Goal: Transaction & Acquisition: Book appointment/travel/reservation

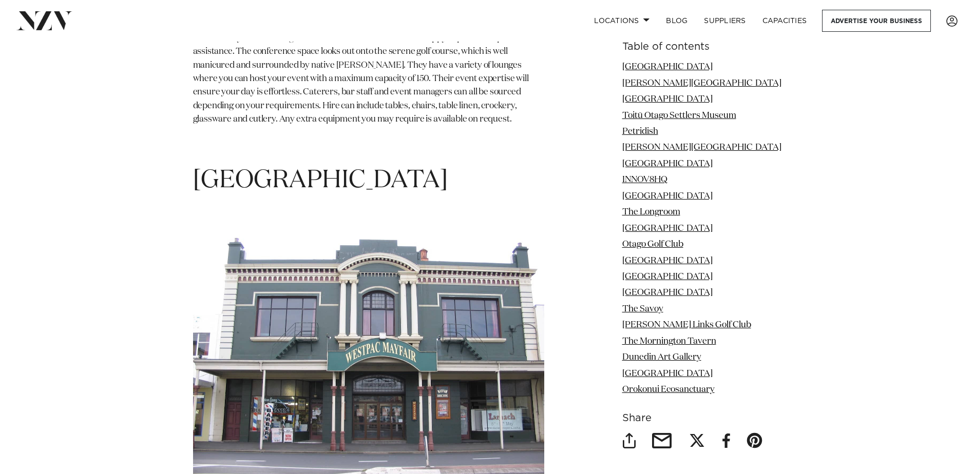
scroll to position [7187, 0]
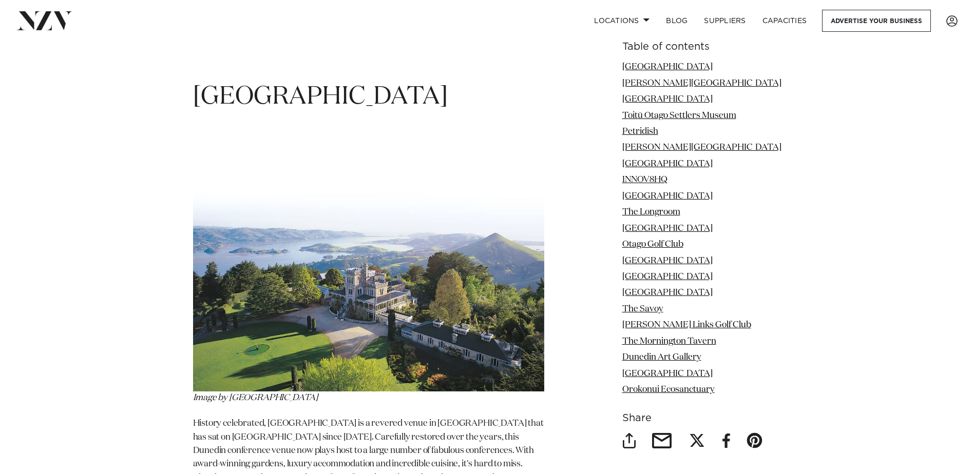
scroll to position [2310, 0]
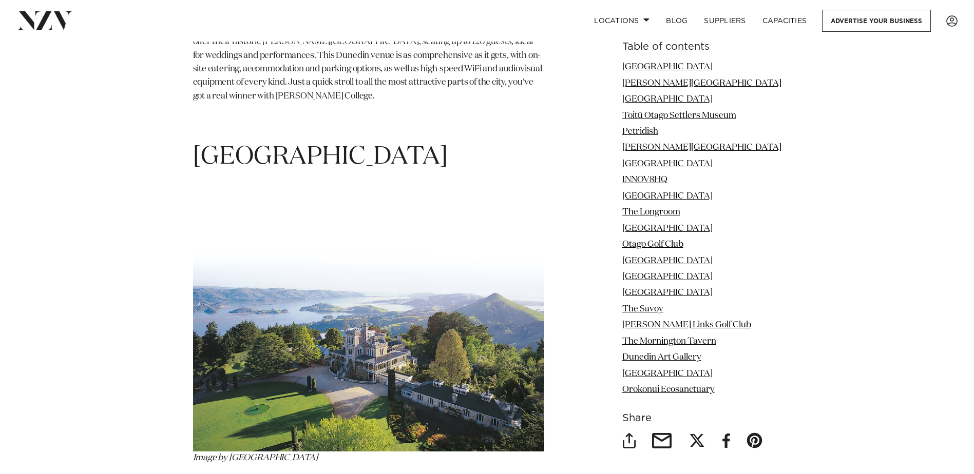
drag, startPoint x: 485, startPoint y: 90, endPoint x: 186, endPoint y: 79, distance: 299.5
copy h1 "[GEOGRAPHIC_DATA]"
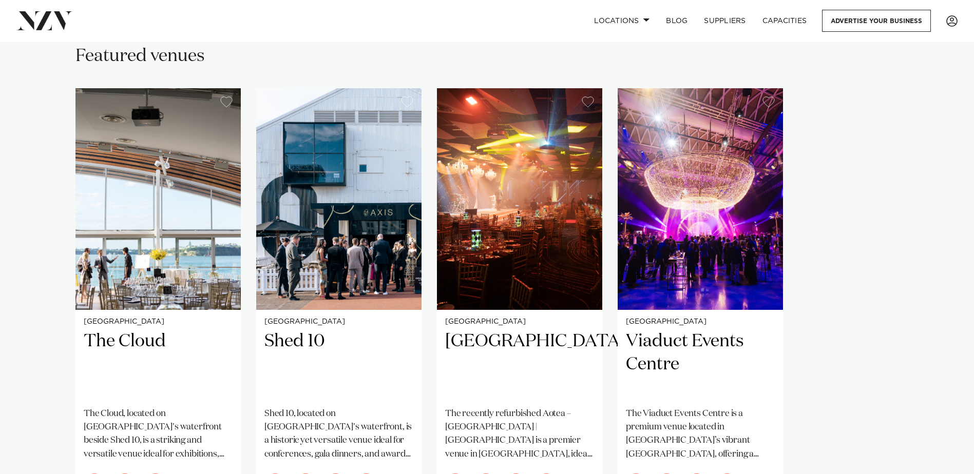
scroll to position [770, 0]
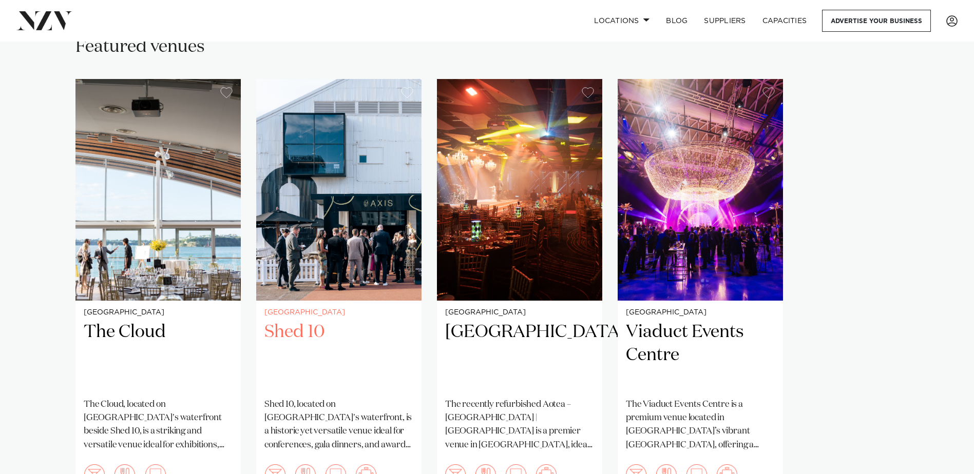
click at [303, 269] on img "2 / 4" at bounding box center [338, 190] width 165 height 222
click at [146, 274] on img "1 / 4" at bounding box center [157, 190] width 165 height 222
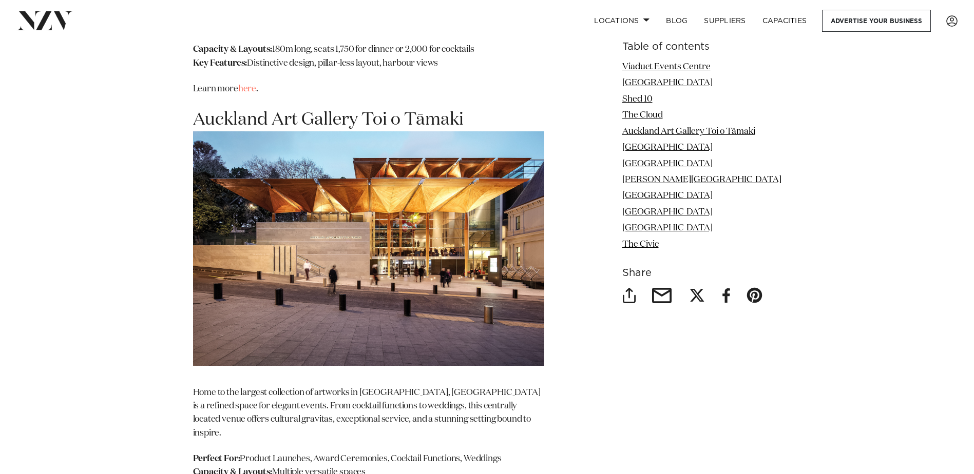
scroll to position [2977, 0]
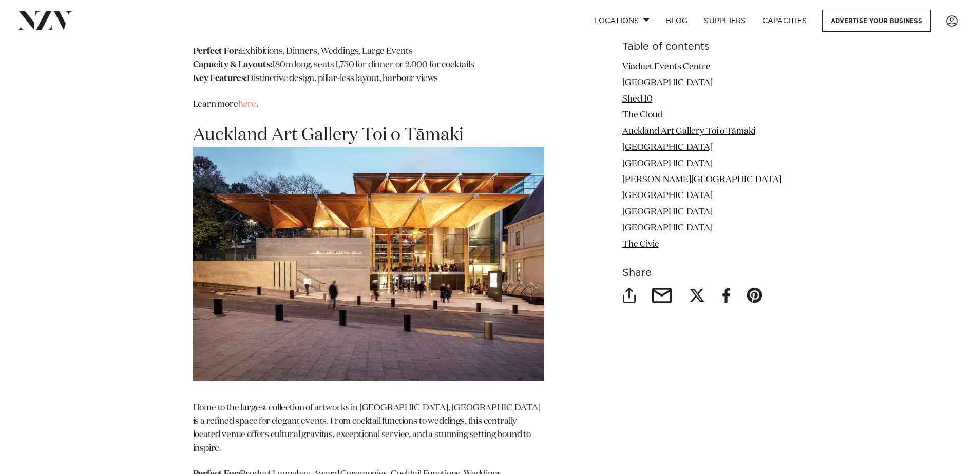
click at [350, 194] on img at bounding box center [368, 264] width 351 height 234
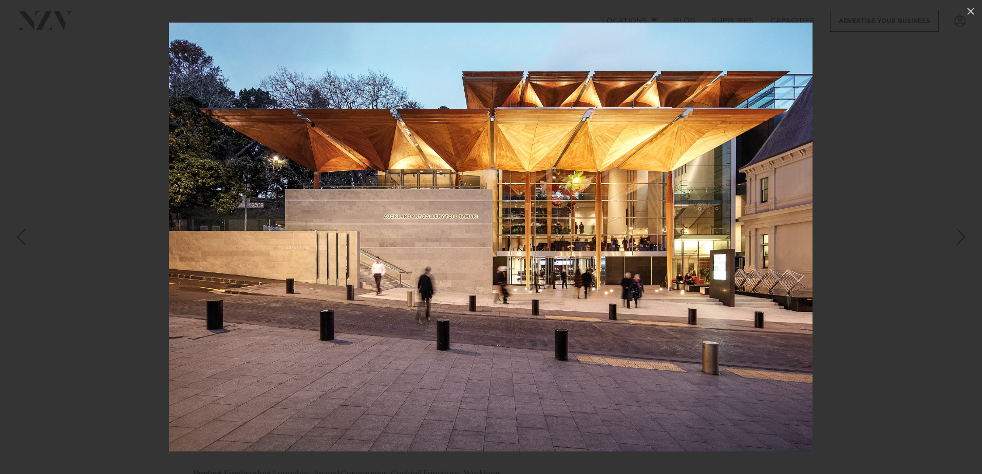
click at [924, 278] on div at bounding box center [491, 237] width 982 height 474
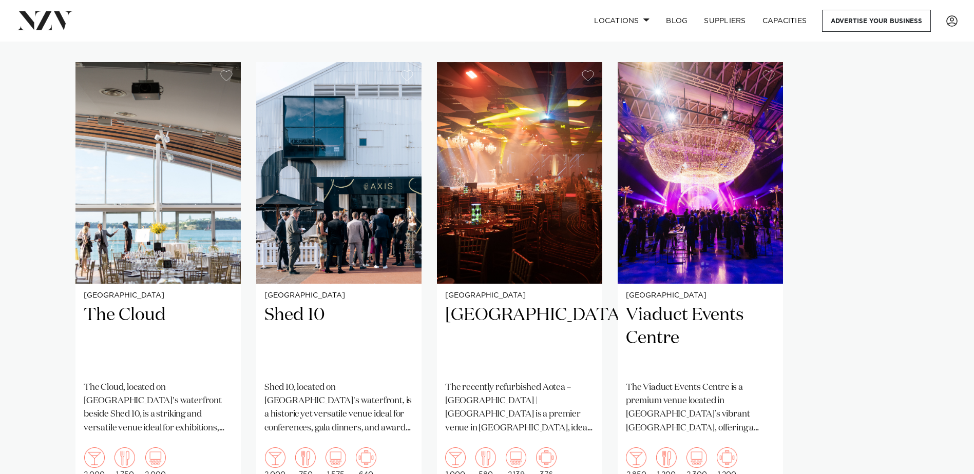
scroll to position [821, 0]
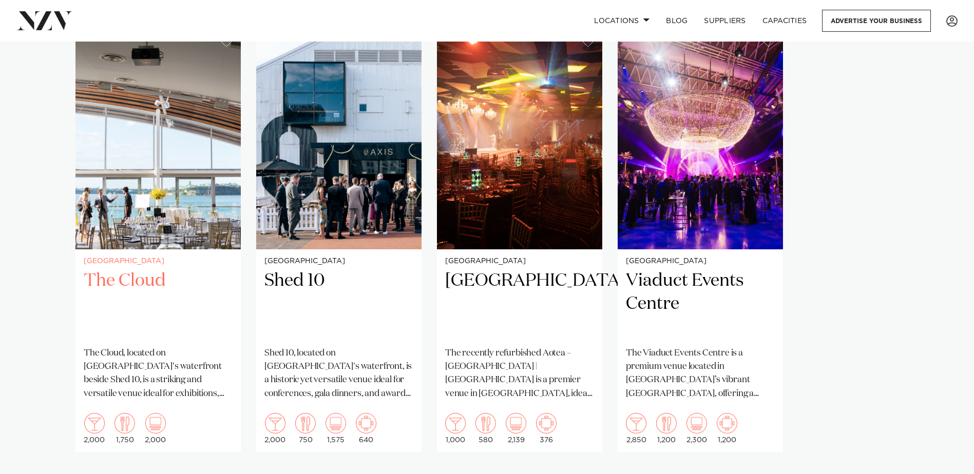
click at [119, 208] on img "1 / 4" at bounding box center [157, 139] width 165 height 222
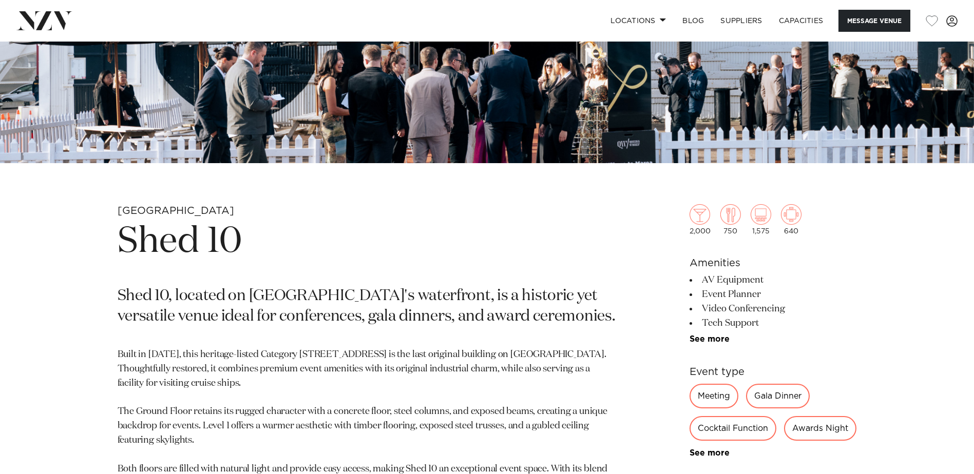
scroll to position [359, 0]
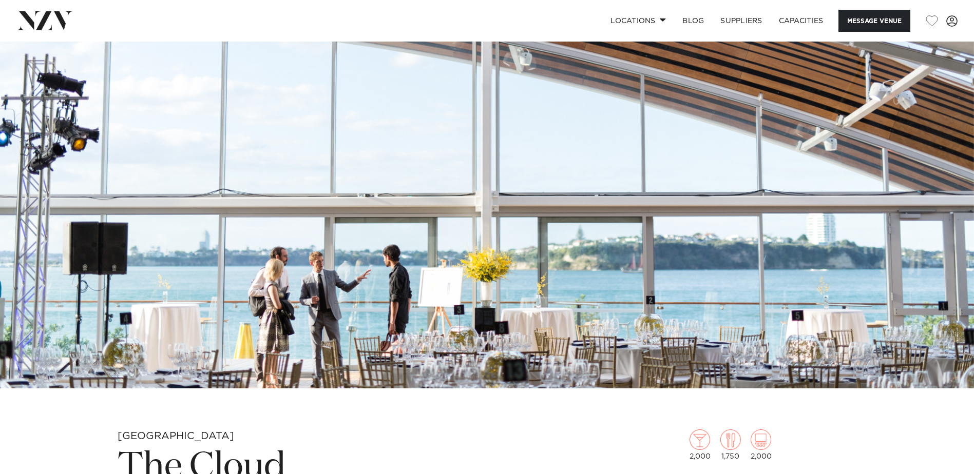
scroll to position [51, 0]
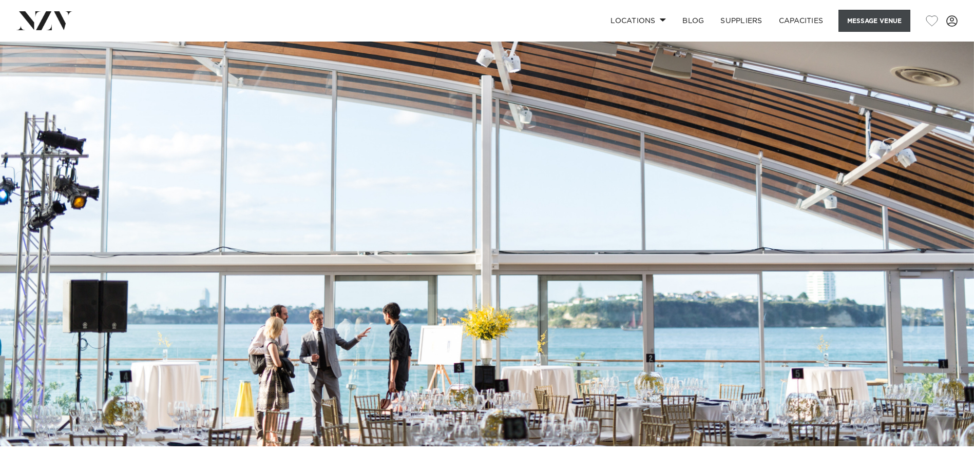
click at [861, 18] on button "Message Venue" at bounding box center [874, 21] width 72 height 22
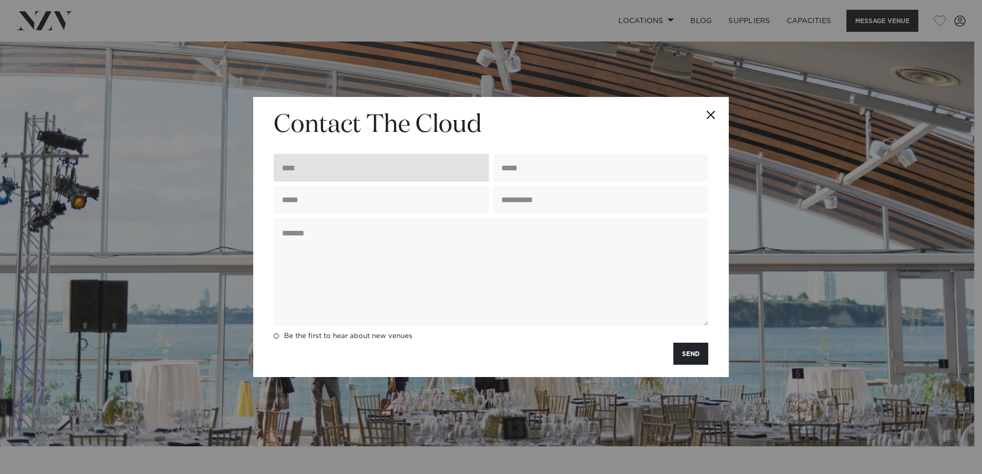
click at [307, 174] on input "text" at bounding box center [381, 168] width 215 height 28
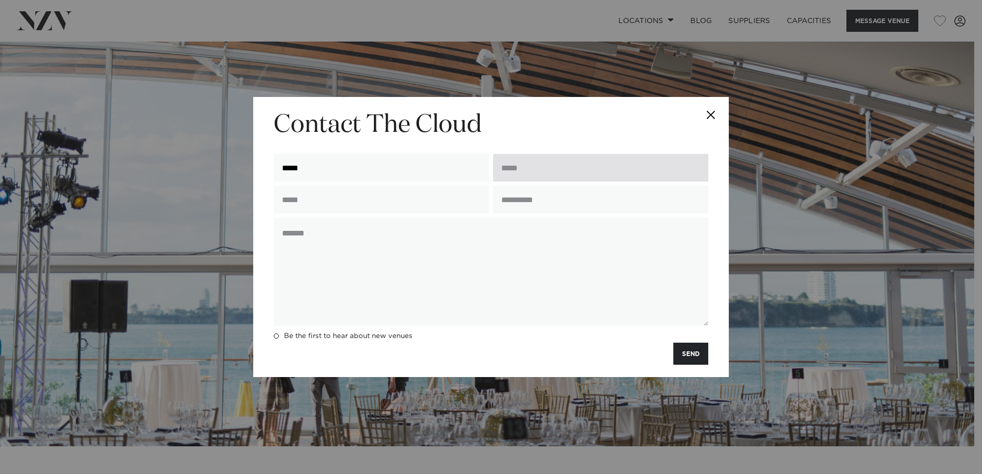
type input "*****"
click at [511, 169] on input "email" at bounding box center [600, 168] width 215 height 28
type input "**********"
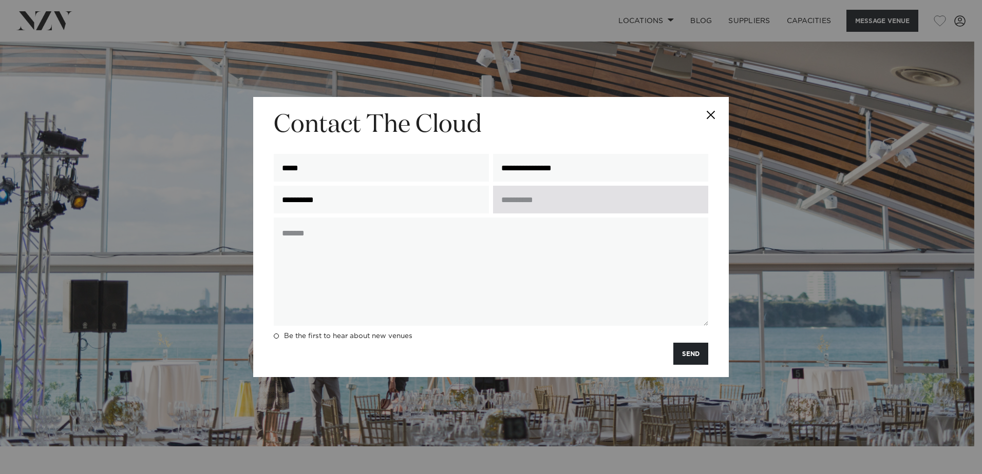
click at [537, 200] on input "text" at bounding box center [600, 200] width 215 height 28
click at [713, 112] on button "Close" at bounding box center [711, 115] width 36 height 36
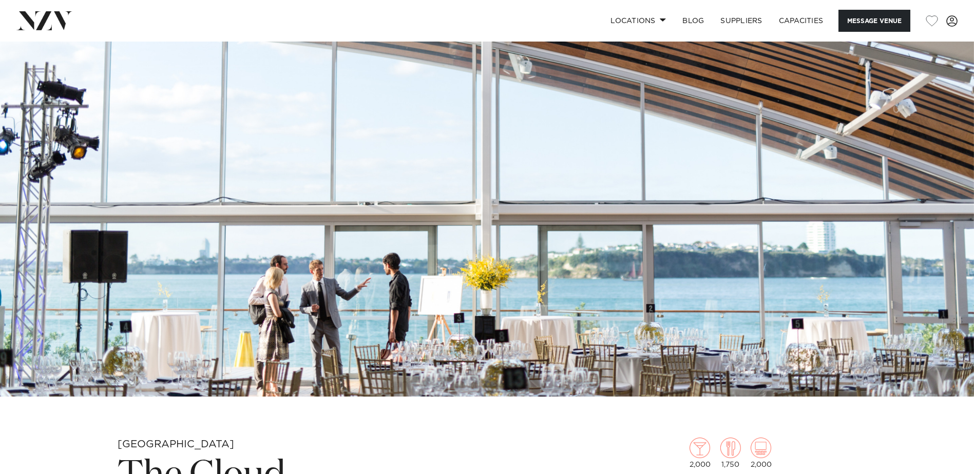
scroll to position [0, 0]
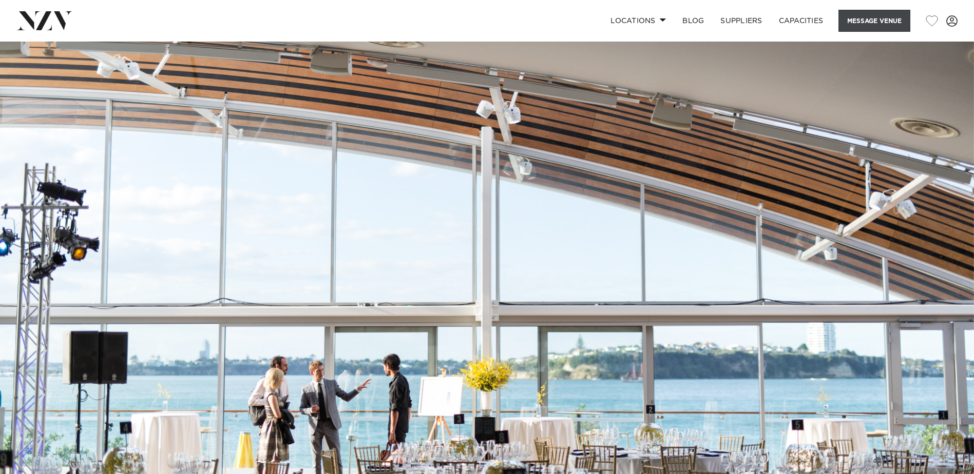
click at [868, 16] on button "Message Venue" at bounding box center [874, 21] width 72 height 22
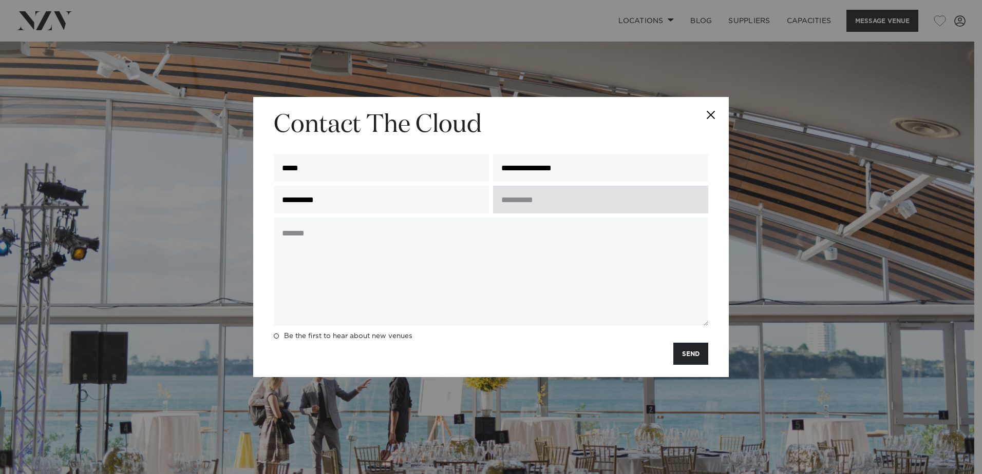
click at [518, 197] on input "text" at bounding box center [600, 200] width 215 height 28
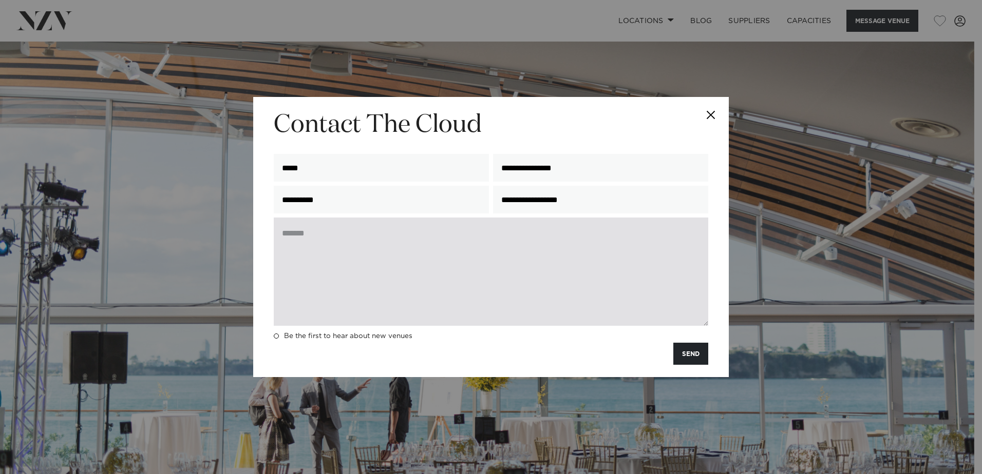
type input "**********"
click at [322, 233] on textarea at bounding box center [491, 272] width 434 height 108
click at [332, 229] on textarea at bounding box center [491, 272] width 434 height 108
paste textarea "**********"
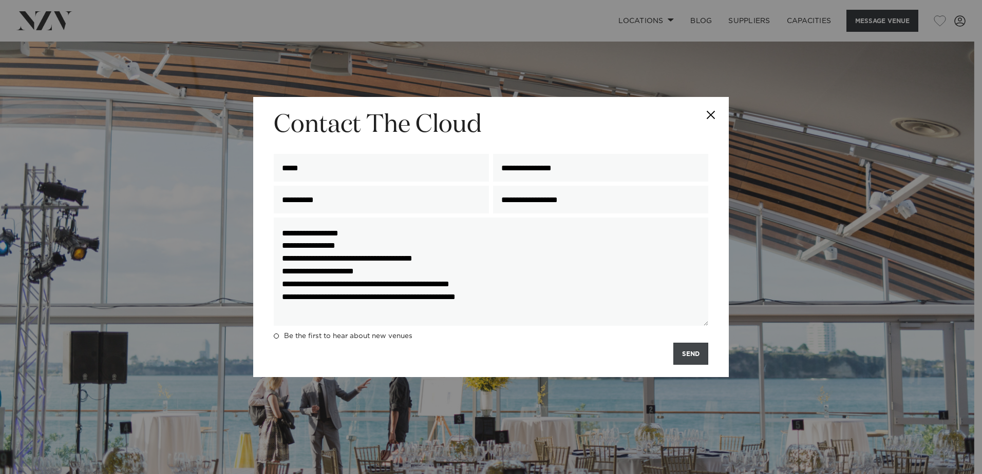
type textarea "**********"
click at [685, 355] on button "SEND" at bounding box center [690, 354] width 35 height 22
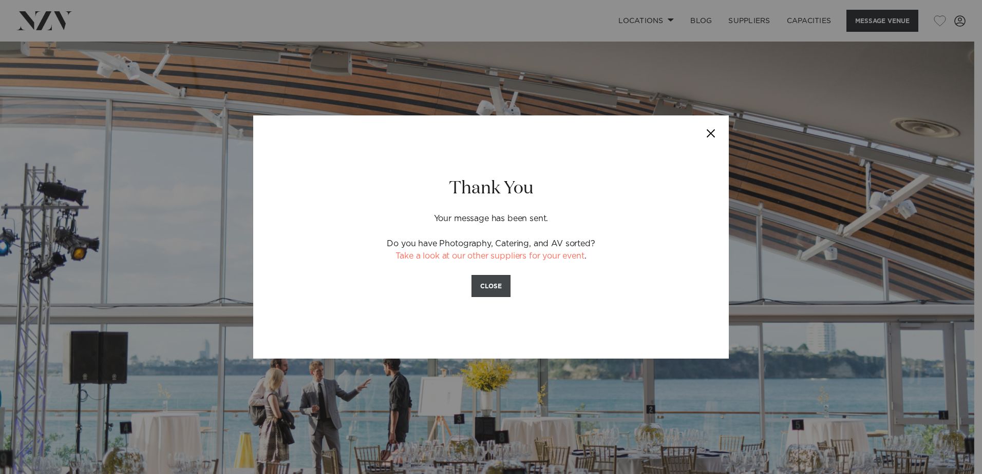
click at [494, 285] on button "CLOSE" at bounding box center [490, 286] width 39 height 22
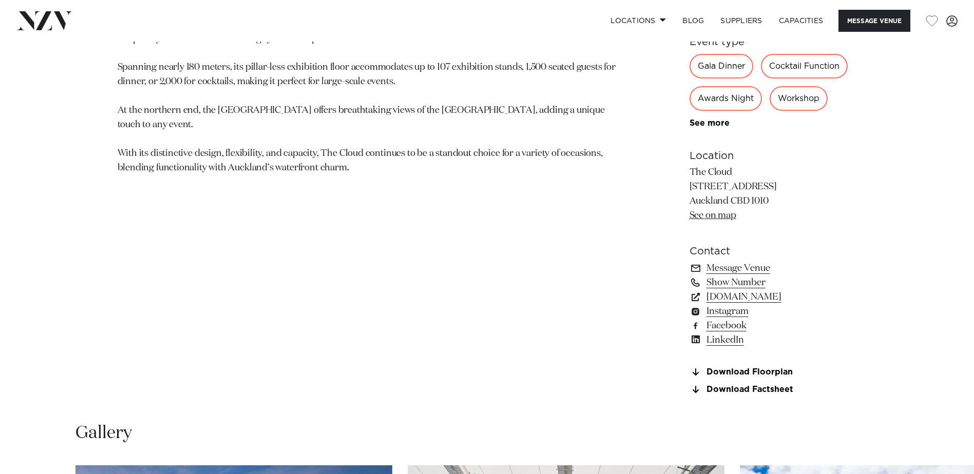
scroll to position [667, 0]
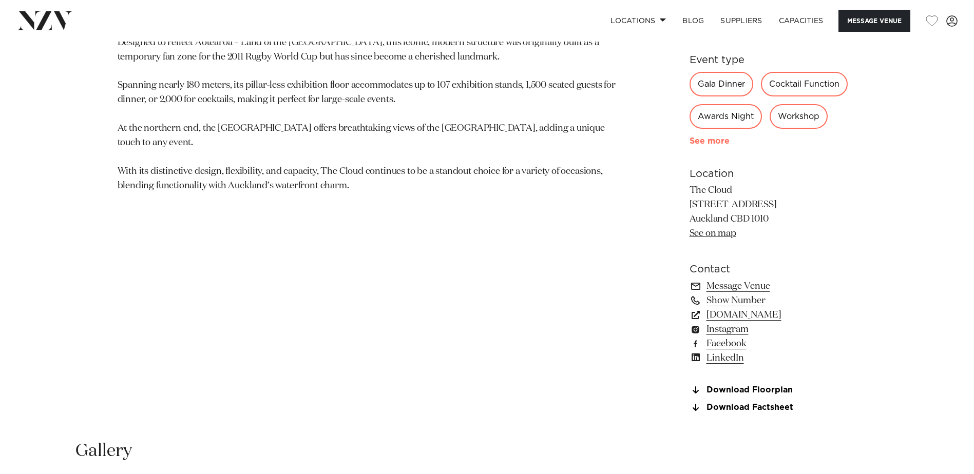
click at [716, 139] on link "See more" at bounding box center [729, 141] width 80 height 8
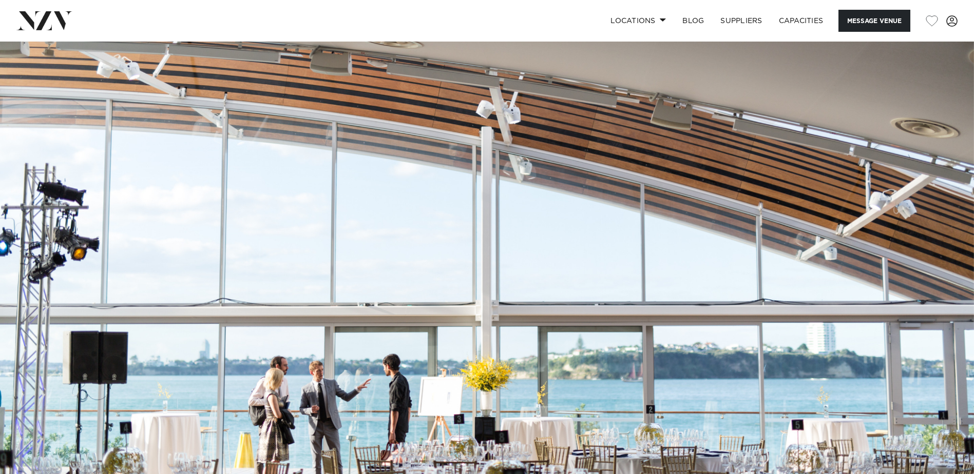
scroll to position [308, 0]
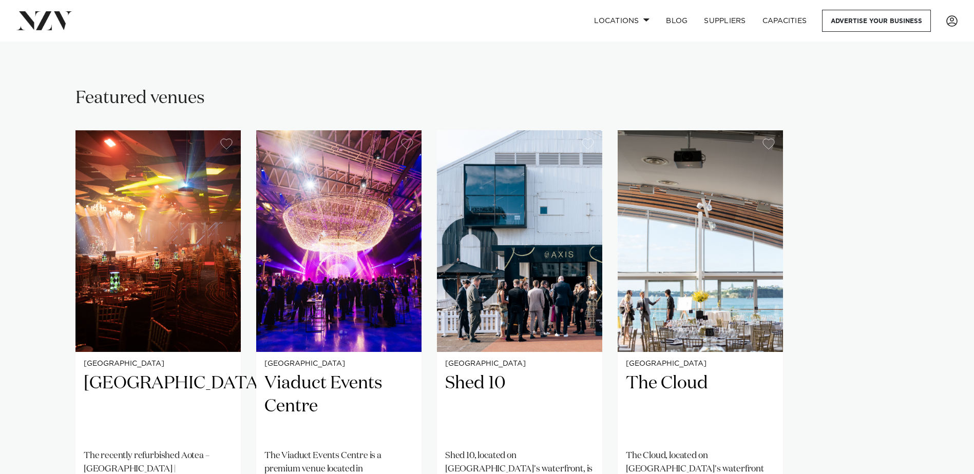
scroll to position [616, 0]
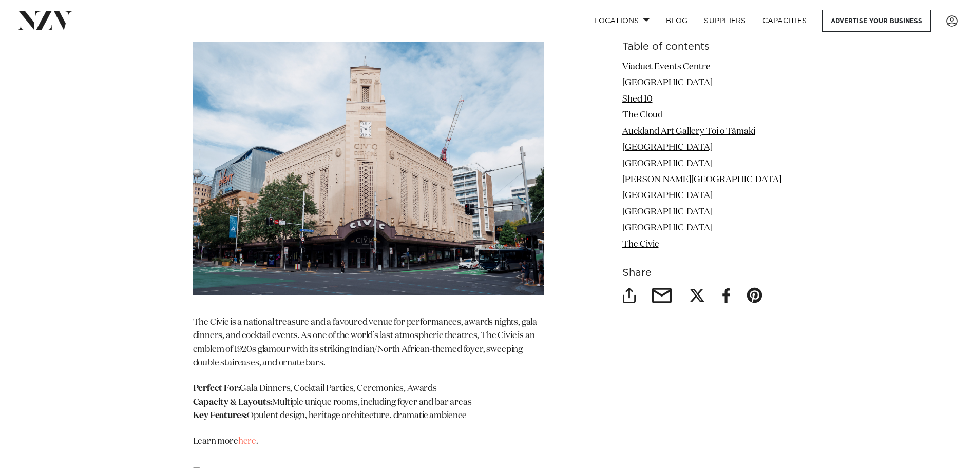
scroll to position [6109, 0]
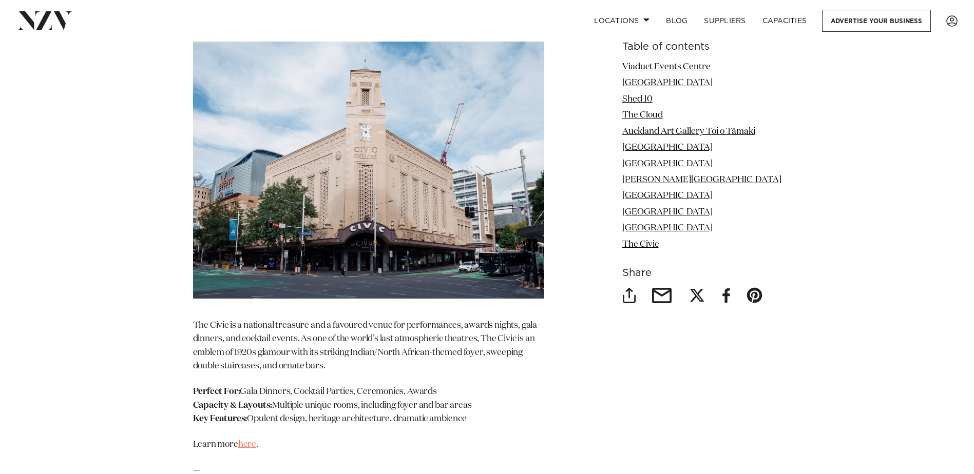
click at [247, 440] on link "here" at bounding box center [247, 444] width 18 height 9
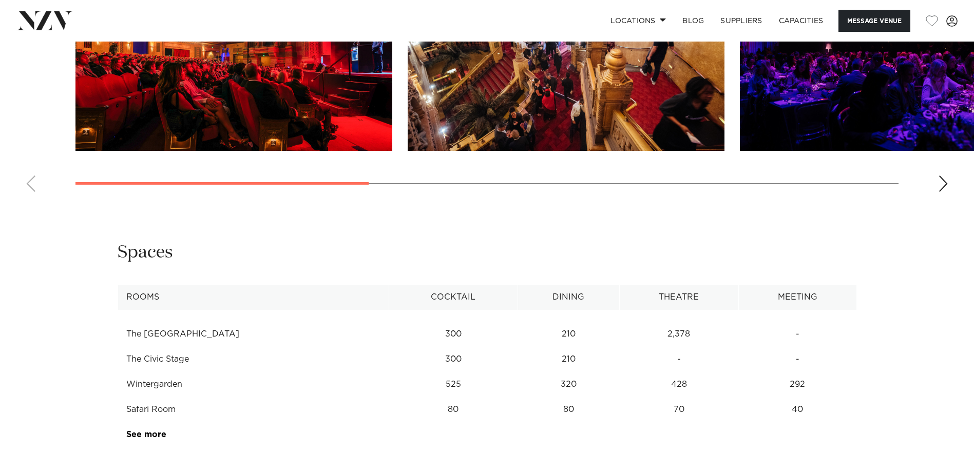
scroll to position [1386, 0]
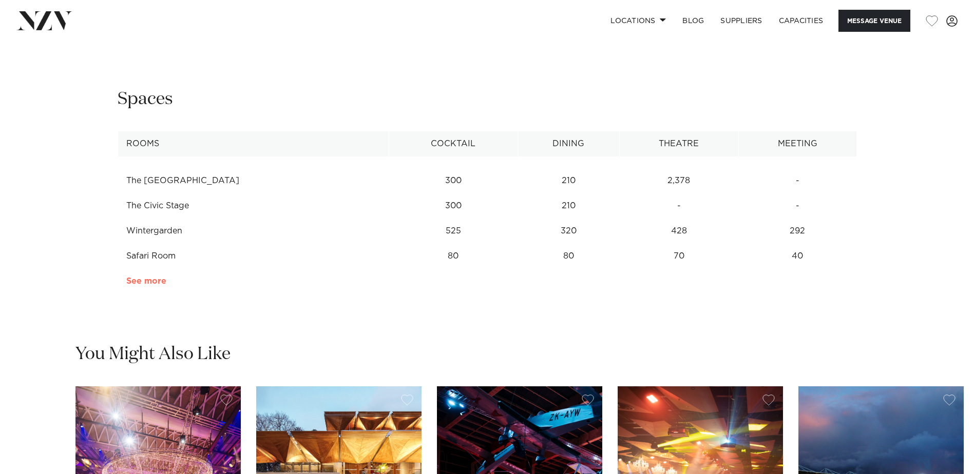
click at [152, 285] on link "See more" at bounding box center [166, 281] width 80 height 8
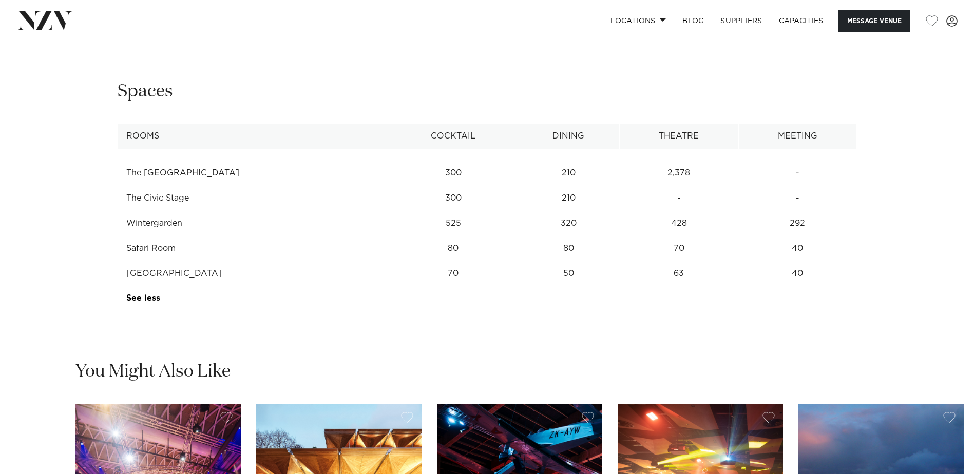
scroll to position [1232, 0]
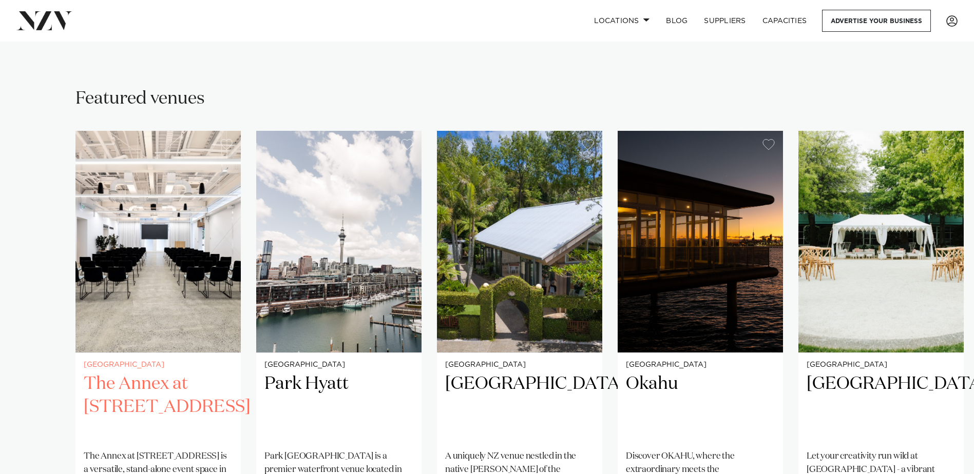
scroll to position [616, 0]
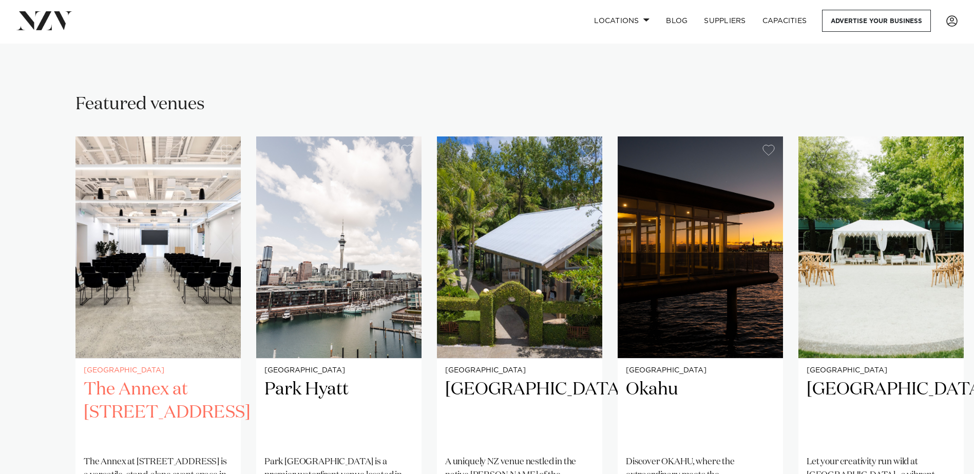
click at [161, 245] on img "1 / 23" at bounding box center [157, 248] width 165 height 222
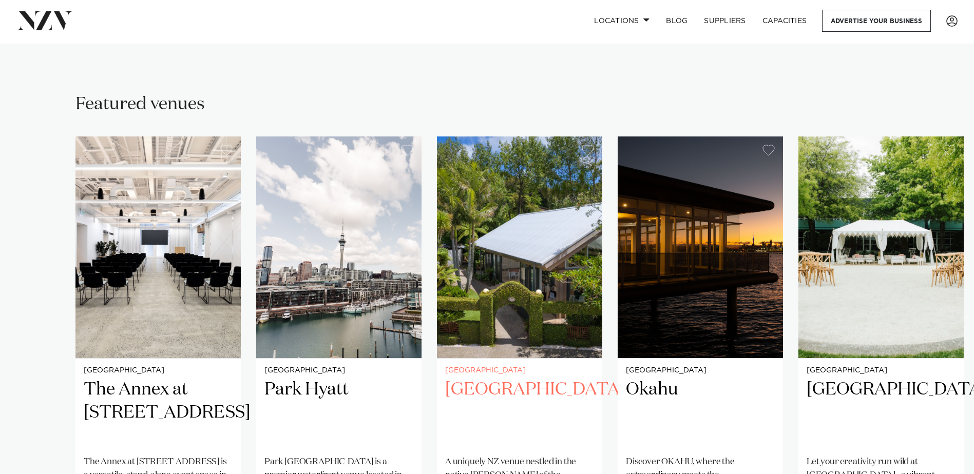
click at [510, 266] on img "3 / 23" at bounding box center [519, 248] width 165 height 222
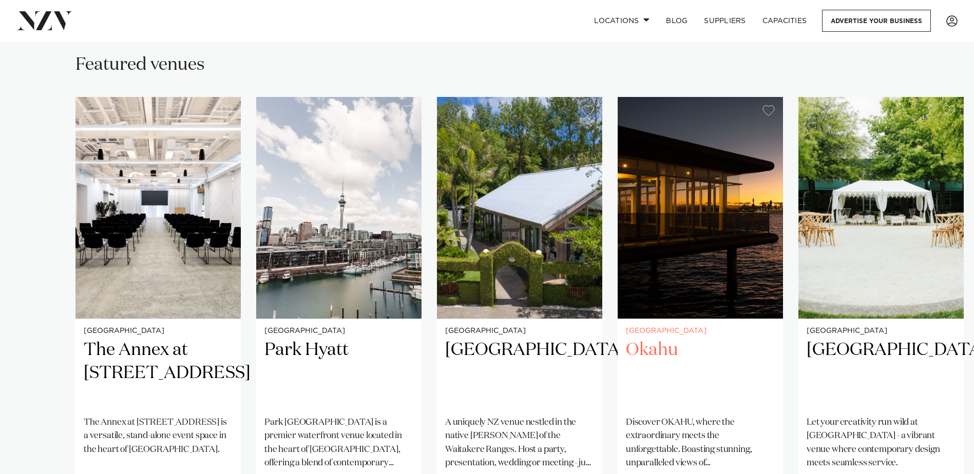
scroll to position [770, 0]
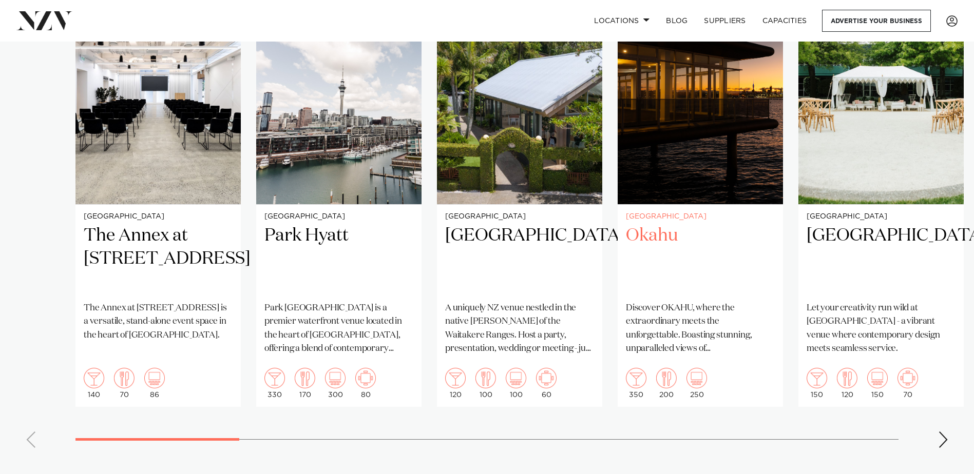
click at [689, 147] on img "4 / 23" at bounding box center [700, 94] width 165 height 222
click at [945, 446] on div "Next slide" at bounding box center [943, 440] width 10 height 16
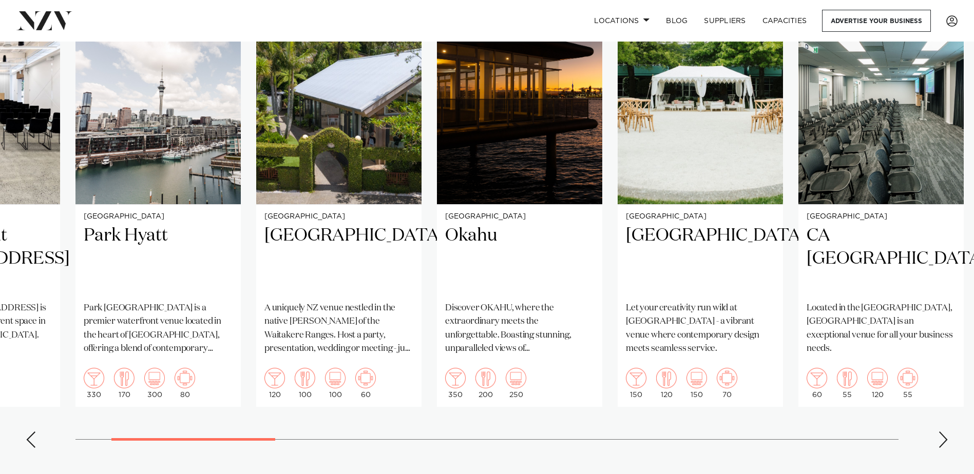
click at [943, 444] on div "Next slide" at bounding box center [943, 440] width 10 height 16
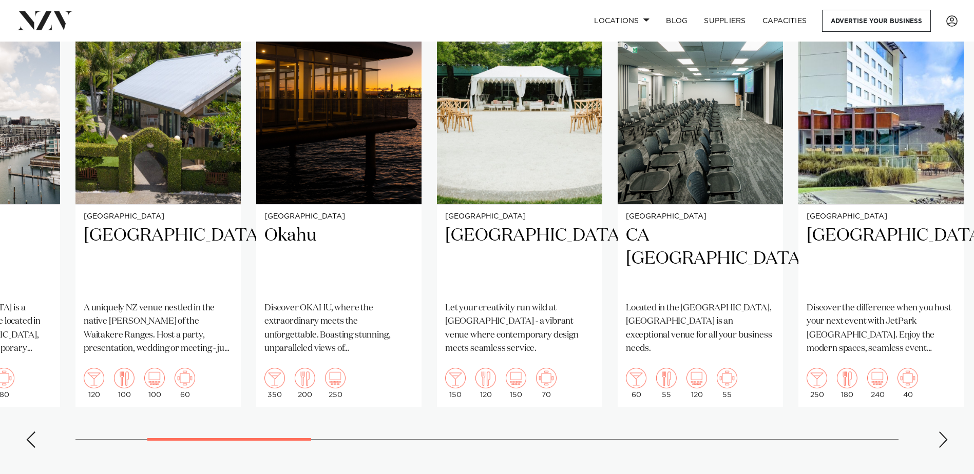
click at [941, 442] on div "Next slide" at bounding box center [943, 440] width 10 height 16
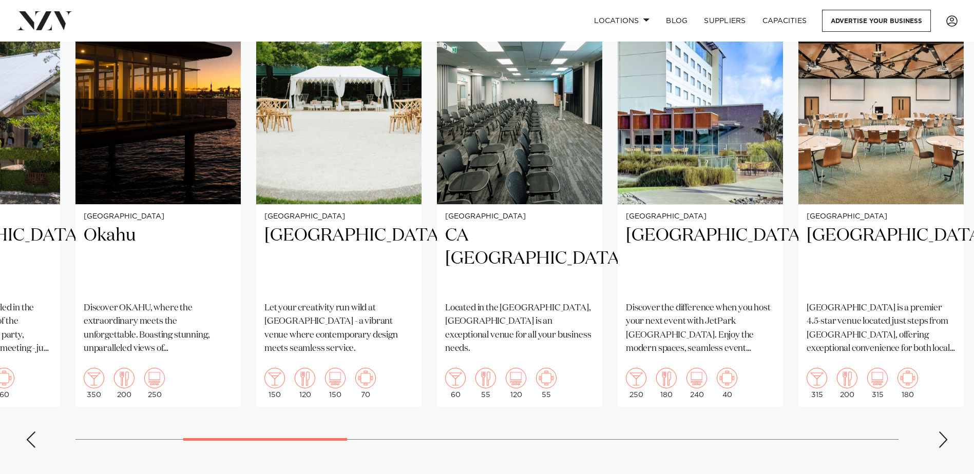
click at [941, 442] on div "Next slide" at bounding box center [943, 440] width 10 height 16
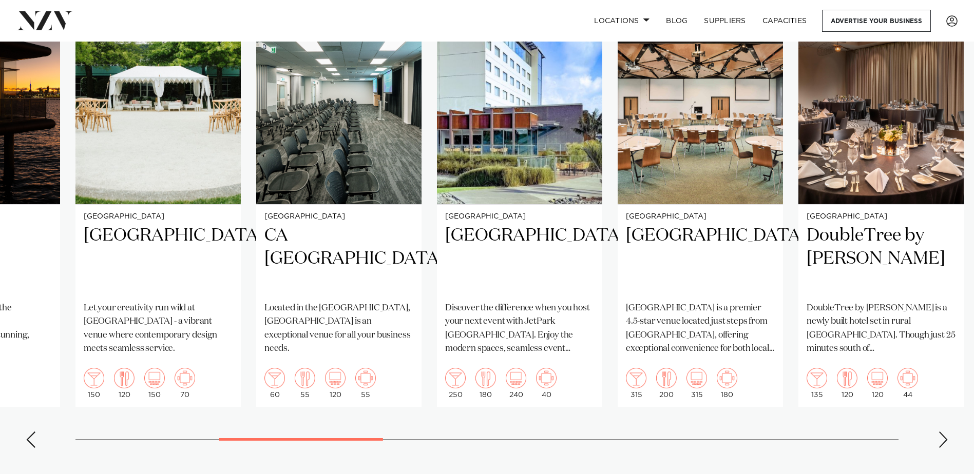
click at [941, 442] on div "Next slide" at bounding box center [943, 440] width 10 height 16
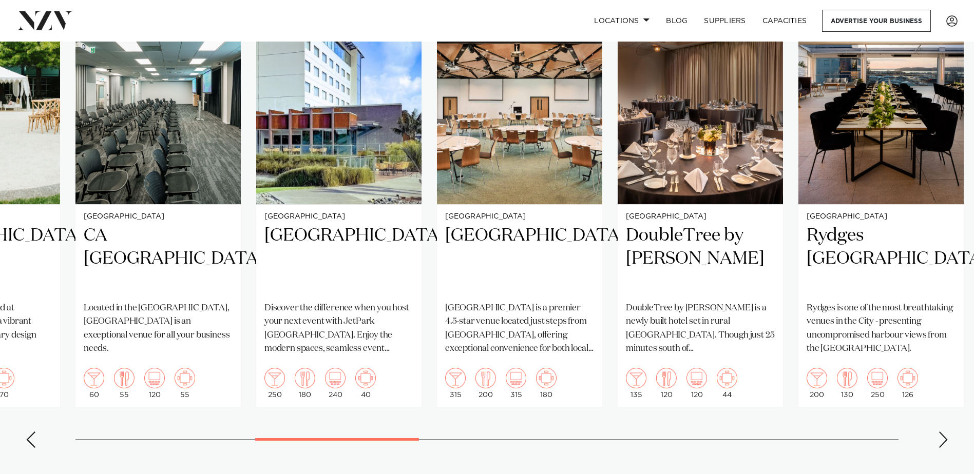
click at [944, 444] on div "Next slide" at bounding box center [943, 440] width 10 height 16
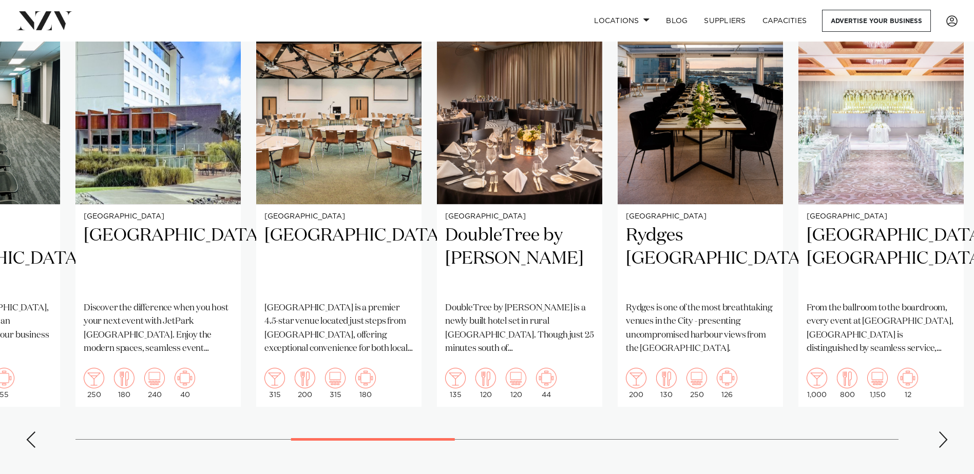
click at [944, 444] on div "Next slide" at bounding box center [943, 440] width 10 height 16
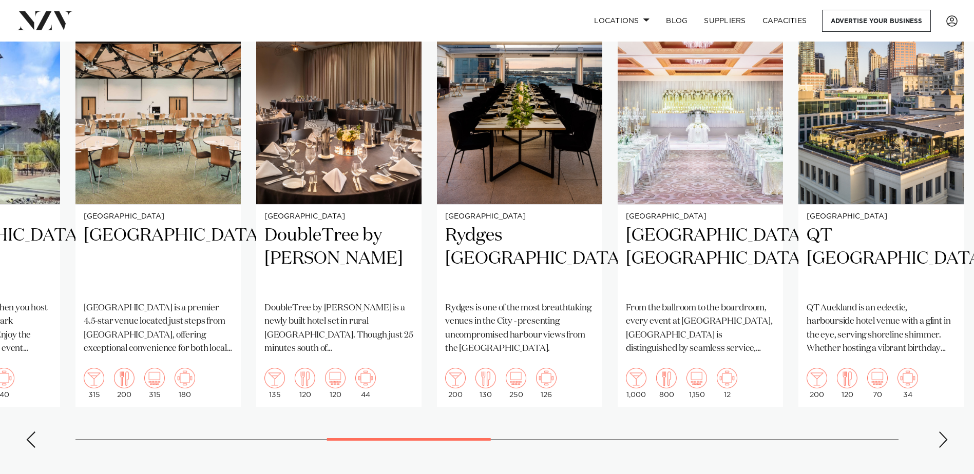
click at [944, 444] on div "Next slide" at bounding box center [943, 440] width 10 height 16
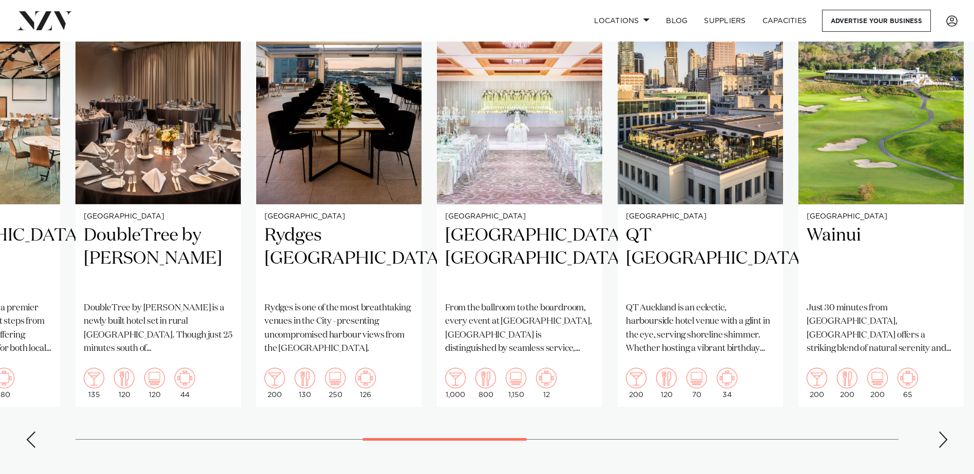
click at [944, 444] on div "Next slide" at bounding box center [943, 440] width 10 height 16
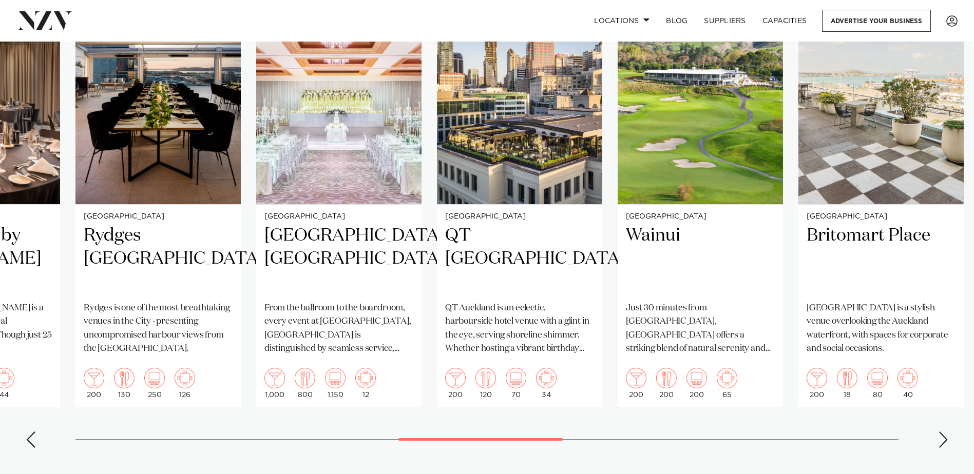
click at [941, 437] on div "Next slide" at bounding box center [943, 440] width 10 height 16
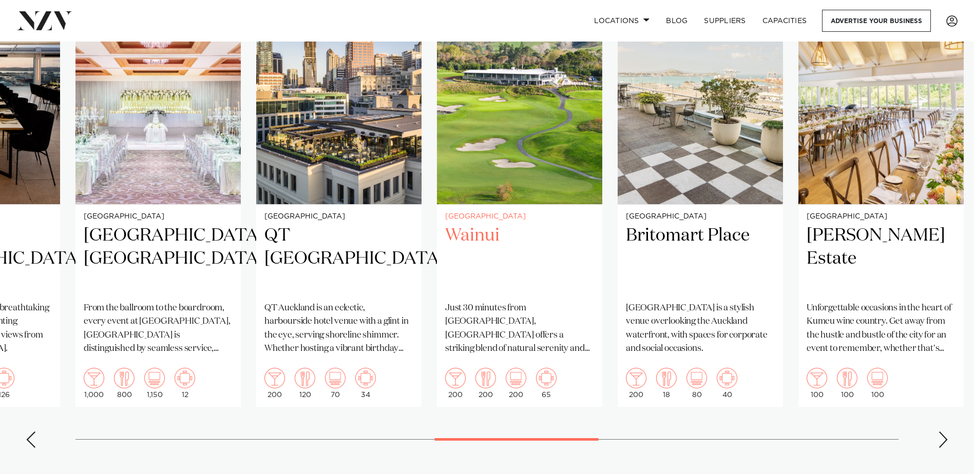
click at [498, 156] on img "13 / 23" at bounding box center [519, 94] width 165 height 222
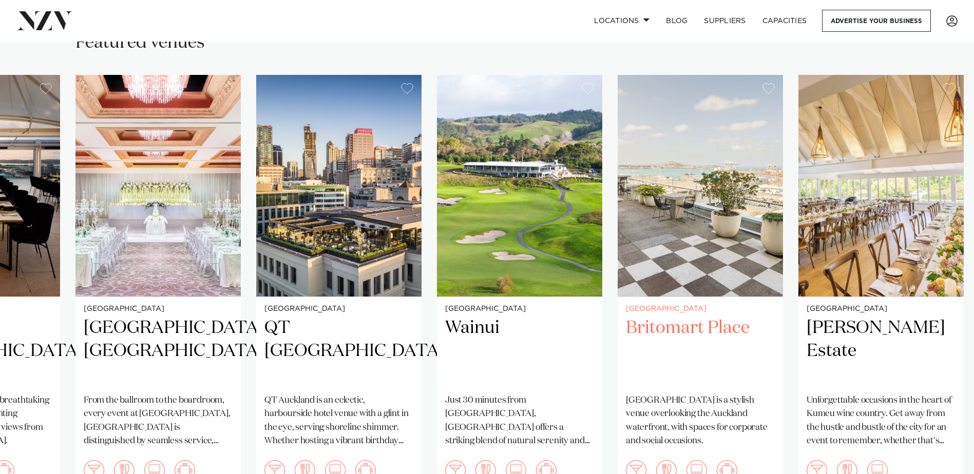
scroll to position [667, 0]
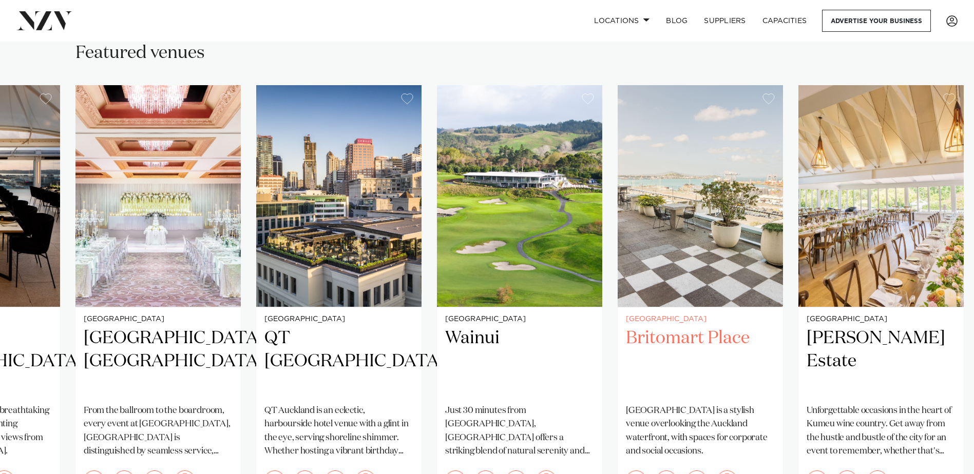
click at [691, 257] on img "14 / 23" at bounding box center [700, 196] width 165 height 222
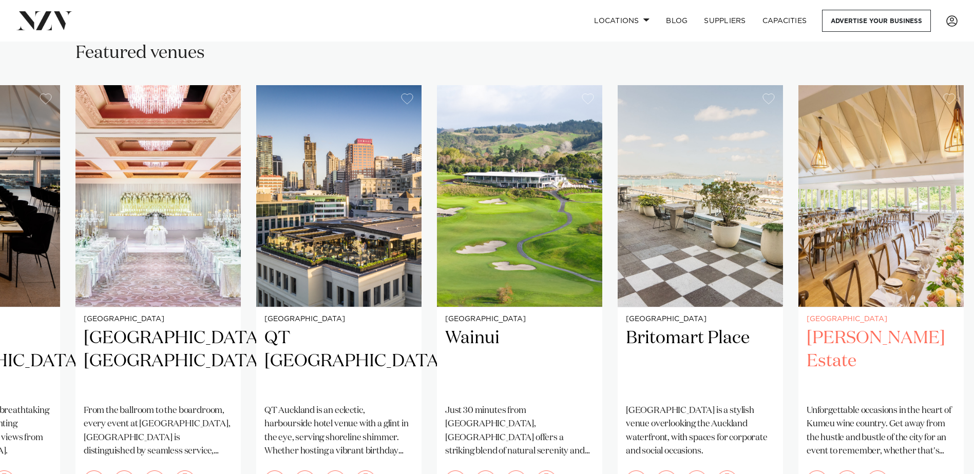
click at [883, 251] on img "15 / 23" at bounding box center [880, 196] width 165 height 222
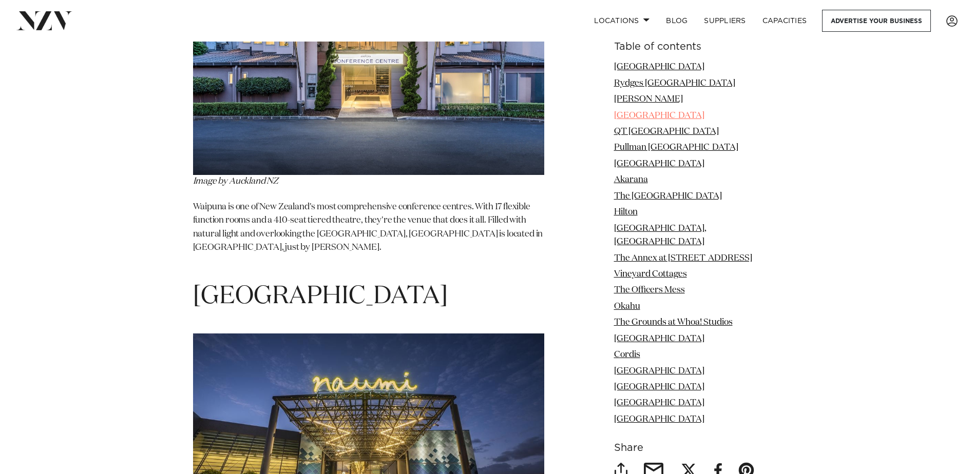
scroll to position [9446, 0]
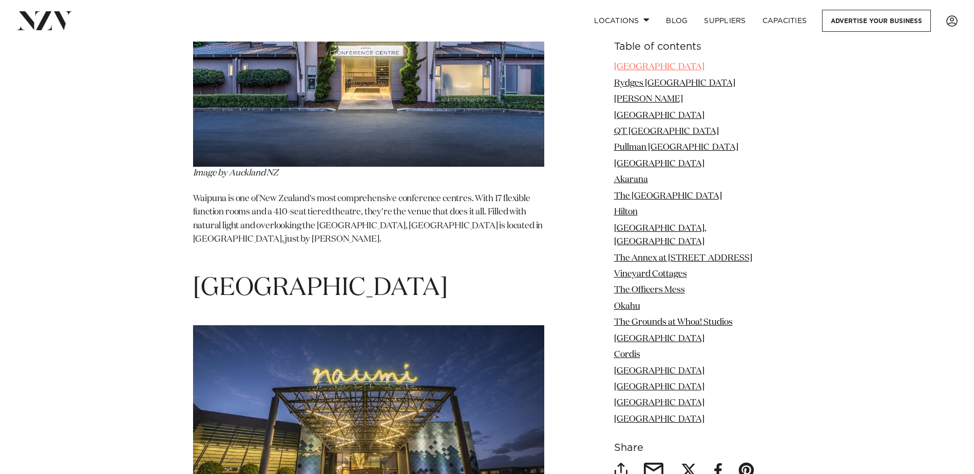
click at [658, 65] on link "Naumi Auckland Airport Hotel" at bounding box center [659, 67] width 90 height 9
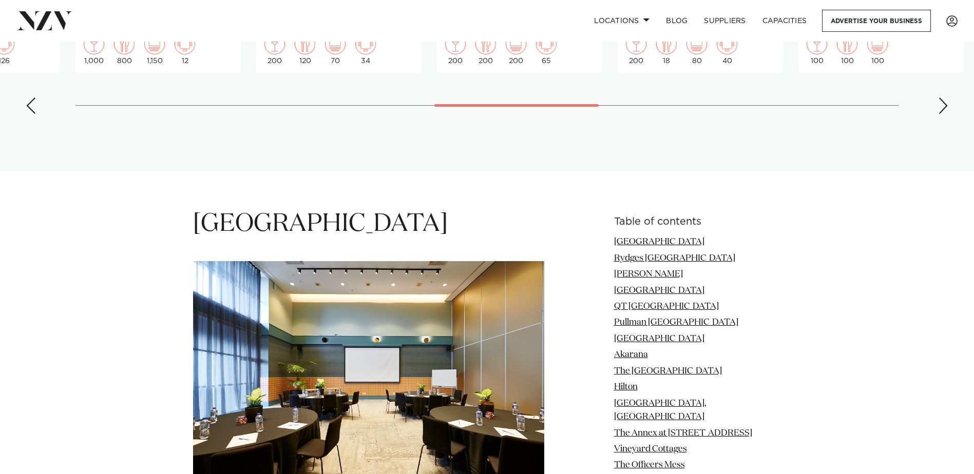
scroll to position [1220, 0]
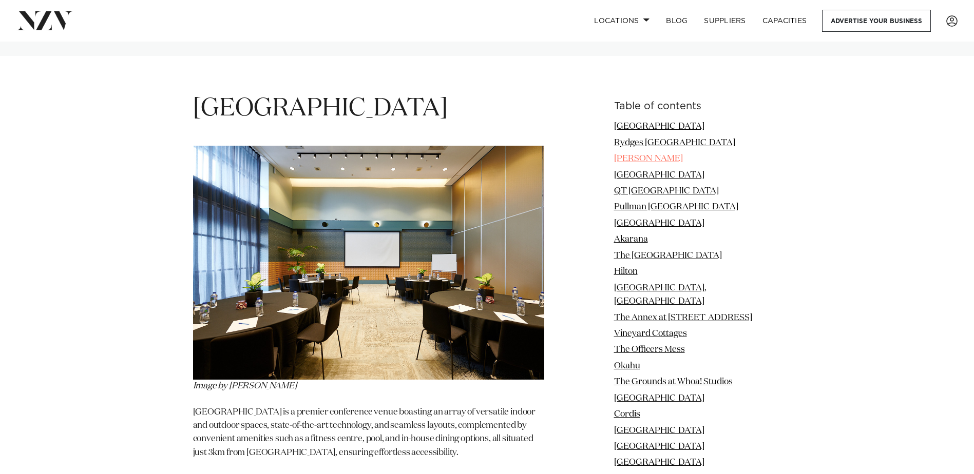
click at [639, 159] on link "Alberts" at bounding box center [648, 159] width 69 height 9
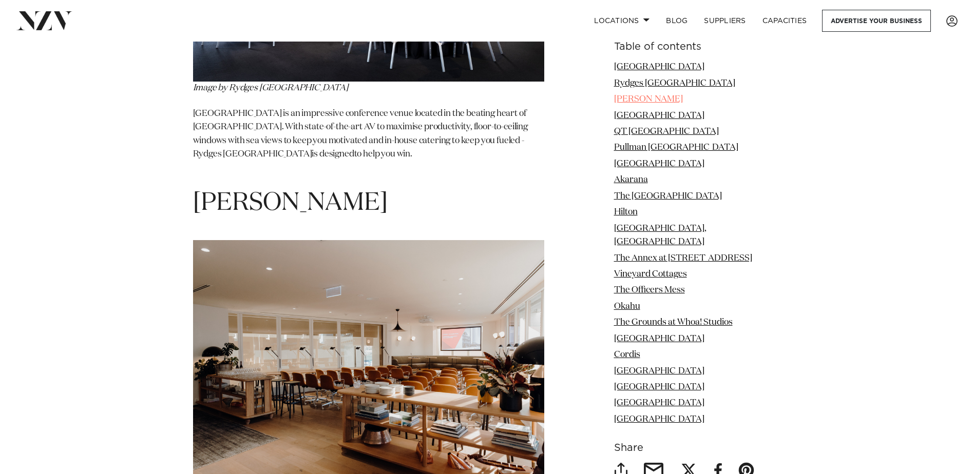
scroll to position [2028, 0]
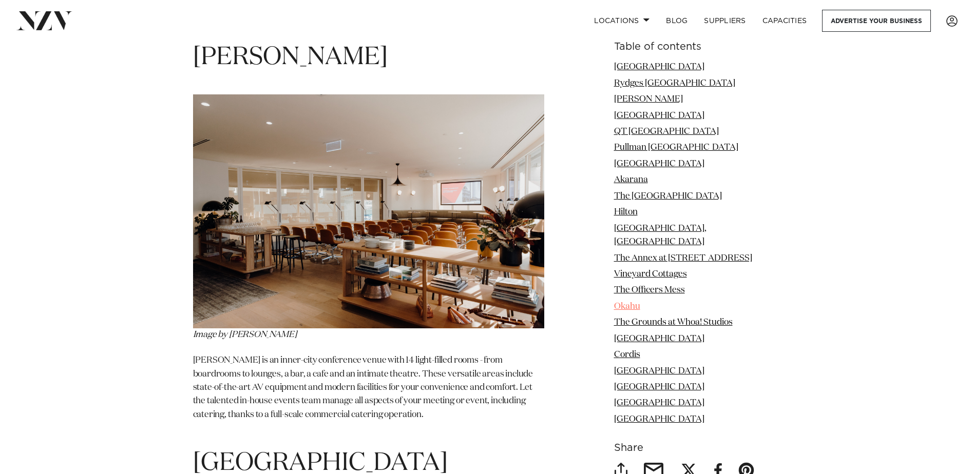
click at [640, 302] on link "Okahu" at bounding box center [627, 306] width 26 height 9
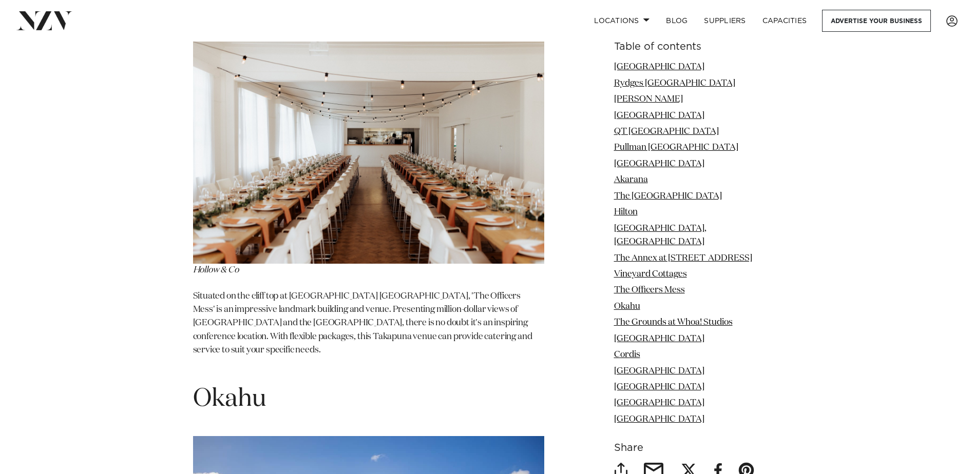
scroll to position [6728, 0]
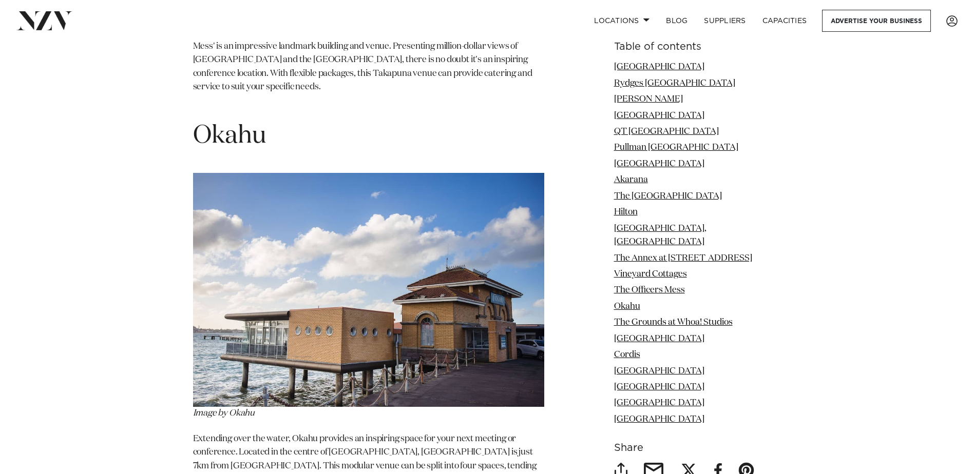
click at [354, 243] on img at bounding box center [368, 290] width 351 height 234
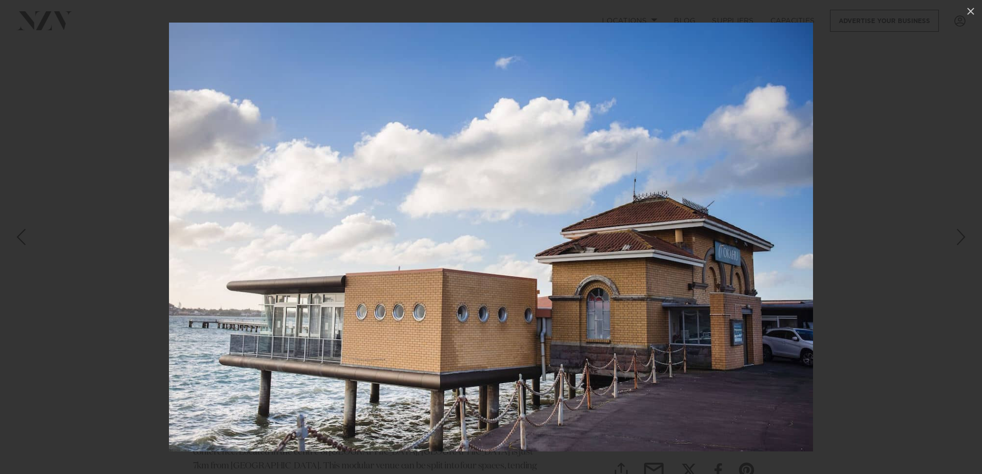
click at [930, 302] on div at bounding box center [491, 237] width 982 height 474
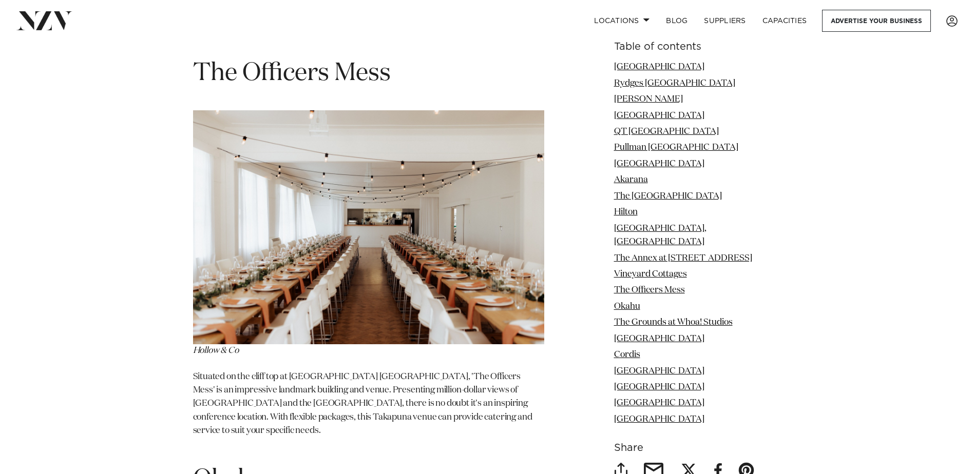
scroll to position [6318, 0]
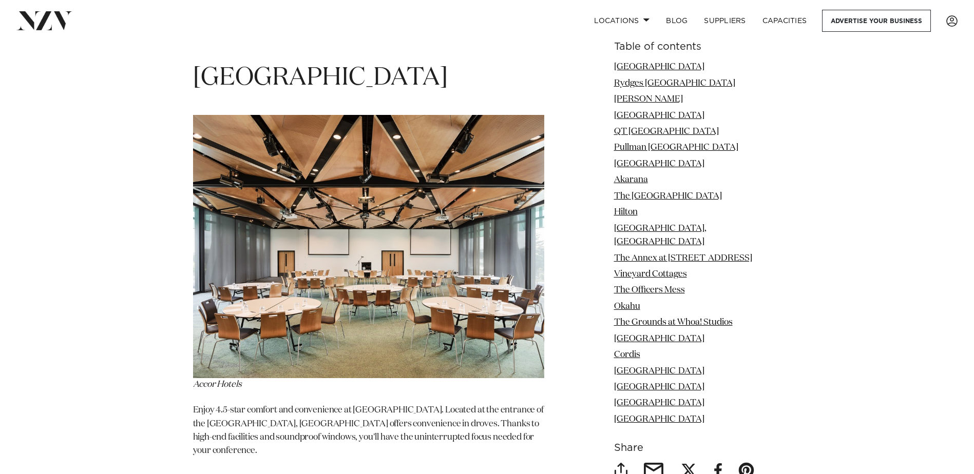
scroll to position [8830, 0]
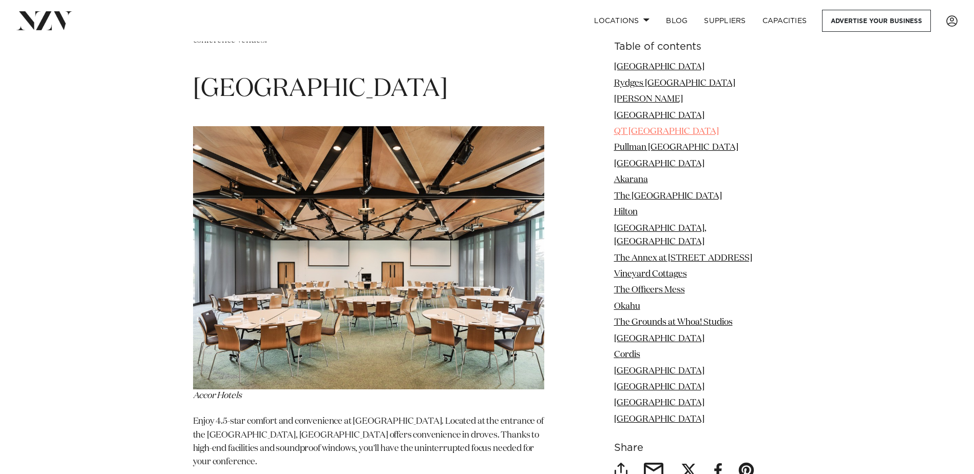
click at [657, 132] on link "QT Auckland" at bounding box center [666, 131] width 105 height 9
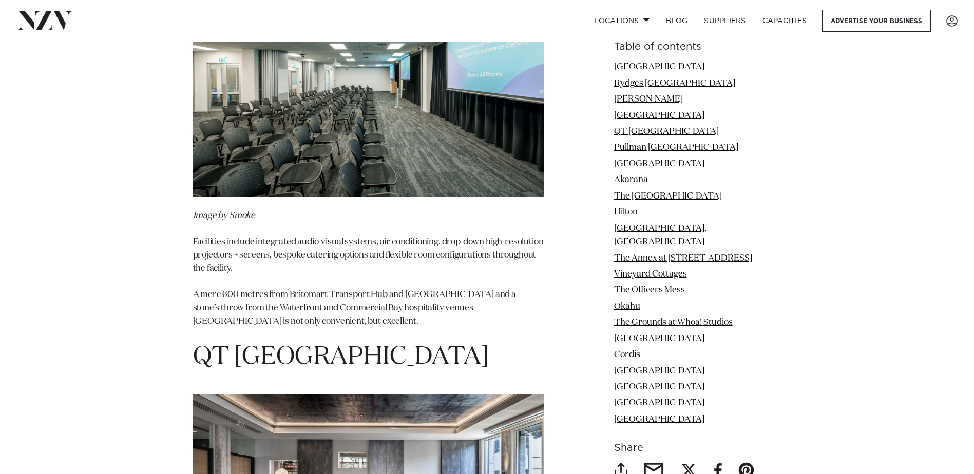
scroll to position [2404, 0]
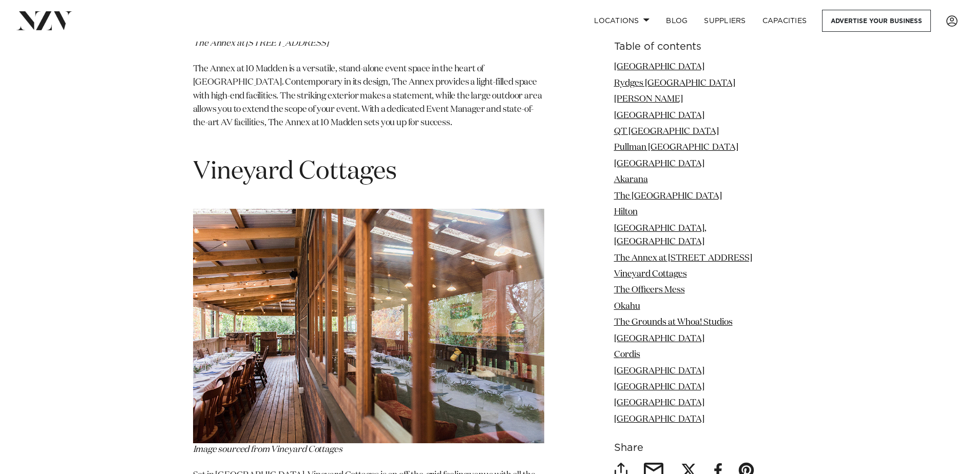
scroll to position [8830, 0]
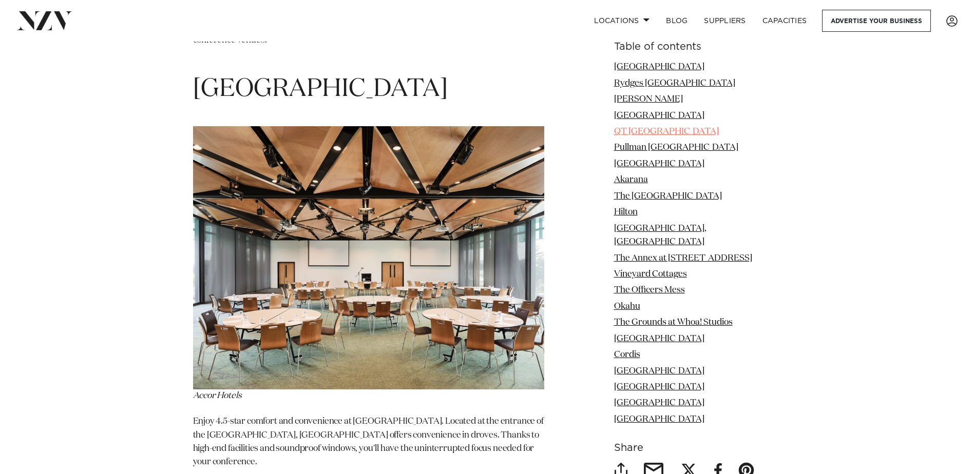
click at [653, 127] on link "QT Auckland" at bounding box center [666, 131] width 105 height 9
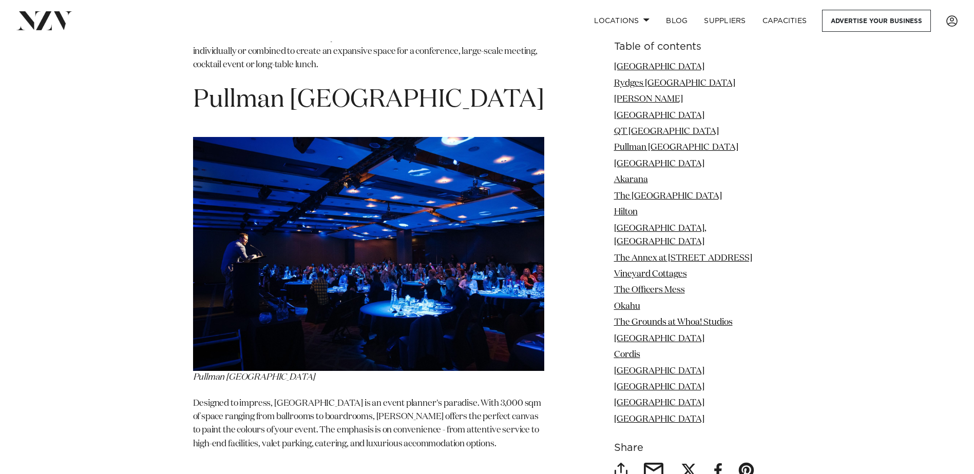
scroll to position [2866, 0]
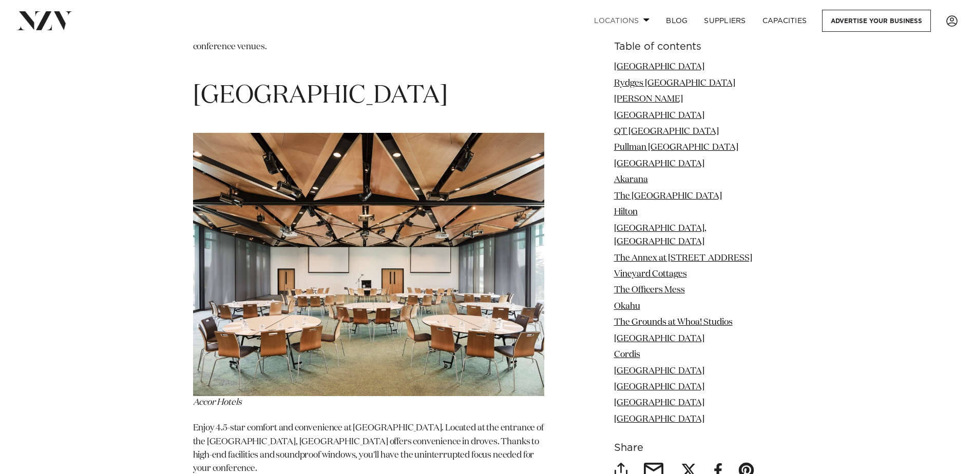
scroll to position [8830, 0]
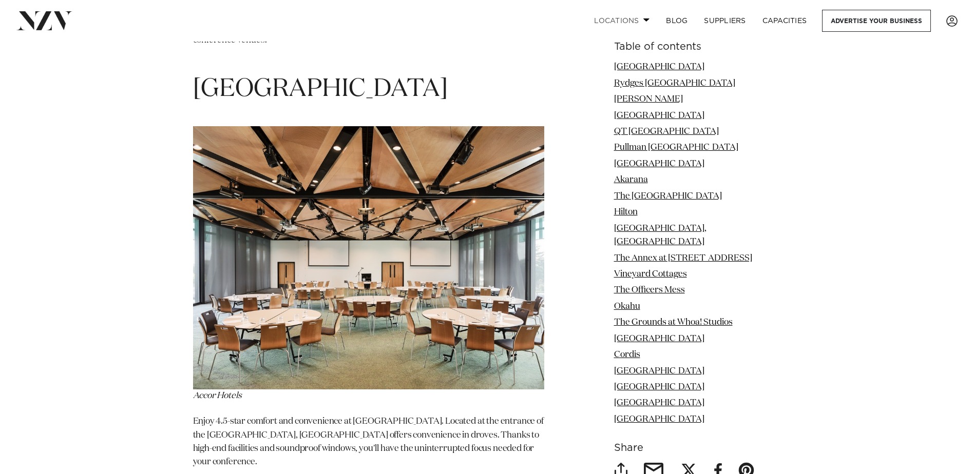
click at [633, 21] on link "Locations" at bounding box center [622, 21] width 72 height 22
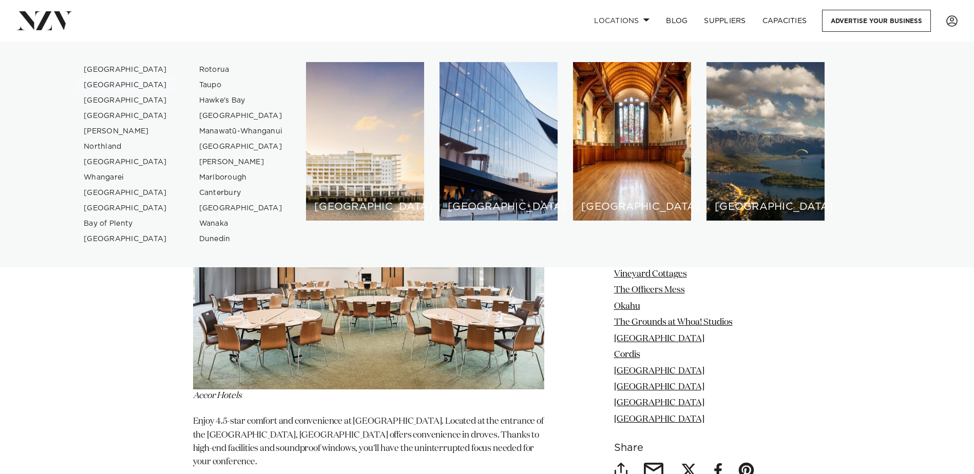
click at [103, 82] on link "[GEOGRAPHIC_DATA]" at bounding box center [125, 85] width 100 height 15
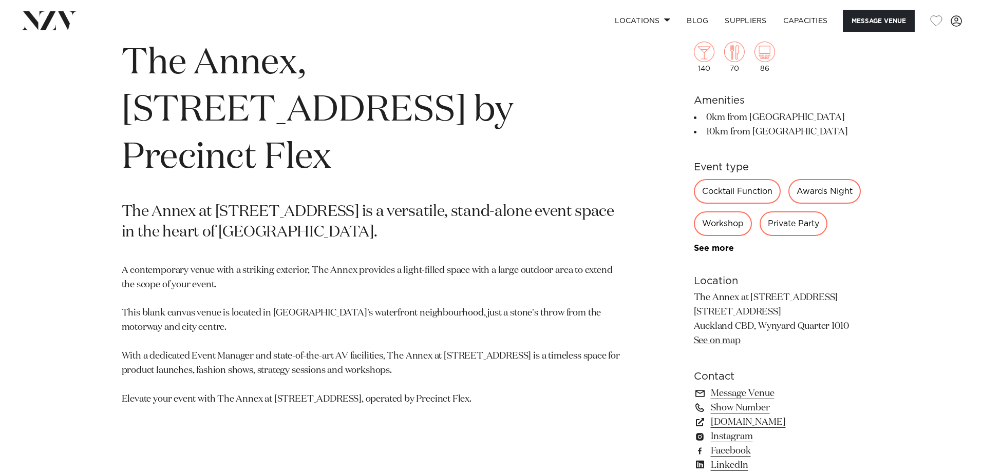
scroll to position [205, 0]
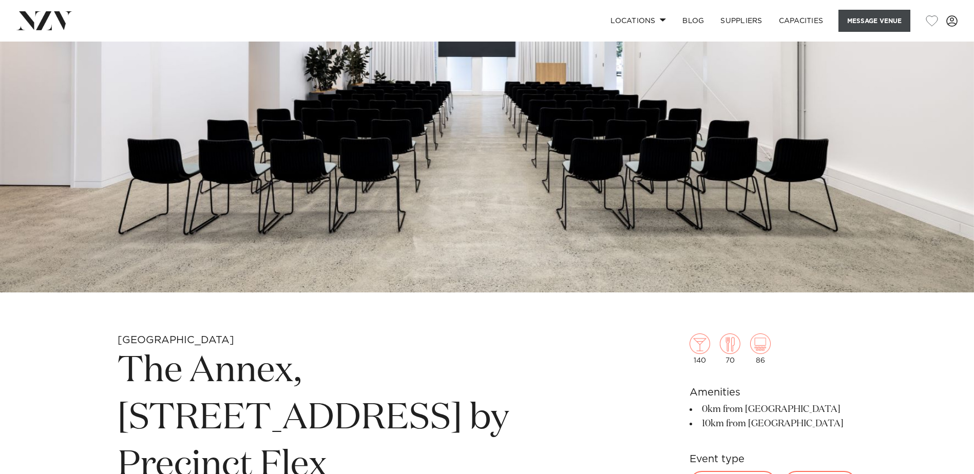
click at [883, 19] on button "Message Venue" at bounding box center [874, 21] width 72 height 22
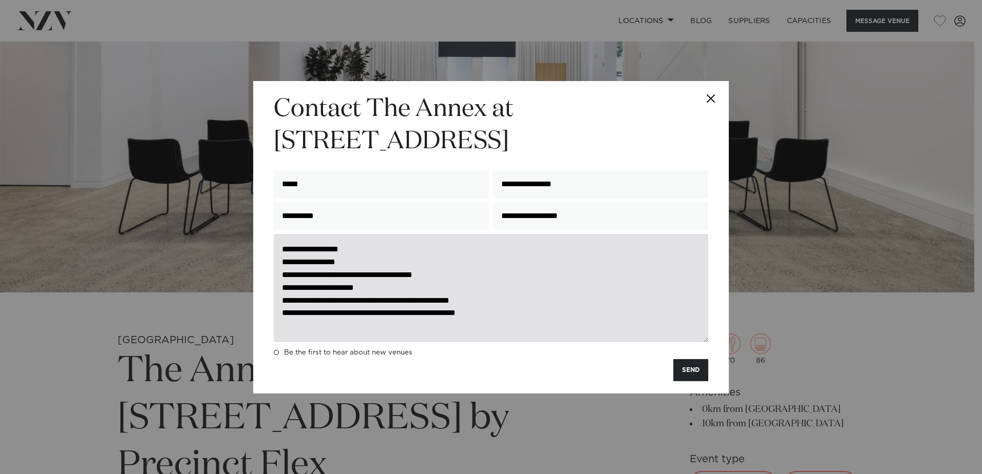
click at [283, 247] on textarea "**********" at bounding box center [491, 288] width 434 height 108
click at [281, 250] on textarea "**********" at bounding box center [491, 288] width 434 height 108
paste textarea "**********"
type textarea "**********"
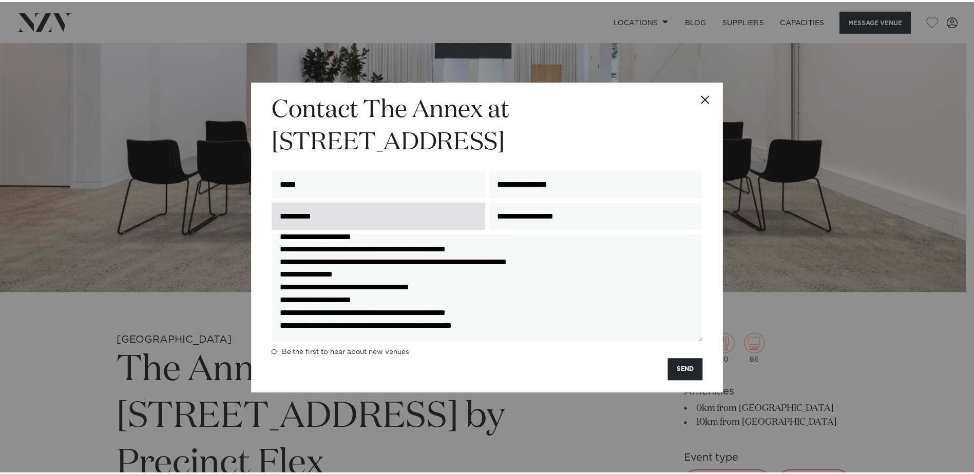
scroll to position [0, 0]
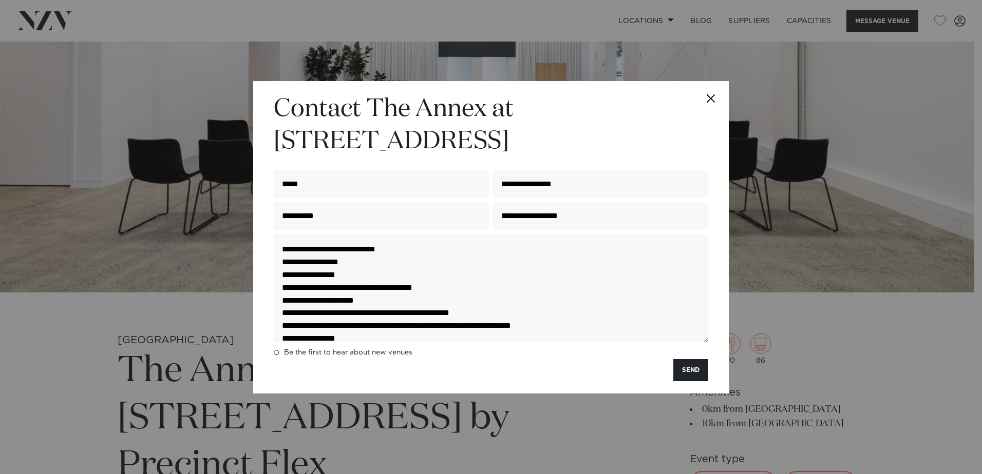
drag, startPoint x: 535, startPoint y: 327, endPoint x: 273, endPoint y: 214, distance: 285.1
click at [274, 214] on form "**********" at bounding box center [491, 237] width 434 height 288
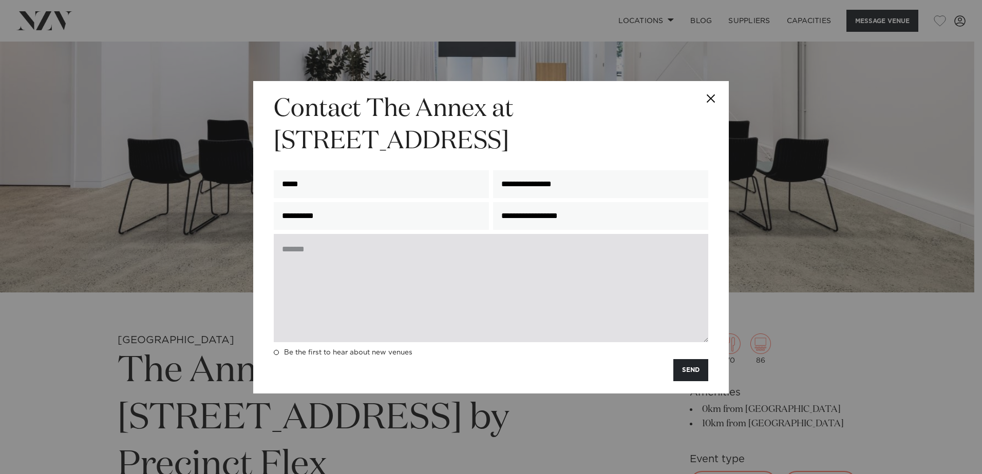
click at [323, 254] on textarea "**********" at bounding box center [491, 288] width 434 height 108
paste textarea "**********"
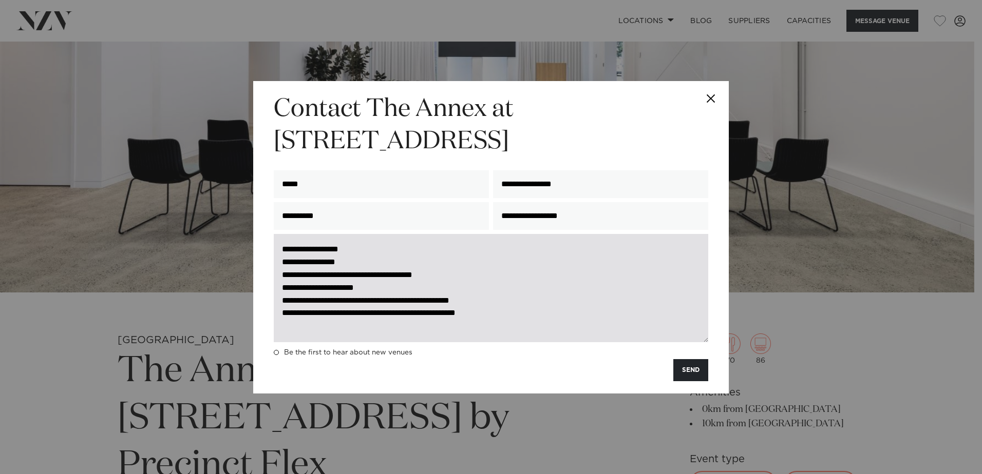
click at [588, 313] on textarea "**********" at bounding box center [491, 288] width 434 height 108
click at [461, 328] on textarea "**********" at bounding box center [491, 288] width 434 height 108
click at [555, 319] on textarea "**********" at bounding box center [491, 288] width 434 height 108
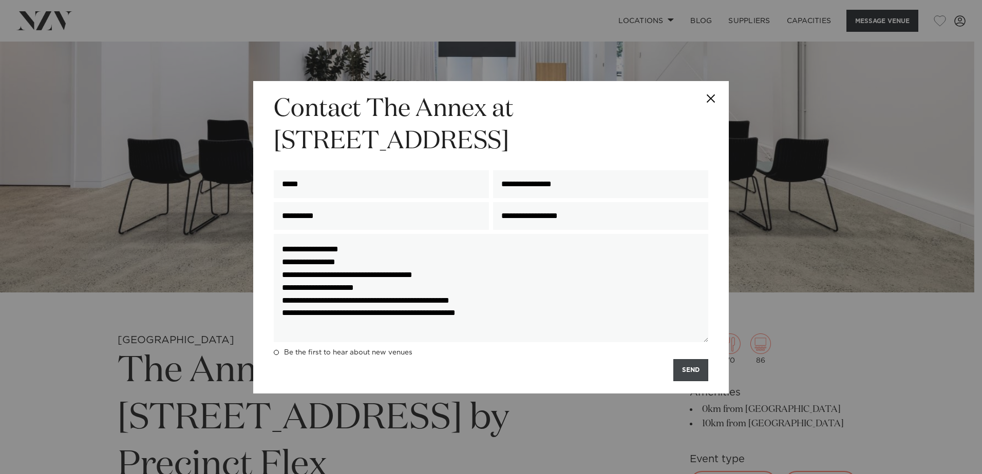
type textarea "**********"
click at [690, 369] on button "SEND" at bounding box center [690, 370] width 35 height 22
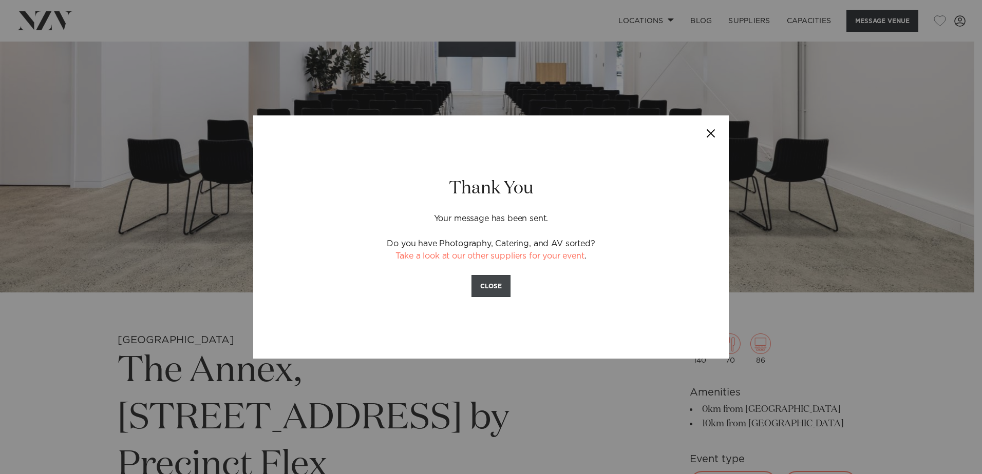
click at [482, 281] on button "CLOSE" at bounding box center [490, 286] width 39 height 22
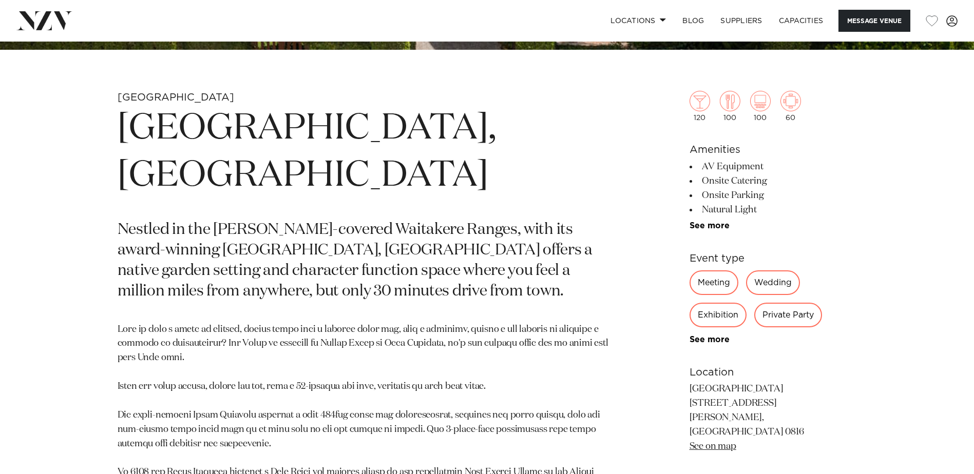
scroll to position [462, 0]
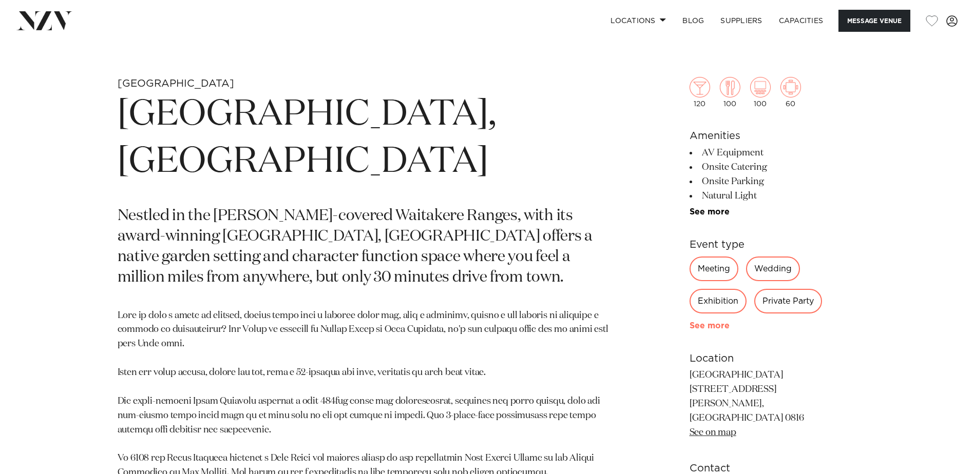
click at [712, 325] on link "See more" at bounding box center [729, 326] width 80 height 8
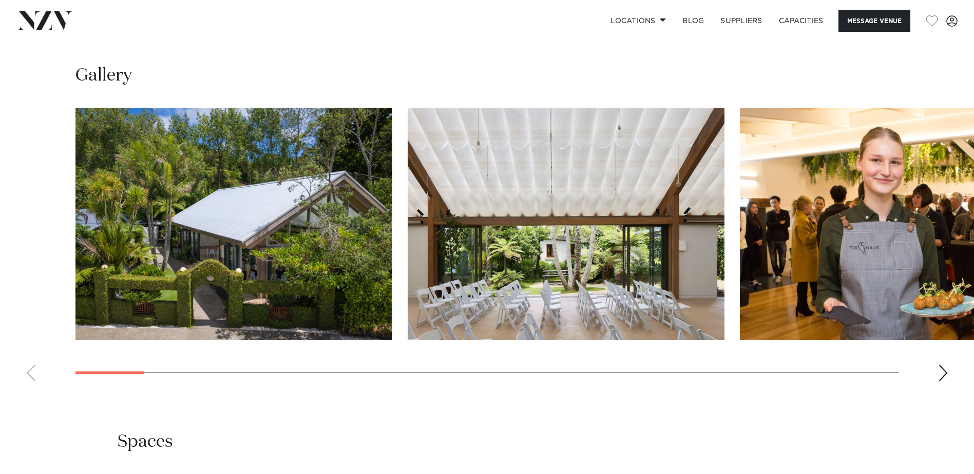
scroll to position [1232, 0]
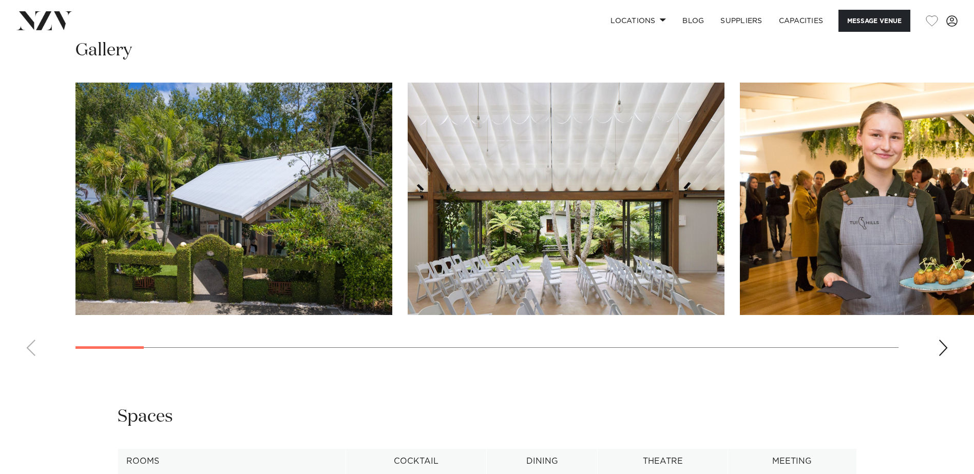
click at [941, 340] on div "Next slide" at bounding box center [943, 348] width 10 height 16
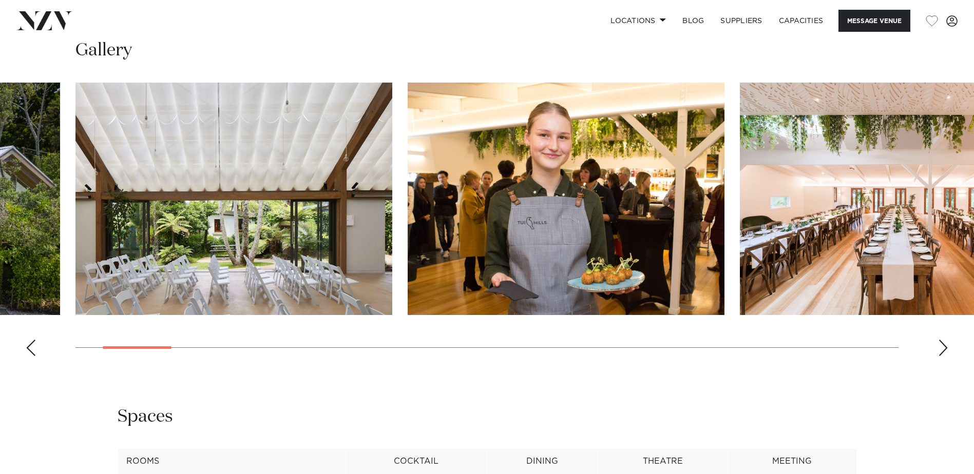
click at [941, 340] on div "Next slide" at bounding box center [943, 348] width 10 height 16
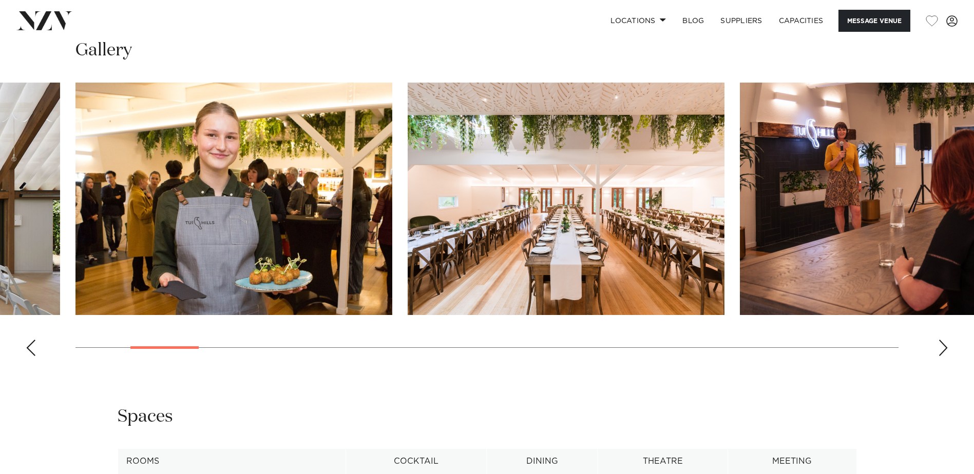
click at [941, 340] on div "Next slide" at bounding box center [943, 348] width 10 height 16
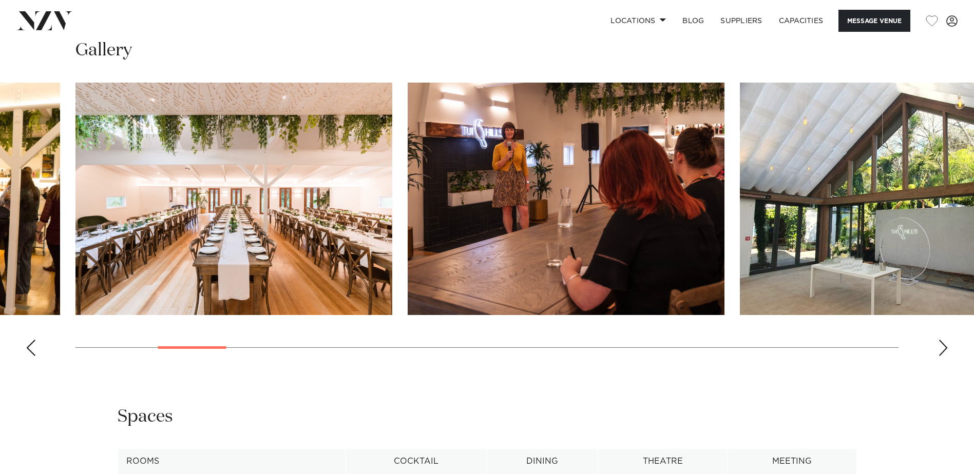
click at [941, 340] on div "Next slide" at bounding box center [943, 348] width 10 height 16
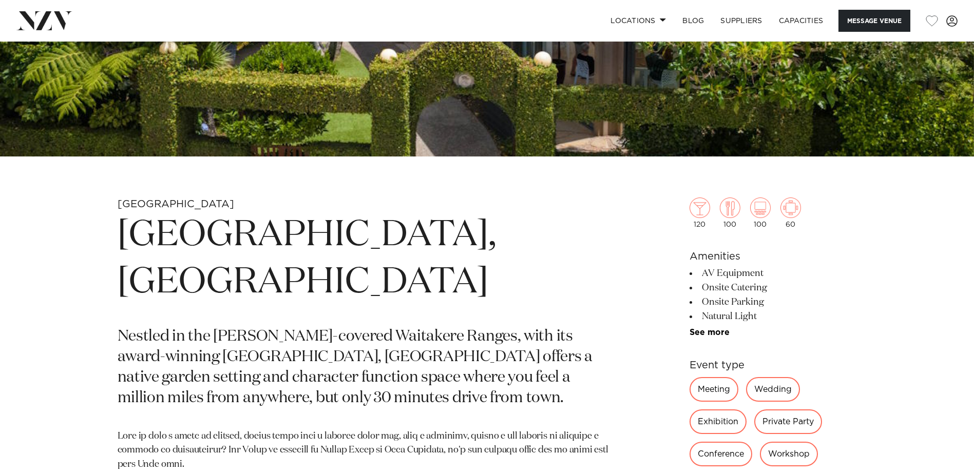
scroll to position [359, 0]
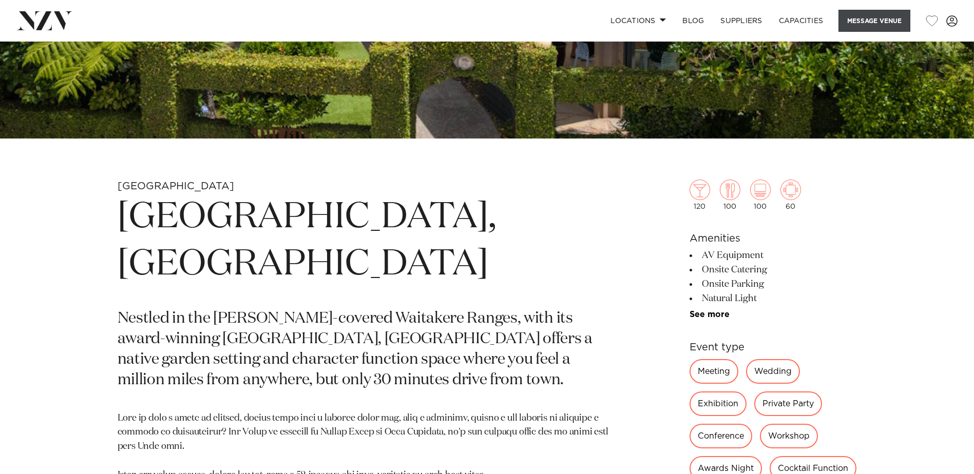
click at [869, 20] on button "Message Venue" at bounding box center [874, 21] width 72 height 22
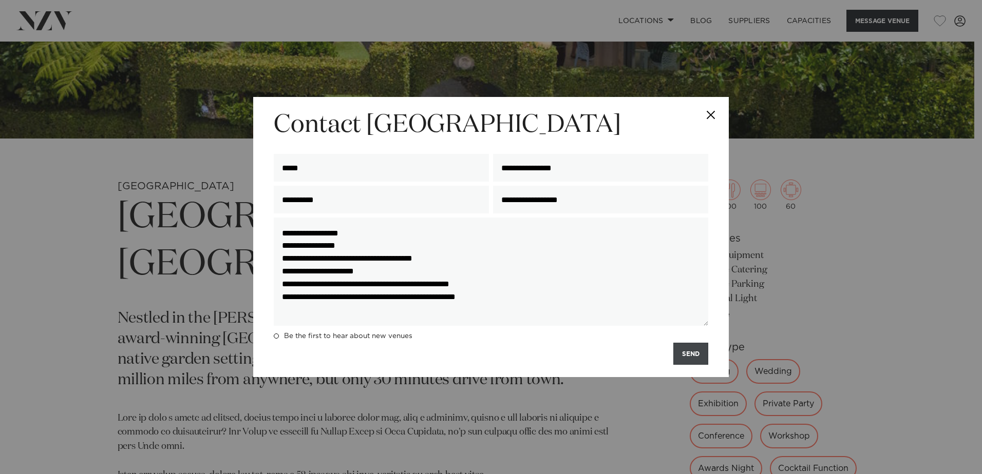
click at [697, 355] on button "SEND" at bounding box center [690, 354] width 35 height 22
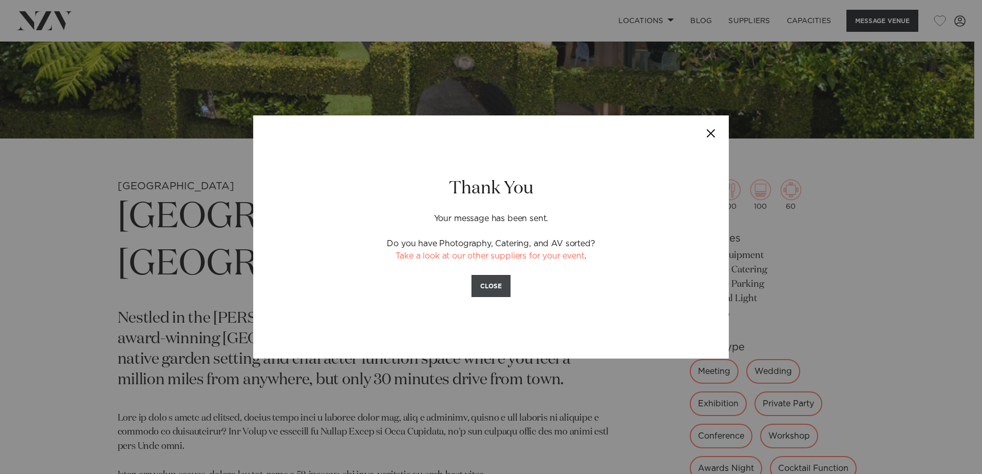
click at [489, 286] on button "CLOSE" at bounding box center [490, 286] width 39 height 22
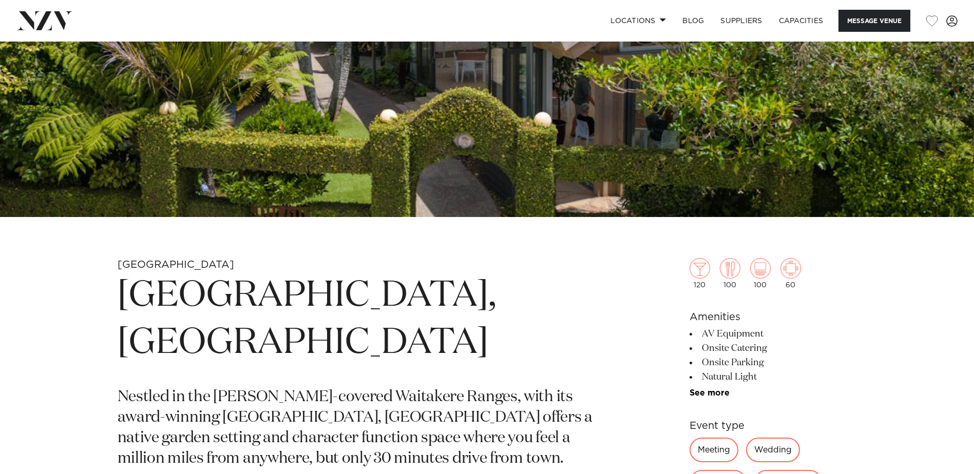
scroll to position [308, 0]
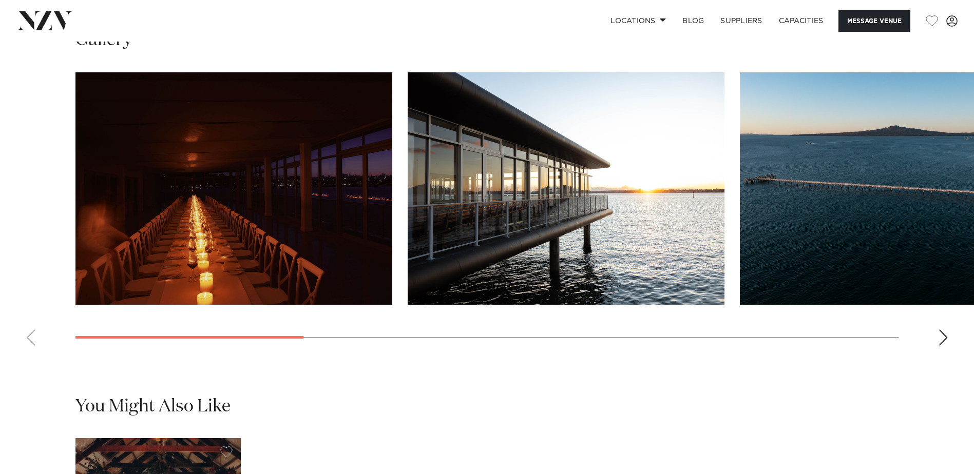
scroll to position [1027, 0]
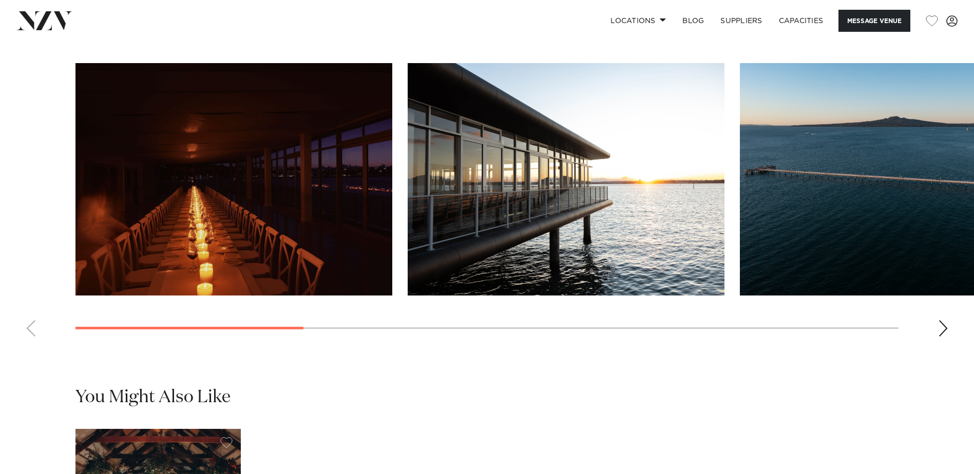
click at [947, 337] on div "Next slide" at bounding box center [943, 328] width 10 height 16
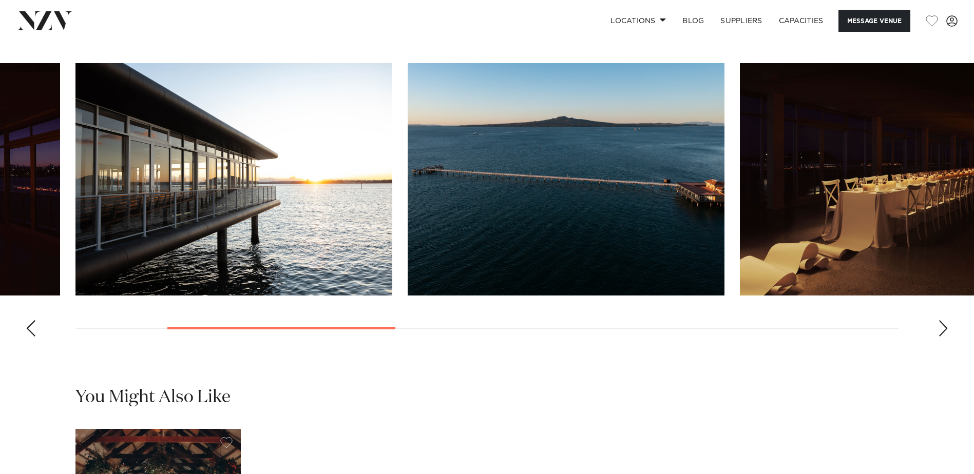
click at [939, 337] on div "Next slide" at bounding box center [943, 328] width 10 height 16
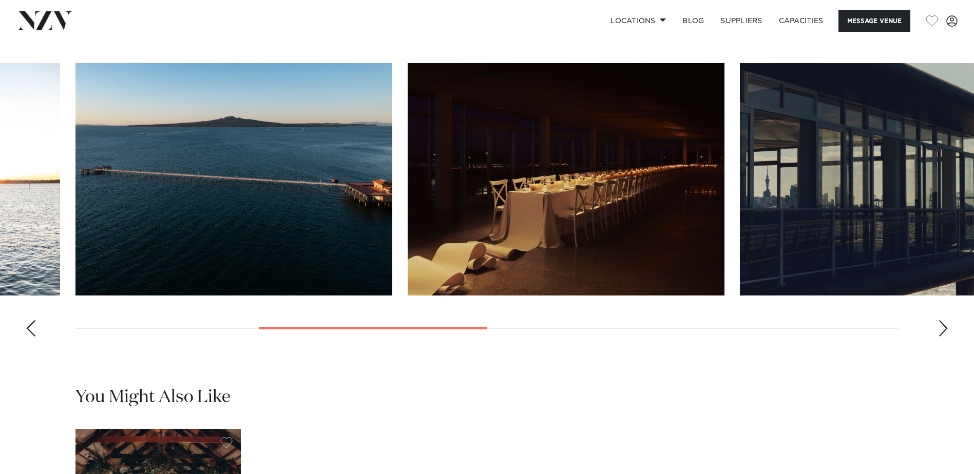
click at [939, 337] on div "Next slide" at bounding box center [943, 328] width 10 height 16
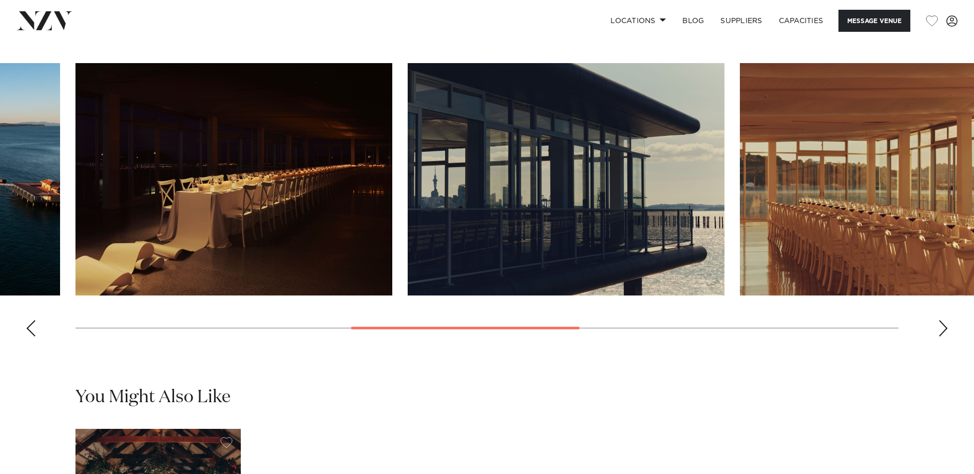
click at [939, 337] on div "Next slide" at bounding box center [943, 328] width 10 height 16
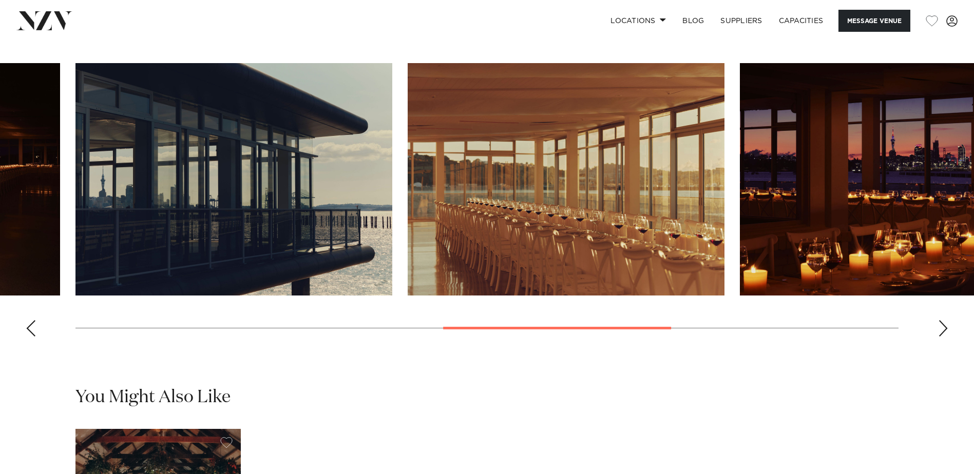
click at [939, 337] on div "Next slide" at bounding box center [943, 328] width 10 height 16
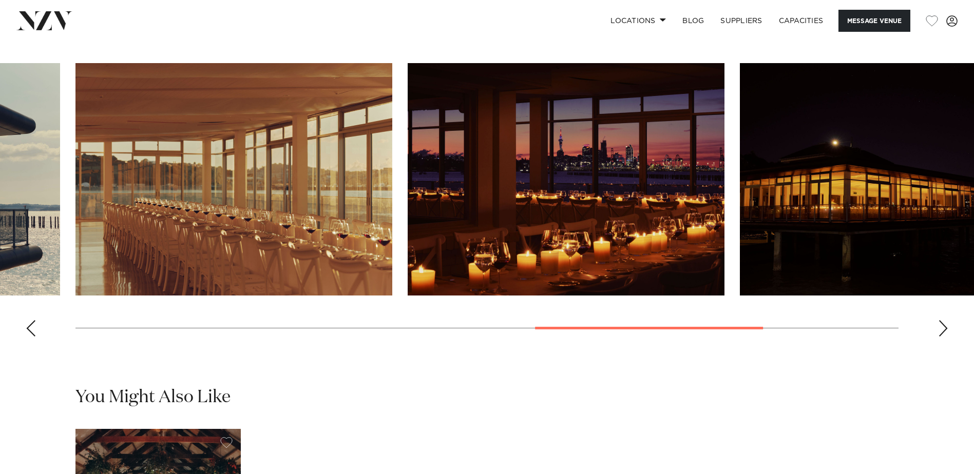
click at [939, 337] on div "Next slide" at bounding box center [943, 328] width 10 height 16
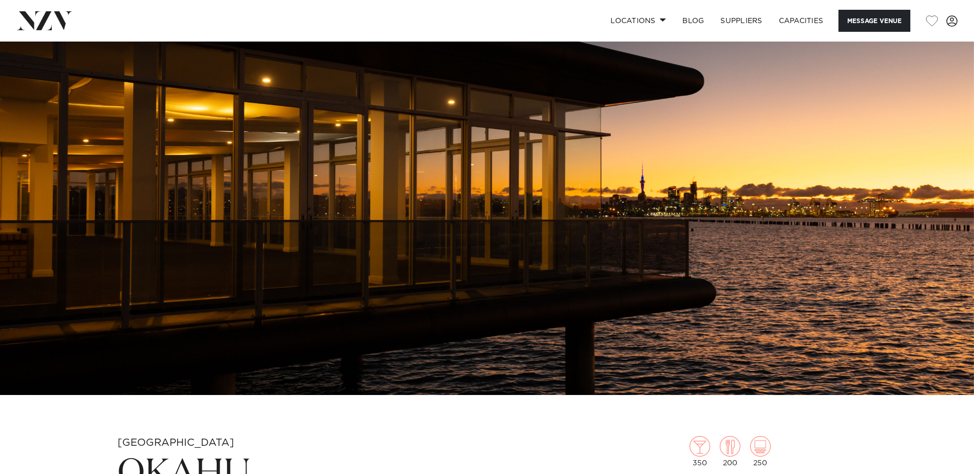
scroll to position [359, 0]
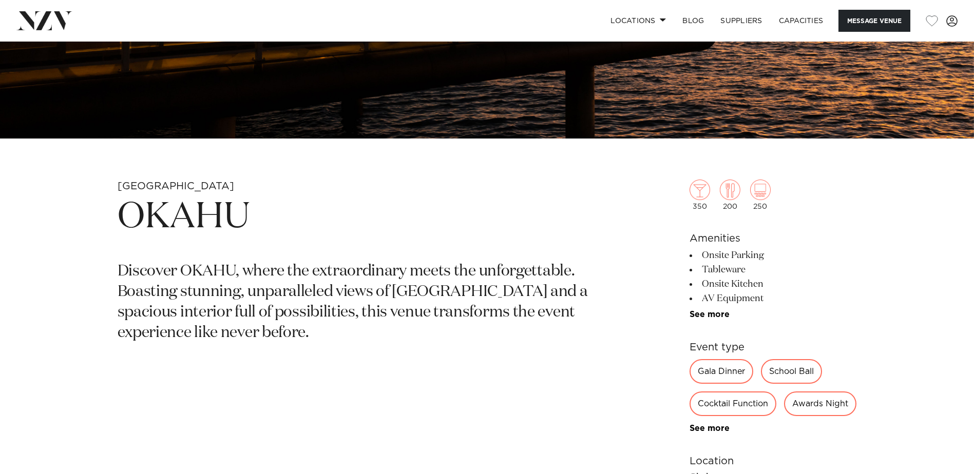
drag, startPoint x: 710, startPoint y: 315, endPoint x: 668, endPoint y: 298, distance: 44.9
click at [710, 315] on link "See more" at bounding box center [729, 315] width 80 height 8
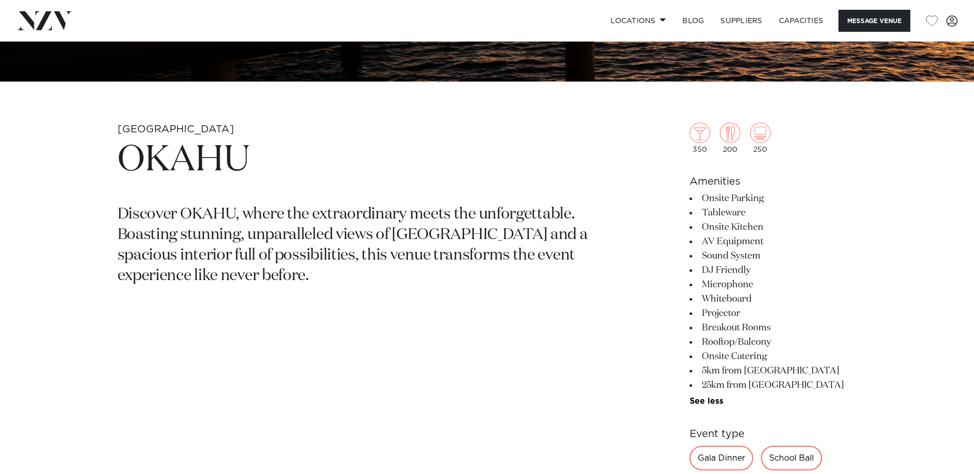
scroll to position [411, 0]
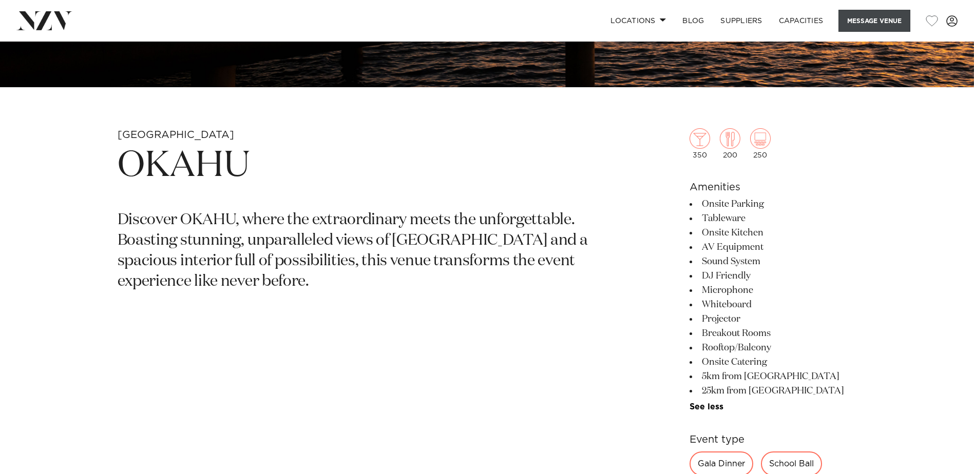
click at [876, 19] on button "Message Venue" at bounding box center [874, 21] width 72 height 22
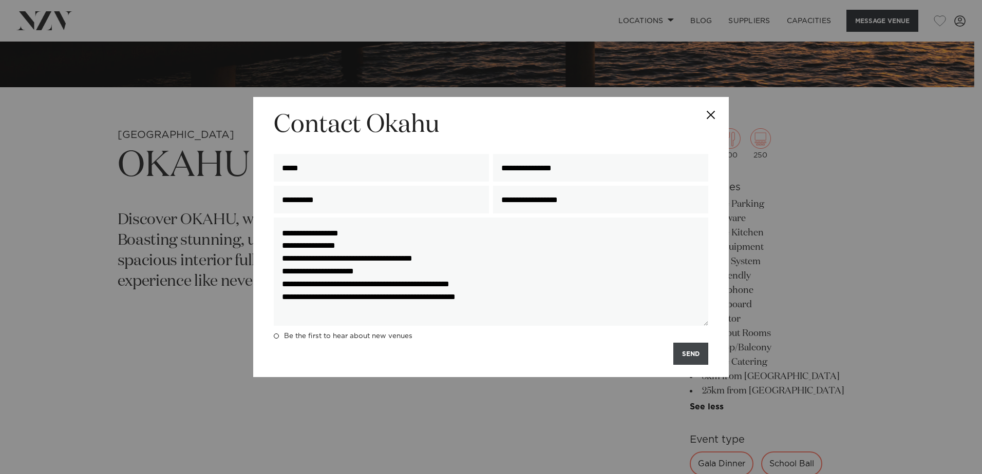
click at [690, 353] on button "SEND" at bounding box center [690, 354] width 35 height 22
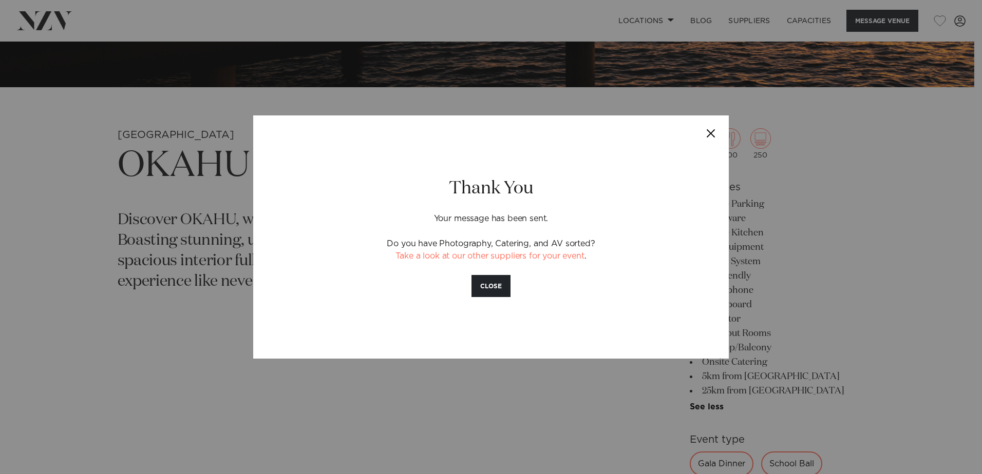
click at [712, 131] on button "Close" at bounding box center [711, 134] width 36 height 36
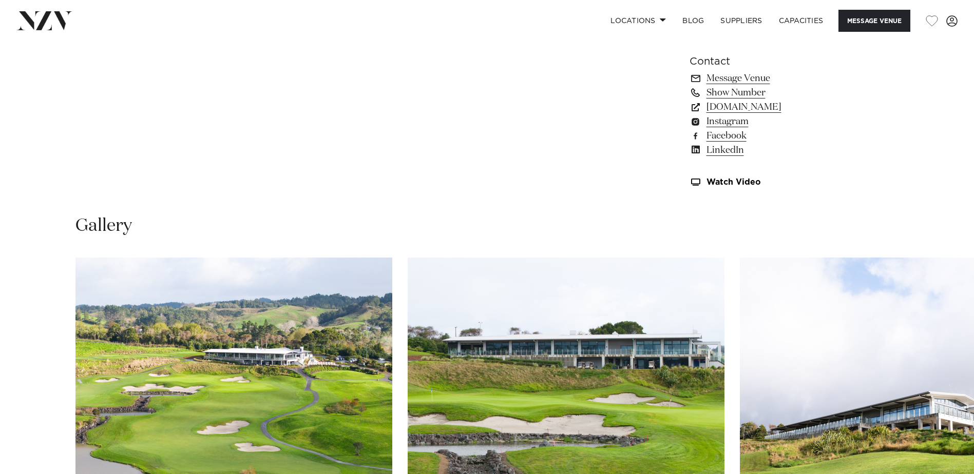
scroll to position [1078, 0]
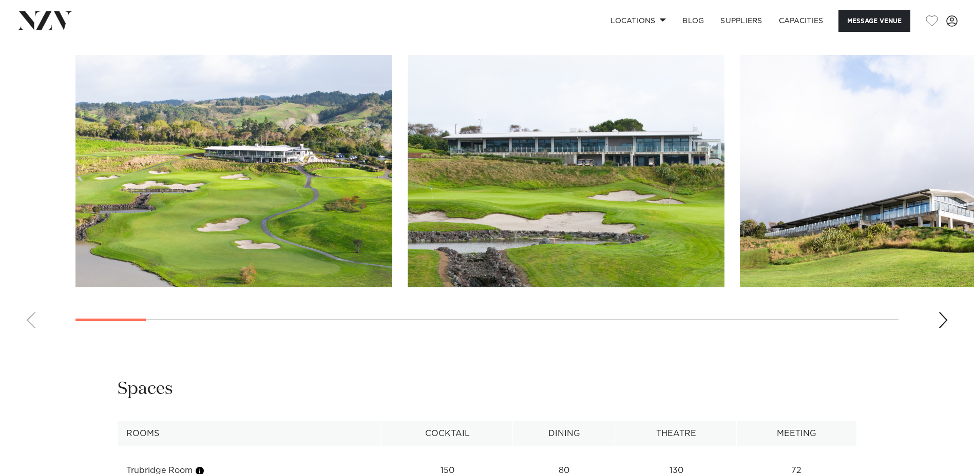
click at [943, 323] on div "Next slide" at bounding box center [943, 320] width 10 height 16
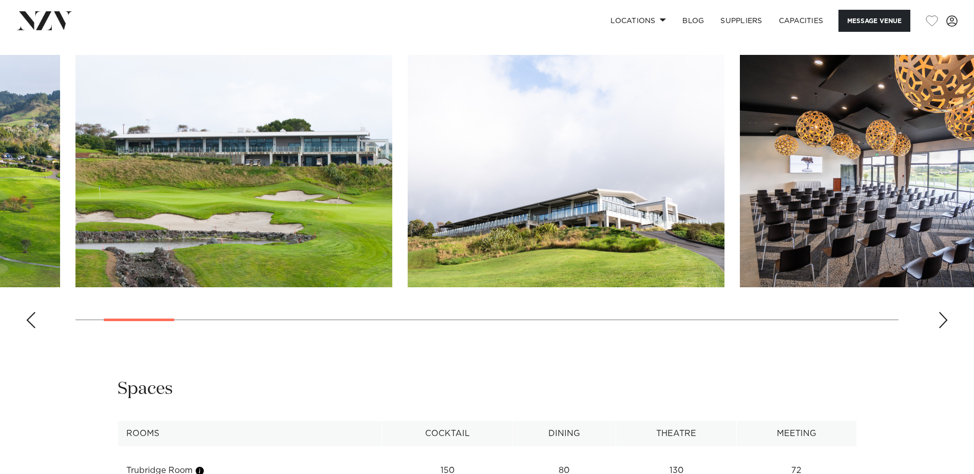
click at [943, 322] on div "Next slide" at bounding box center [943, 320] width 10 height 16
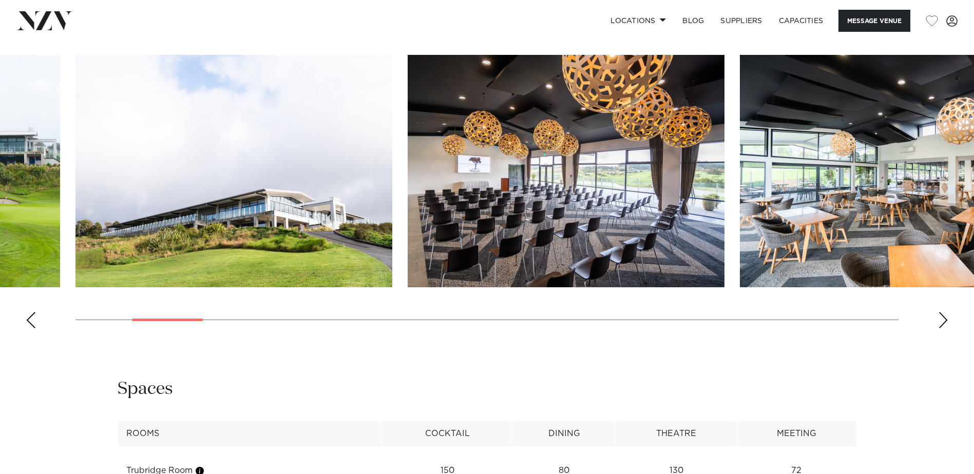
click at [943, 322] on div "Next slide" at bounding box center [943, 320] width 10 height 16
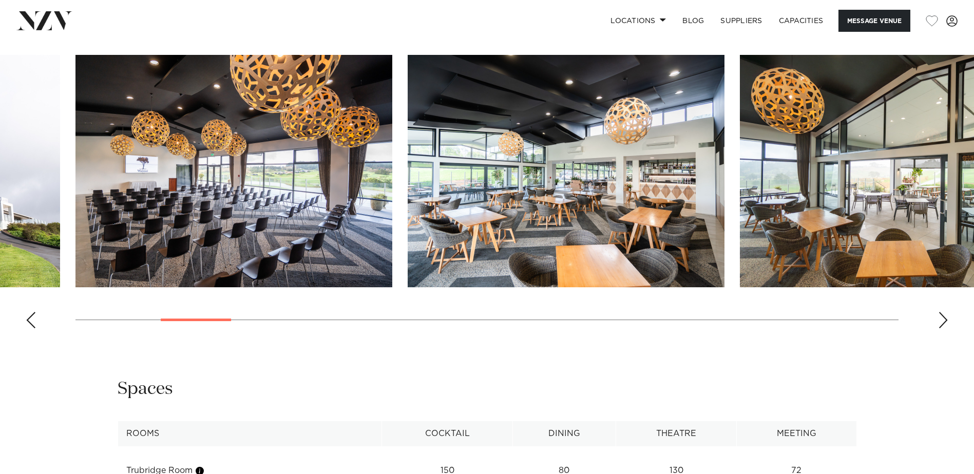
click at [943, 322] on div "Next slide" at bounding box center [943, 320] width 10 height 16
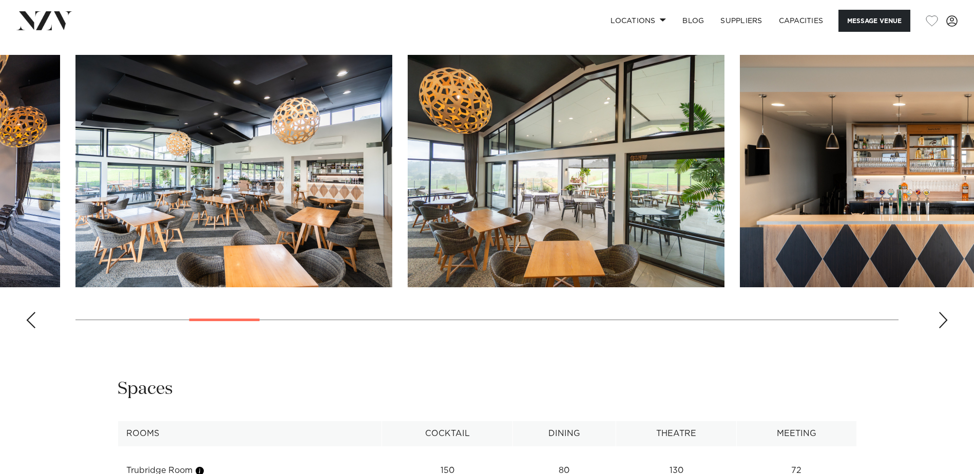
click at [943, 322] on div "Next slide" at bounding box center [943, 320] width 10 height 16
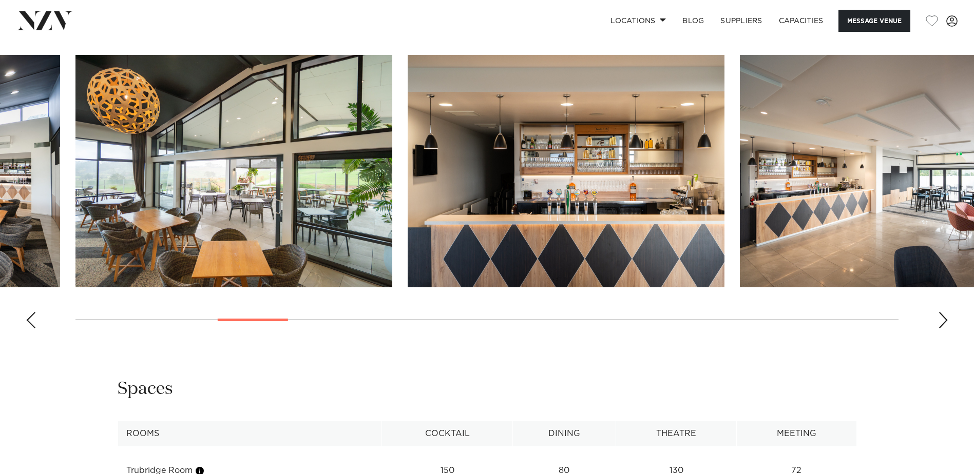
click at [943, 322] on div "Next slide" at bounding box center [943, 320] width 10 height 16
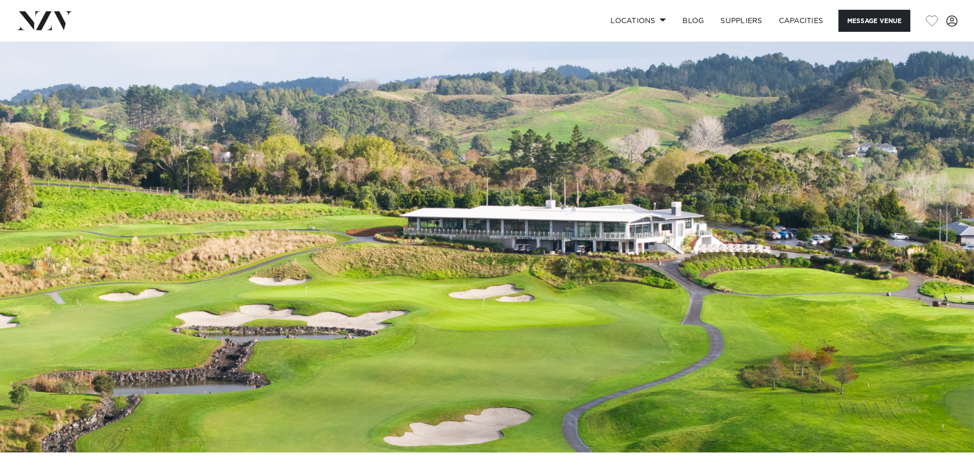
scroll to position [0, 0]
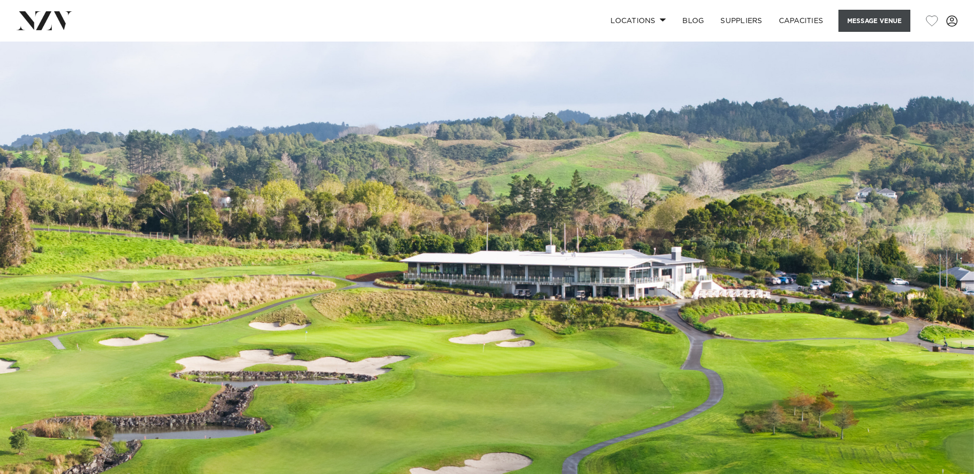
click at [871, 19] on button "Message Venue" at bounding box center [874, 21] width 72 height 22
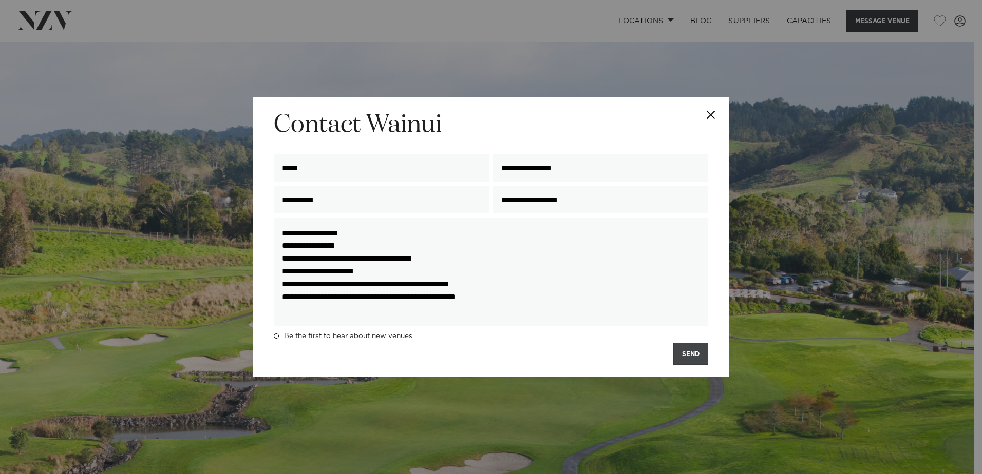
click at [693, 352] on button "SEND" at bounding box center [690, 354] width 35 height 22
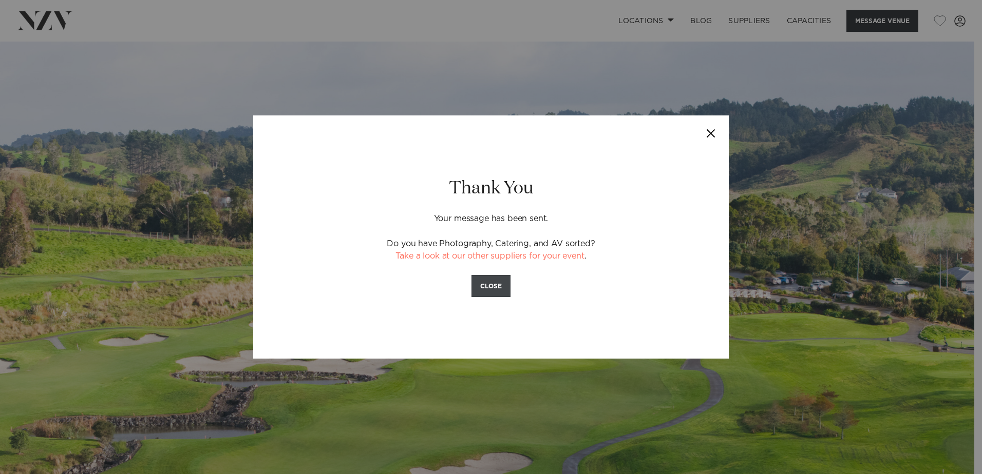
click at [490, 289] on button "CLOSE" at bounding box center [490, 286] width 39 height 22
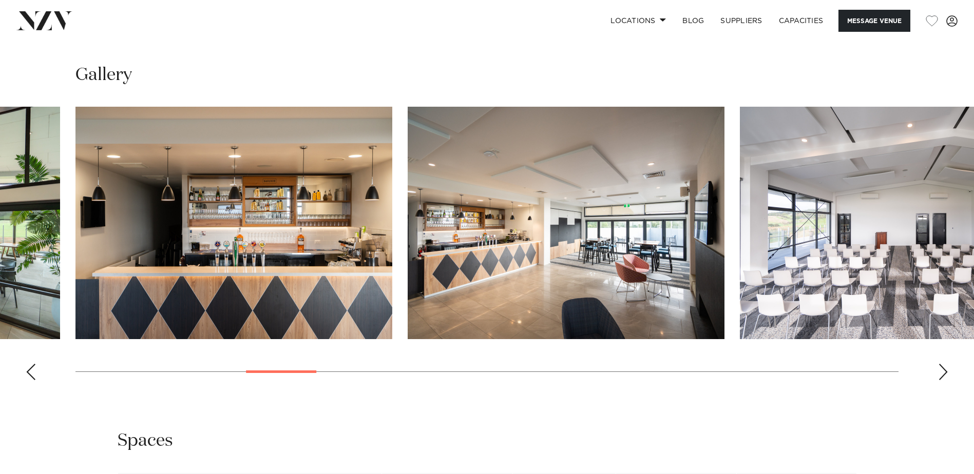
scroll to position [1027, 0]
click at [943, 374] on div "Next slide" at bounding box center [943, 371] width 10 height 16
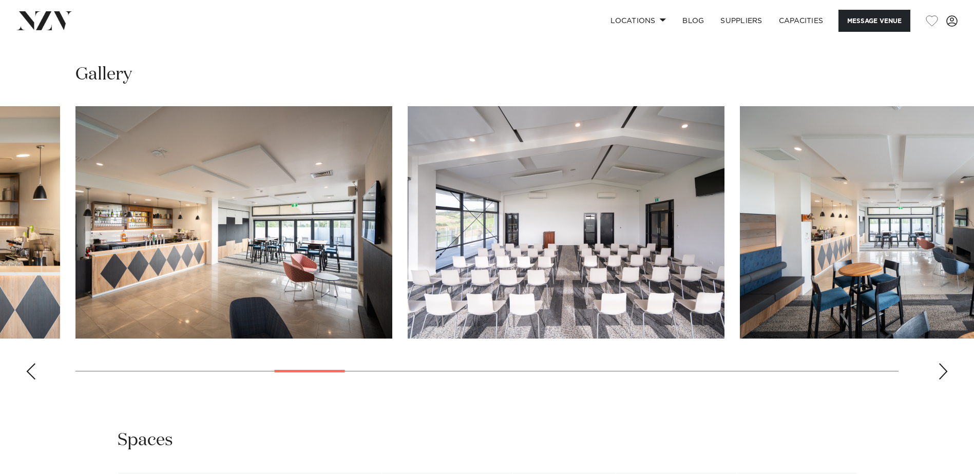
click at [942, 370] on div "Next slide" at bounding box center [943, 371] width 10 height 16
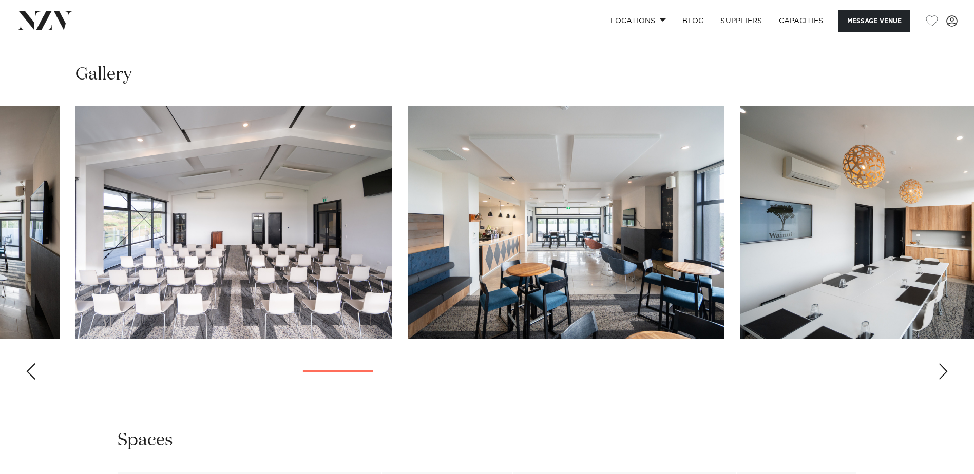
click at [942, 370] on div "Next slide" at bounding box center [943, 371] width 10 height 16
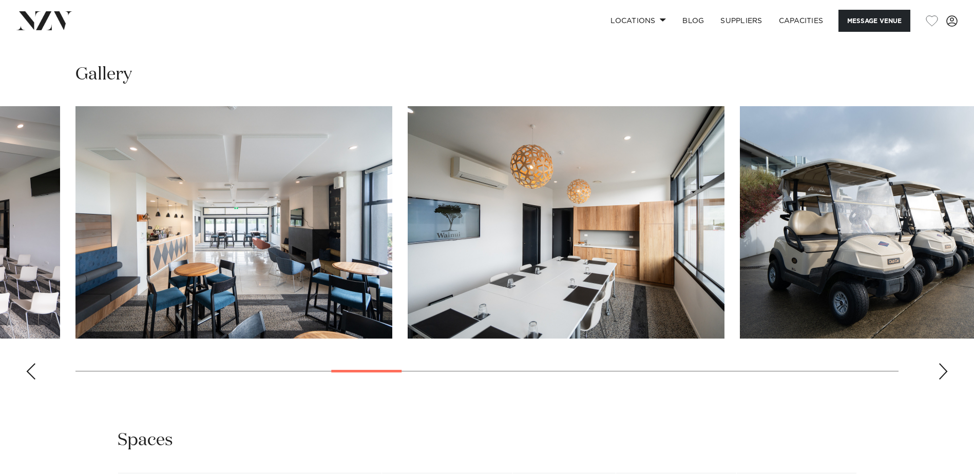
click at [942, 370] on div "Next slide" at bounding box center [943, 371] width 10 height 16
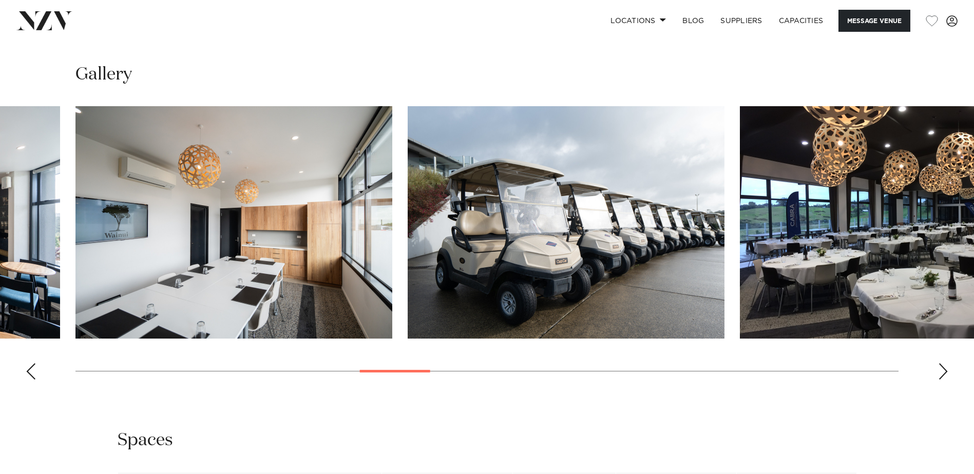
click at [942, 370] on div "Next slide" at bounding box center [943, 371] width 10 height 16
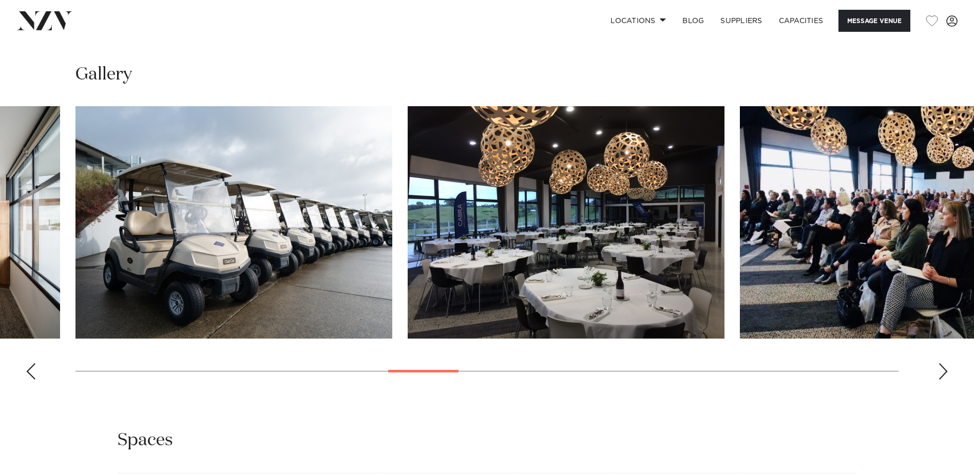
click at [942, 370] on div "Next slide" at bounding box center [943, 371] width 10 height 16
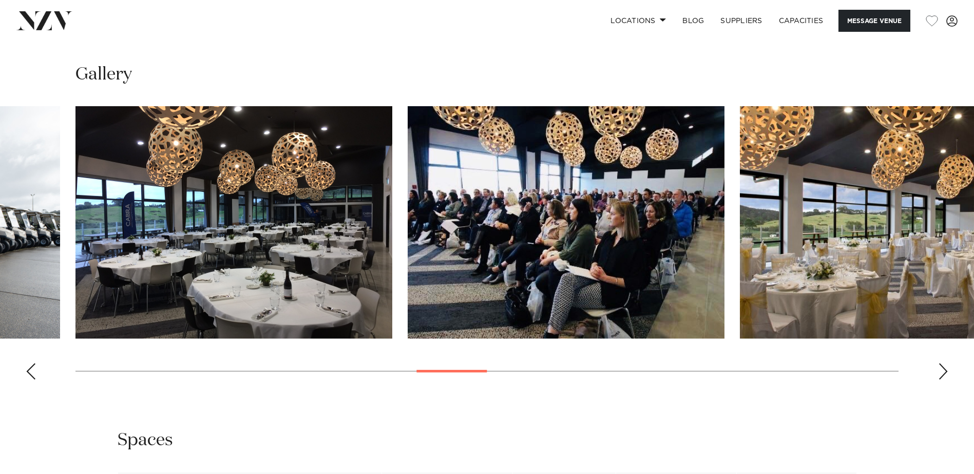
click at [939, 374] on div "Next slide" at bounding box center [943, 371] width 10 height 16
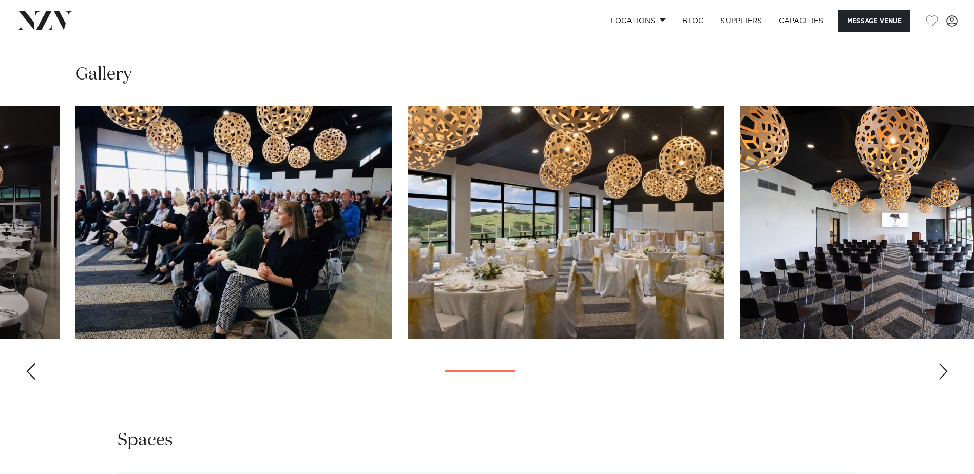
click at [939, 374] on div "Next slide" at bounding box center [943, 371] width 10 height 16
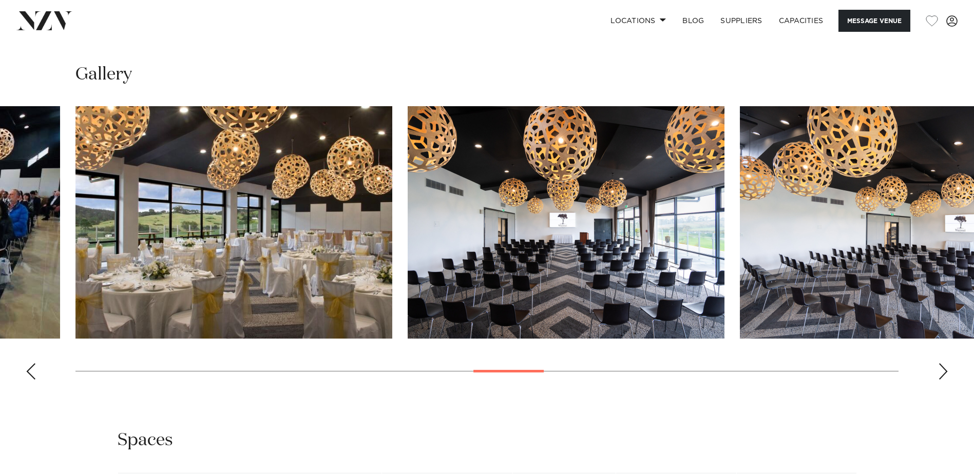
click at [939, 374] on div "Next slide" at bounding box center [943, 371] width 10 height 16
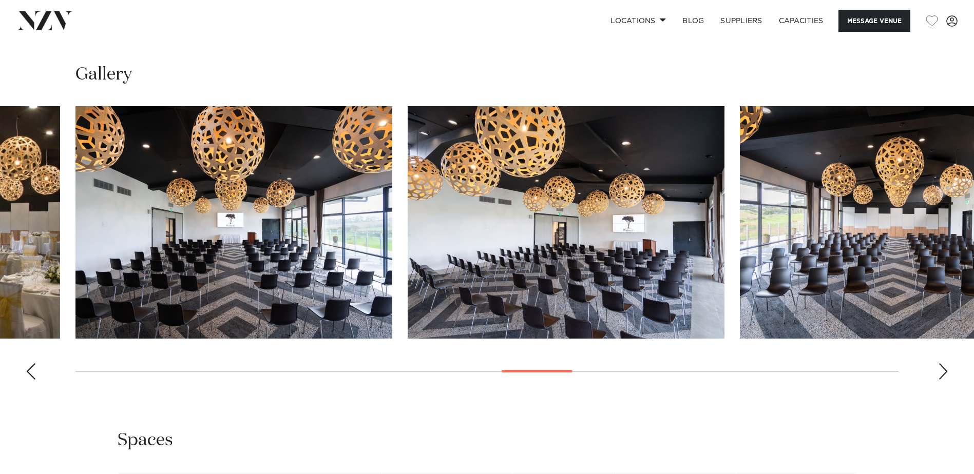
click at [939, 374] on div "Next slide" at bounding box center [943, 371] width 10 height 16
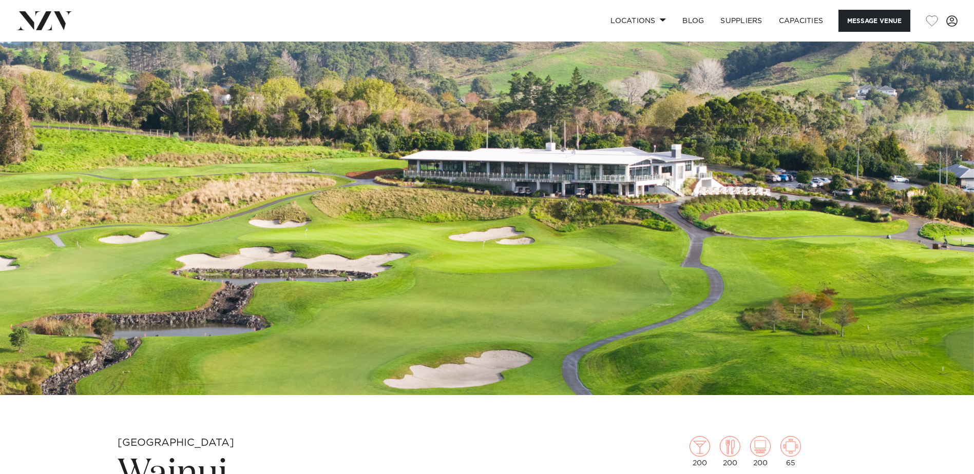
scroll to position [0, 0]
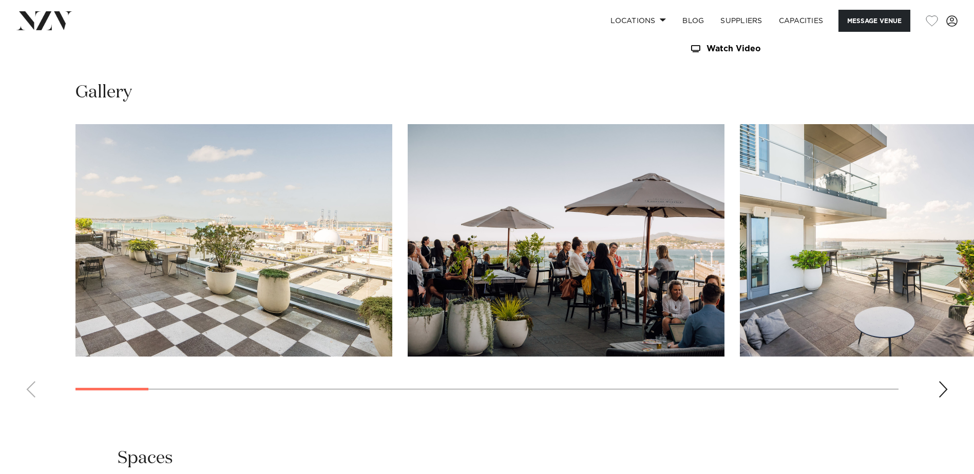
scroll to position [1027, 0]
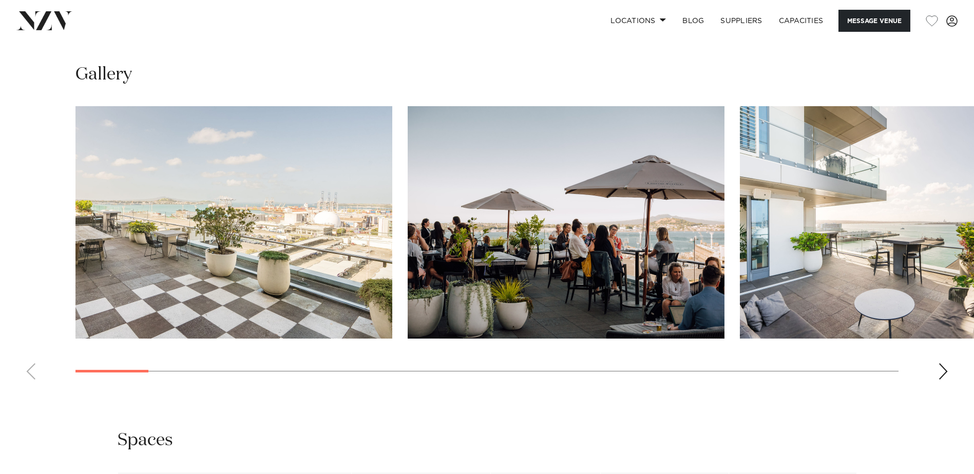
click at [945, 372] on div "Next slide" at bounding box center [943, 371] width 10 height 16
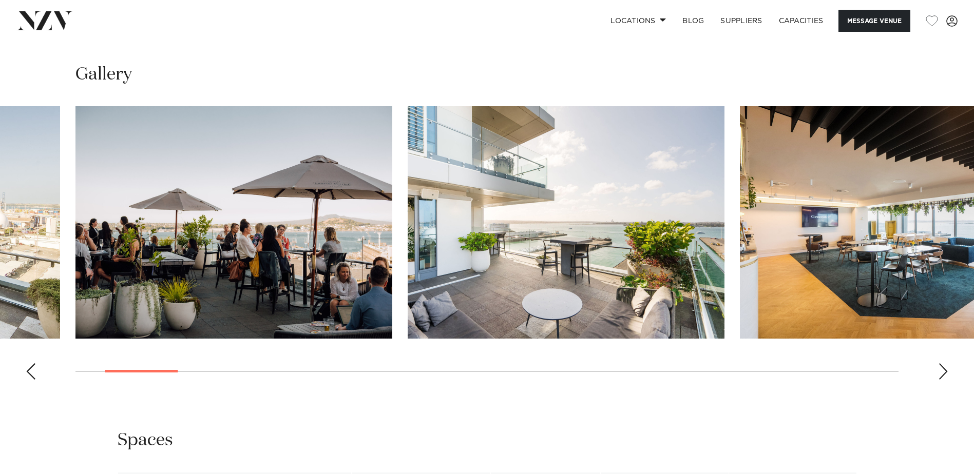
click at [945, 372] on div "Next slide" at bounding box center [943, 371] width 10 height 16
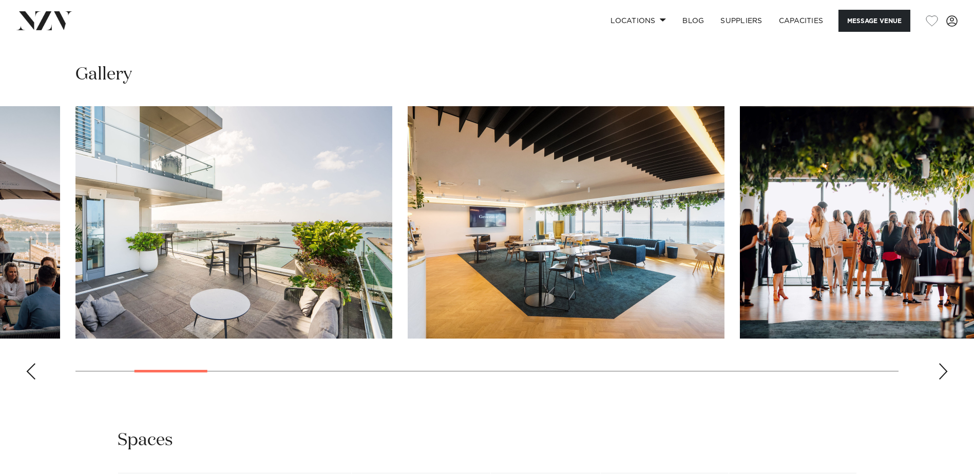
click at [945, 372] on div "Next slide" at bounding box center [943, 371] width 10 height 16
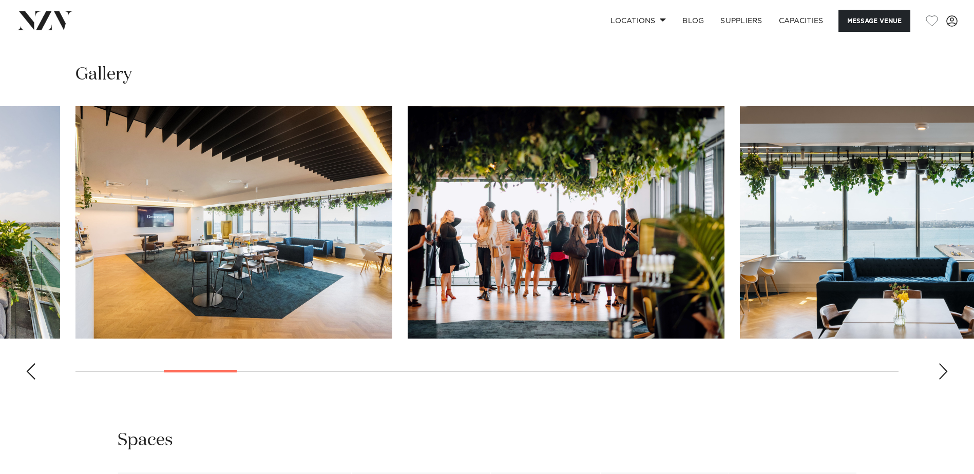
click at [945, 372] on div "Next slide" at bounding box center [943, 371] width 10 height 16
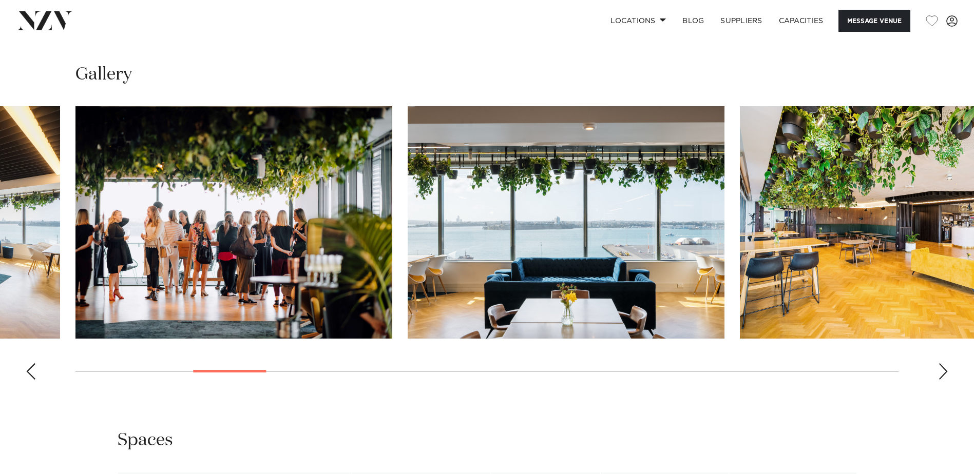
click at [945, 372] on div "Next slide" at bounding box center [943, 371] width 10 height 16
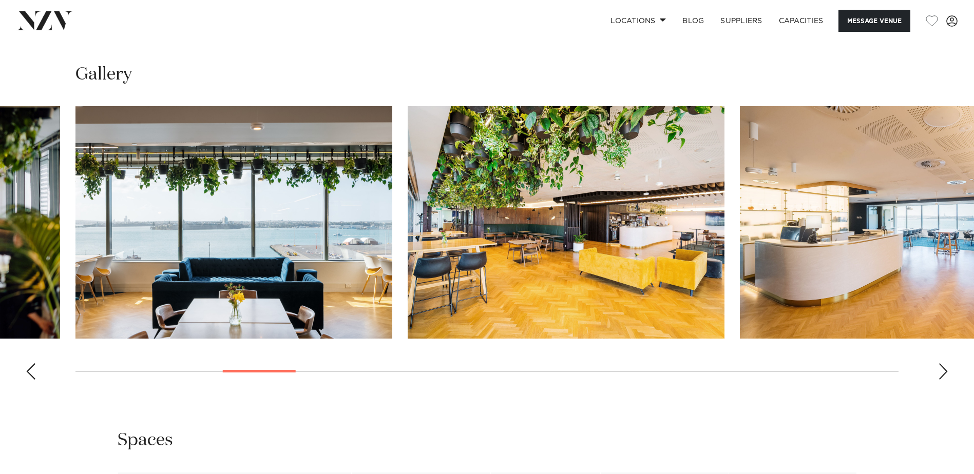
click at [944, 373] on div "Next slide" at bounding box center [943, 371] width 10 height 16
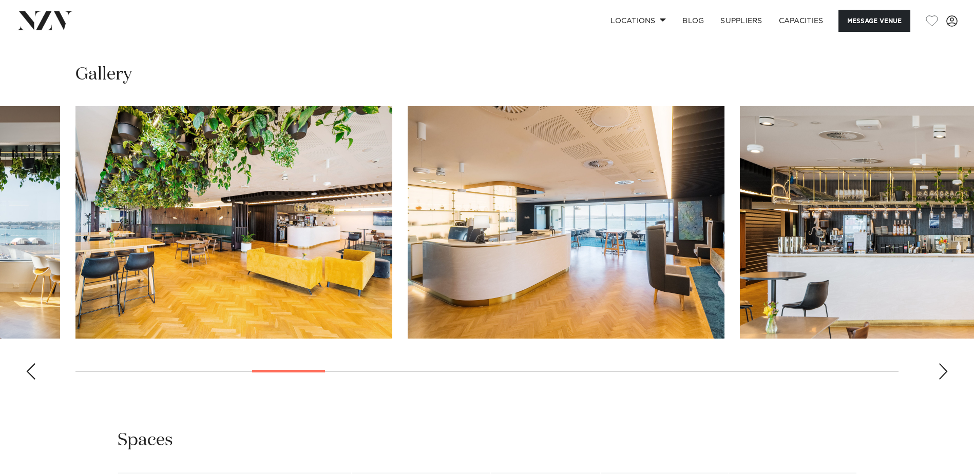
click at [946, 373] on div "Next slide" at bounding box center [943, 371] width 10 height 16
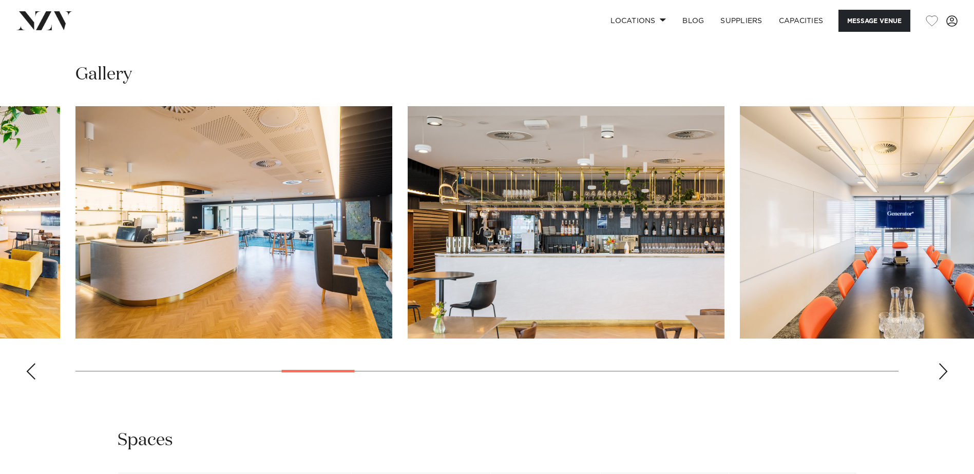
click at [948, 374] on div "Next slide" at bounding box center [943, 371] width 10 height 16
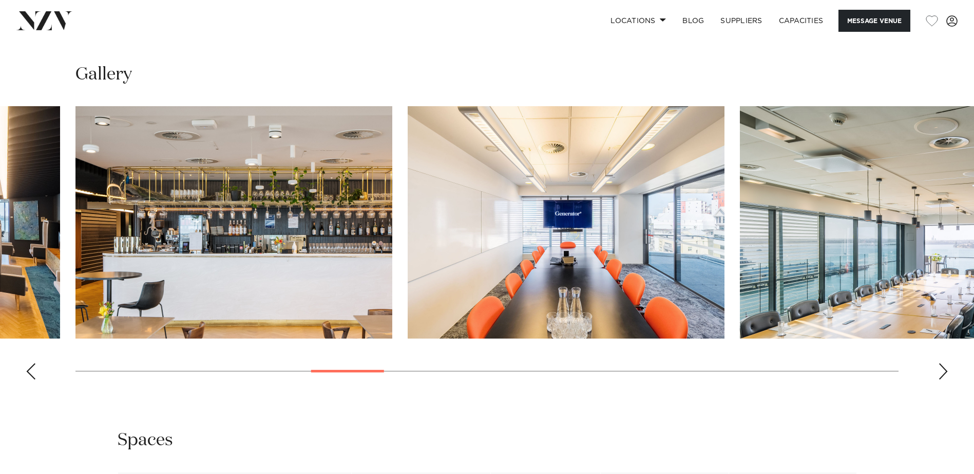
click at [948, 374] on div "Next slide" at bounding box center [943, 371] width 10 height 16
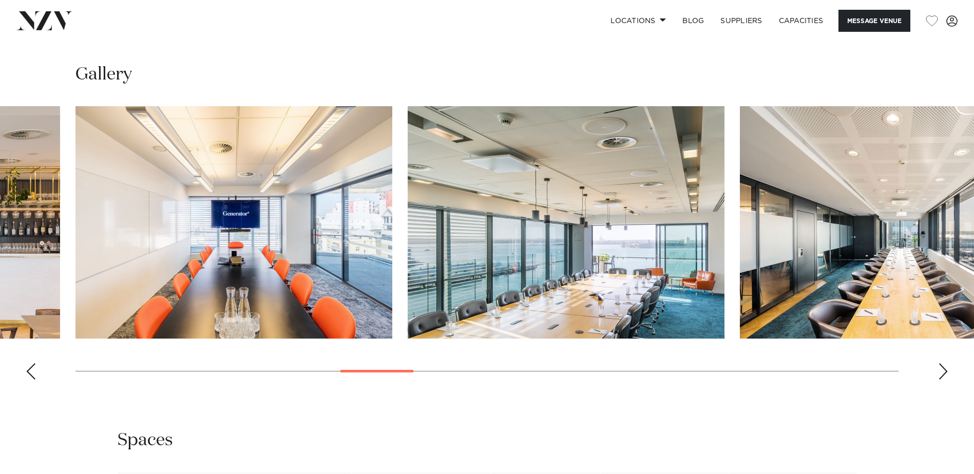
click at [948, 374] on div "Next slide" at bounding box center [943, 371] width 10 height 16
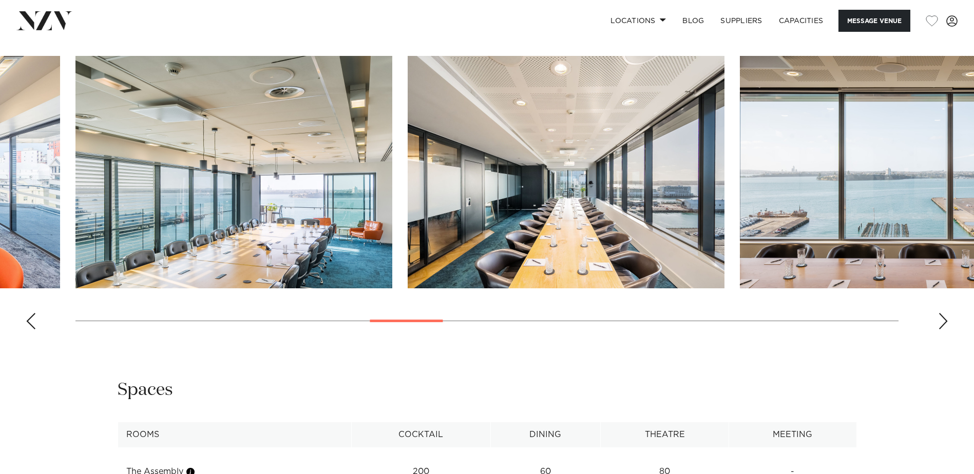
scroll to position [1078, 0]
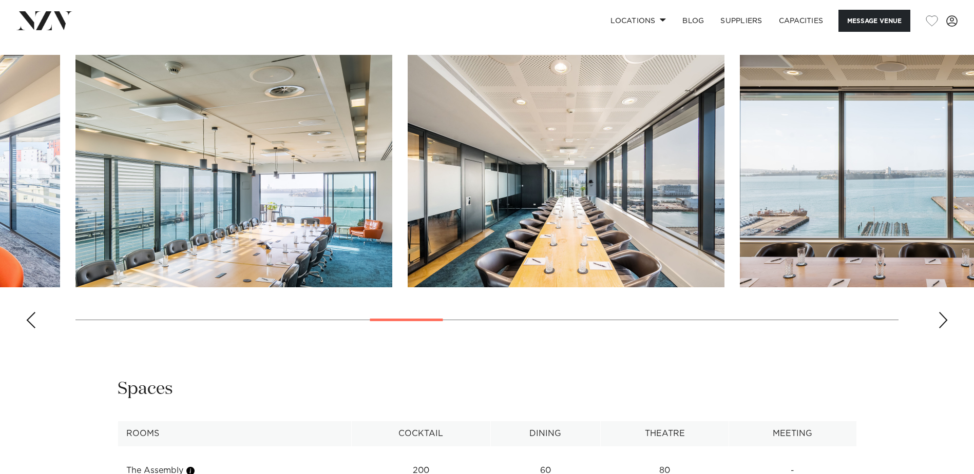
click at [942, 318] on div "Next slide" at bounding box center [943, 320] width 10 height 16
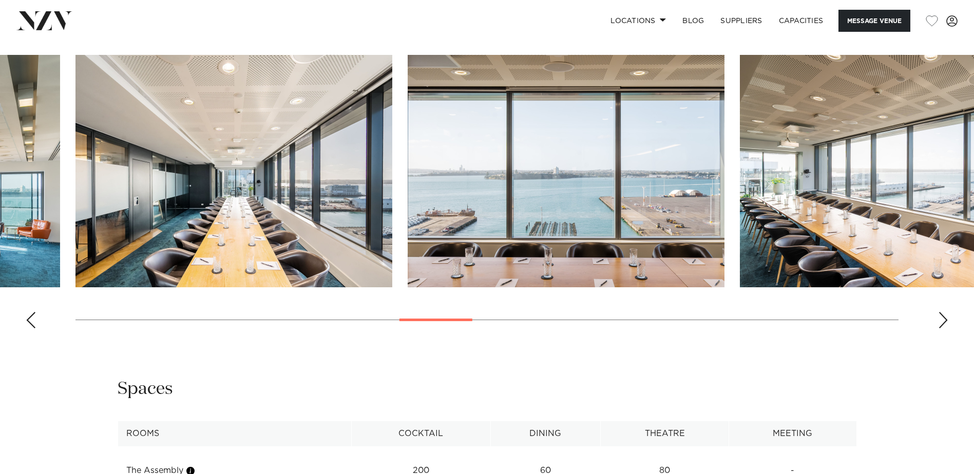
click at [942, 318] on div "Next slide" at bounding box center [943, 320] width 10 height 16
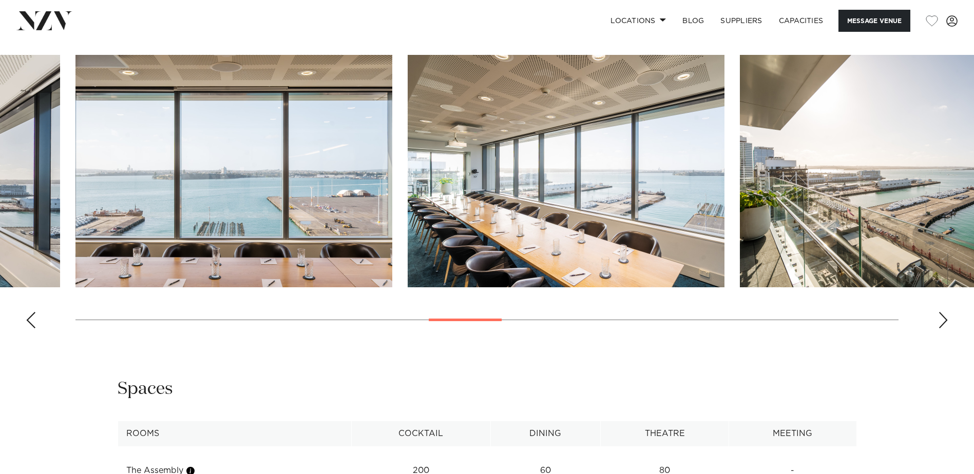
click at [942, 318] on div "Next slide" at bounding box center [943, 320] width 10 height 16
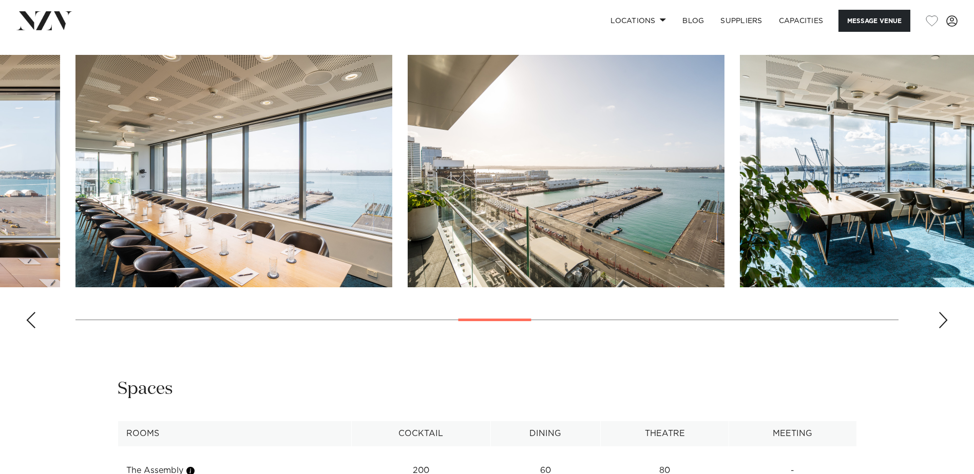
click at [942, 318] on div "Next slide" at bounding box center [943, 320] width 10 height 16
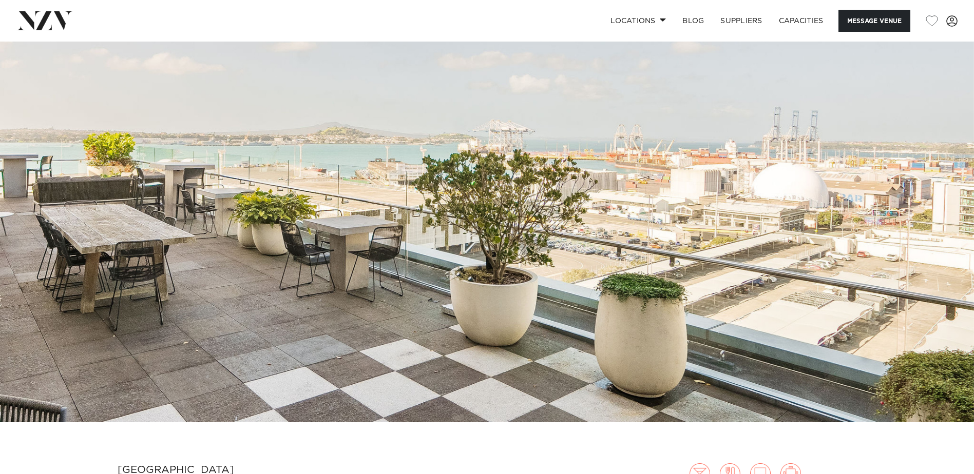
scroll to position [0, 0]
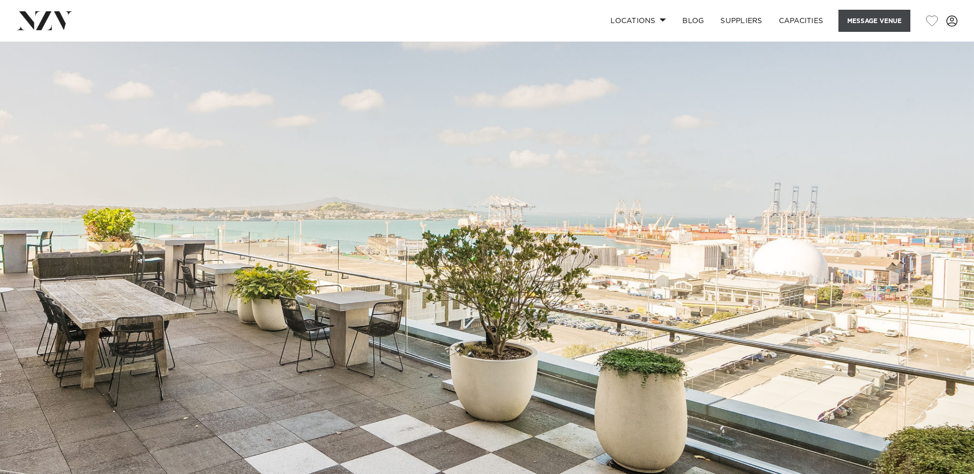
click at [873, 13] on button "Message Venue" at bounding box center [874, 21] width 72 height 22
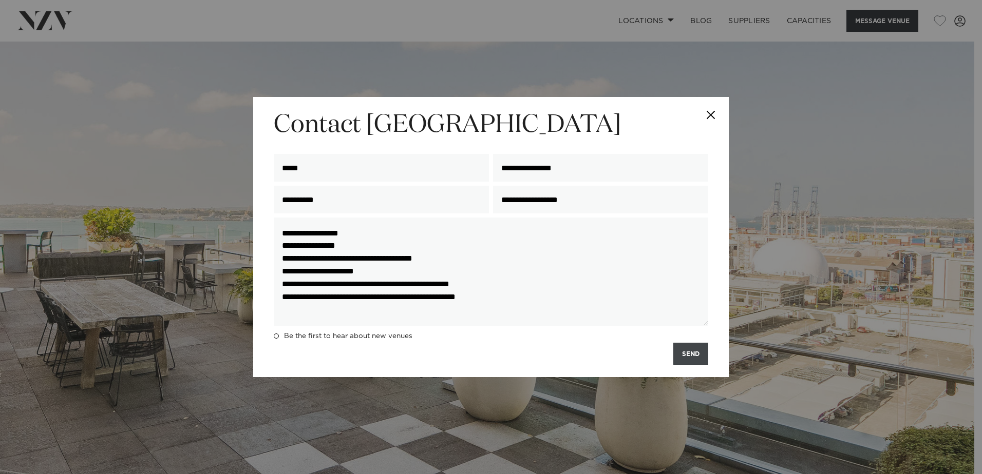
click at [691, 353] on button "SEND" at bounding box center [690, 354] width 35 height 22
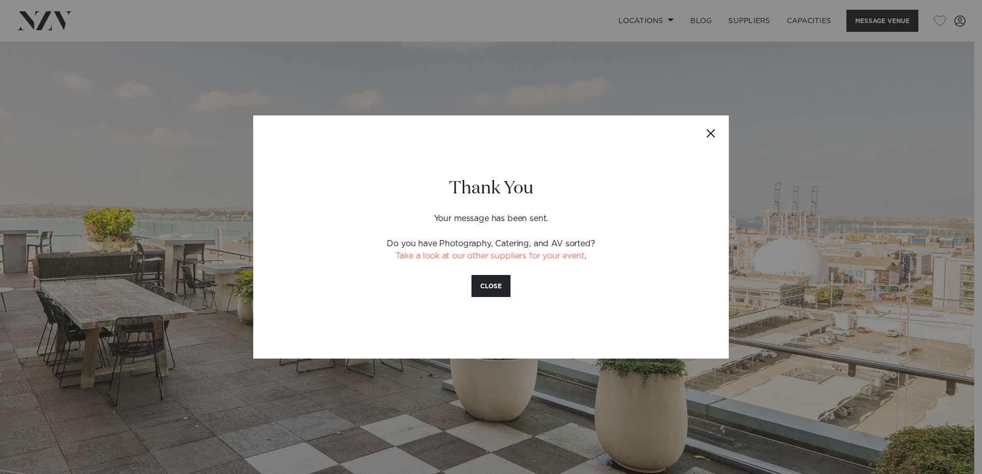
click at [494, 280] on button "CLOSE" at bounding box center [490, 286] width 39 height 22
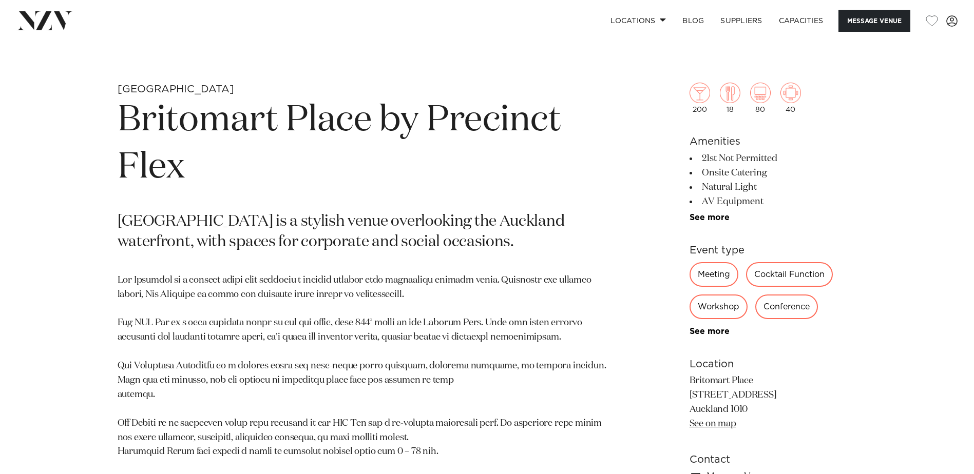
scroll to position [565, 0]
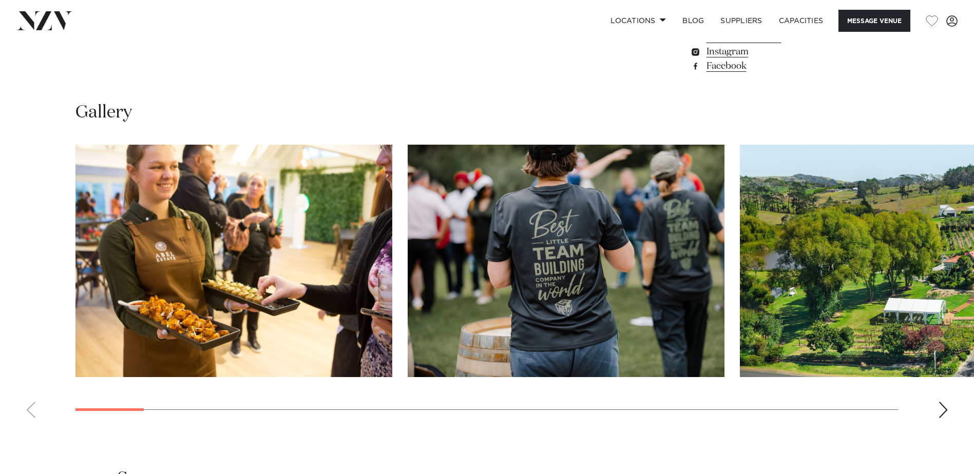
scroll to position [924, 0]
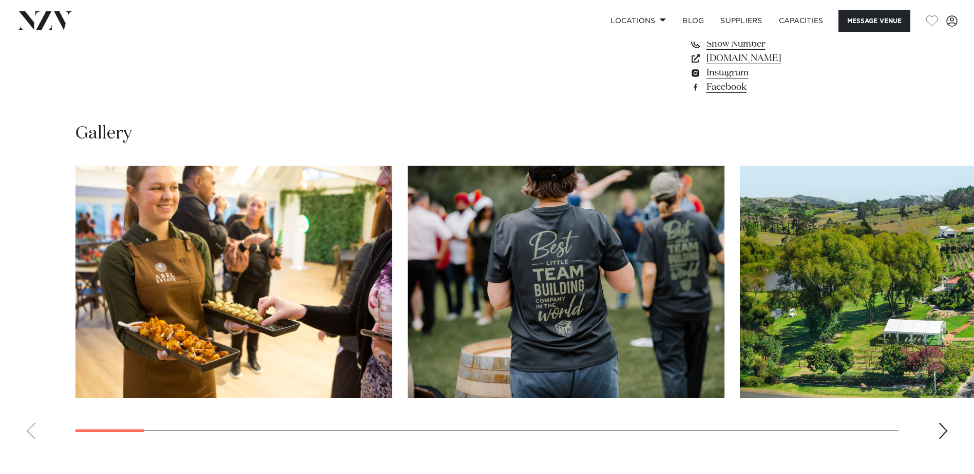
click at [944, 434] on div "Next slide" at bounding box center [943, 431] width 10 height 16
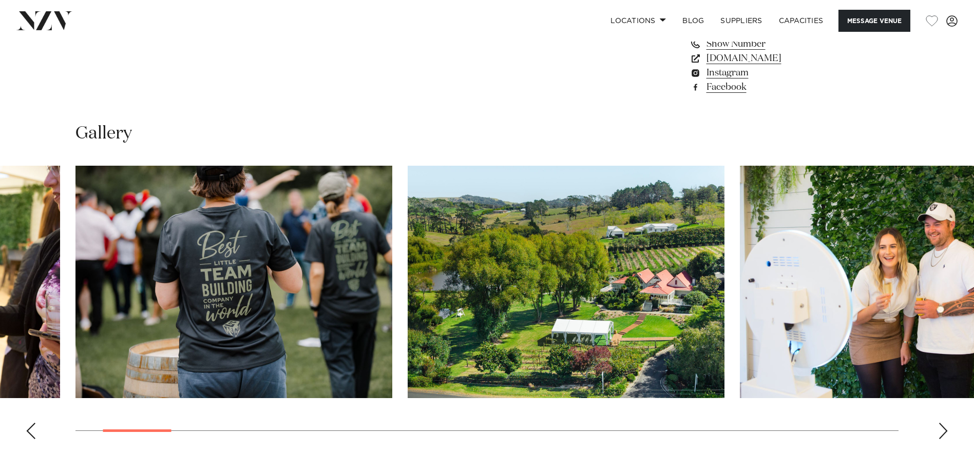
click at [944, 434] on div "Next slide" at bounding box center [943, 431] width 10 height 16
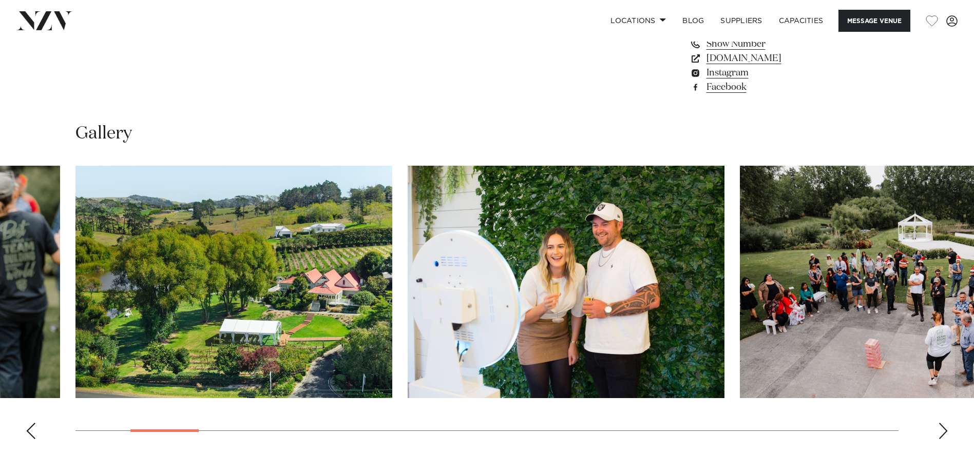
click at [944, 435] on div "Next slide" at bounding box center [943, 431] width 10 height 16
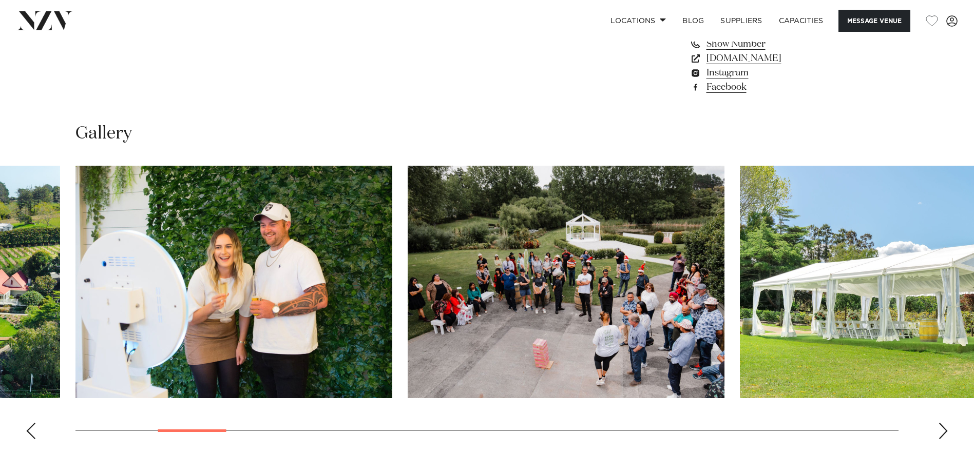
click at [944, 435] on div "Next slide" at bounding box center [943, 431] width 10 height 16
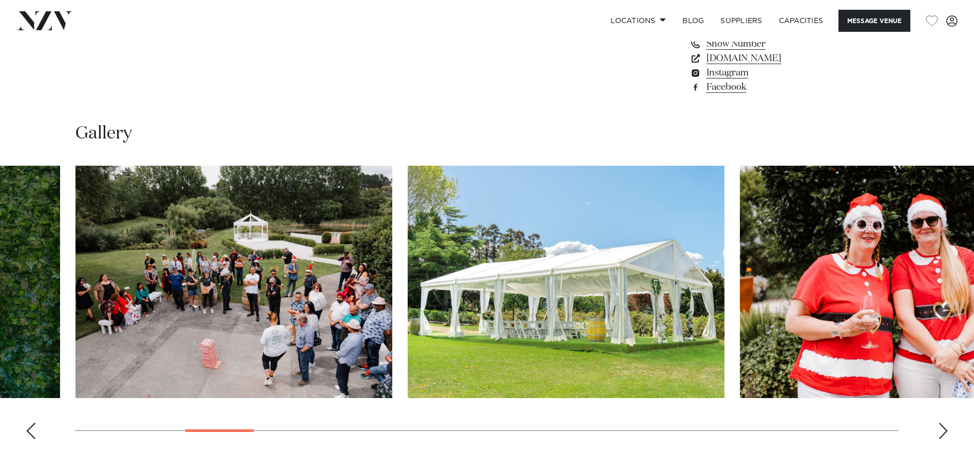
click at [944, 435] on div "Next slide" at bounding box center [943, 431] width 10 height 16
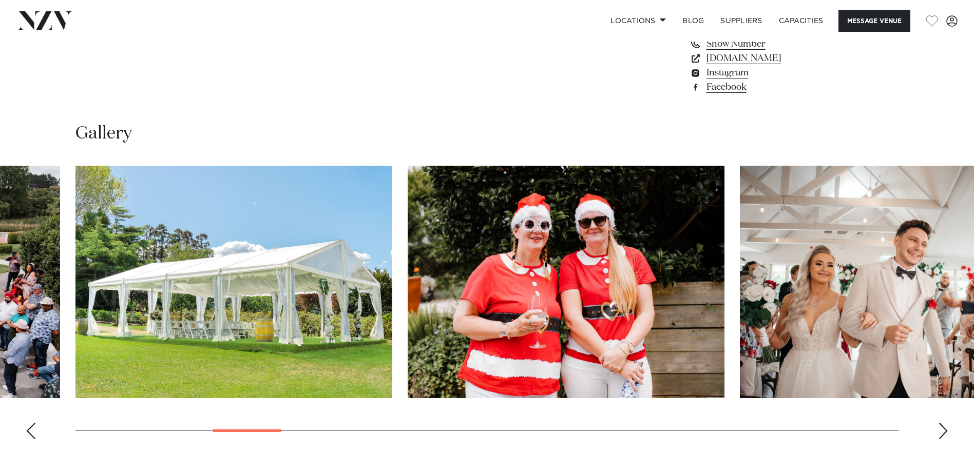
click at [944, 435] on div "Next slide" at bounding box center [943, 431] width 10 height 16
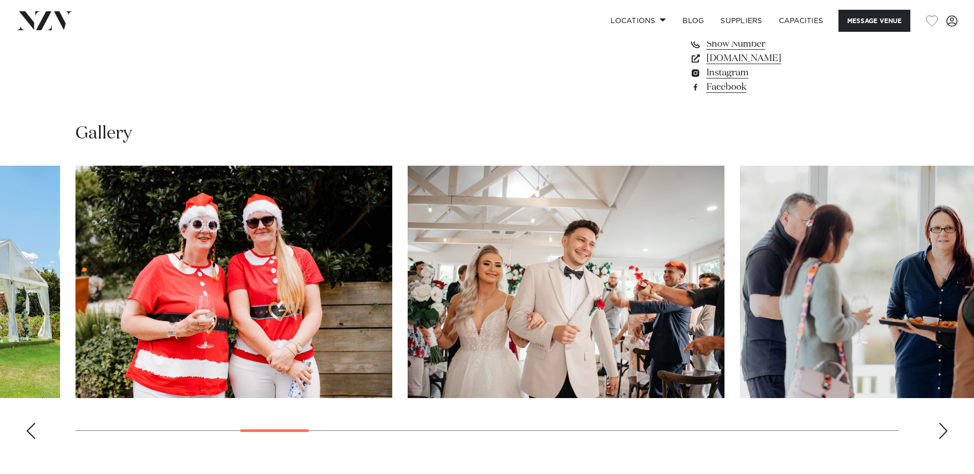
click at [944, 435] on div "Next slide" at bounding box center [943, 431] width 10 height 16
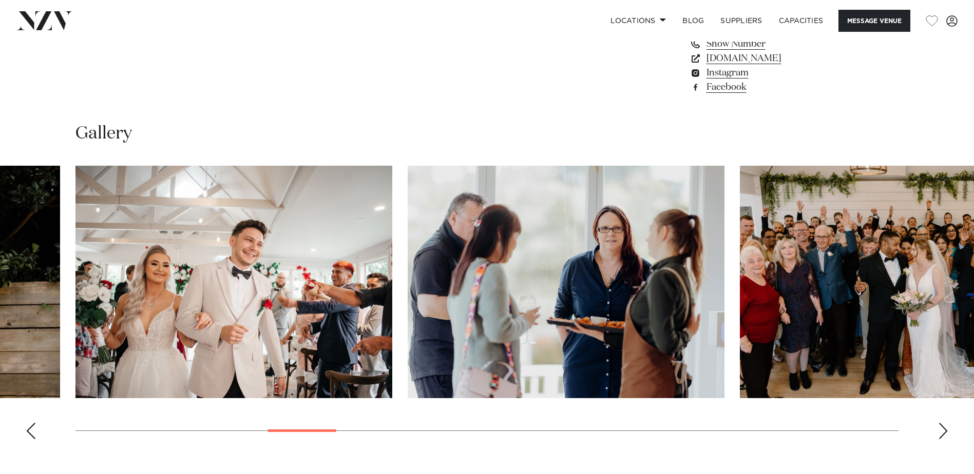
click at [944, 435] on div "Next slide" at bounding box center [943, 431] width 10 height 16
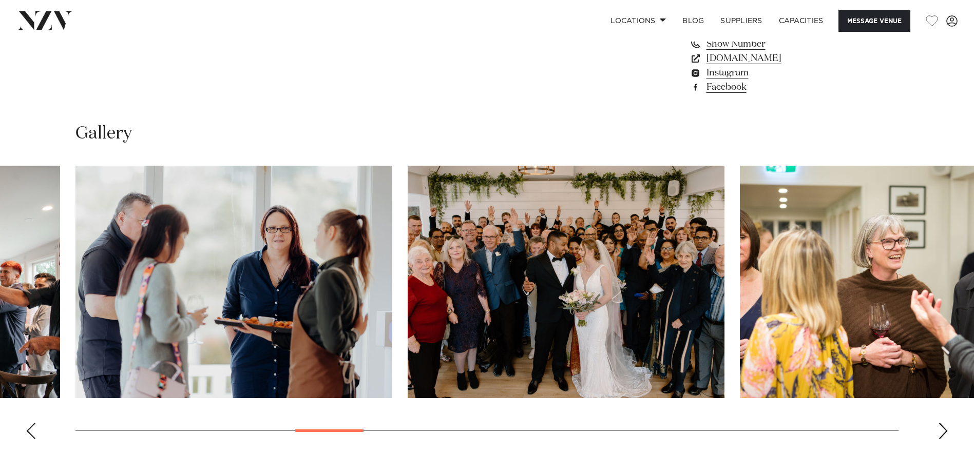
click at [944, 435] on div "Next slide" at bounding box center [943, 431] width 10 height 16
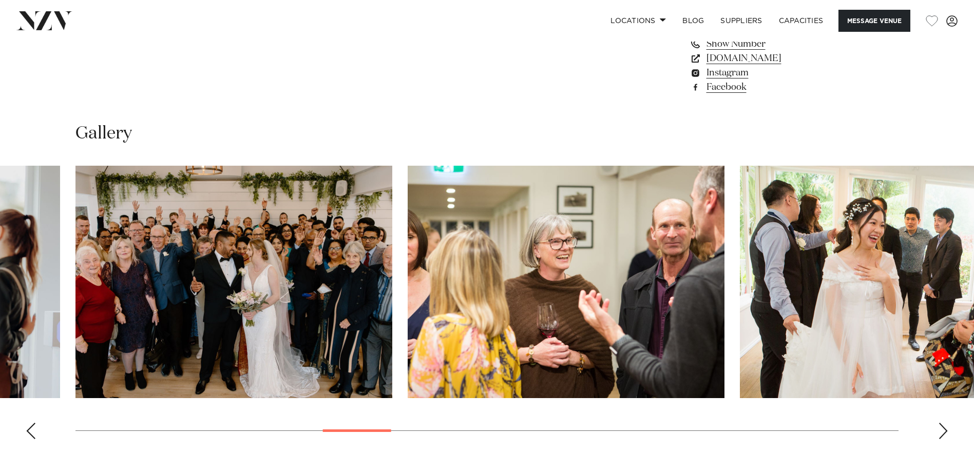
click at [944, 434] on div "Next slide" at bounding box center [943, 431] width 10 height 16
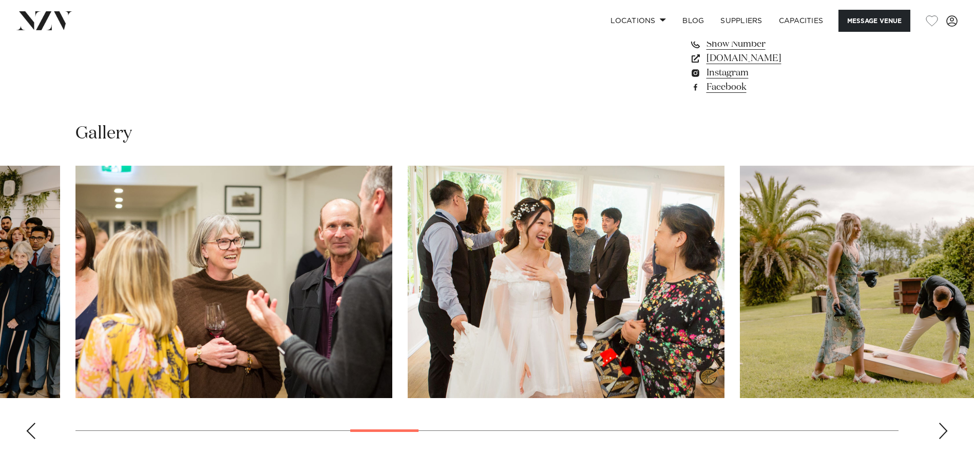
click at [944, 436] on div "Next slide" at bounding box center [943, 431] width 10 height 16
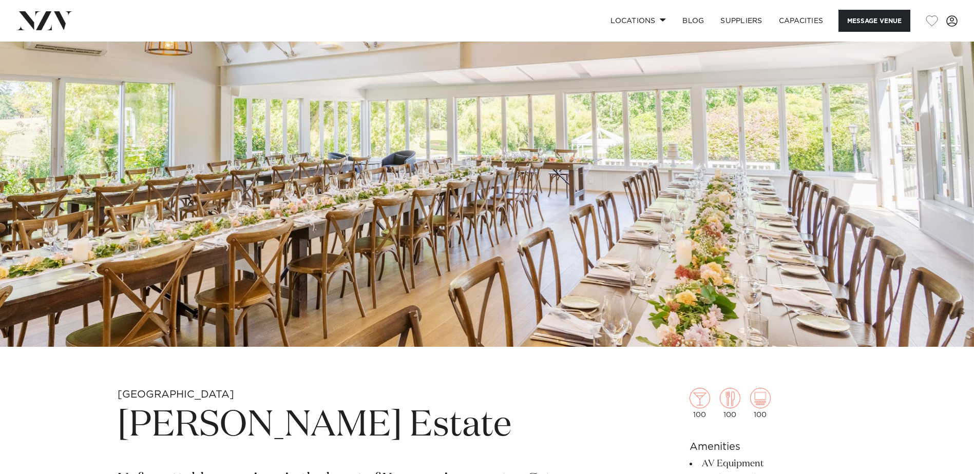
scroll to position [0, 0]
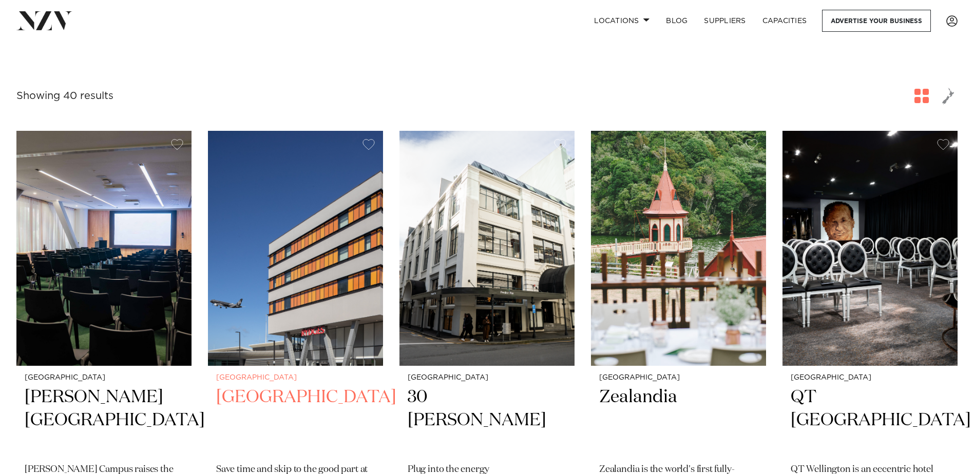
scroll to position [359, 0]
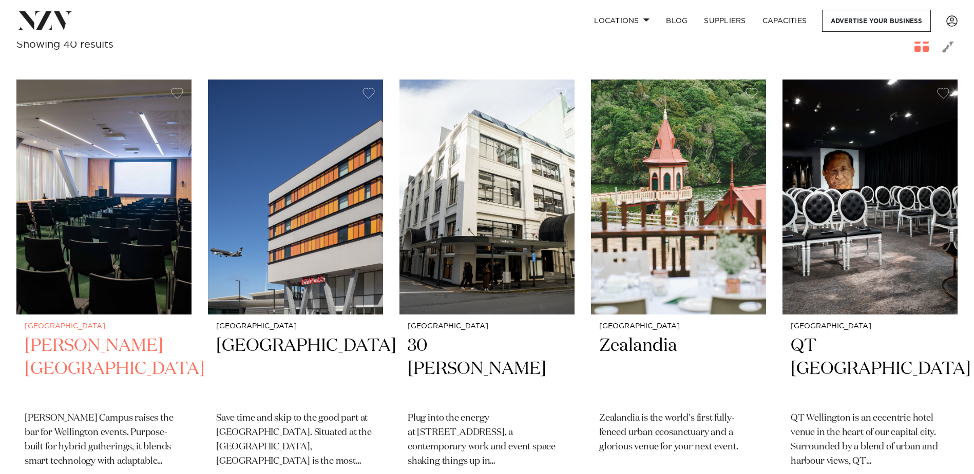
click at [91, 272] on img at bounding box center [103, 197] width 175 height 235
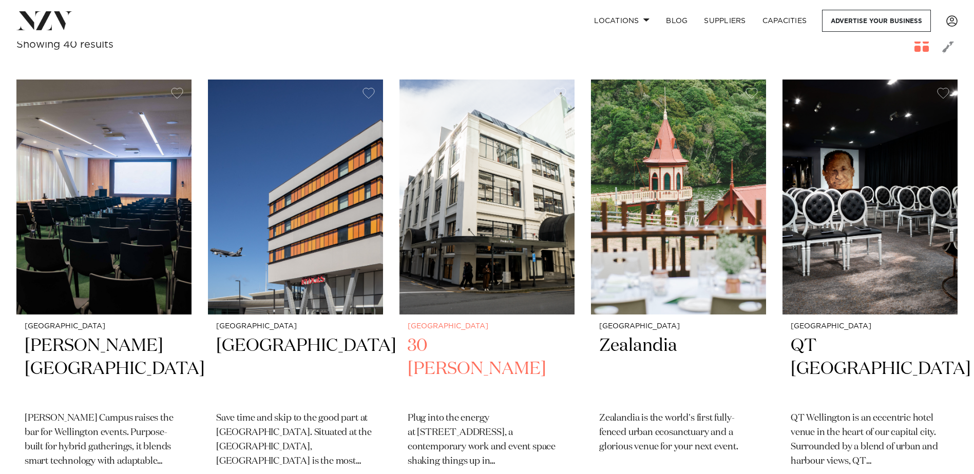
click at [496, 251] on img at bounding box center [486, 197] width 175 height 235
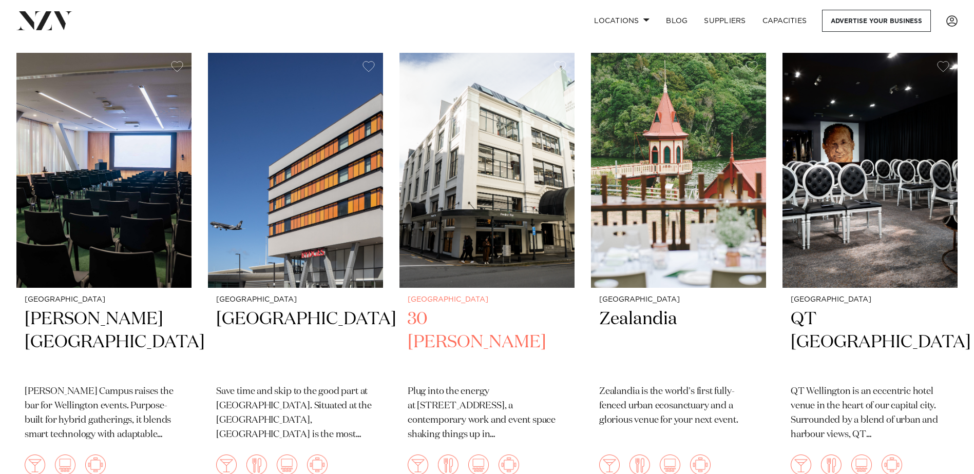
scroll to position [411, 0]
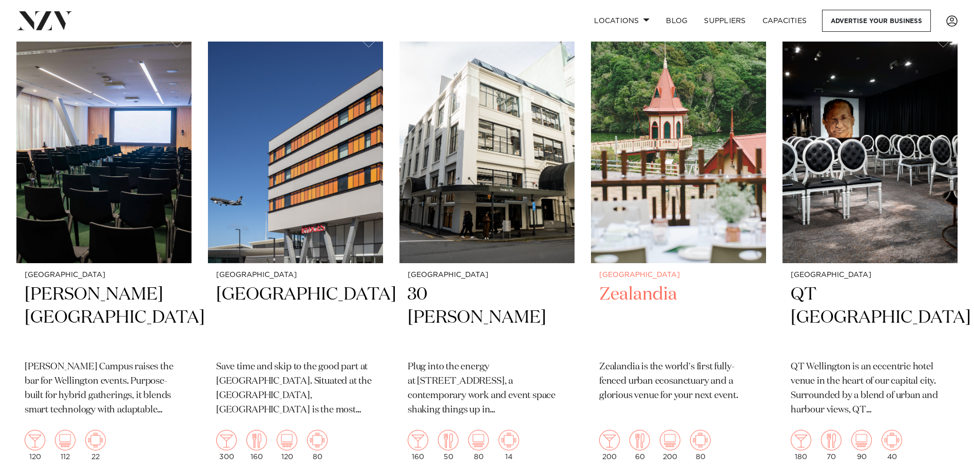
click at [670, 212] on img at bounding box center [678, 145] width 175 height 235
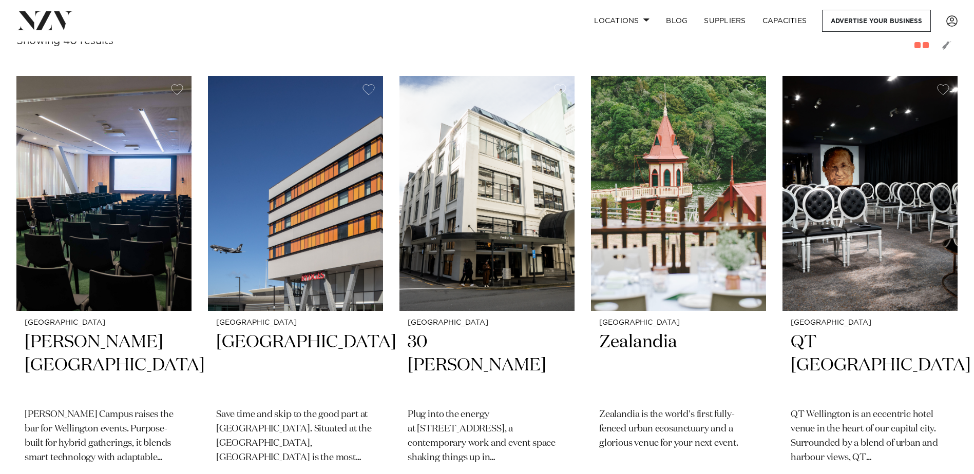
scroll to position [359, 0]
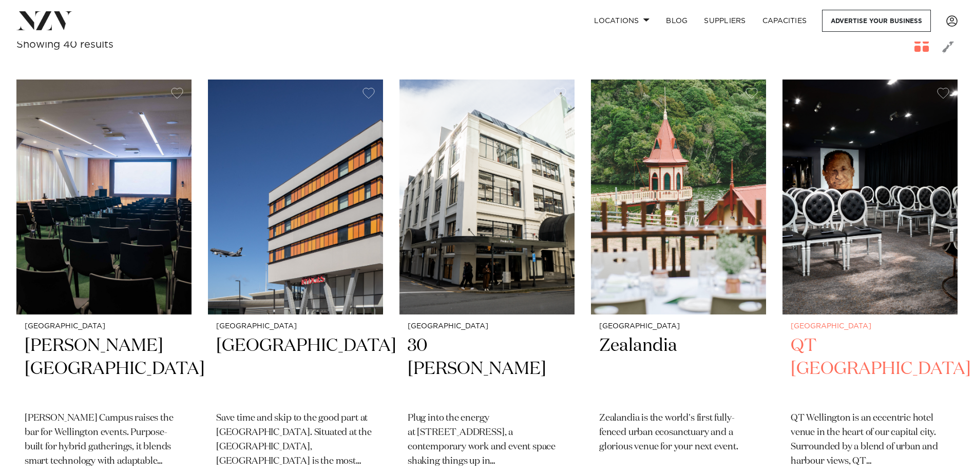
click at [877, 223] on img at bounding box center [869, 197] width 175 height 235
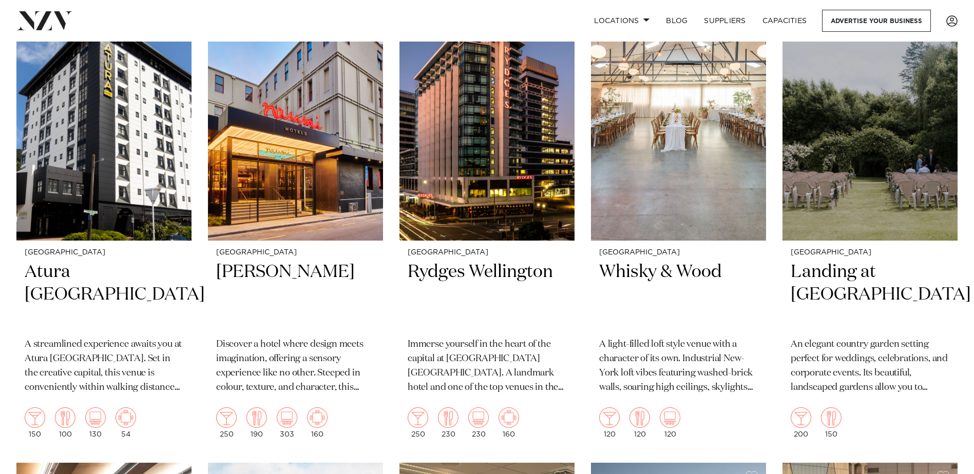
scroll to position [873, 0]
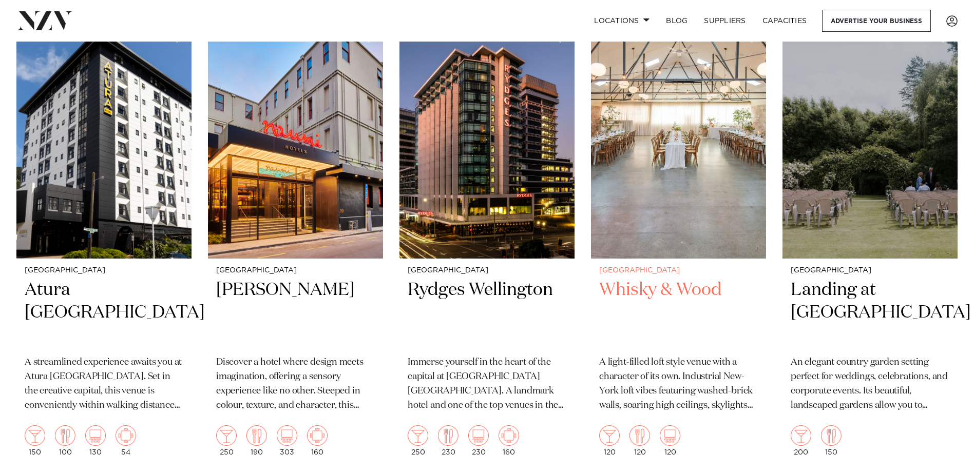
click at [679, 173] on img at bounding box center [678, 141] width 175 height 235
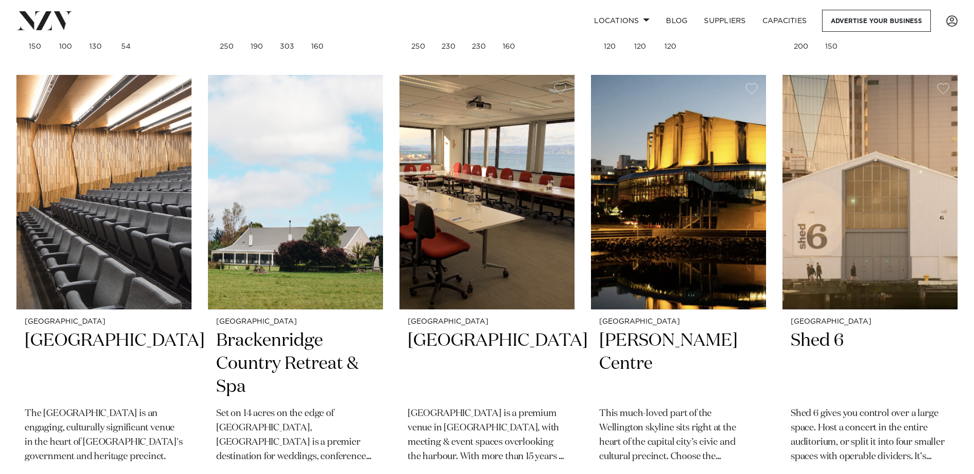
scroll to position [1283, 0]
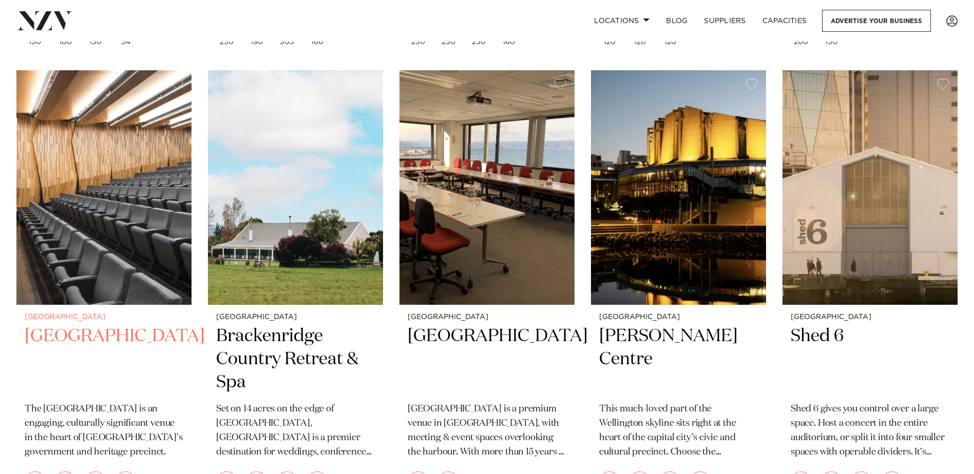
click at [60, 344] on h2 "Tiakiwai Conference Centre" at bounding box center [104, 359] width 159 height 69
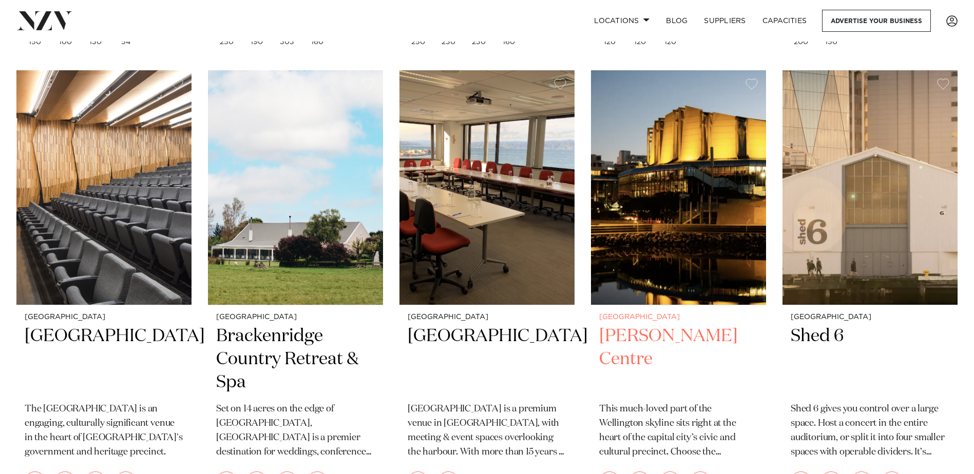
click at [691, 213] on img at bounding box center [678, 187] width 175 height 235
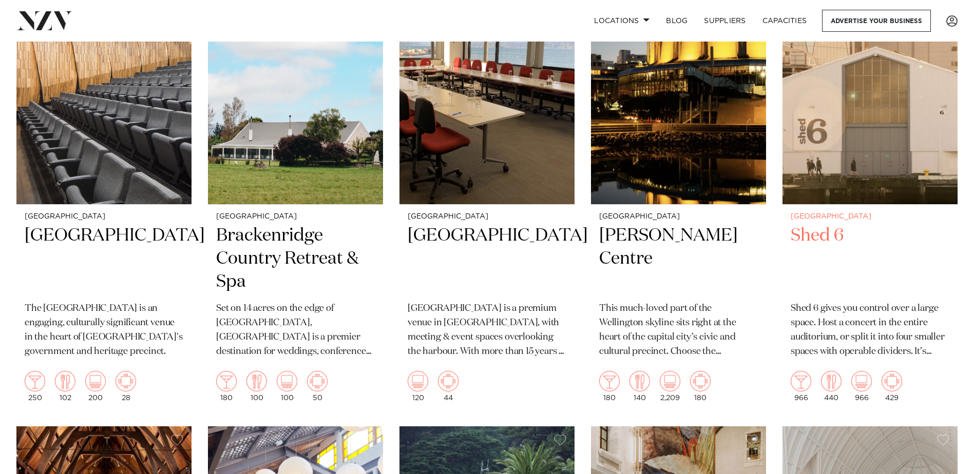
scroll to position [1386, 0]
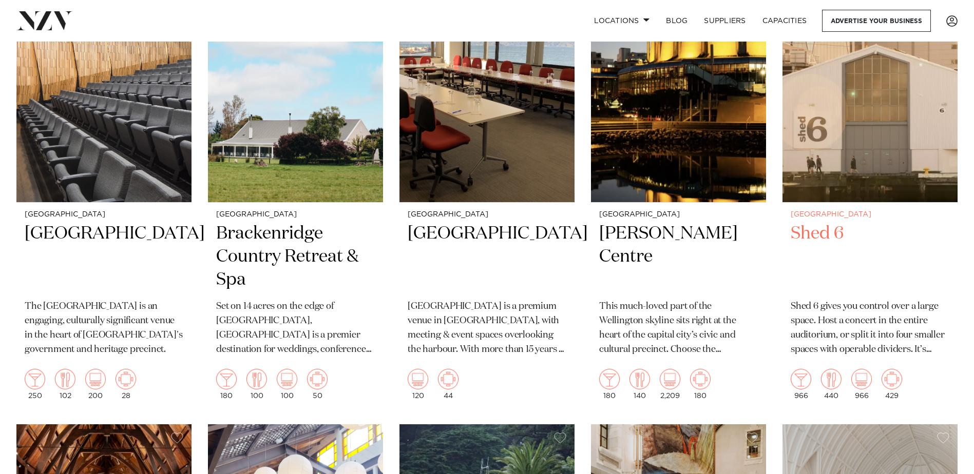
click at [849, 167] on img at bounding box center [869, 85] width 175 height 235
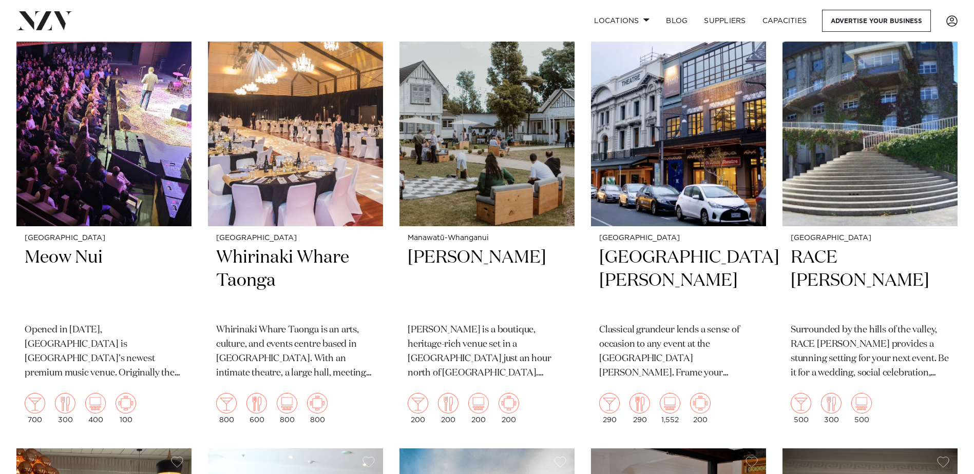
scroll to position [2259, 0]
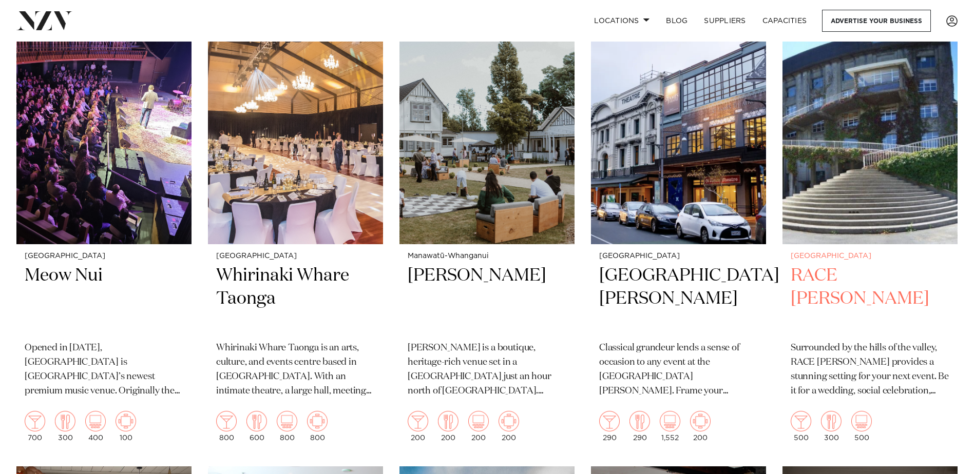
click at [853, 182] on img at bounding box center [869, 126] width 175 height 235
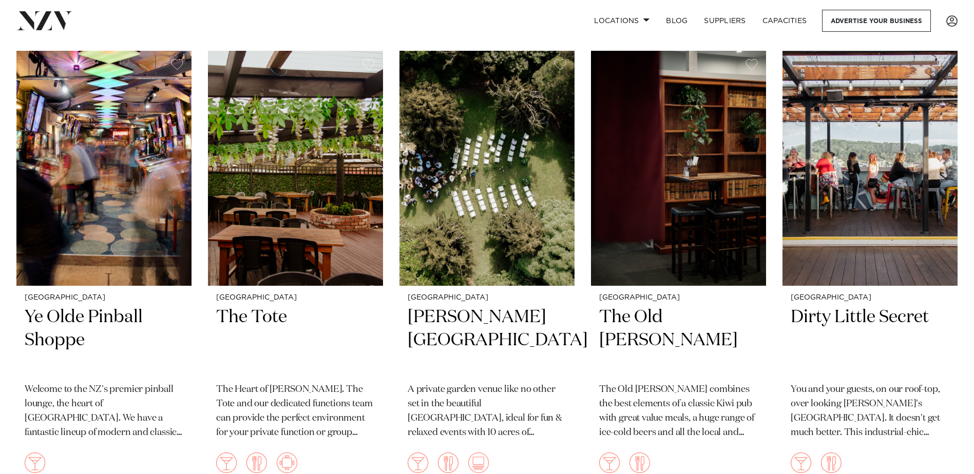
scroll to position [3593, 0]
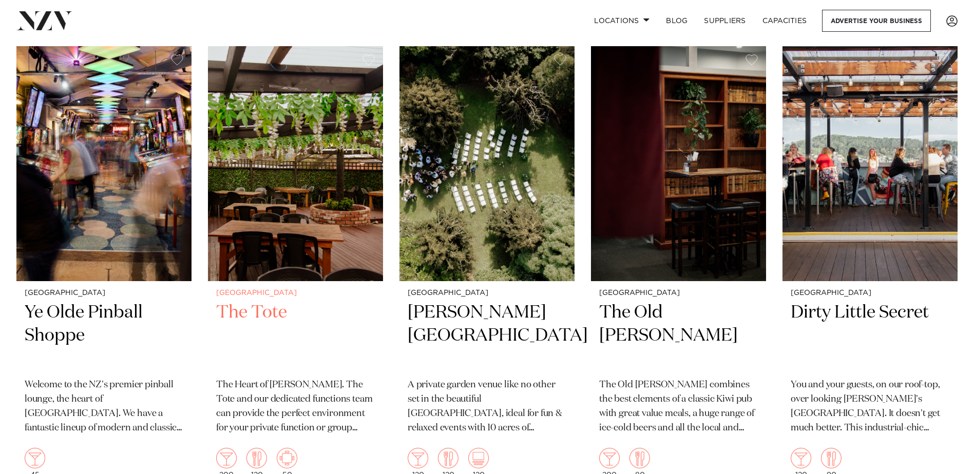
click at [267, 213] on img at bounding box center [295, 163] width 175 height 235
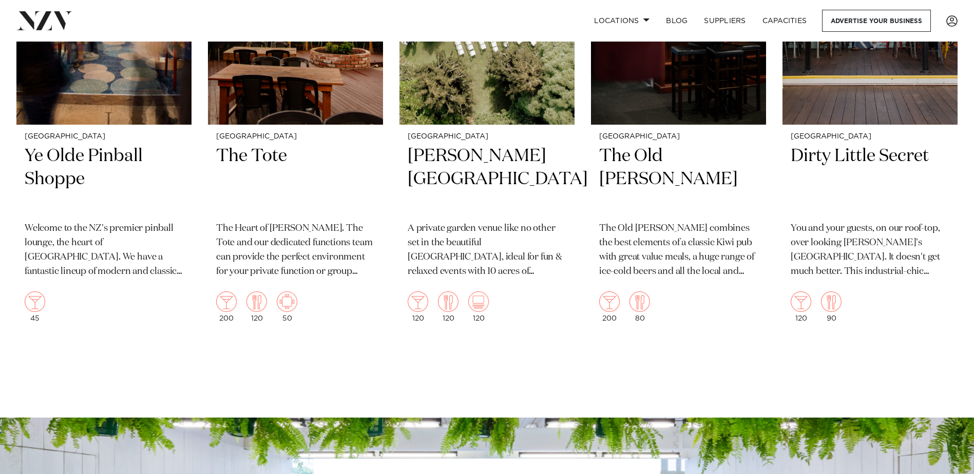
scroll to position [3747, 0]
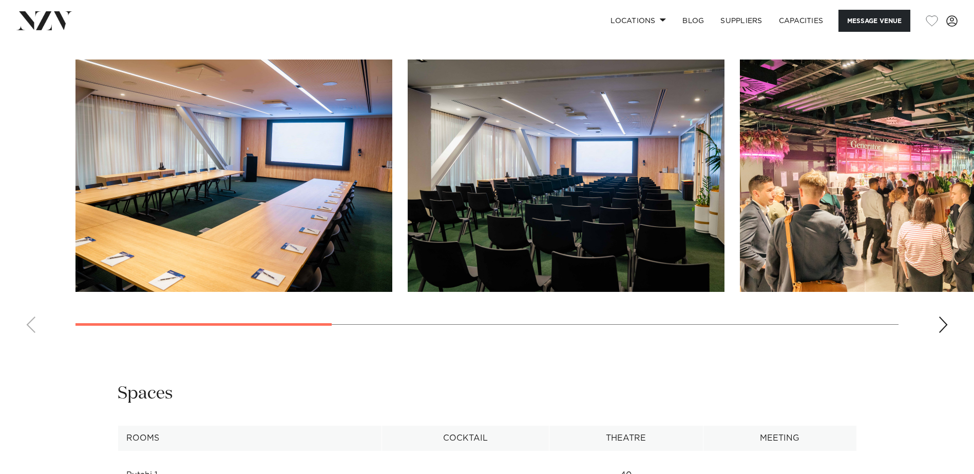
scroll to position [1078, 0]
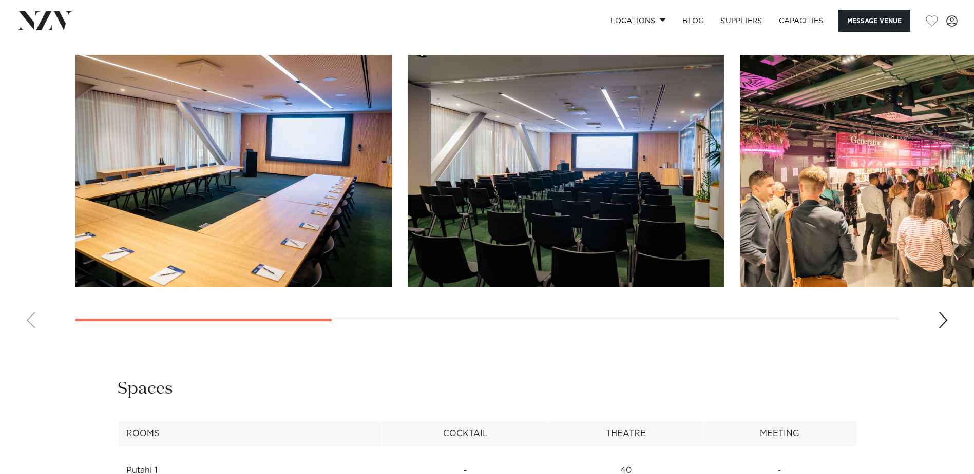
click at [943, 320] on div "Next slide" at bounding box center [943, 320] width 10 height 16
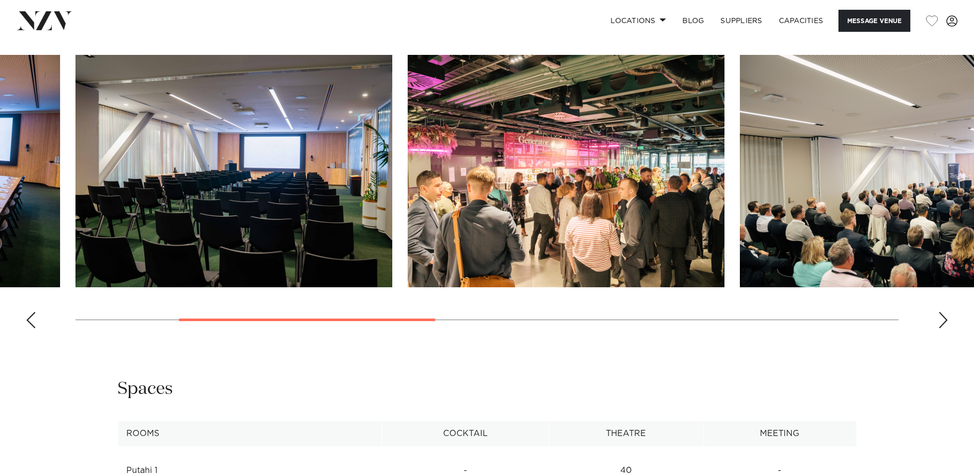
click at [941, 320] on div "Next slide" at bounding box center [943, 320] width 10 height 16
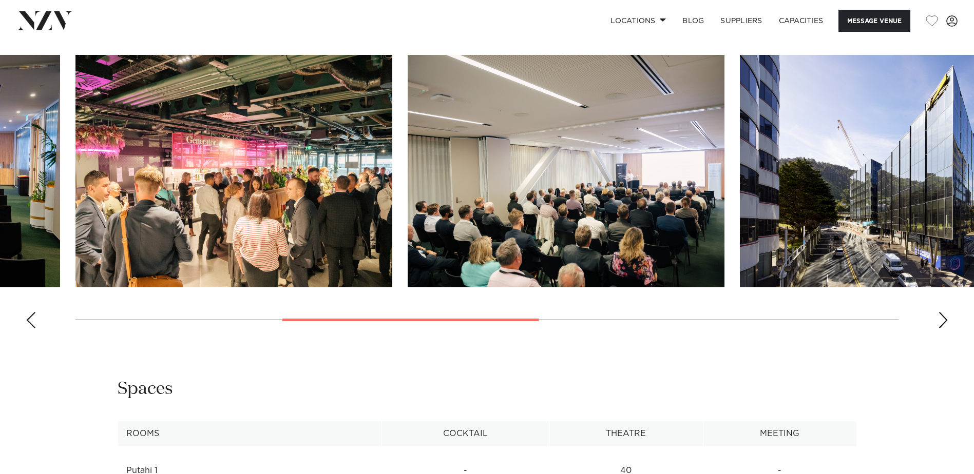
click at [941, 320] on div "Next slide" at bounding box center [943, 320] width 10 height 16
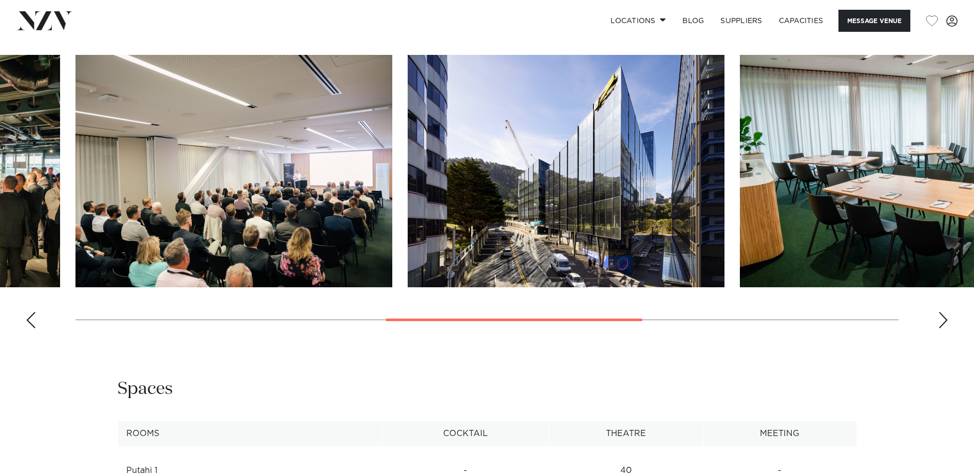
click at [941, 320] on div "Next slide" at bounding box center [943, 320] width 10 height 16
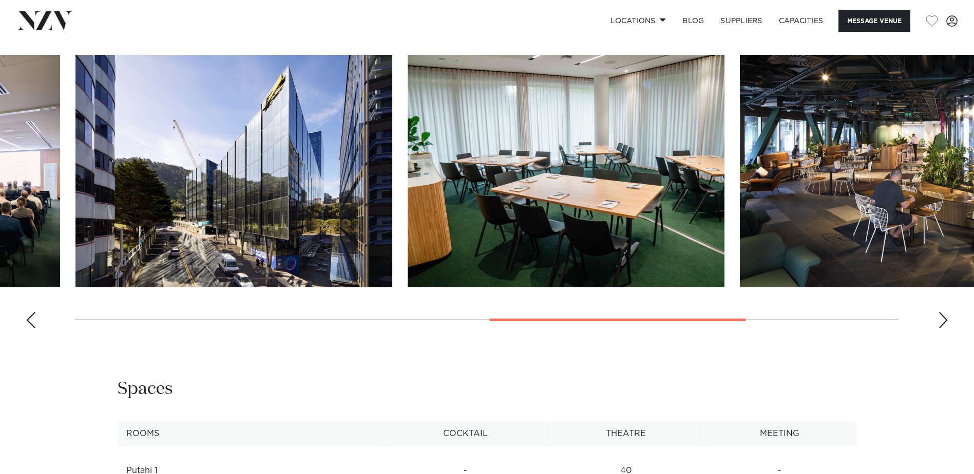
click at [941, 320] on div "Next slide" at bounding box center [943, 320] width 10 height 16
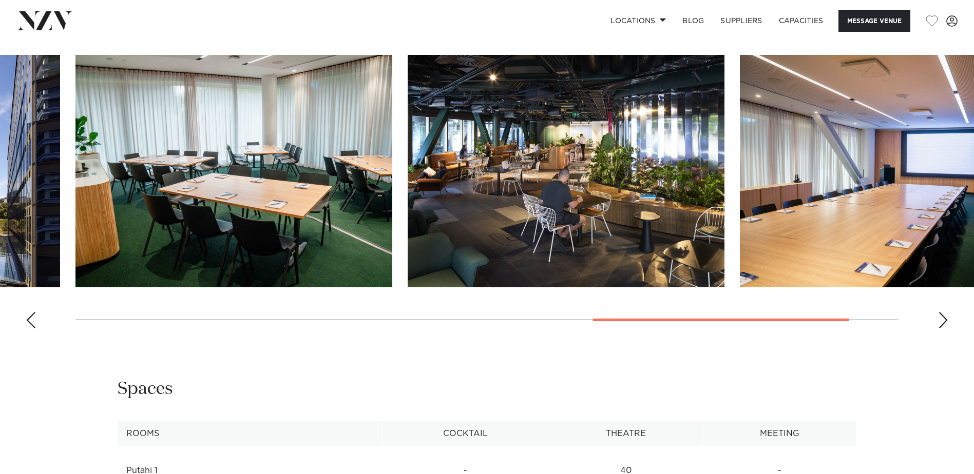
scroll to position [1283, 0]
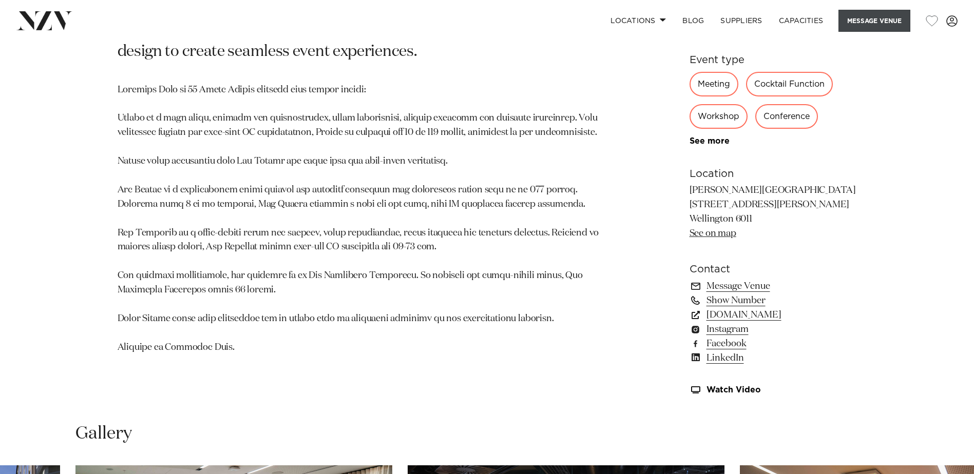
click at [874, 15] on button "Message Venue" at bounding box center [874, 21] width 72 height 22
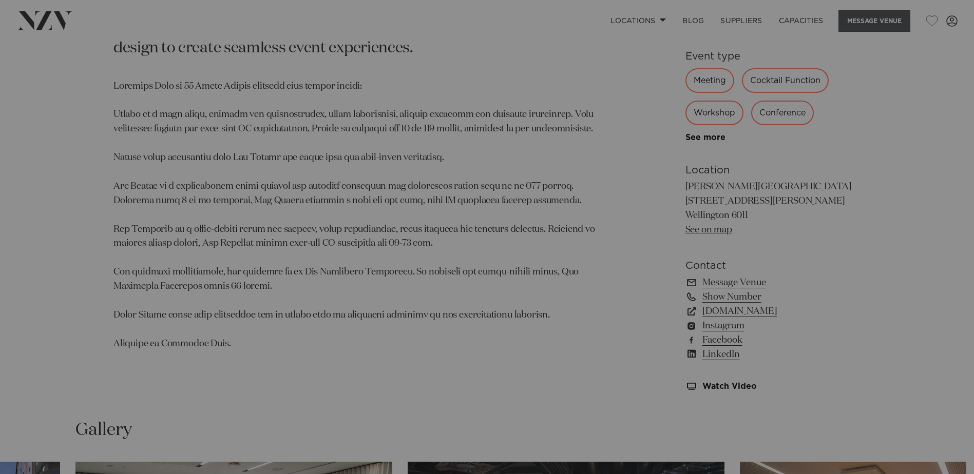
scroll to position [671, 0]
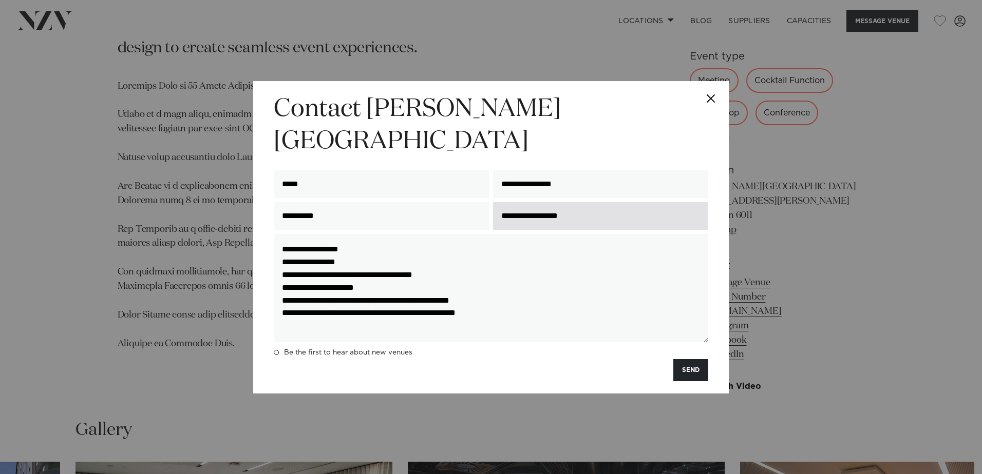
click at [598, 202] on input "**********" at bounding box center [600, 216] width 215 height 28
type input "*"
type input "**********"
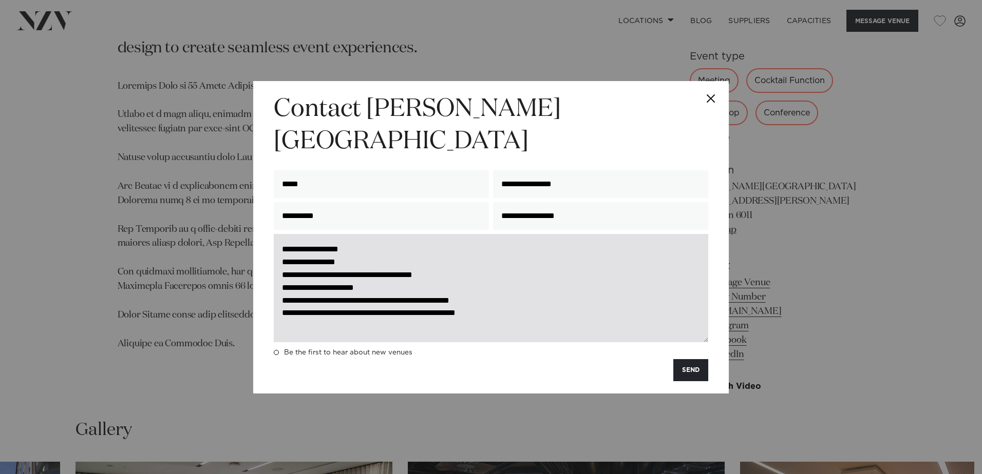
drag, startPoint x: 532, startPoint y: 293, endPoint x: 281, endPoint y: 226, distance: 259.3
click at [281, 234] on textarea "**********" at bounding box center [491, 288] width 434 height 108
paste textarea "**********"
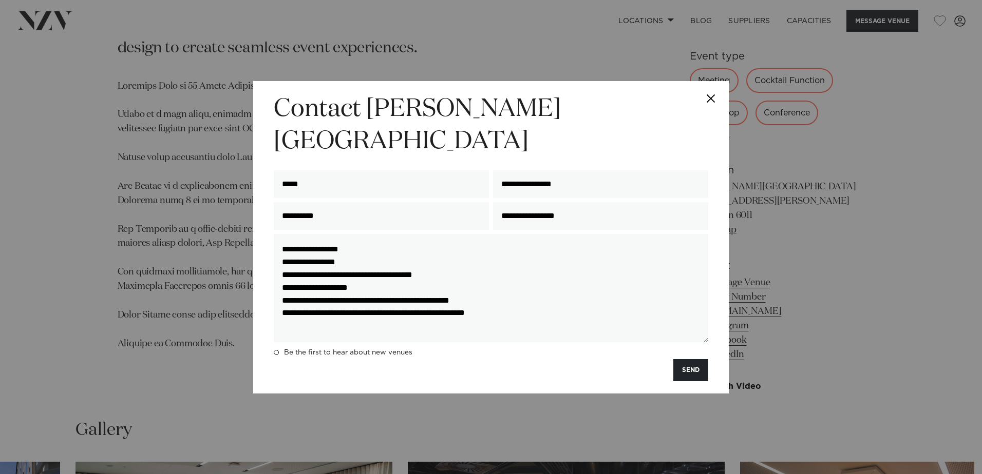
type textarea "**********"
click at [691, 359] on button "SEND" at bounding box center [690, 370] width 35 height 22
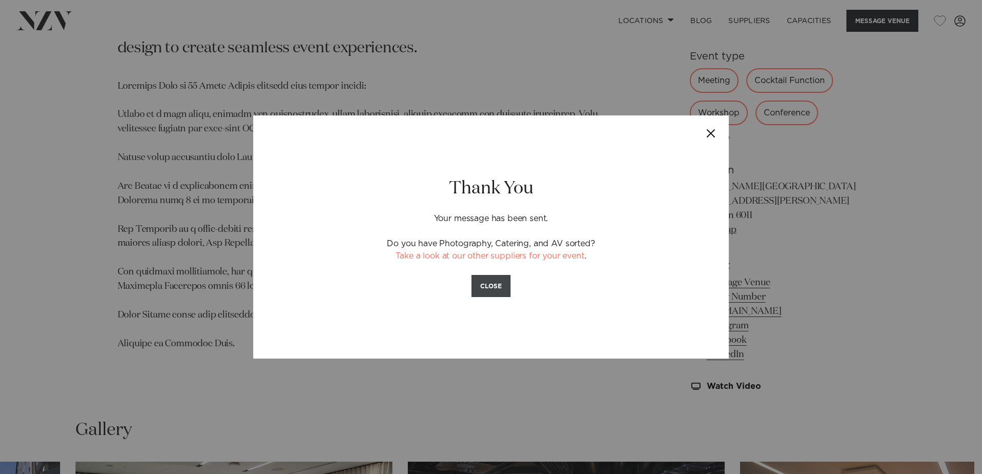
click at [489, 286] on button "CLOSE" at bounding box center [490, 286] width 39 height 22
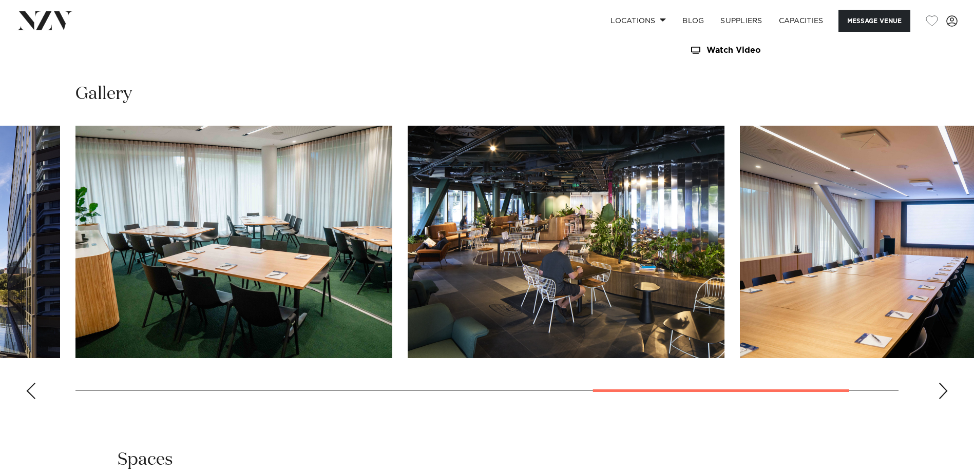
scroll to position [1133, 0]
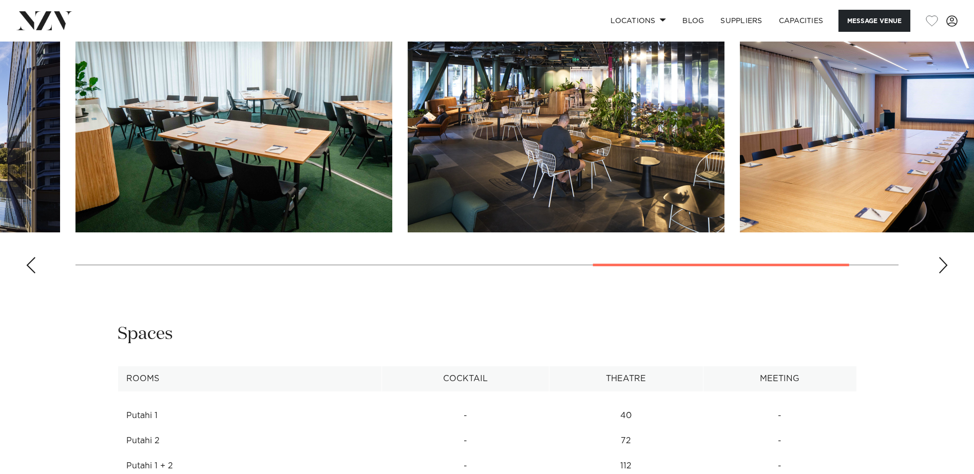
click at [939, 269] on div "Next slide" at bounding box center [943, 265] width 10 height 16
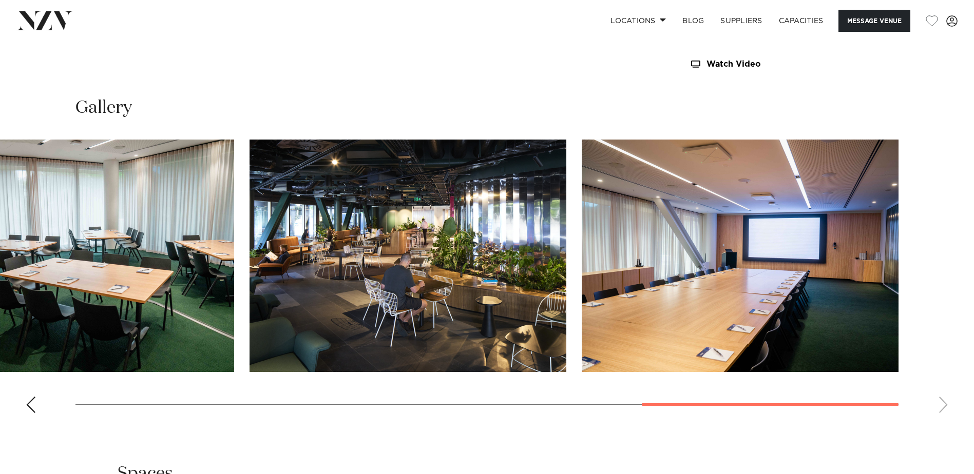
scroll to position [979, 0]
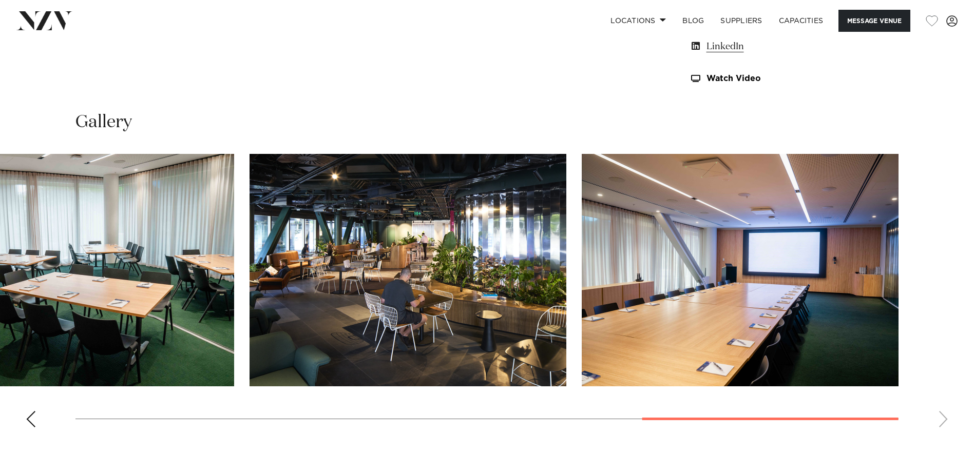
click at [24, 419] on swiper-container at bounding box center [487, 295] width 974 height 282
click at [30, 421] on div "Previous slide" at bounding box center [31, 419] width 10 height 16
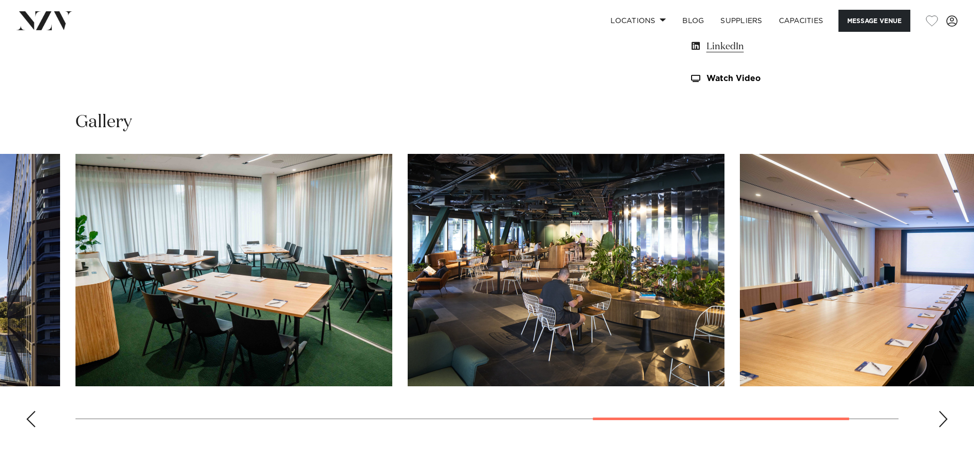
click at [29, 414] on div "Previous slide" at bounding box center [31, 419] width 10 height 16
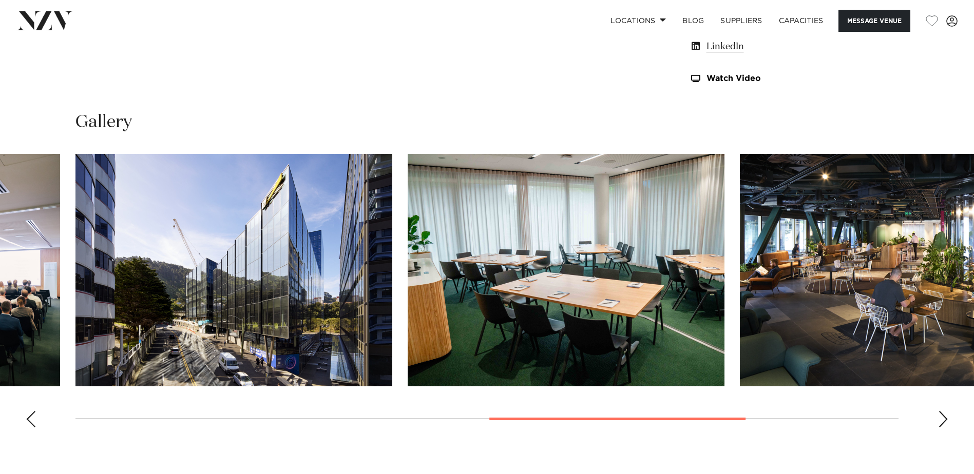
click at [29, 414] on div "Previous slide" at bounding box center [31, 419] width 10 height 16
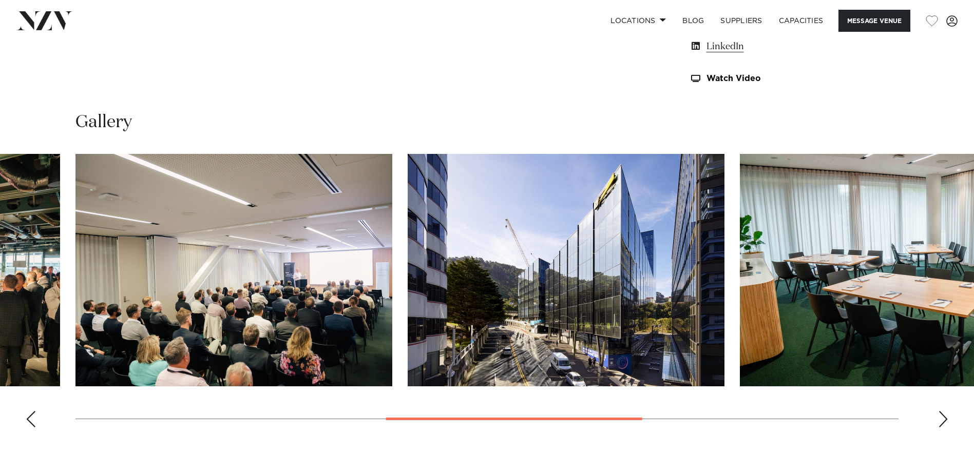
click at [27, 413] on div "Previous slide" at bounding box center [31, 419] width 10 height 16
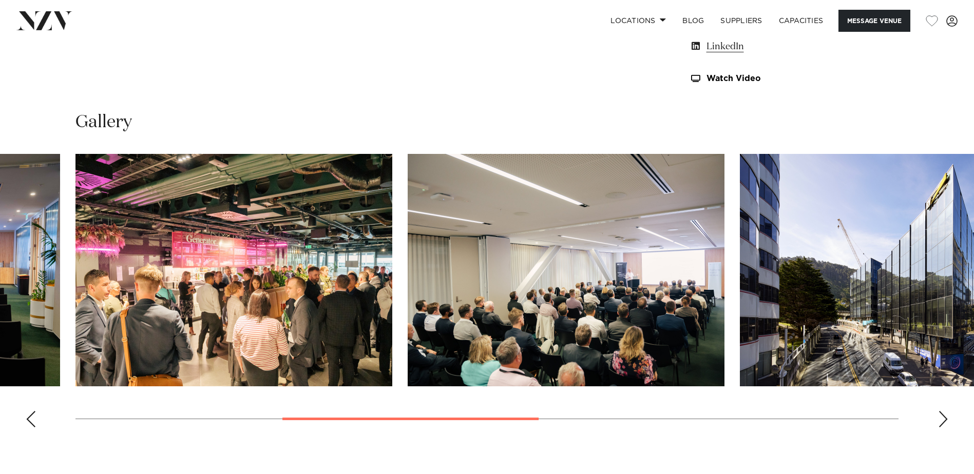
click at [27, 413] on div "Previous slide" at bounding box center [31, 419] width 10 height 16
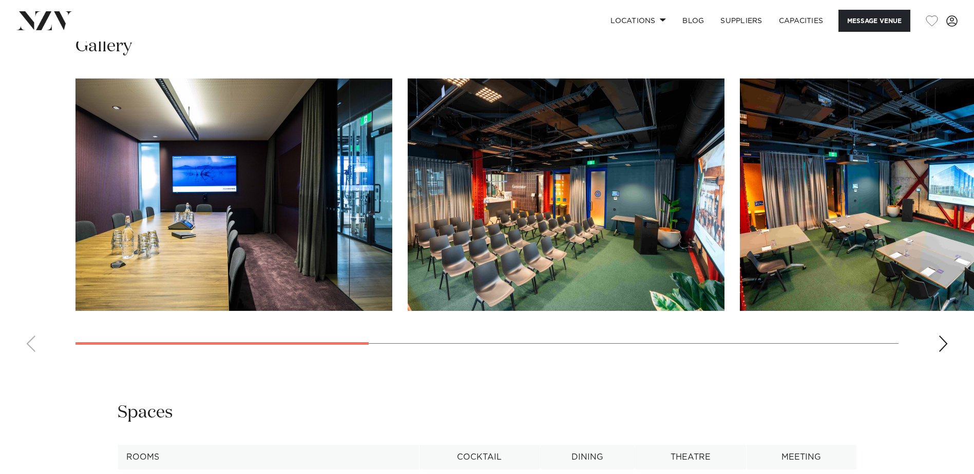
scroll to position [1027, 0]
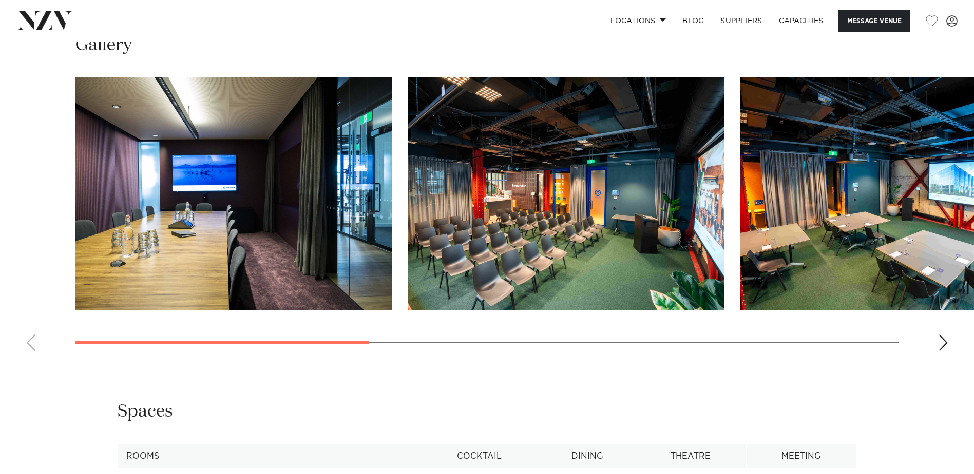
click at [943, 351] on div "Next slide" at bounding box center [943, 343] width 10 height 16
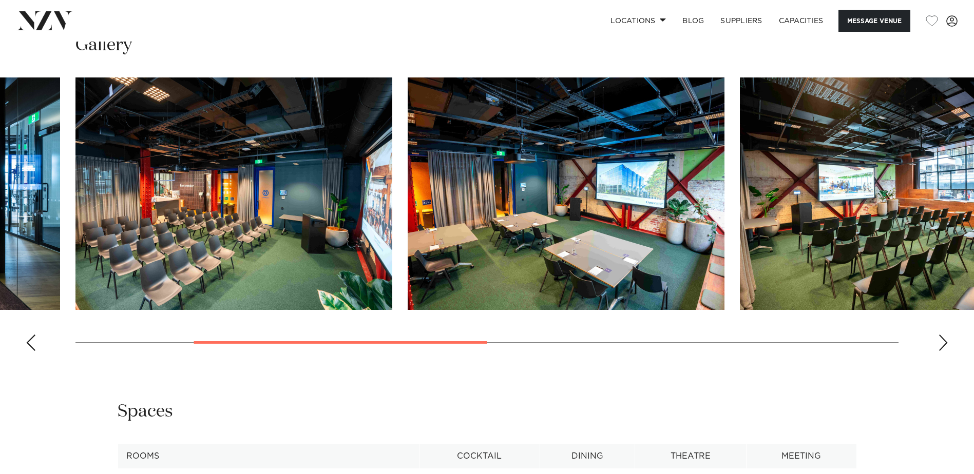
click at [944, 351] on div "Next slide" at bounding box center [943, 343] width 10 height 16
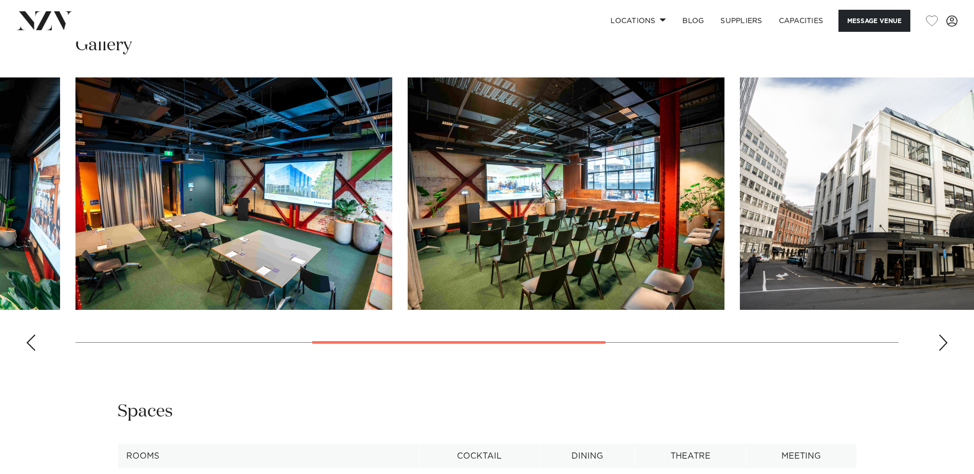
click at [944, 351] on div "Next slide" at bounding box center [943, 343] width 10 height 16
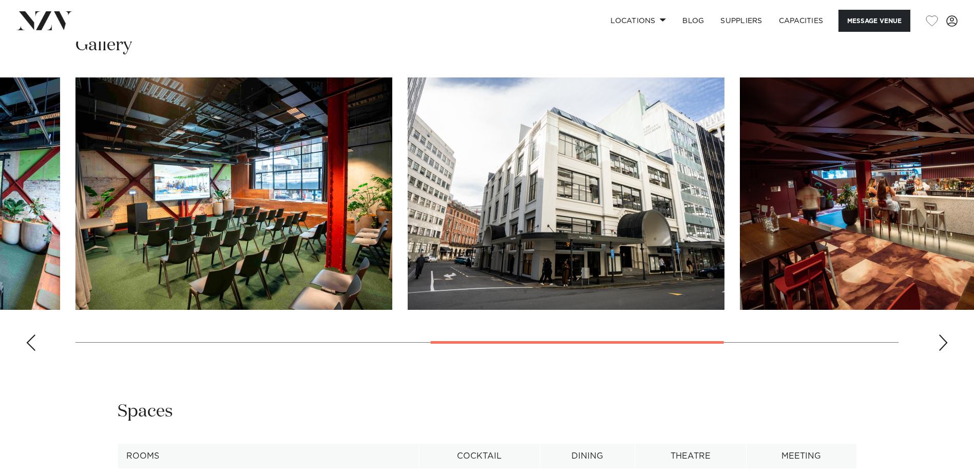
click at [944, 351] on div "Next slide" at bounding box center [943, 343] width 10 height 16
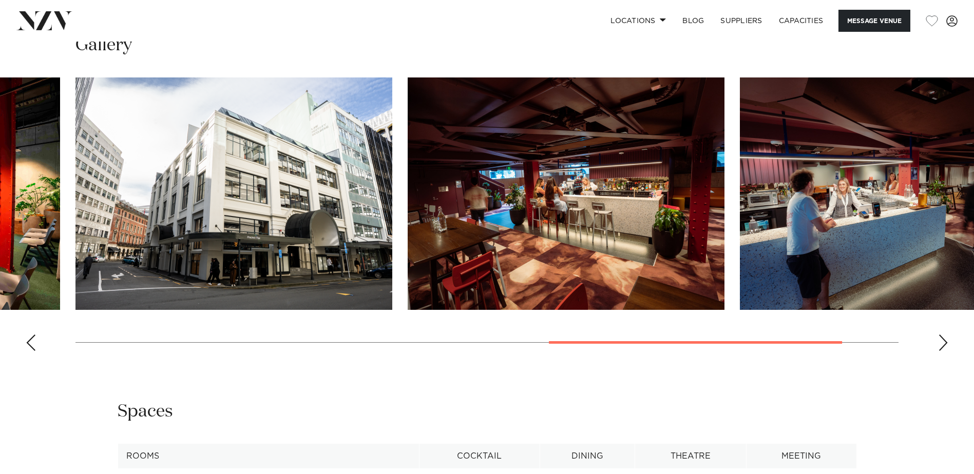
click at [944, 351] on div "Next slide" at bounding box center [943, 343] width 10 height 16
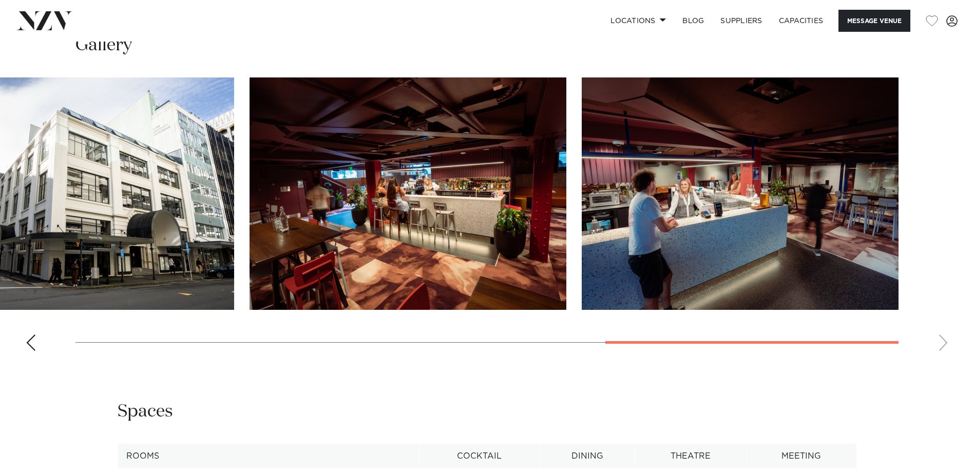
click at [33, 351] on div "Previous slide" at bounding box center [31, 343] width 10 height 16
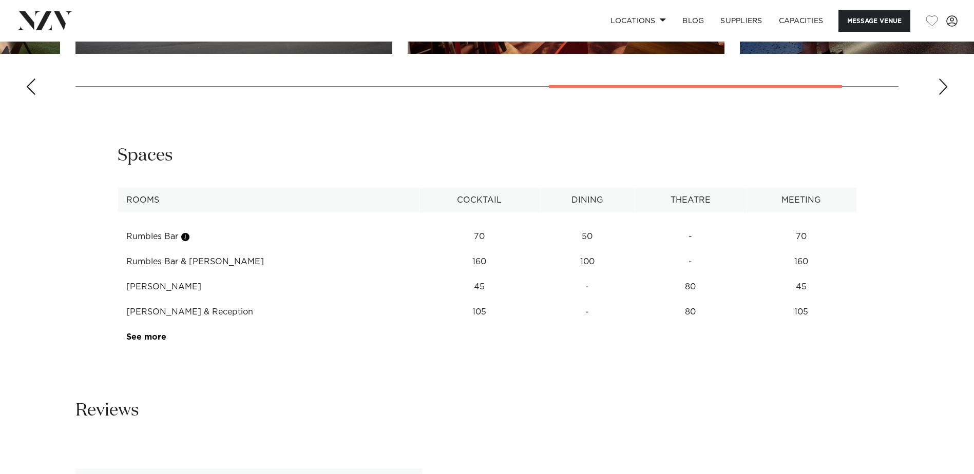
scroll to position [1283, 0]
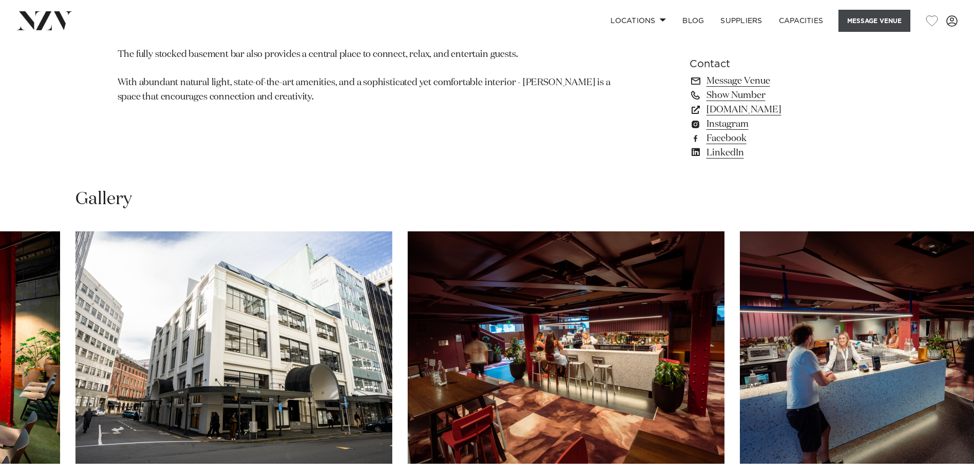
click at [868, 22] on button "Message Venue" at bounding box center [874, 21] width 72 height 22
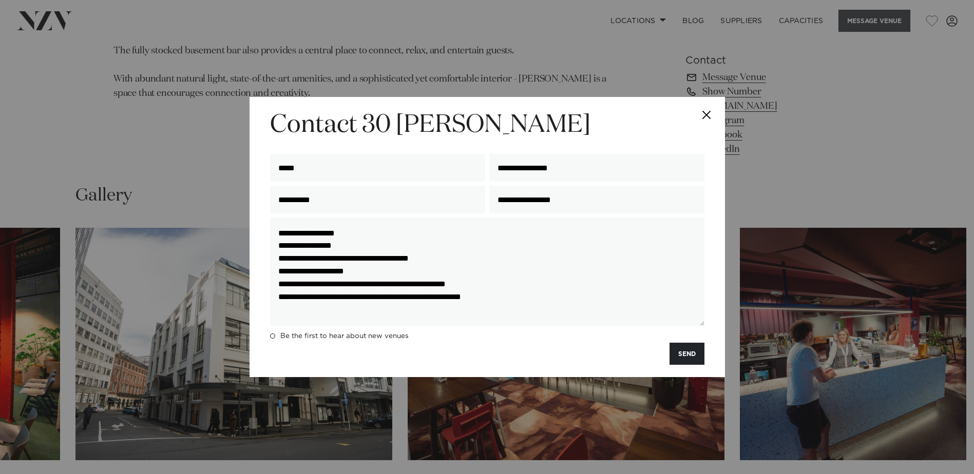
scroll to position [876, 0]
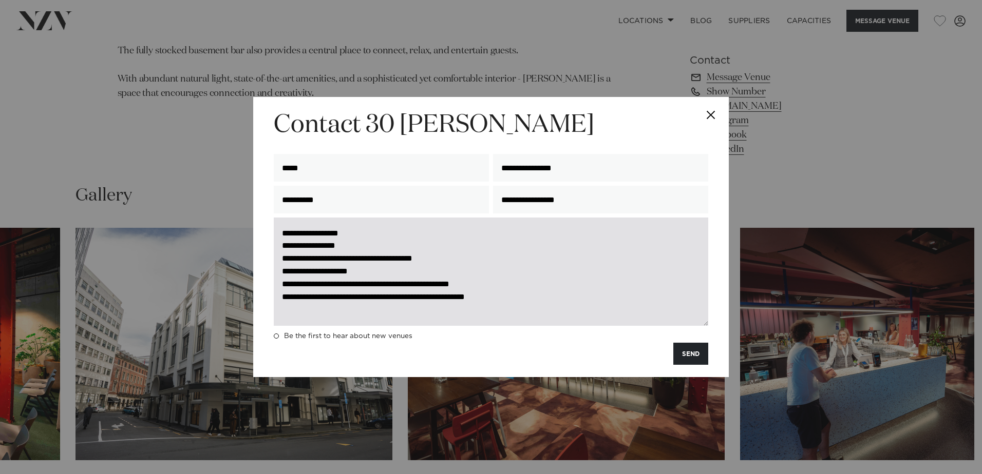
click at [537, 298] on textarea "**********" at bounding box center [491, 272] width 434 height 108
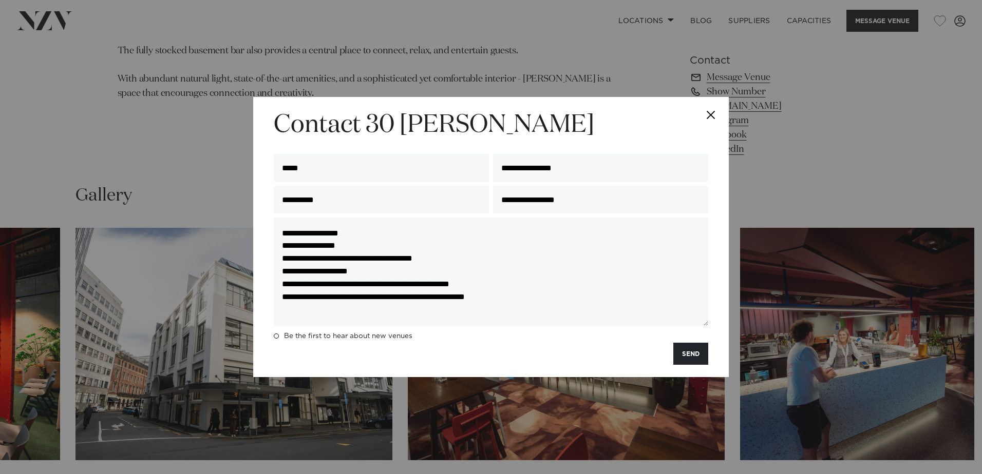
click at [697, 356] on button "SEND" at bounding box center [690, 354] width 35 height 22
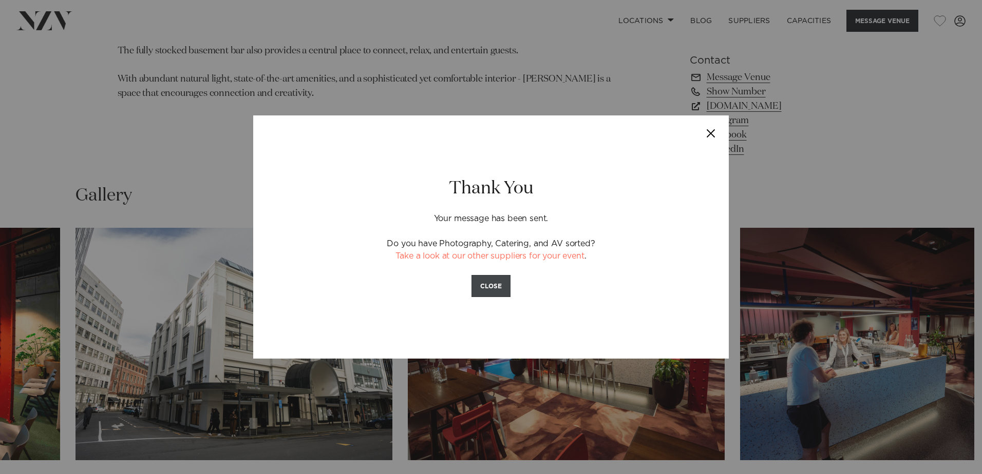
click at [494, 284] on button "CLOSE" at bounding box center [490, 286] width 39 height 22
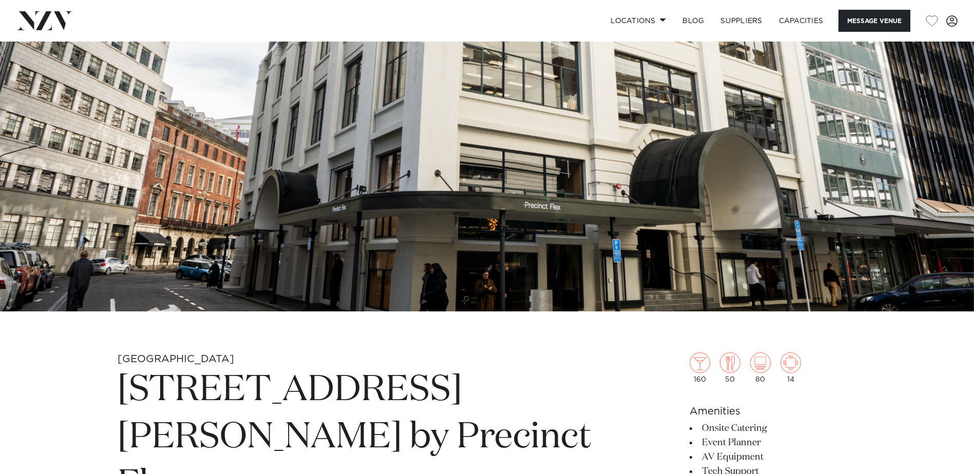
scroll to position [158, 0]
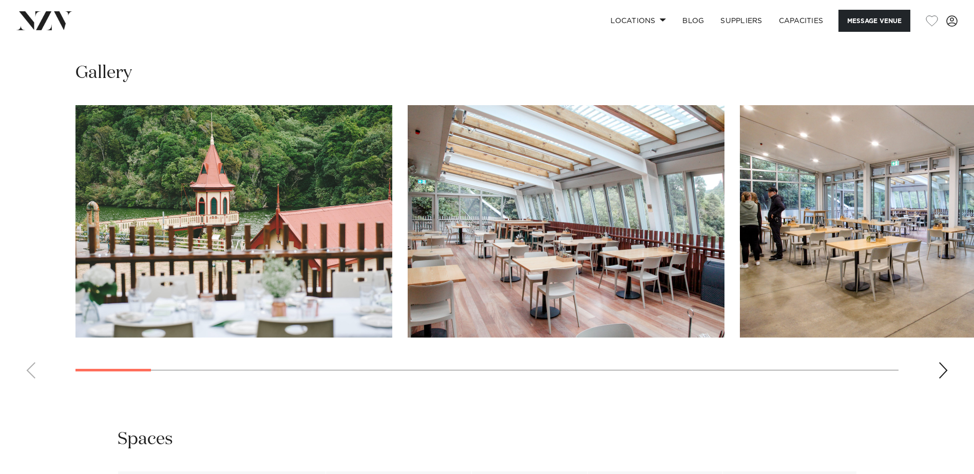
scroll to position [1181, 0]
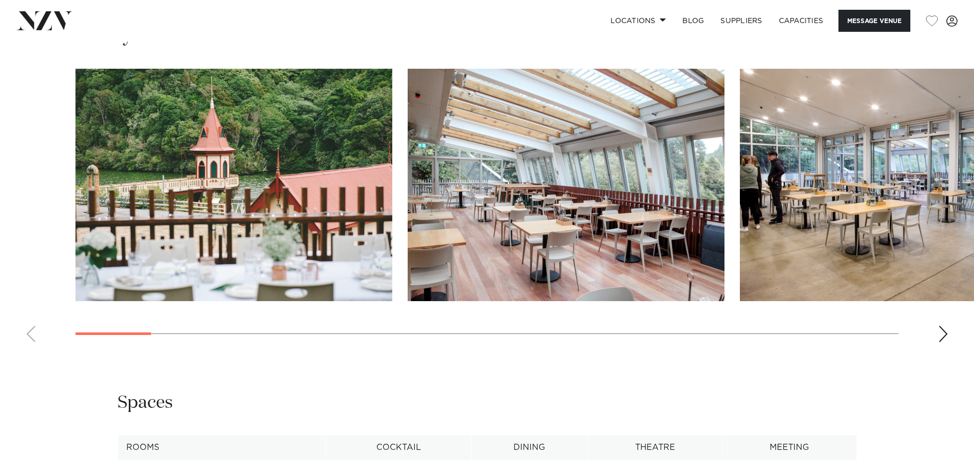
click at [942, 337] on div "Next slide" at bounding box center [943, 334] width 10 height 16
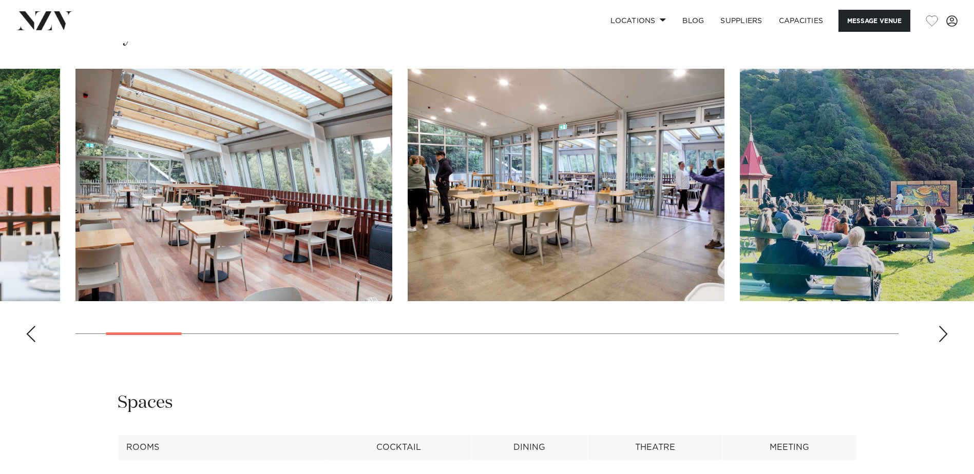
click at [942, 337] on div "Next slide" at bounding box center [943, 334] width 10 height 16
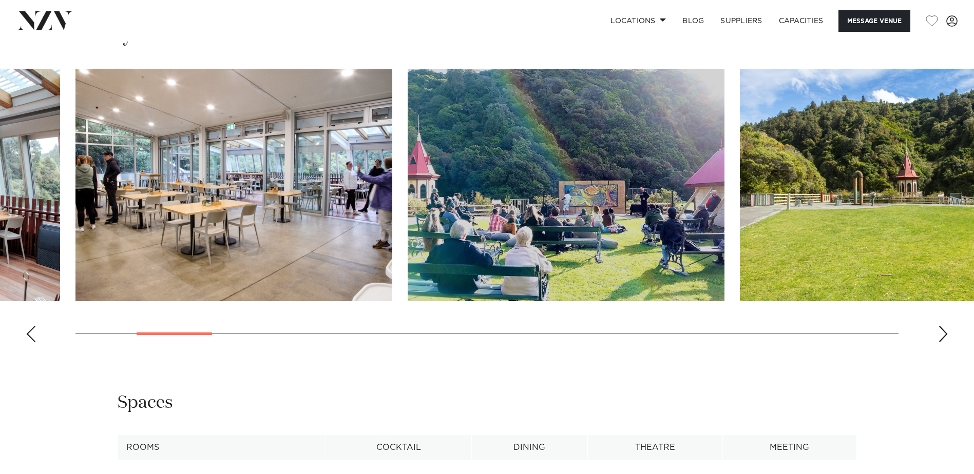
click at [942, 337] on div "Next slide" at bounding box center [943, 334] width 10 height 16
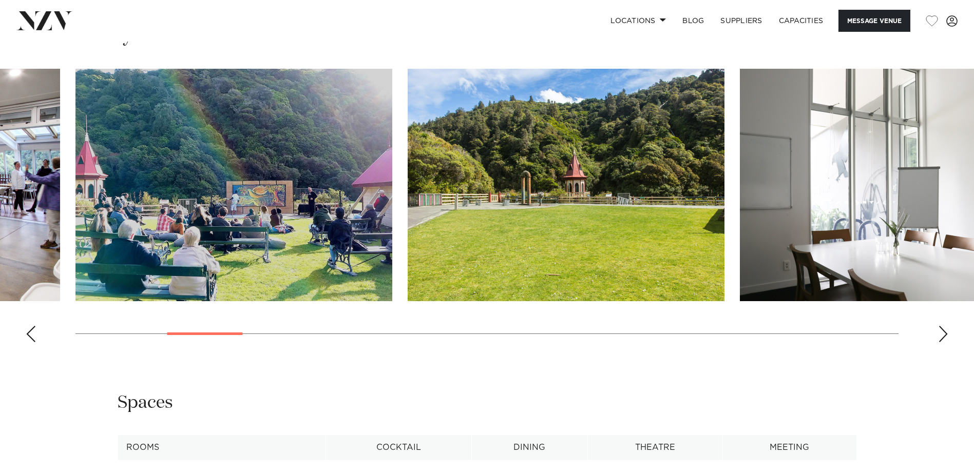
click at [942, 337] on div "Next slide" at bounding box center [943, 334] width 10 height 16
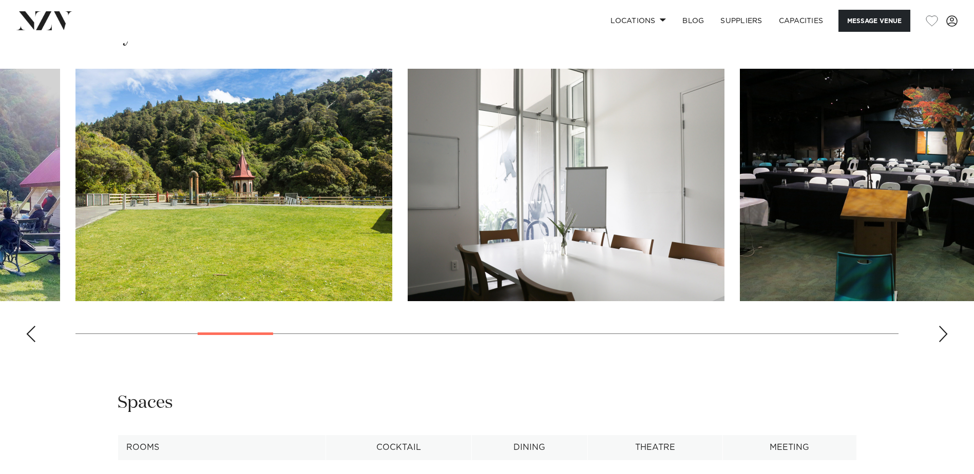
click at [942, 337] on div "Next slide" at bounding box center [943, 334] width 10 height 16
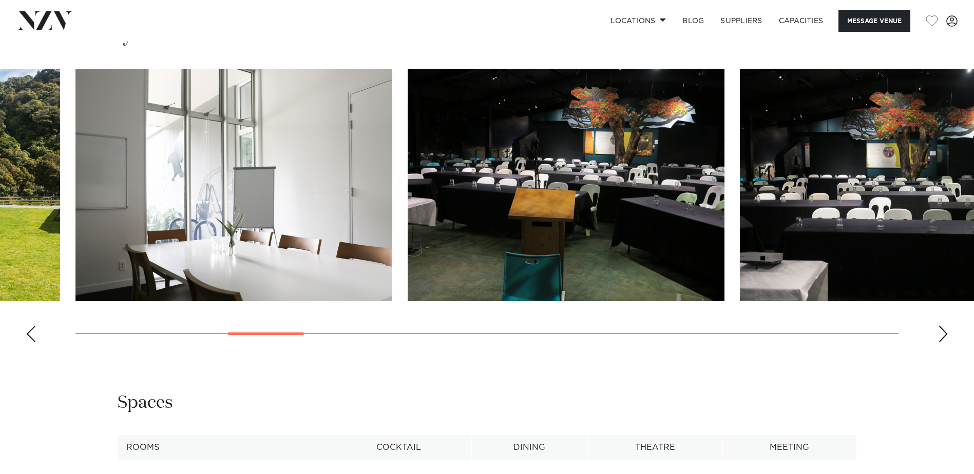
click at [941, 336] on div "Next slide" at bounding box center [943, 334] width 10 height 16
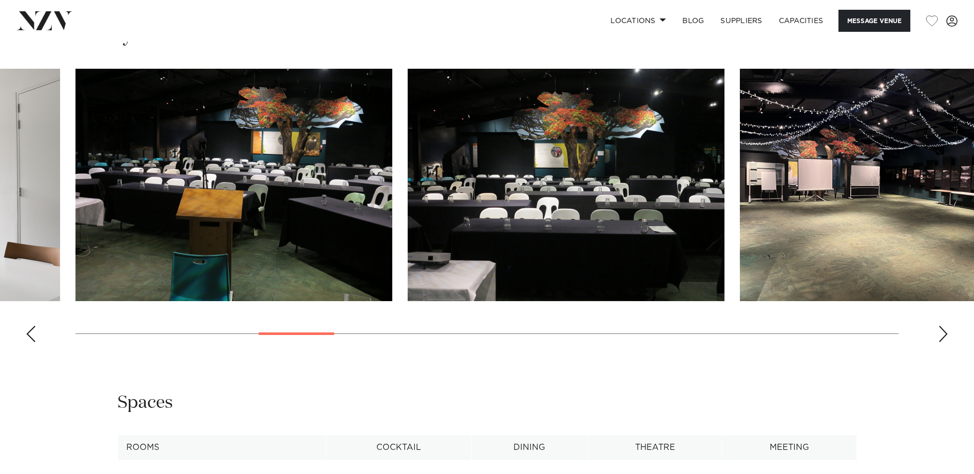
click at [941, 336] on div "Next slide" at bounding box center [943, 334] width 10 height 16
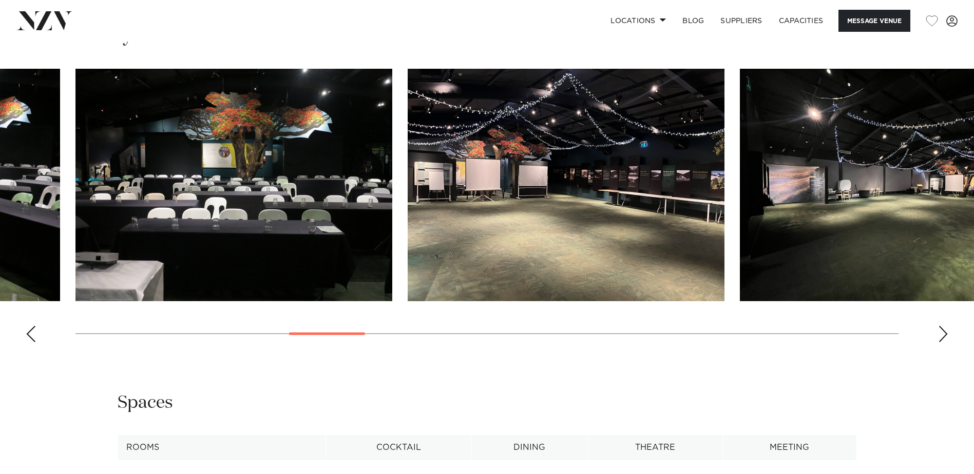
click at [937, 332] on swiper-container at bounding box center [487, 210] width 974 height 282
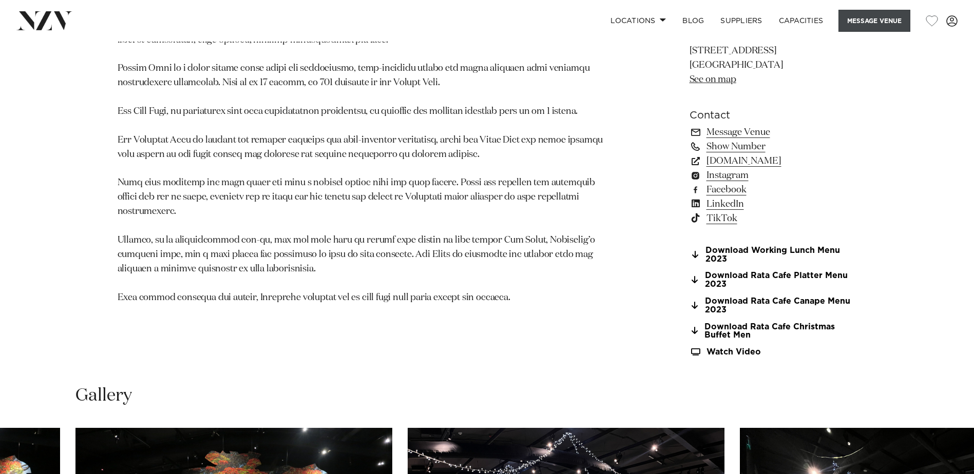
click at [866, 18] on button "Message Venue" at bounding box center [874, 21] width 72 height 22
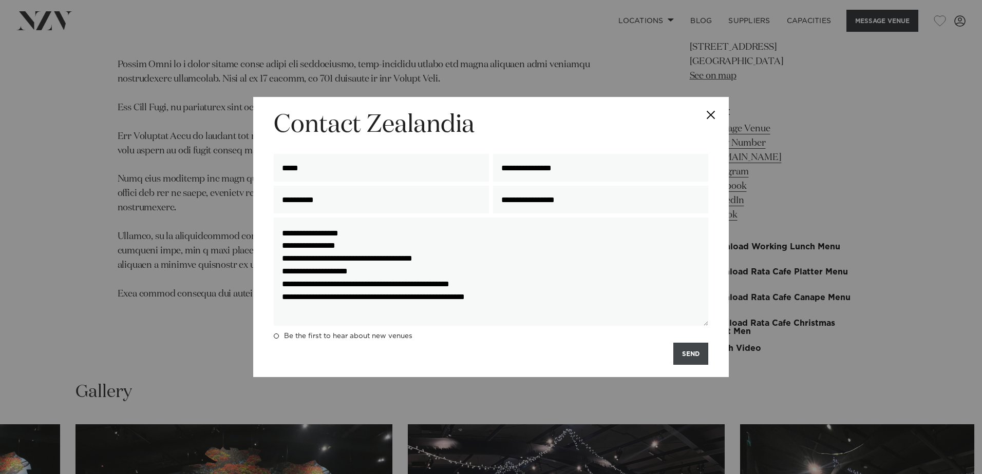
click at [687, 353] on button "SEND" at bounding box center [690, 354] width 35 height 22
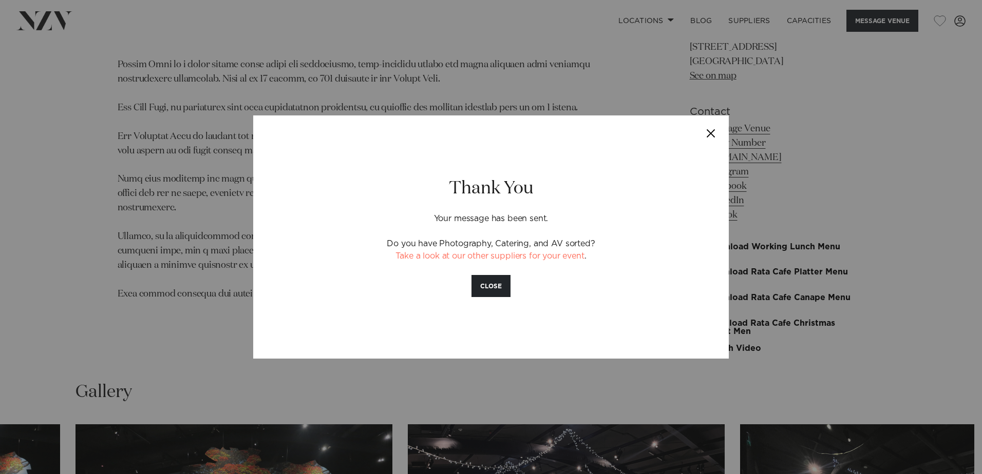
click at [499, 292] on button "CLOSE" at bounding box center [490, 286] width 39 height 22
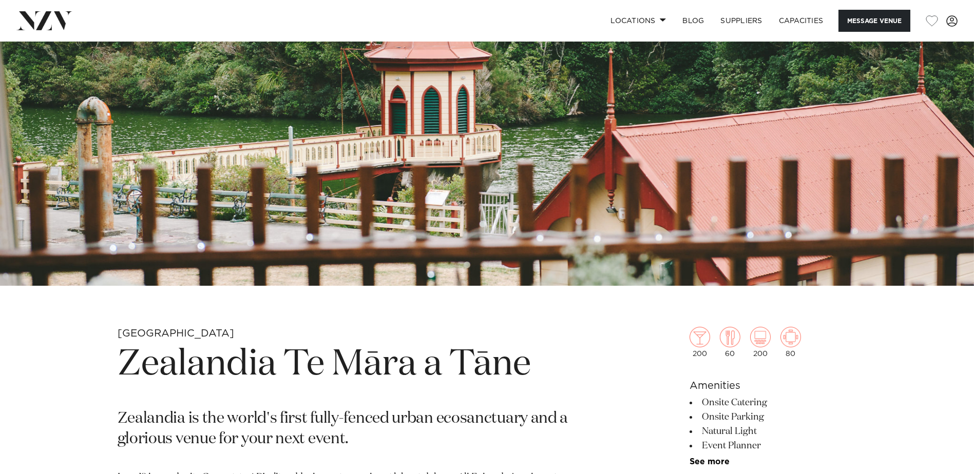
scroll to position [312, 0]
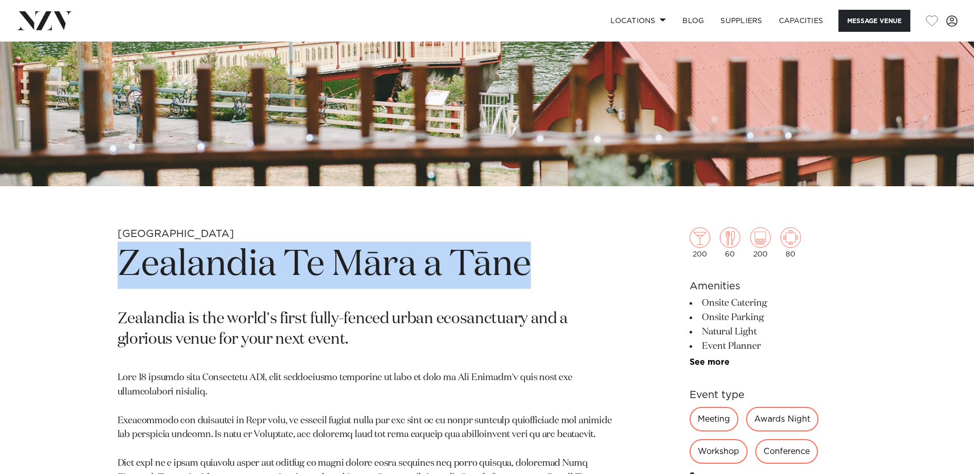
drag, startPoint x: 537, startPoint y: 267, endPoint x: 101, endPoint y: 258, distance: 436.4
copy h1 "Zealandia Te Māra a Tāne"
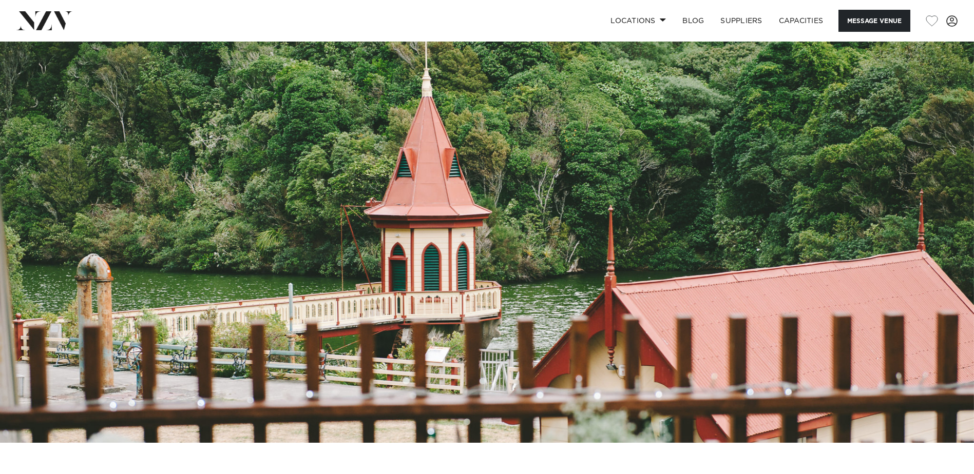
scroll to position [0, 0]
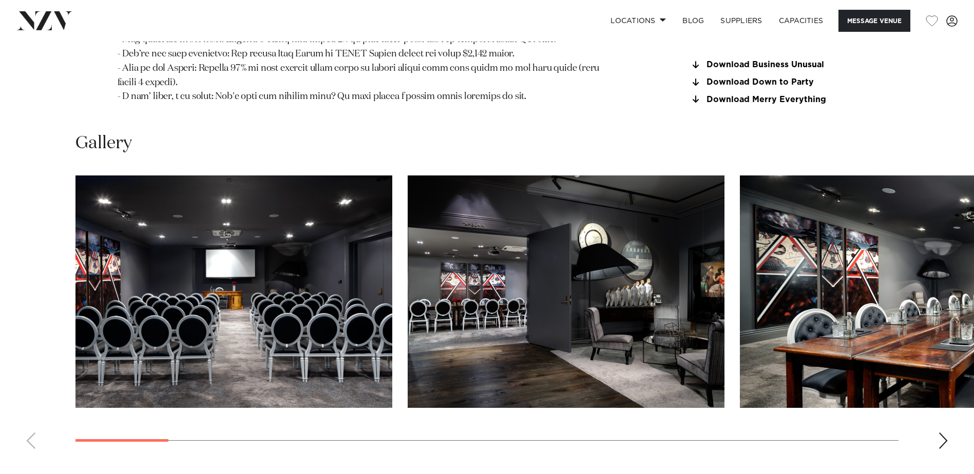
scroll to position [1283, 0]
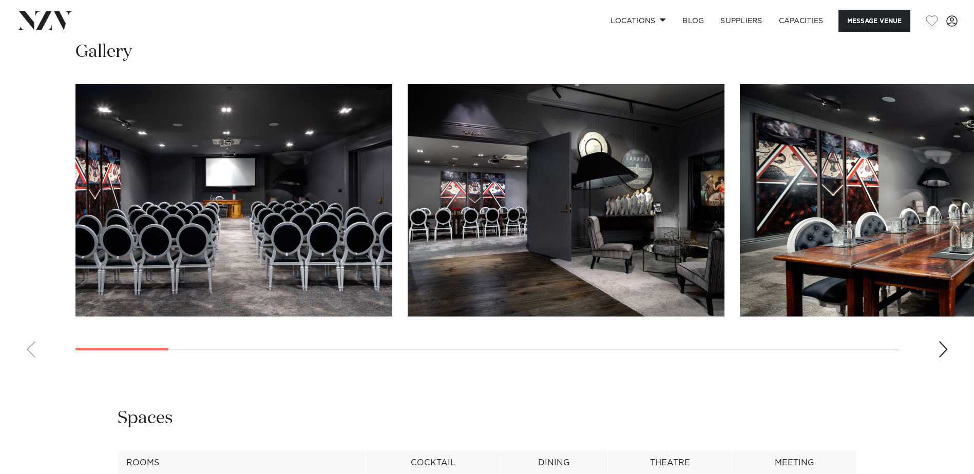
click at [939, 341] on div "Next slide" at bounding box center [943, 349] width 10 height 16
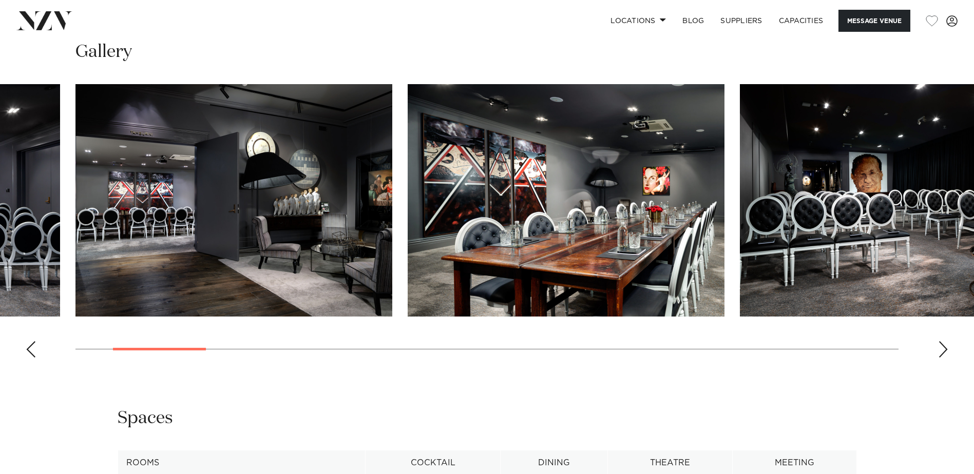
click at [940, 341] on div "Next slide" at bounding box center [943, 349] width 10 height 16
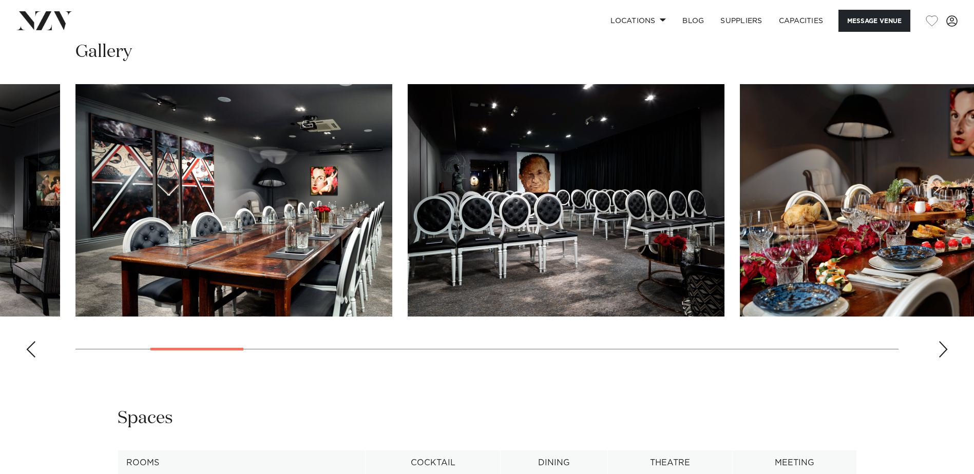
click at [940, 341] on div "Next slide" at bounding box center [943, 349] width 10 height 16
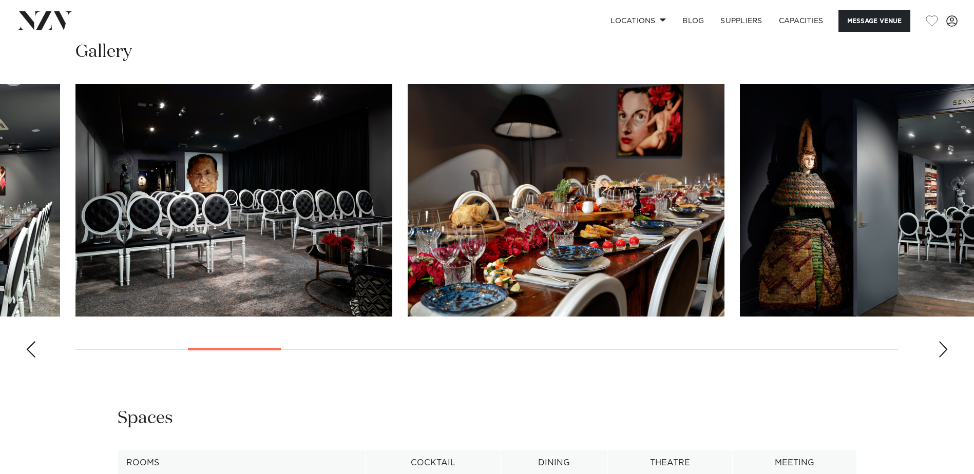
click at [940, 341] on div "Next slide" at bounding box center [943, 349] width 10 height 16
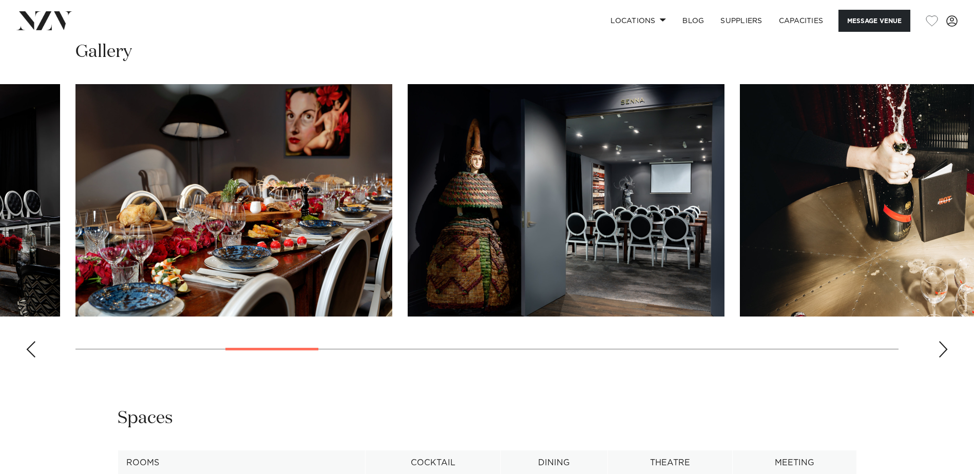
click at [940, 341] on div "Next slide" at bounding box center [943, 349] width 10 height 16
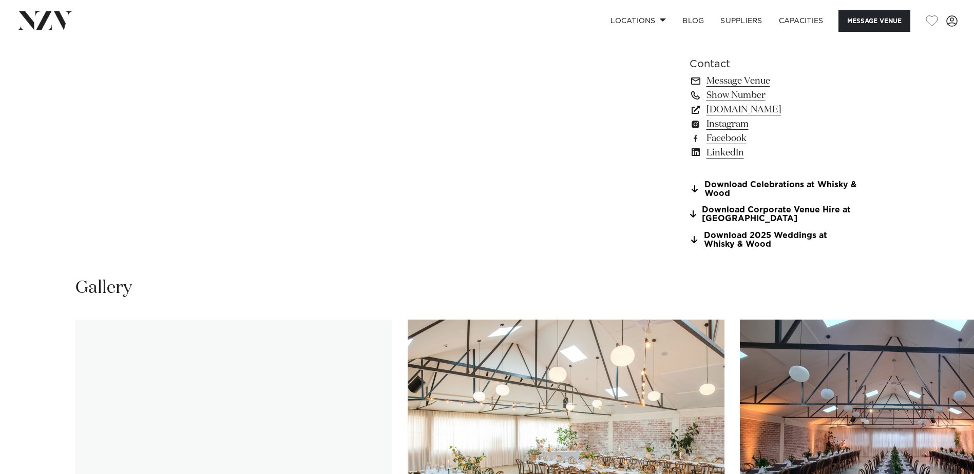
scroll to position [1129, 0]
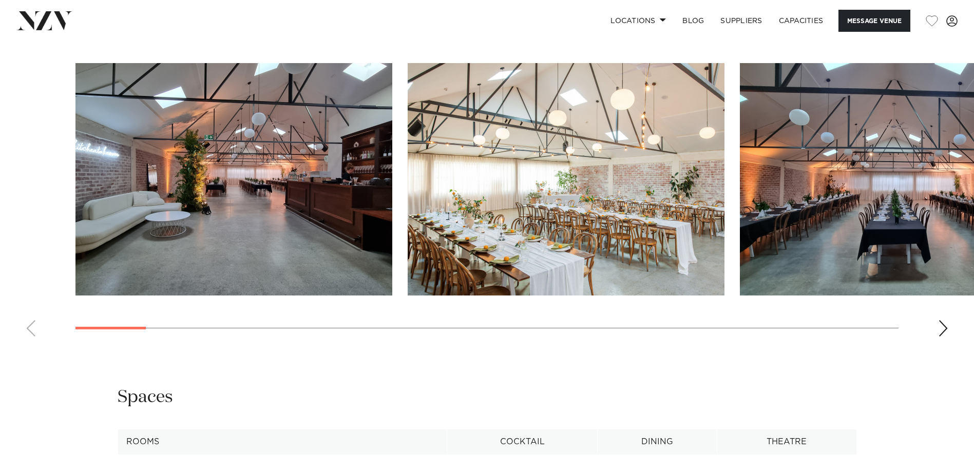
click at [945, 329] on div "Next slide" at bounding box center [943, 328] width 10 height 16
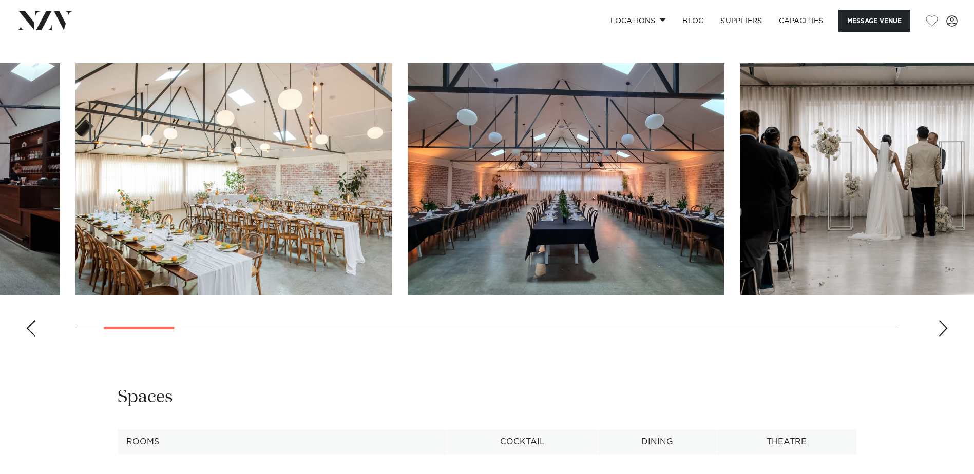
click at [945, 329] on div "Next slide" at bounding box center [943, 328] width 10 height 16
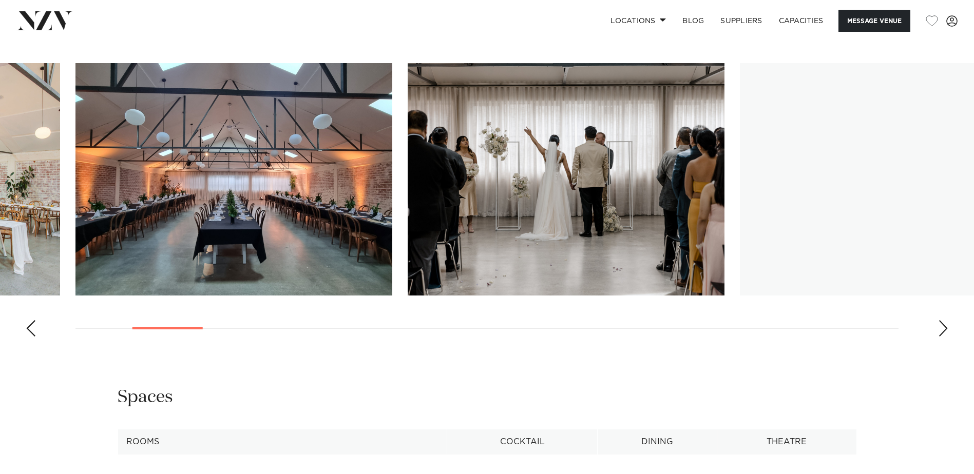
click at [945, 329] on div "Next slide" at bounding box center [943, 328] width 10 height 16
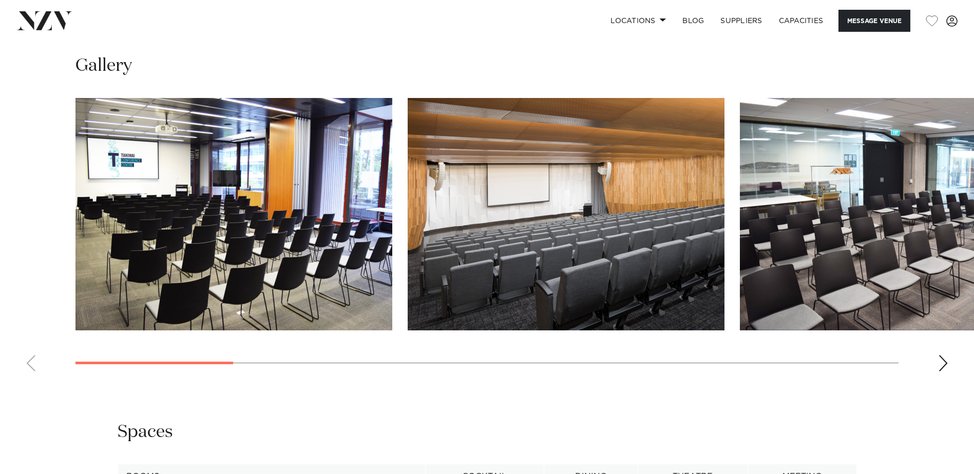
scroll to position [1027, 0]
click at [940, 363] on div "Next slide" at bounding box center [943, 363] width 10 height 16
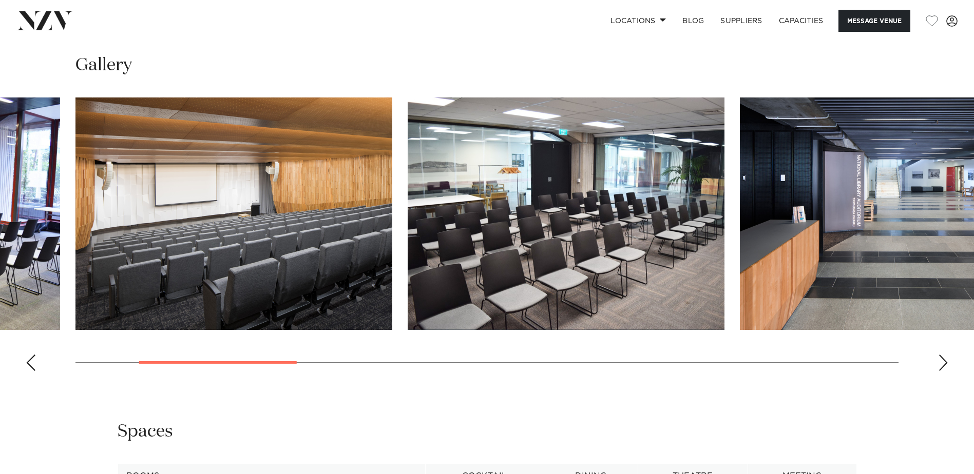
click at [940, 363] on div "Next slide" at bounding box center [943, 363] width 10 height 16
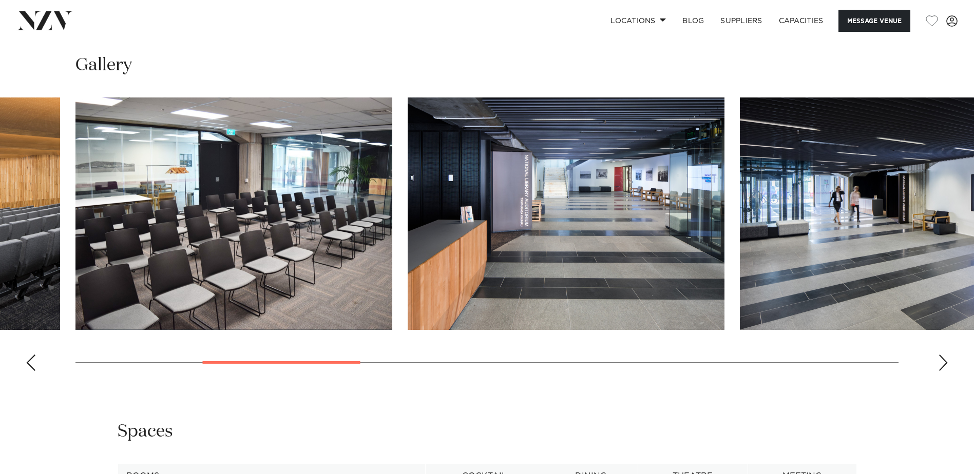
click at [940, 363] on div "Next slide" at bounding box center [943, 363] width 10 height 16
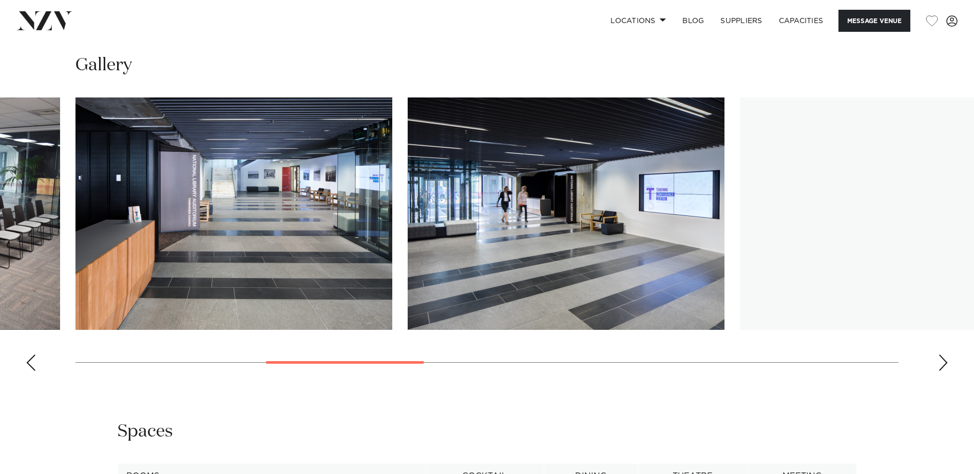
click at [940, 363] on div "Next slide" at bounding box center [943, 363] width 10 height 16
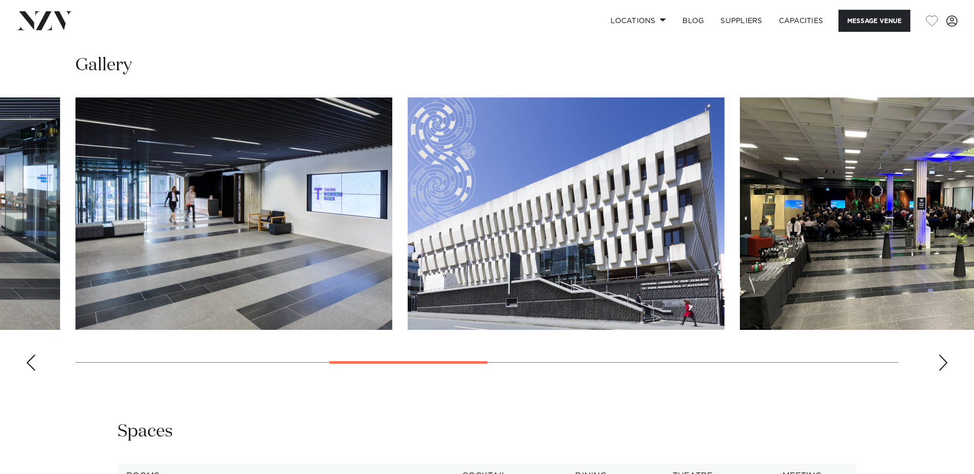
click at [940, 363] on div "Next slide" at bounding box center [943, 363] width 10 height 16
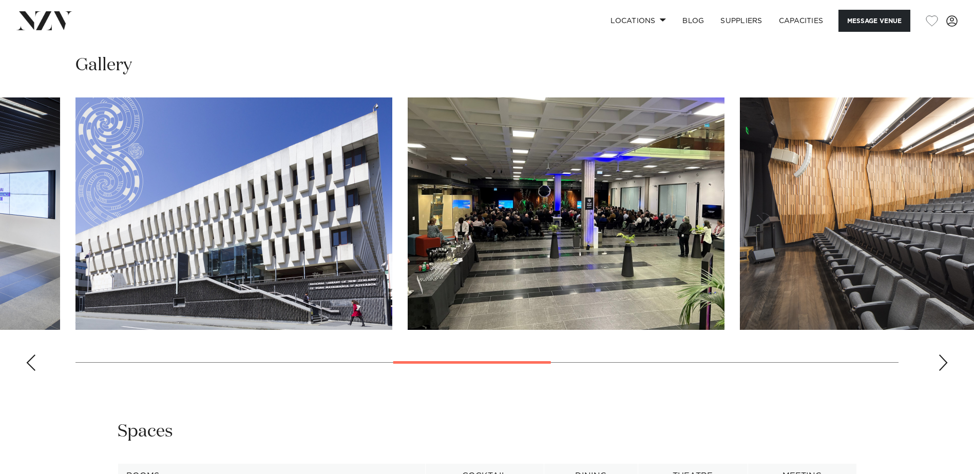
click at [940, 363] on div "Next slide" at bounding box center [943, 363] width 10 height 16
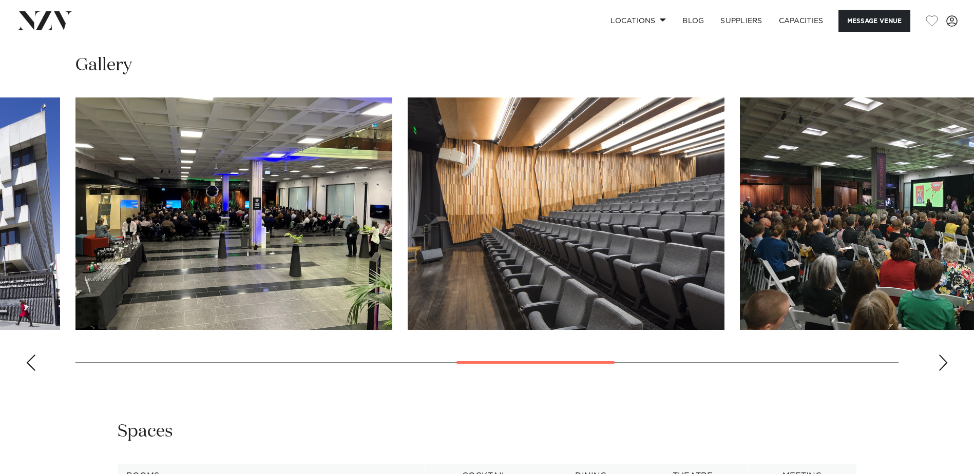
click at [940, 363] on div "Next slide" at bounding box center [943, 363] width 10 height 16
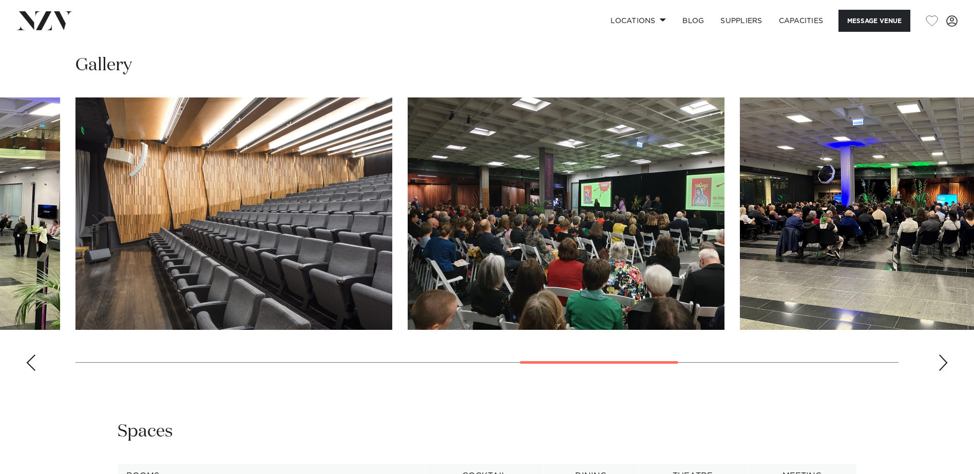
click at [940, 363] on div "Next slide" at bounding box center [943, 363] width 10 height 16
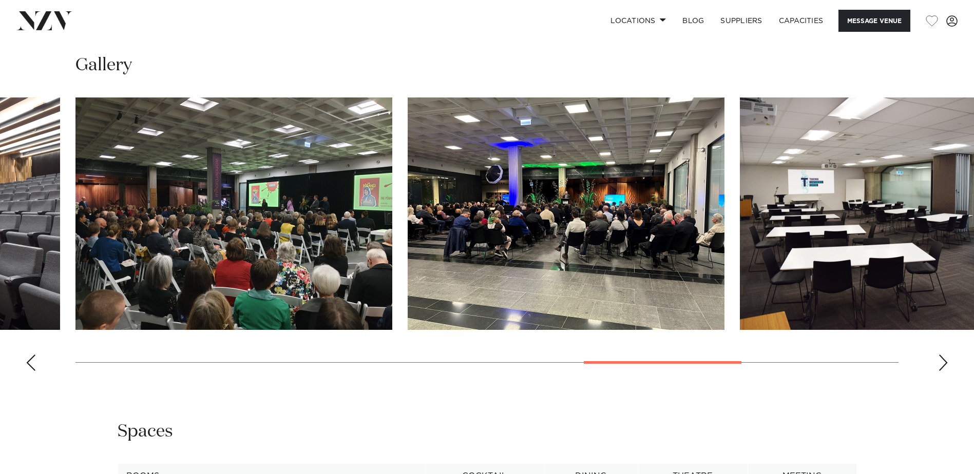
click at [940, 363] on div "Next slide" at bounding box center [943, 363] width 10 height 16
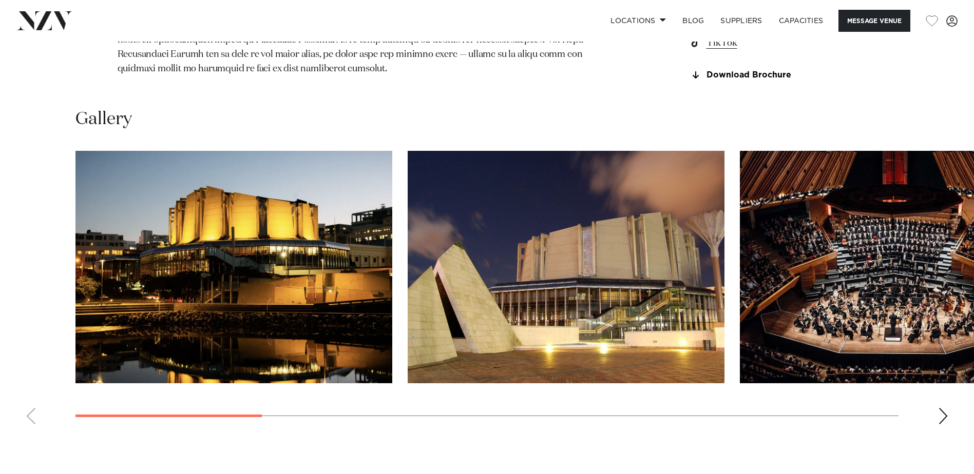
scroll to position [1027, 0]
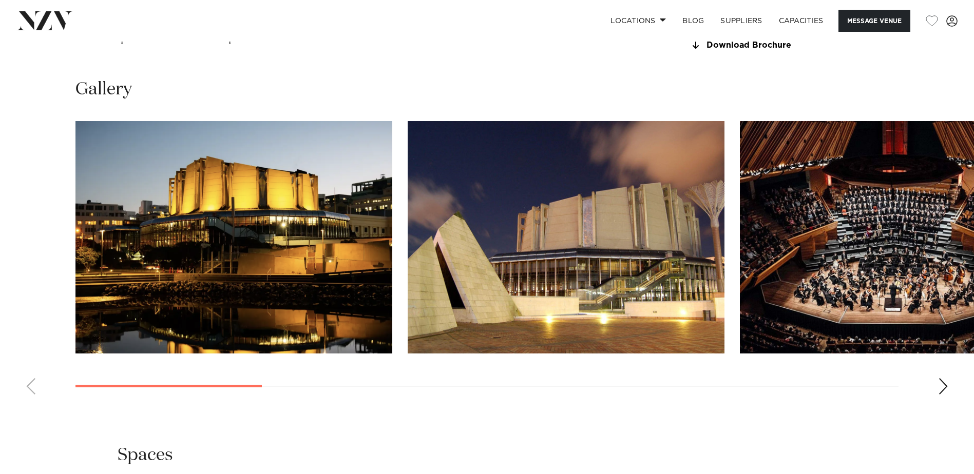
click at [941, 395] on div "Next slide" at bounding box center [943, 386] width 10 height 16
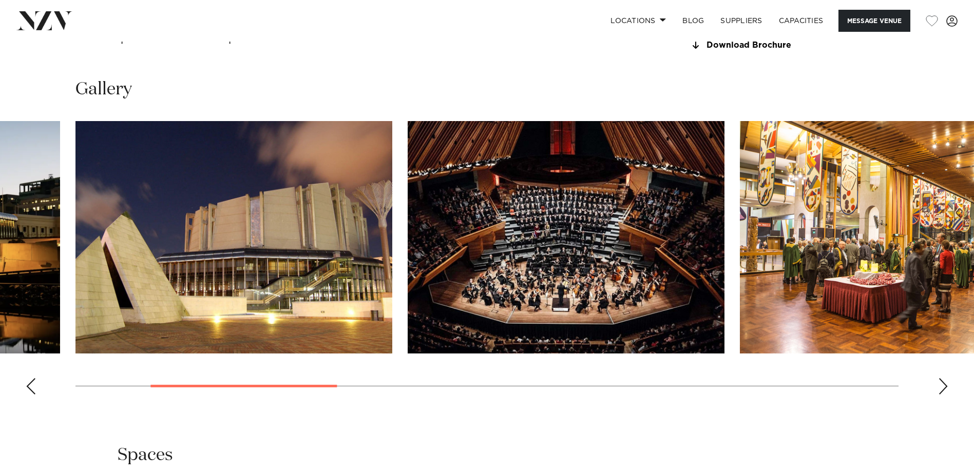
click at [941, 395] on div "Next slide" at bounding box center [943, 386] width 10 height 16
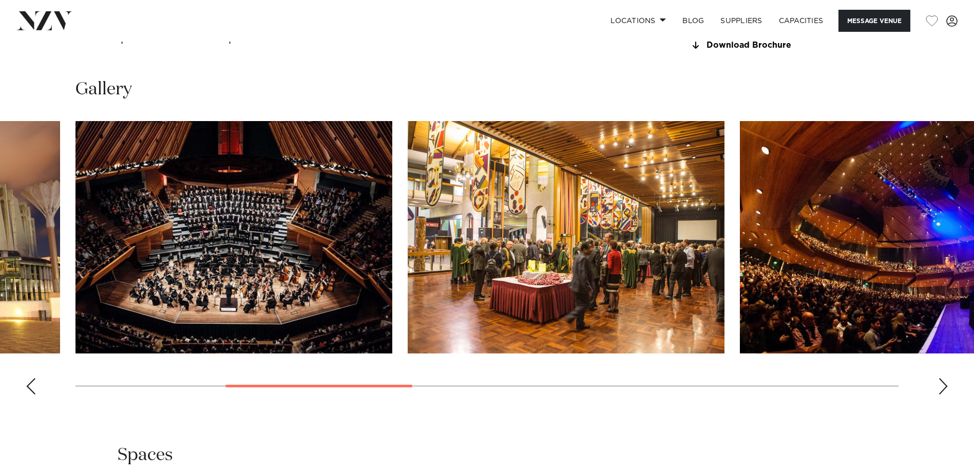
click at [941, 395] on div "Next slide" at bounding box center [943, 386] width 10 height 16
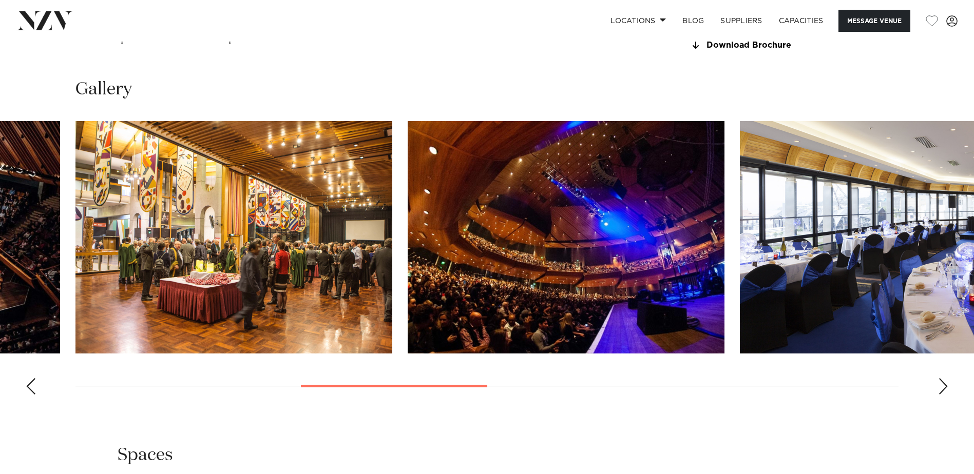
click at [941, 395] on div "Next slide" at bounding box center [943, 386] width 10 height 16
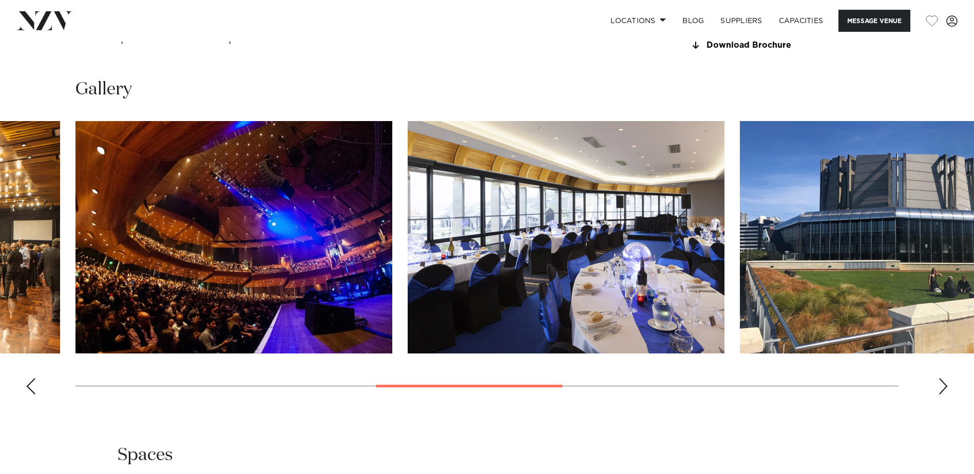
click at [941, 395] on div "Next slide" at bounding box center [943, 386] width 10 height 16
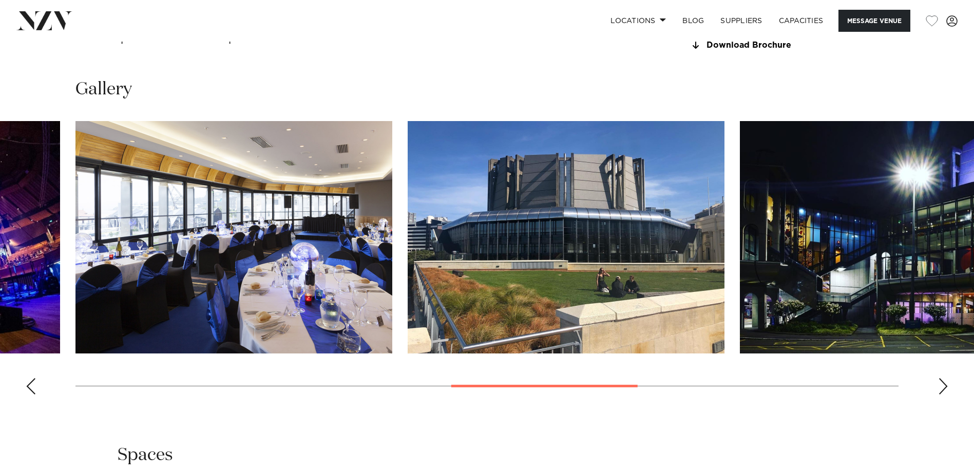
click at [941, 395] on div "Next slide" at bounding box center [943, 386] width 10 height 16
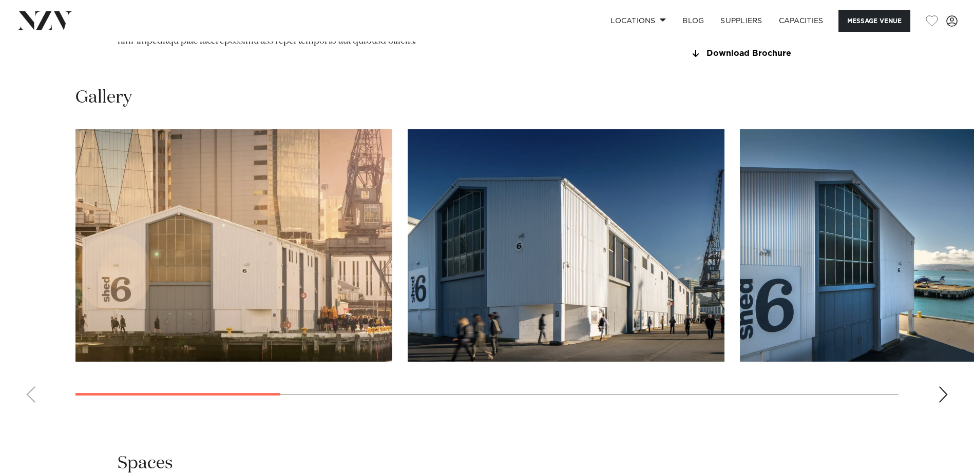
scroll to position [1027, 0]
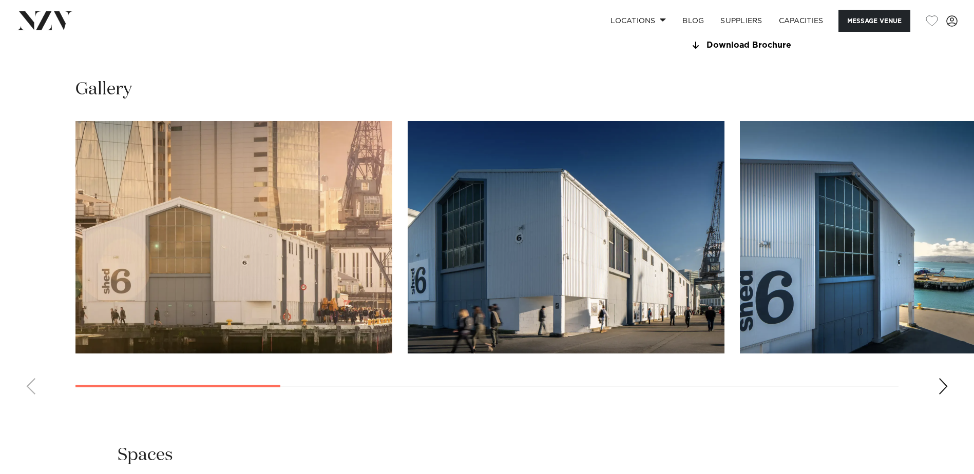
click at [944, 390] on div "Next slide" at bounding box center [943, 386] width 10 height 16
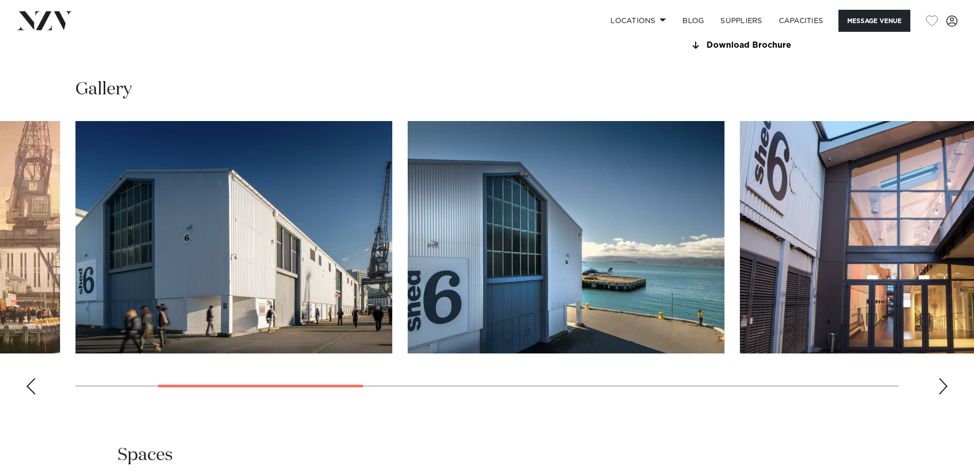
click at [944, 390] on div "Next slide" at bounding box center [943, 386] width 10 height 16
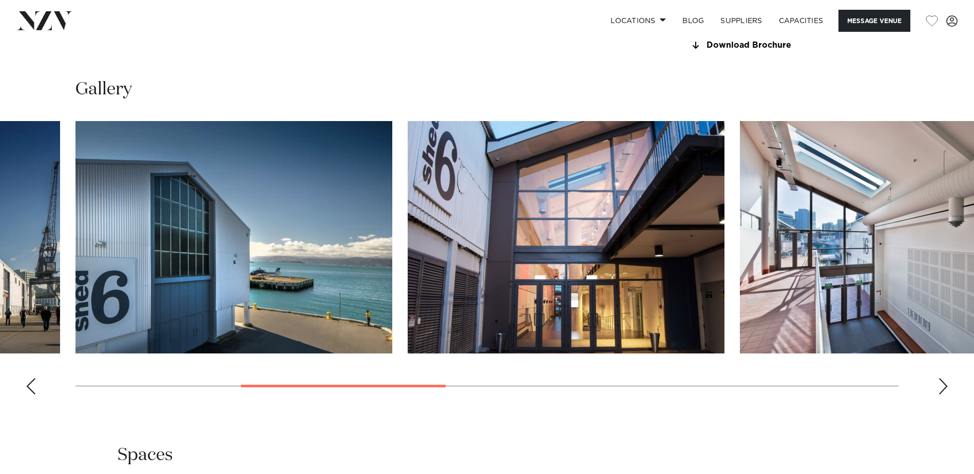
click at [944, 390] on div "Next slide" at bounding box center [943, 386] width 10 height 16
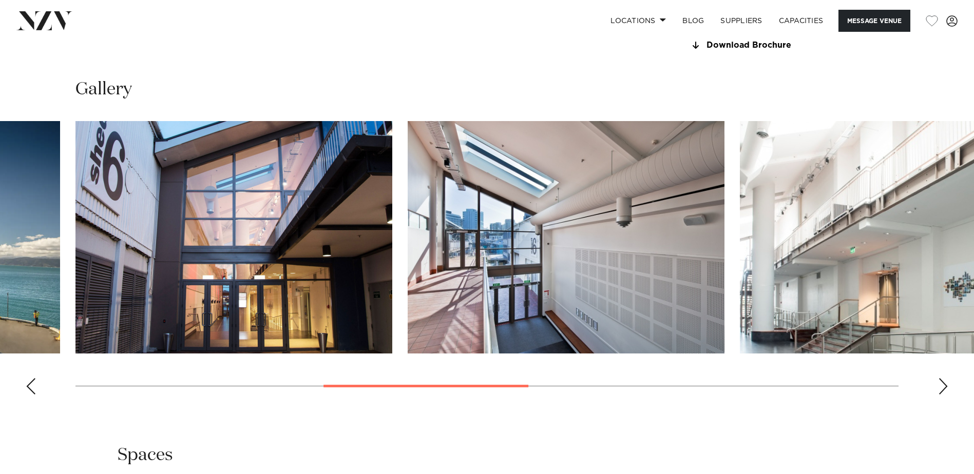
click at [944, 390] on div "Next slide" at bounding box center [943, 386] width 10 height 16
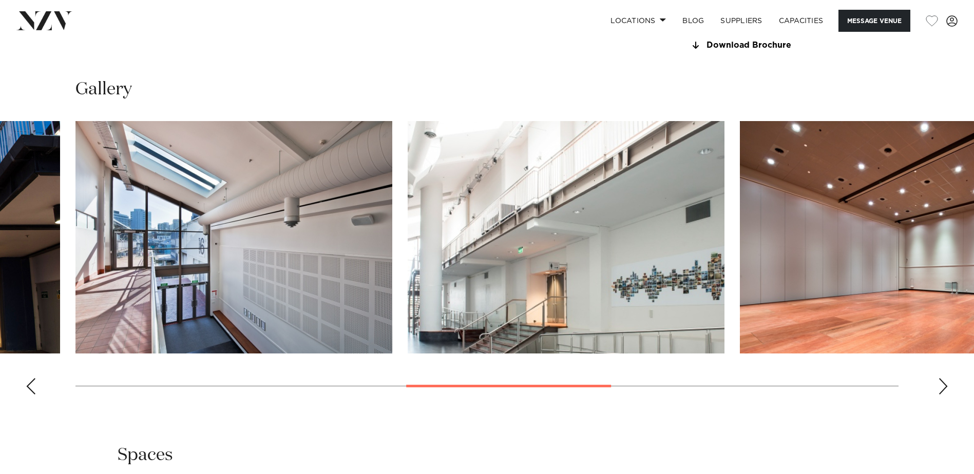
click at [944, 390] on div "Next slide" at bounding box center [943, 386] width 10 height 16
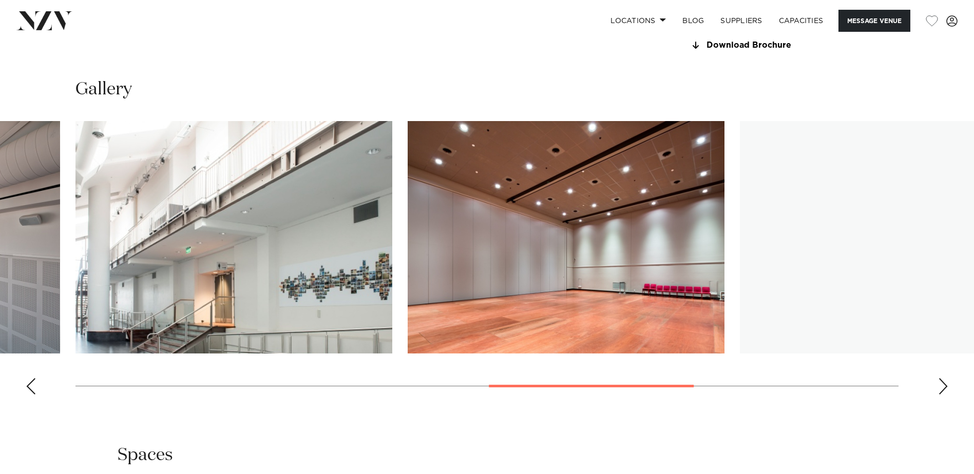
click at [944, 390] on div "Next slide" at bounding box center [943, 386] width 10 height 16
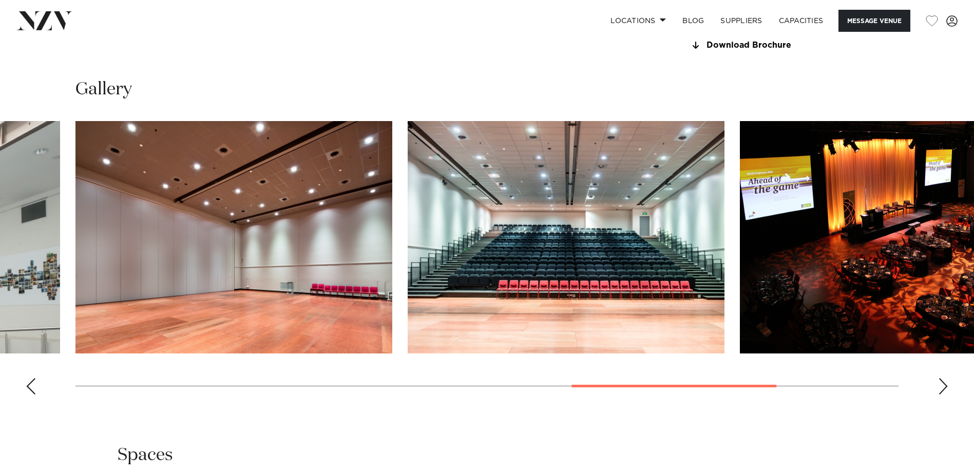
click at [944, 390] on div "Next slide" at bounding box center [943, 386] width 10 height 16
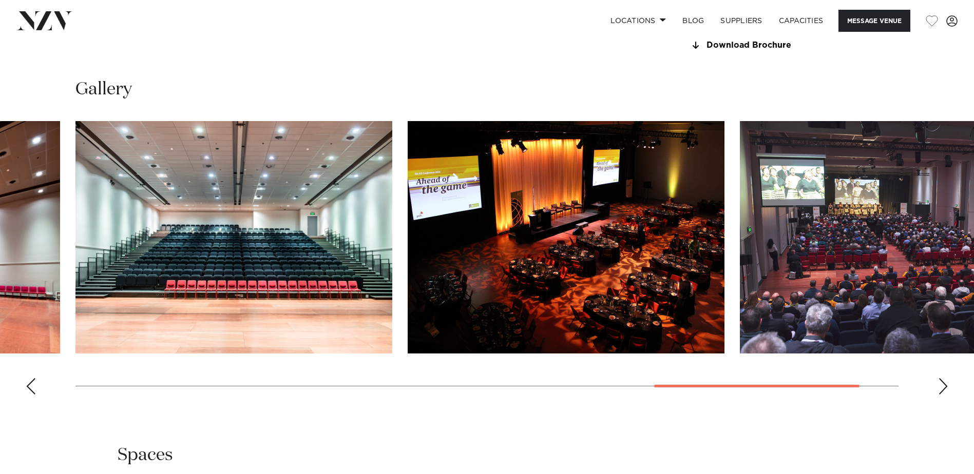
click at [944, 390] on div "Next slide" at bounding box center [943, 386] width 10 height 16
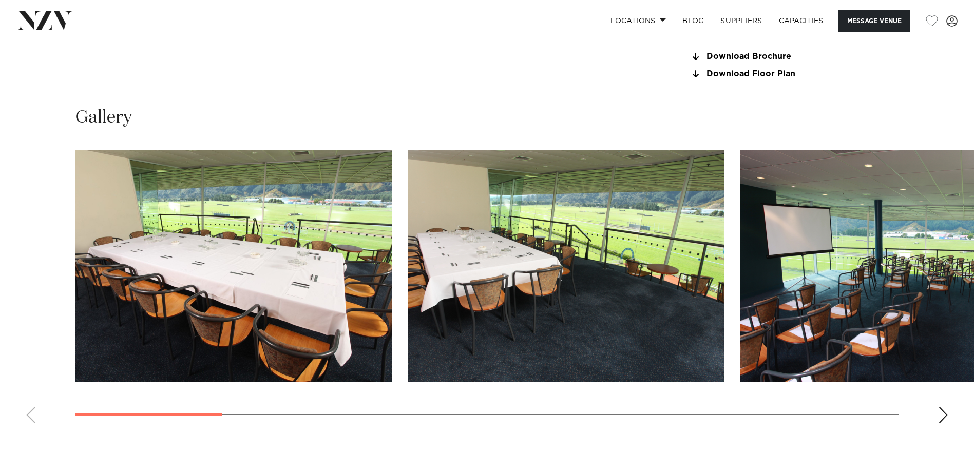
scroll to position [975, 0]
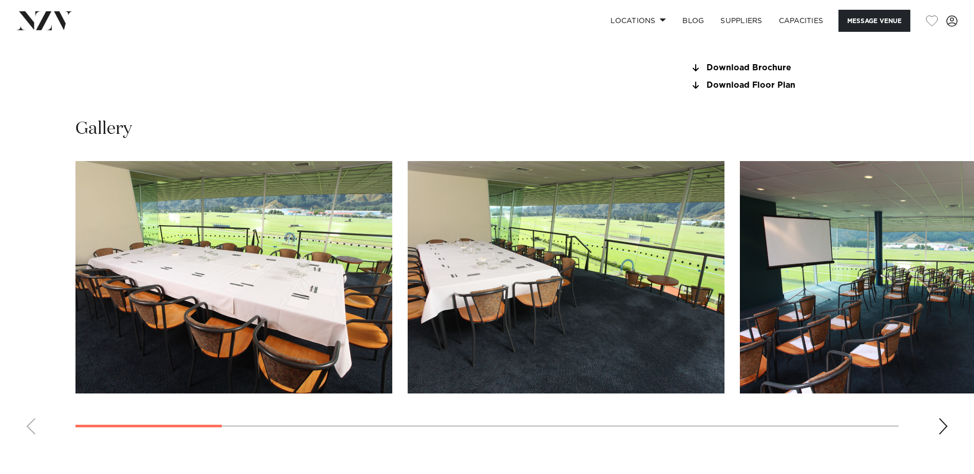
click at [944, 427] on div "Next slide" at bounding box center [943, 426] width 10 height 16
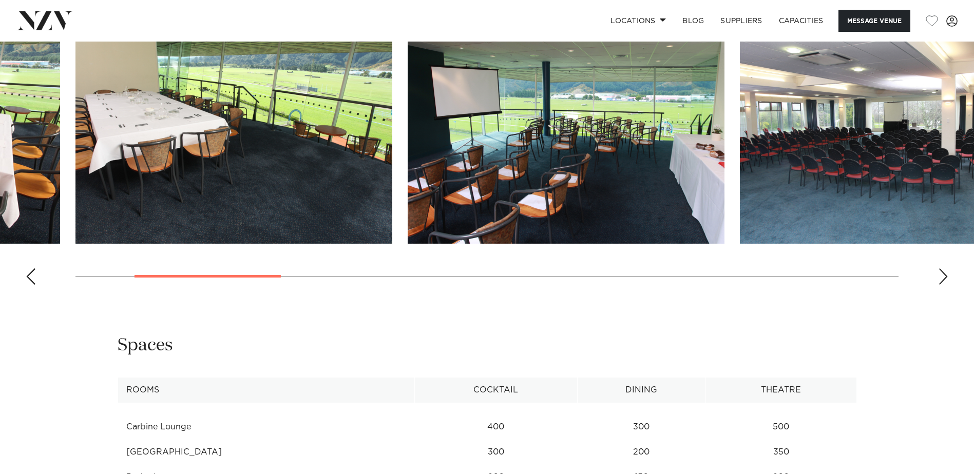
scroll to position [1129, 0]
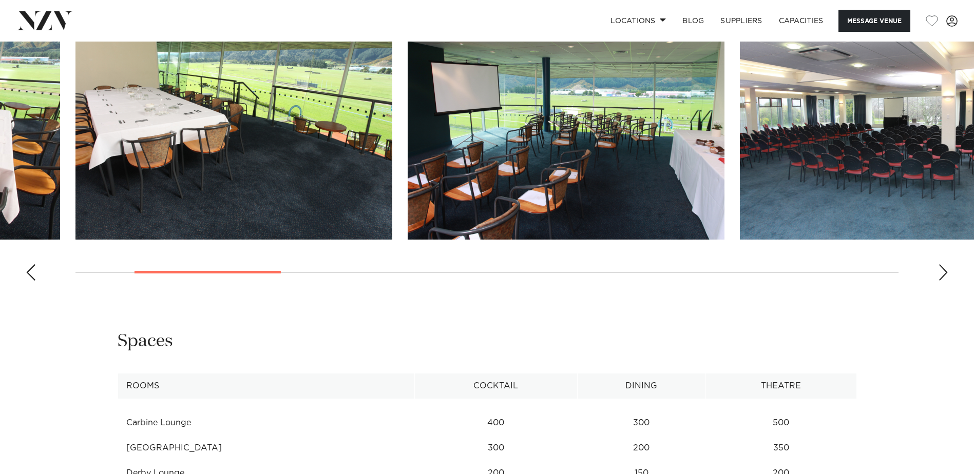
click at [939, 270] on div "Next slide" at bounding box center [943, 272] width 10 height 16
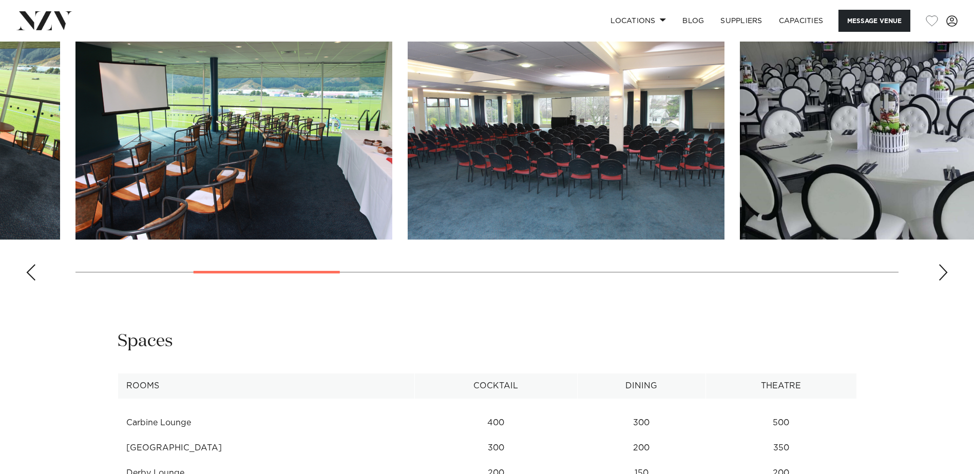
click at [940, 271] on div "Next slide" at bounding box center [943, 272] width 10 height 16
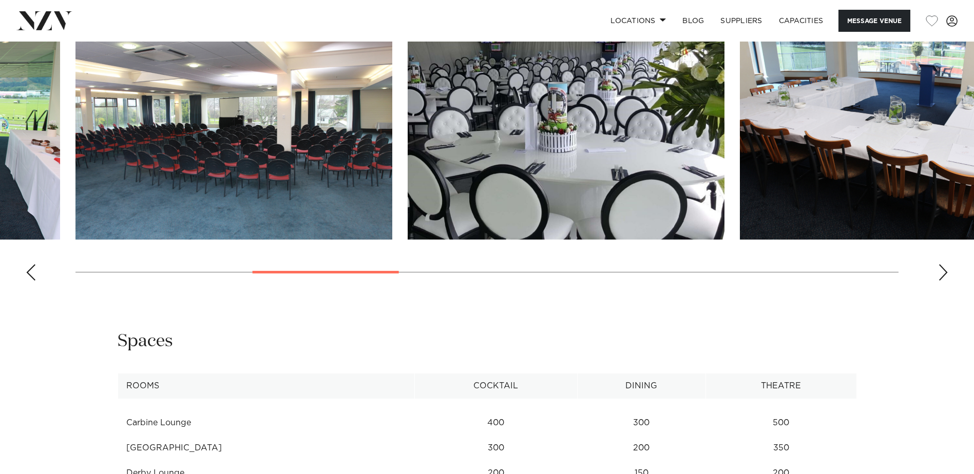
click at [940, 271] on div "Next slide" at bounding box center [943, 272] width 10 height 16
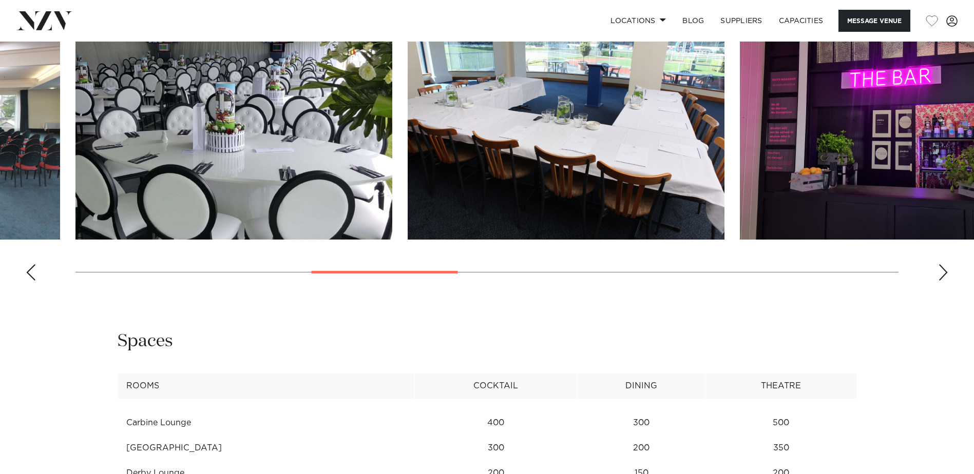
click at [940, 271] on div "Next slide" at bounding box center [943, 272] width 10 height 16
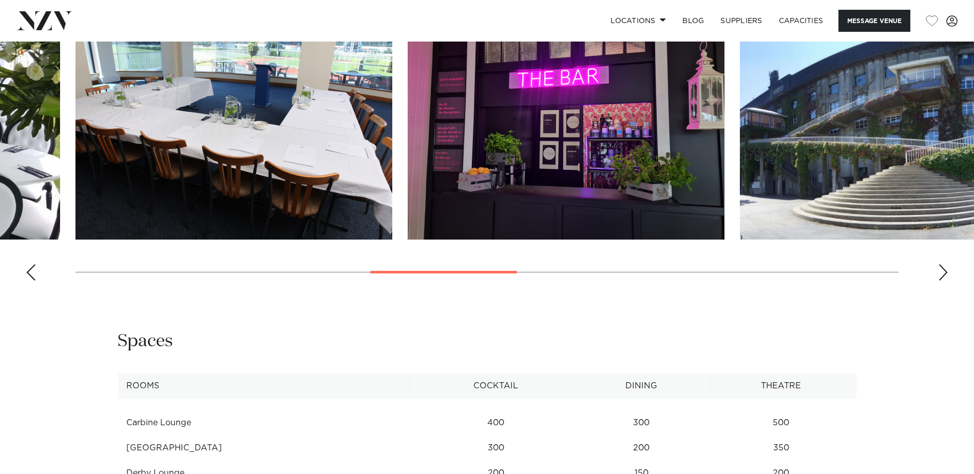
click at [940, 271] on div "Next slide" at bounding box center [943, 272] width 10 height 16
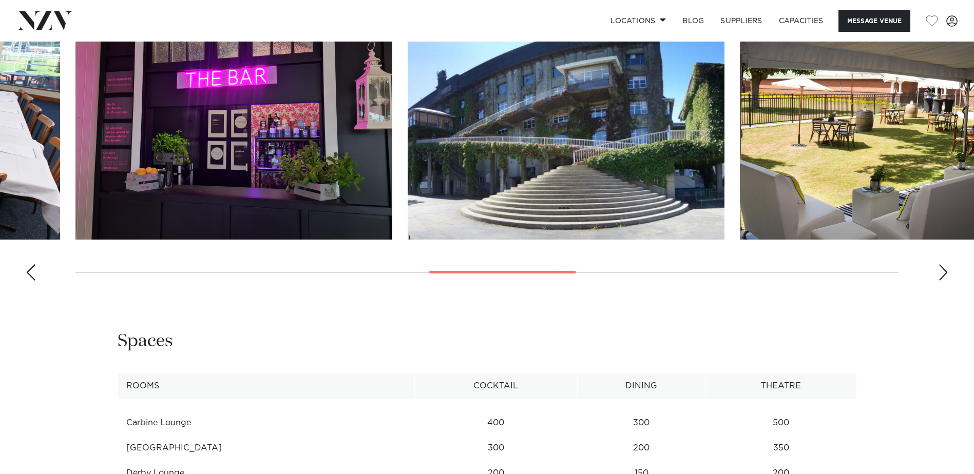
click at [940, 271] on div "Next slide" at bounding box center [943, 272] width 10 height 16
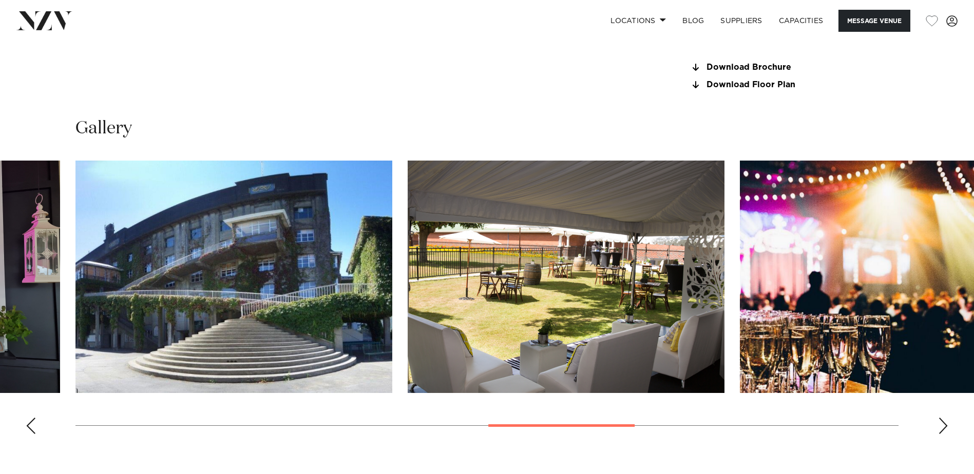
scroll to position [975, 0]
click at [32, 426] on div "Previous slide" at bounding box center [31, 426] width 10 height 16
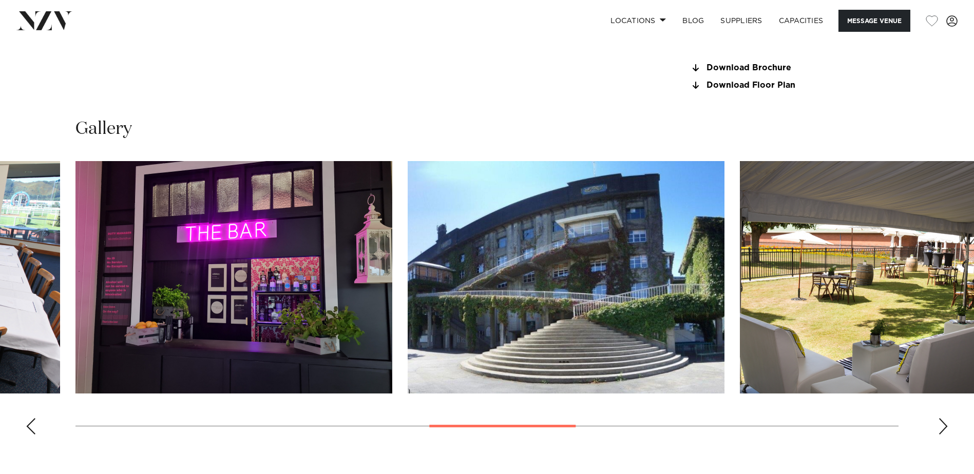
click at [31, 427] on div "Previous slide" at bounding box center [31, 426] width 10 height 16
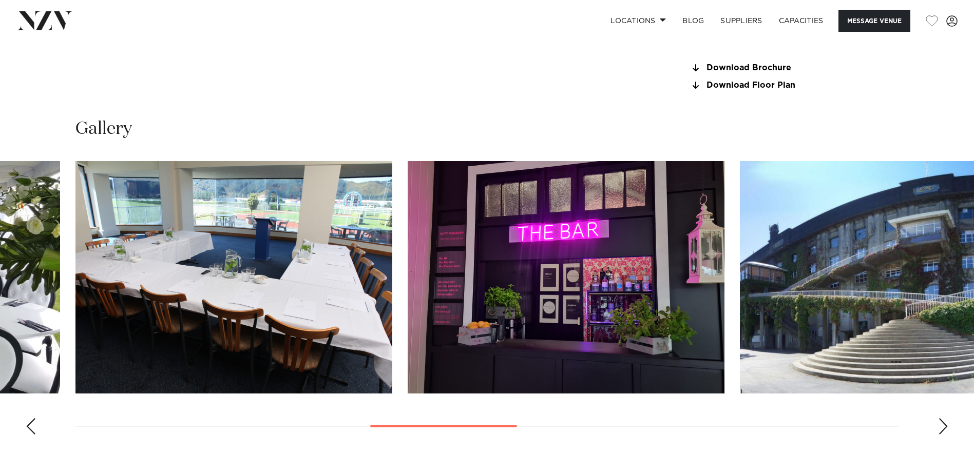
click at [31, 427] on div "Previous slide" at bounding box center [31, 426] width 10 height 16
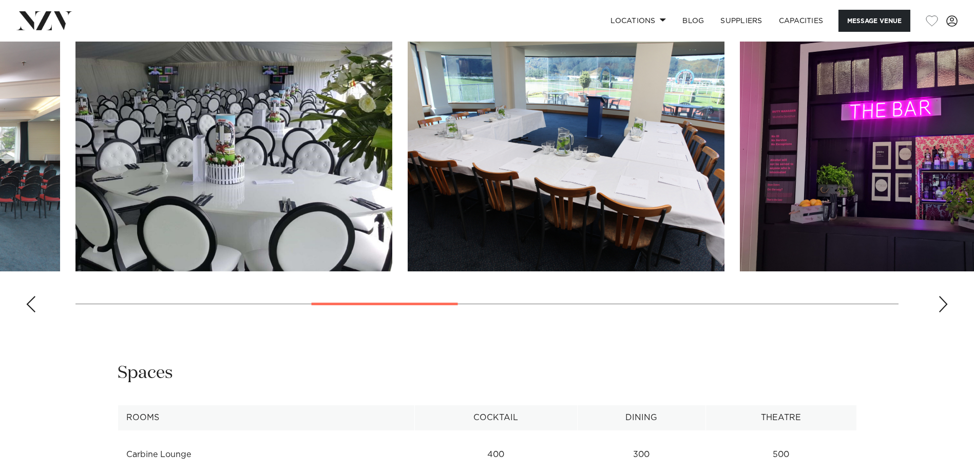
scroll to position [1283, 0]
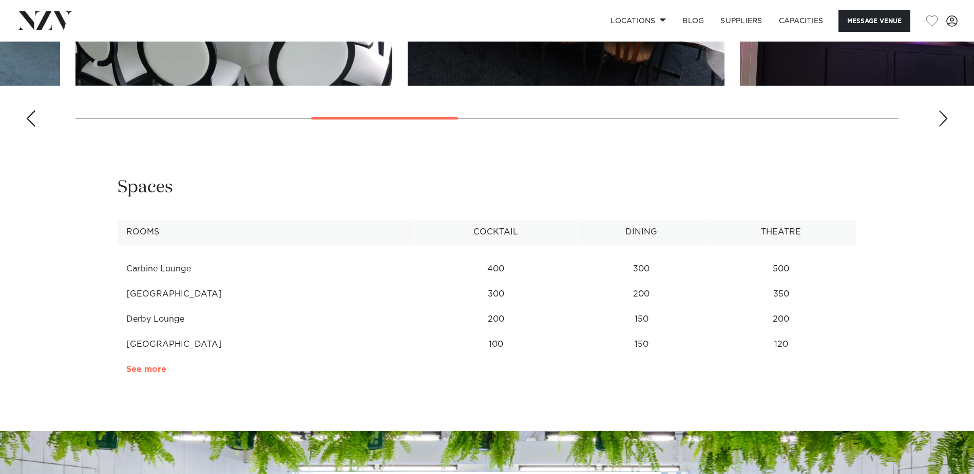
click at [151, 368] on link "See more" at bounding box center [166, 370] width 80 height 8
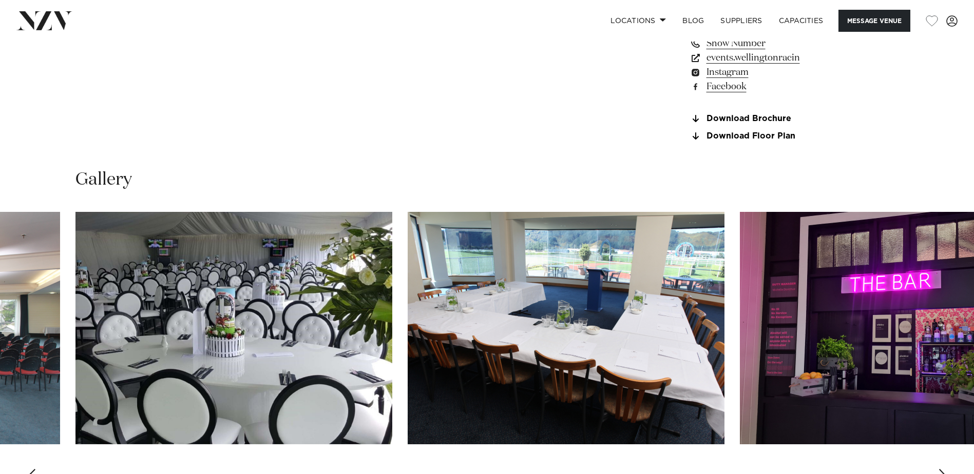
scroll to position [924, 0]
click at [871, 21] on button "Message Venue" at bounding box center [874, 21] width 72 height 22
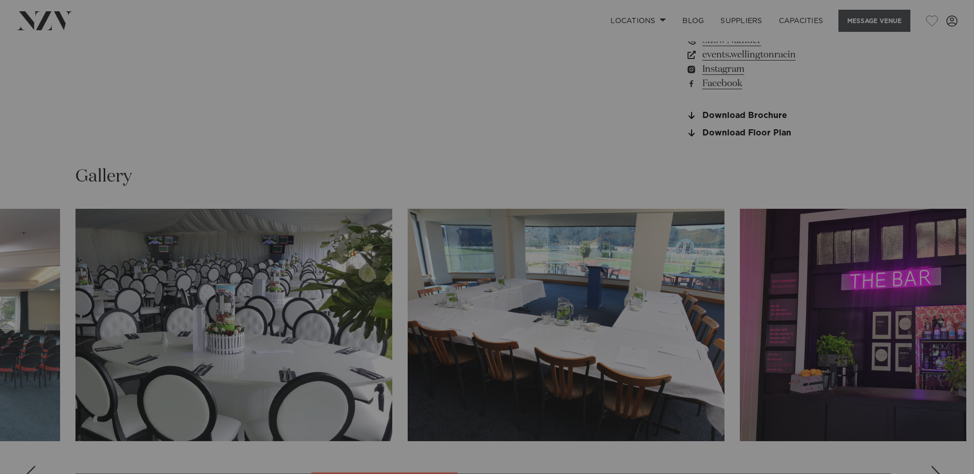
scroll to position [928, 0]
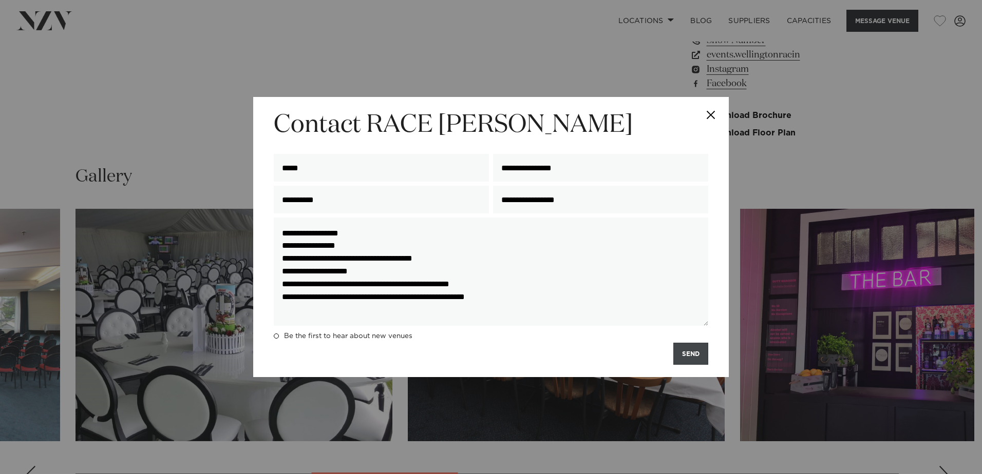
click at [693, 353] on button "SEND" at bounding box center [690, 354] width 35 height 22
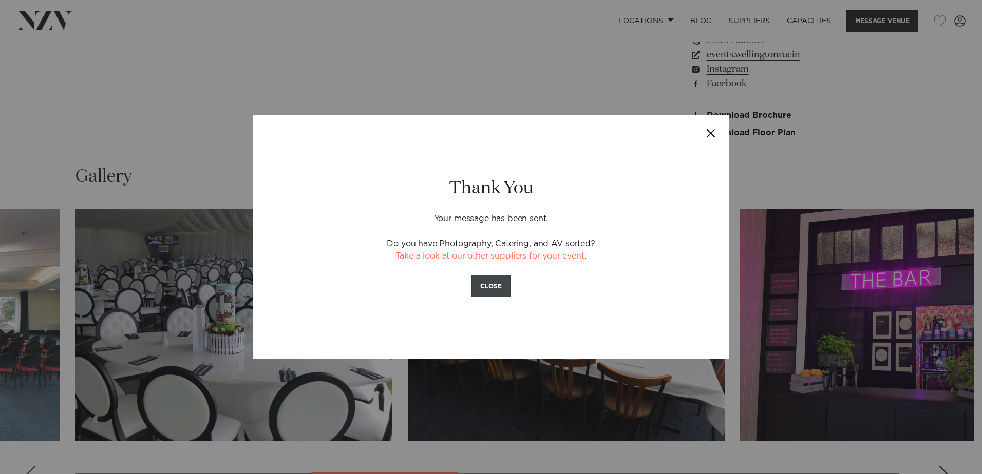
click at [480, 291] on button "CLOSE" at bounding box center [490, 286] width 39 height 22
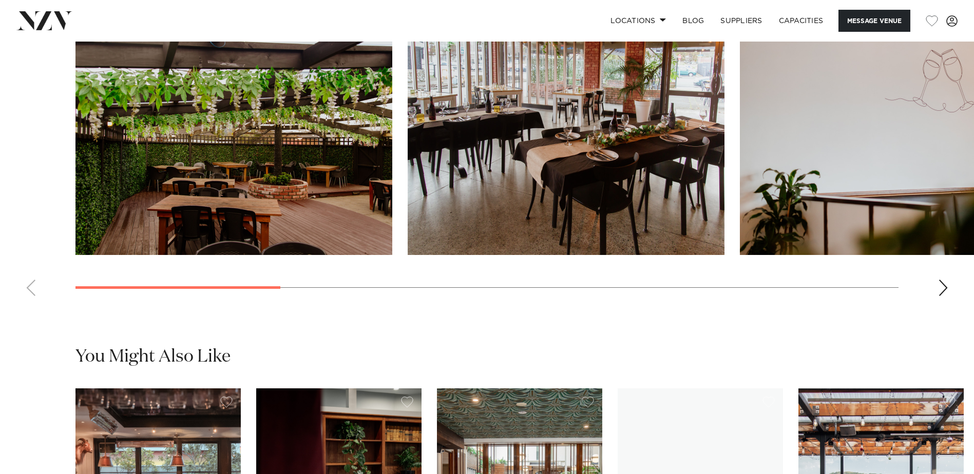
scroll to position [975, 0]
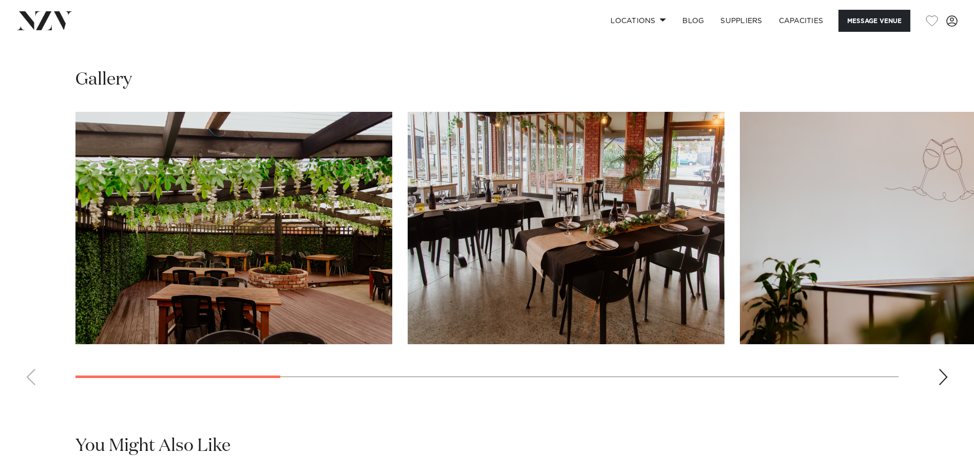
click at [949, 363] on swiper-container at bounding box center [487, 253] width 974 height 282
click at [944, 369] on div "Next slide" at bounding box center [943, 377] width 10 height 16
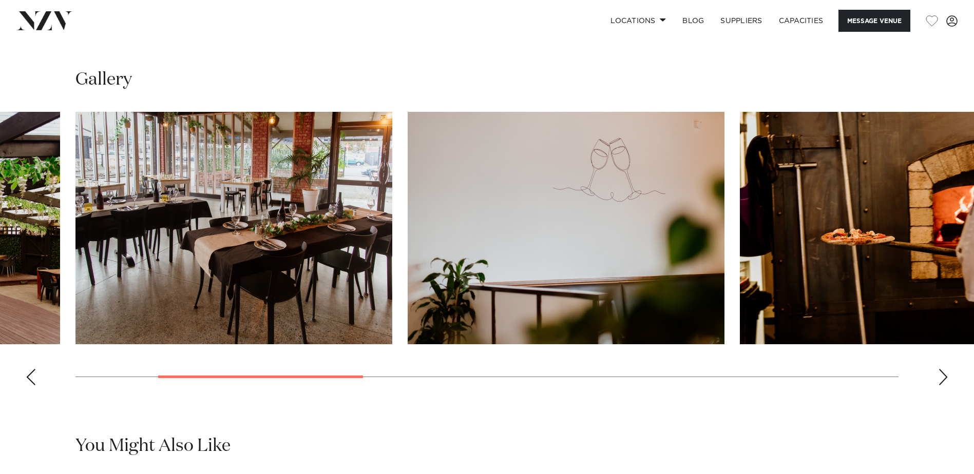
click at [941, 369] on div "Next slide" at bounding box center [943, 377] width 10 height 16
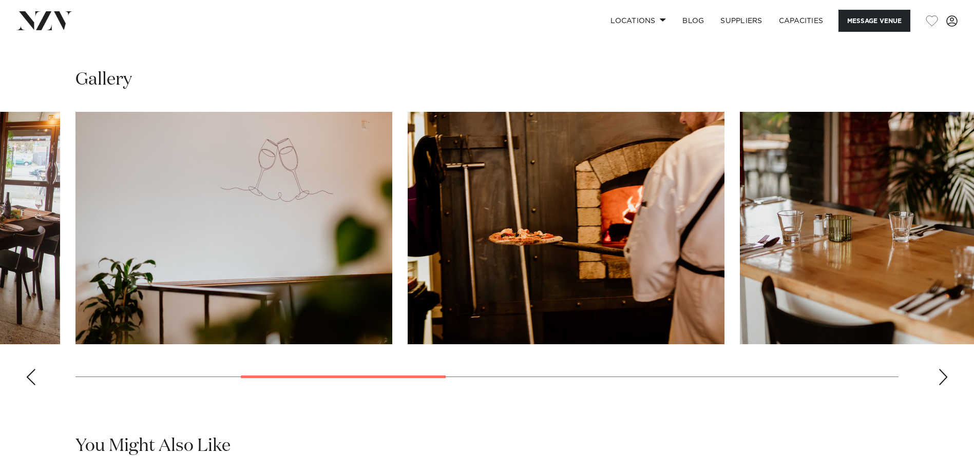
click at [941, 369] on div "Next slide" at bounding box center [943, 377] width 10 height 16
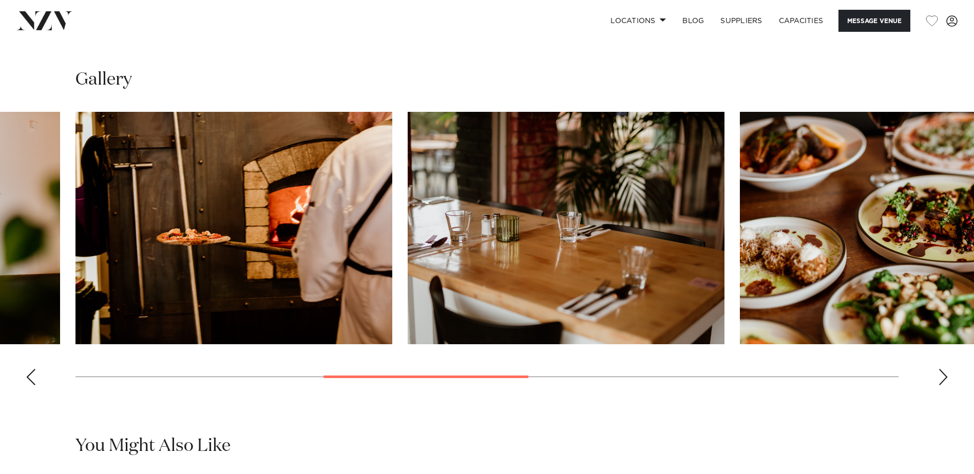
click at [941, 369] on div "Next slide" at bounding box center [943, 377] width 10 height 16
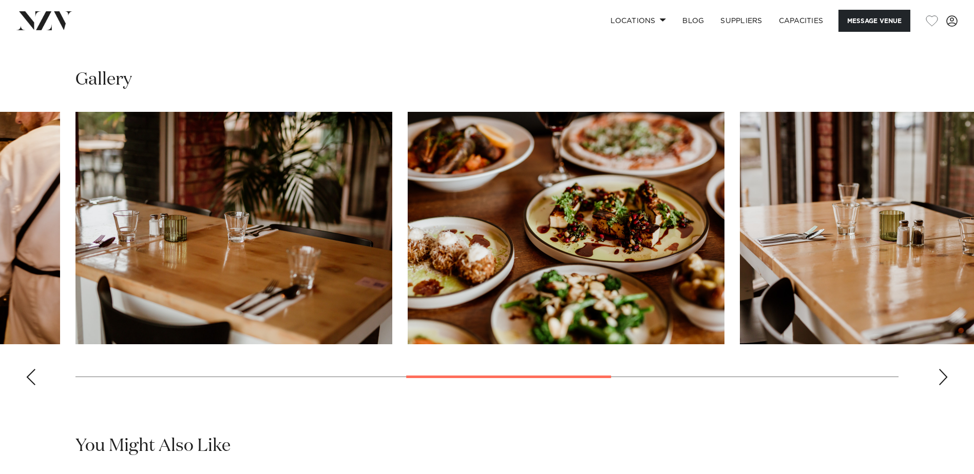
click at [941, 369] on div "Next slide" at bounding box center [943, 377] width 10 height 16
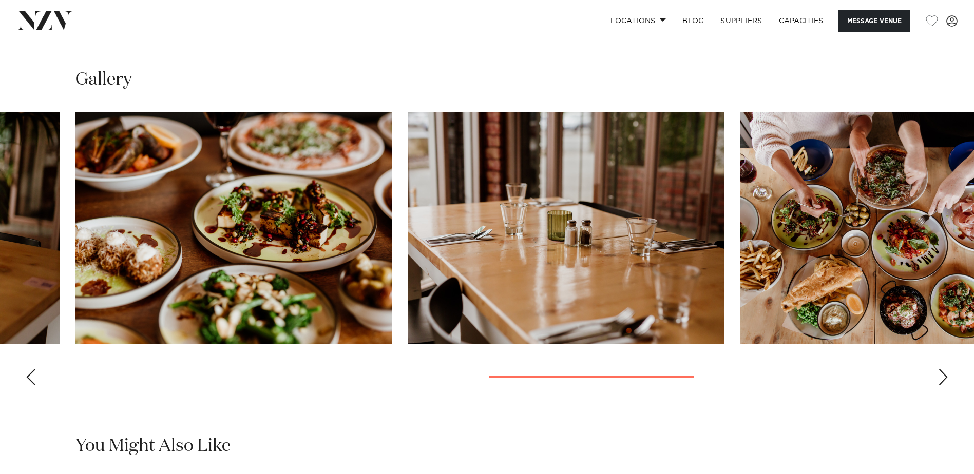
click at [941, 369] on div "Next slide" at bounding box center [943, 377] width 10 height 16
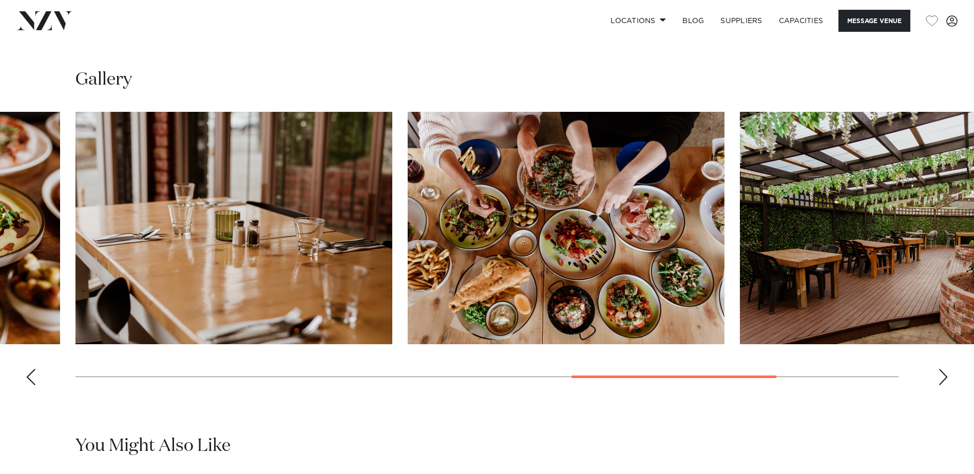
click at [941, 369] on div "Next slide" at bounding box center [943, 377] width 10 height 16
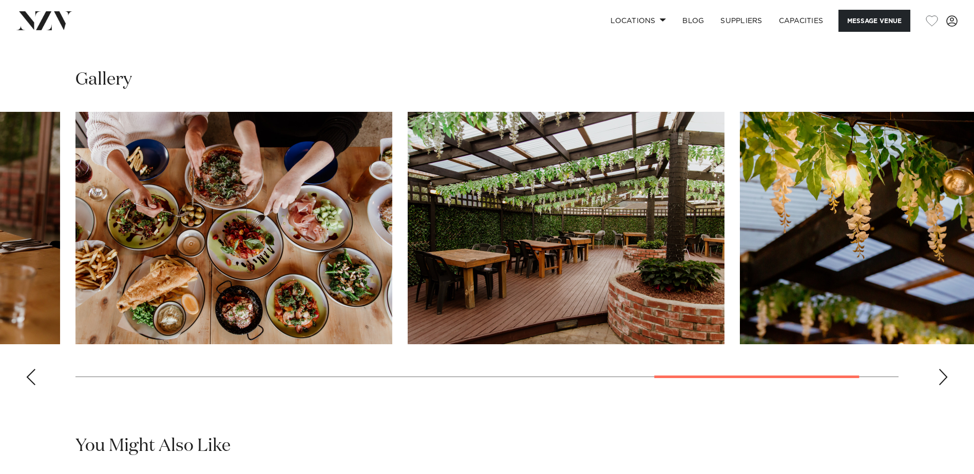
click at [941, 369] on div "Next slide" at bounding box center [943, 377] width 10 height 16
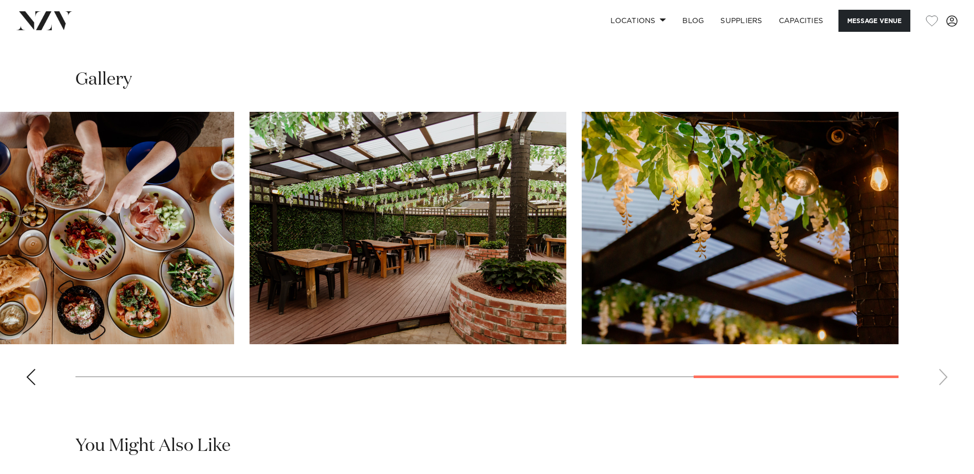
click at [941, 361] on swiper-container at bounding box center [487, 253] width 974 height 282
click at [31, 369] on div "Previous slide" at bounding box center [31, 377] width 10 height 16
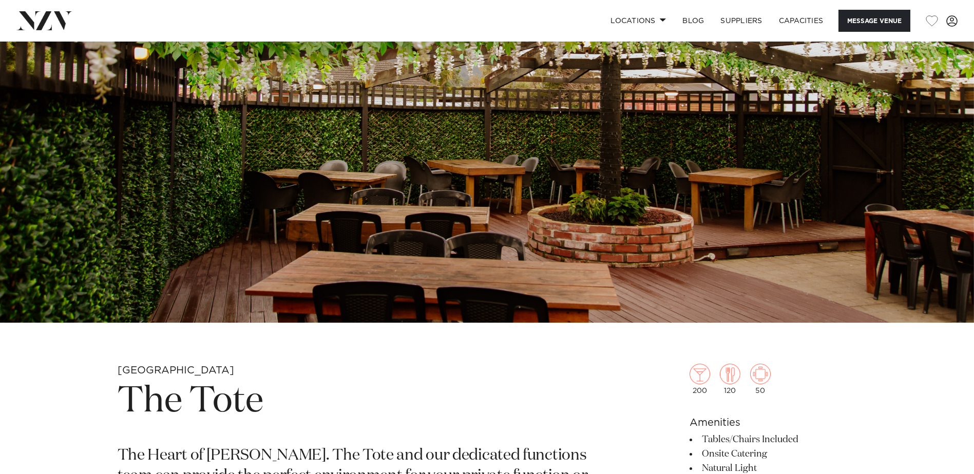
scroll to position [0, 0]
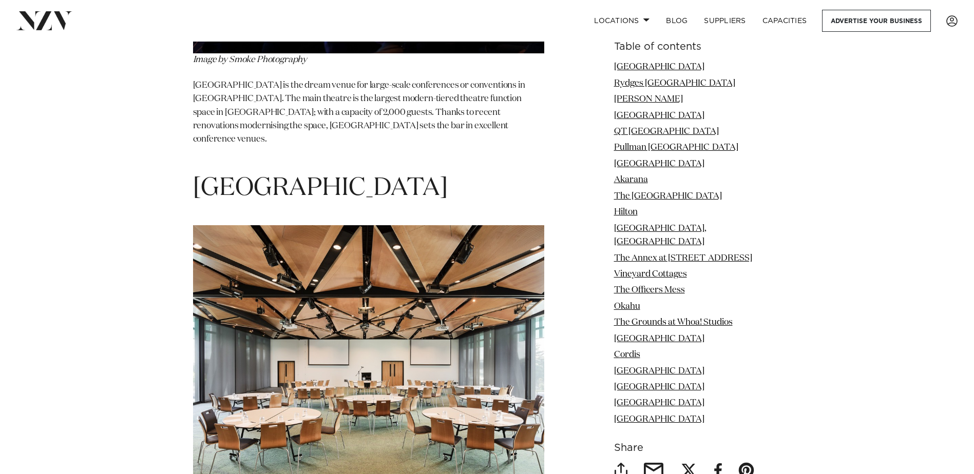
scroll to position [8727, 0]
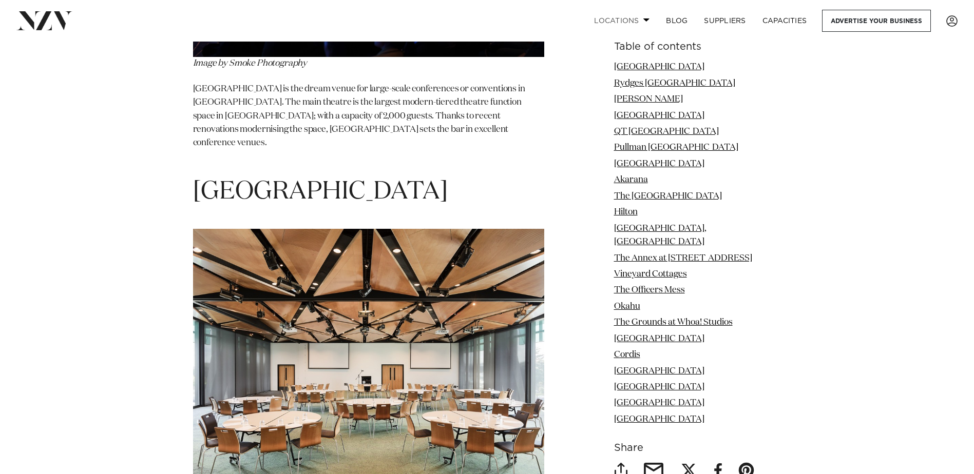
click at [625, 17] on link "Locations" at bounding box center [622, 21] width 72 height 22
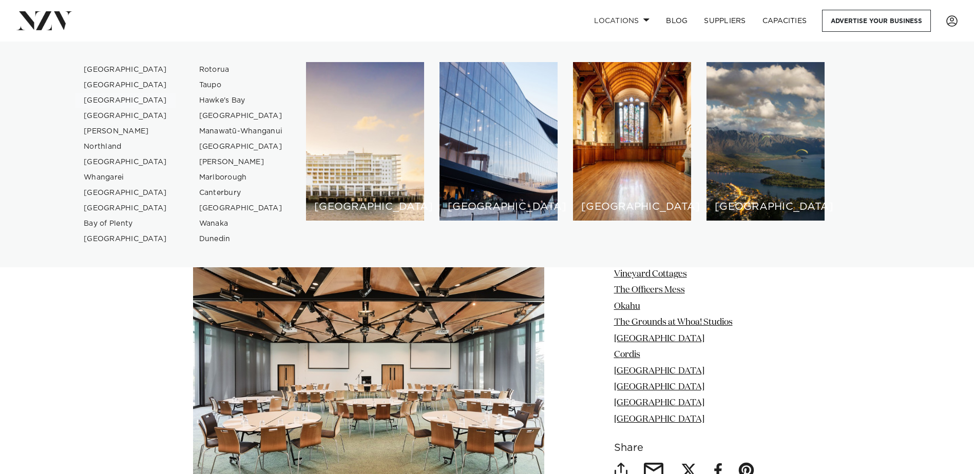
click at [106, 97] on link "[GEOGRAPHIC_DATA]" at bounding box center [125, 100] width 100 height 15
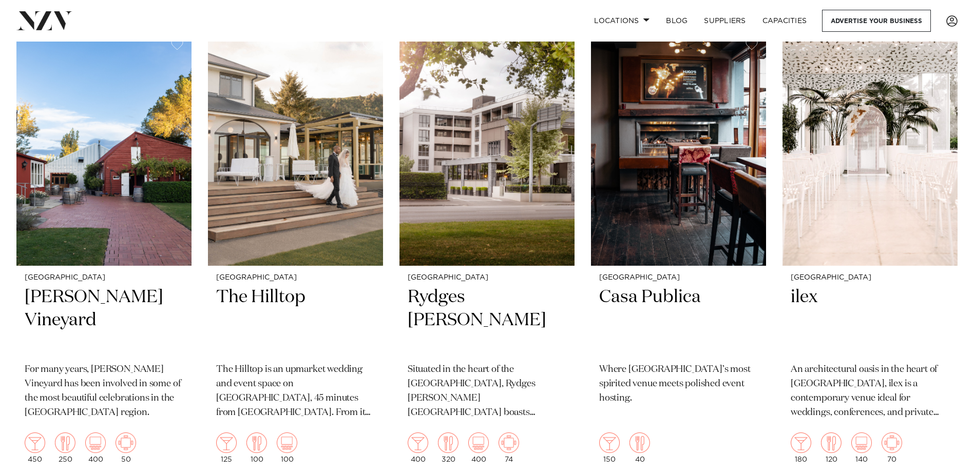
scroll to position [411, 0]
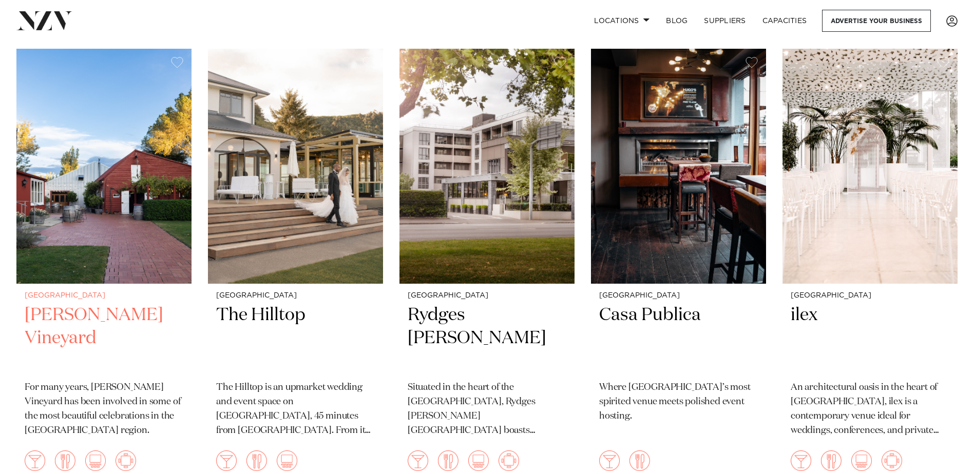
click at [106, 248] on img at bounding box center [103, 166] width 175 height 235
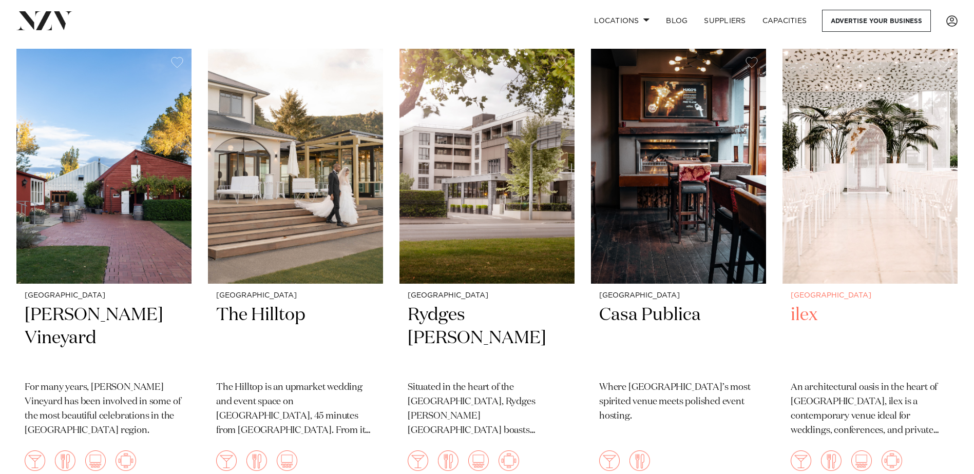
click at [822, 179] on img at bounding box center [869, 166] width 175 height 235
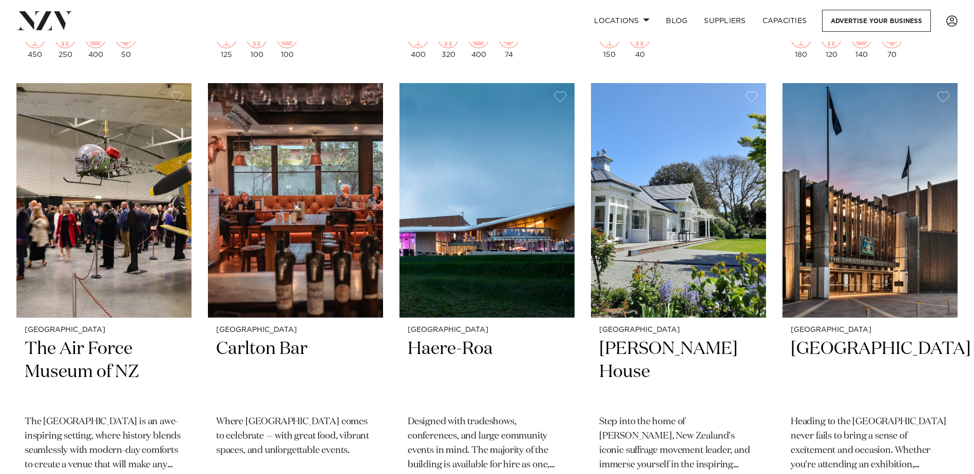
scroll to position [873, 0]
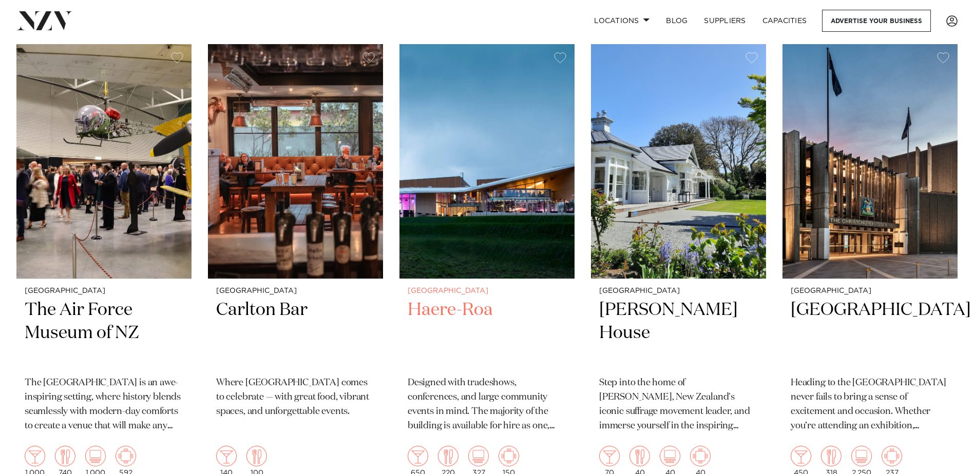
click at [473, 197] on img at bounding box center [486, 161] width 175 height 235
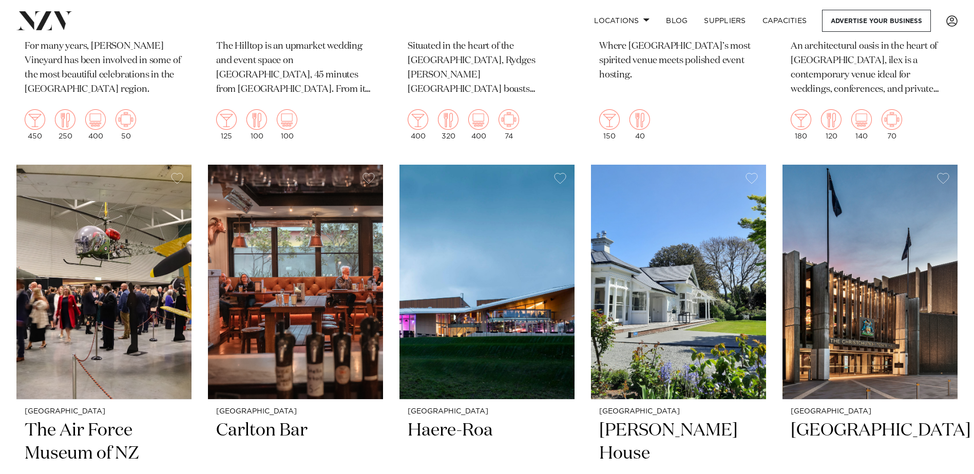
scroll to position [770, 0]
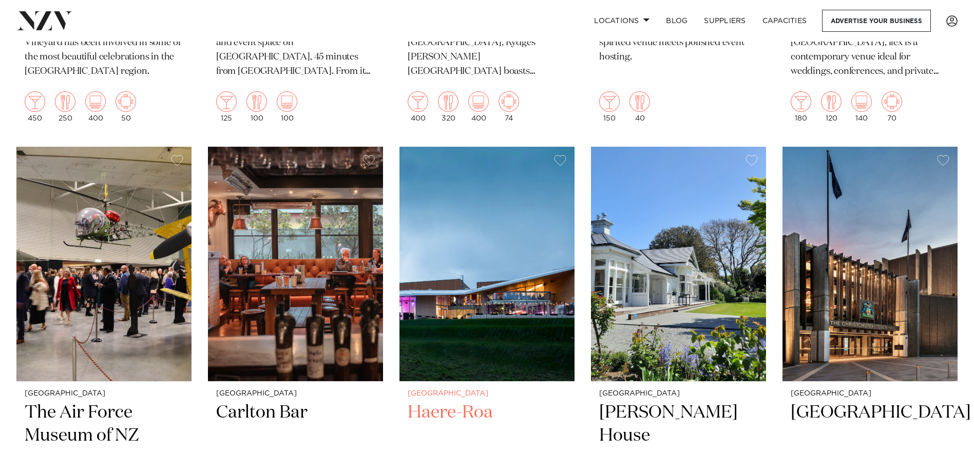
click at [522, 274] on img at bounding box center [486, 264] width 175 height 235
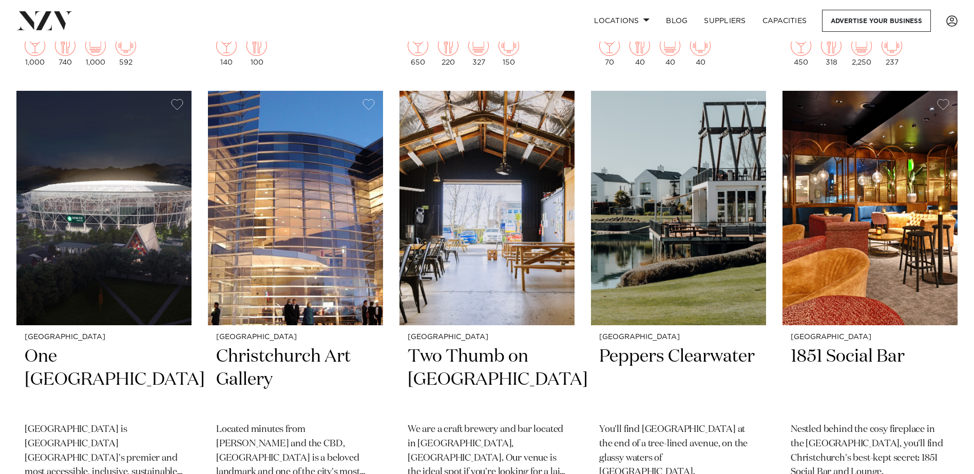
scroll to position [1386, 0]
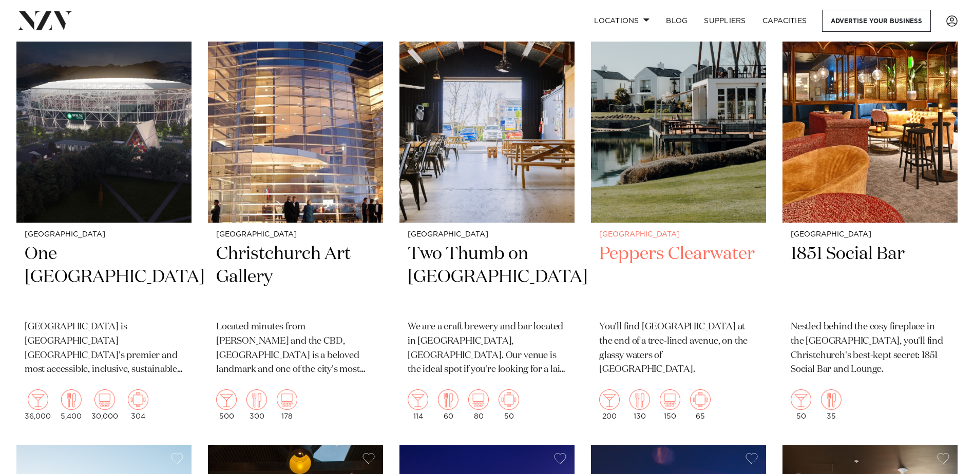
click at [682, 123] on img at bounding box center [678, 105] width 175 height 235
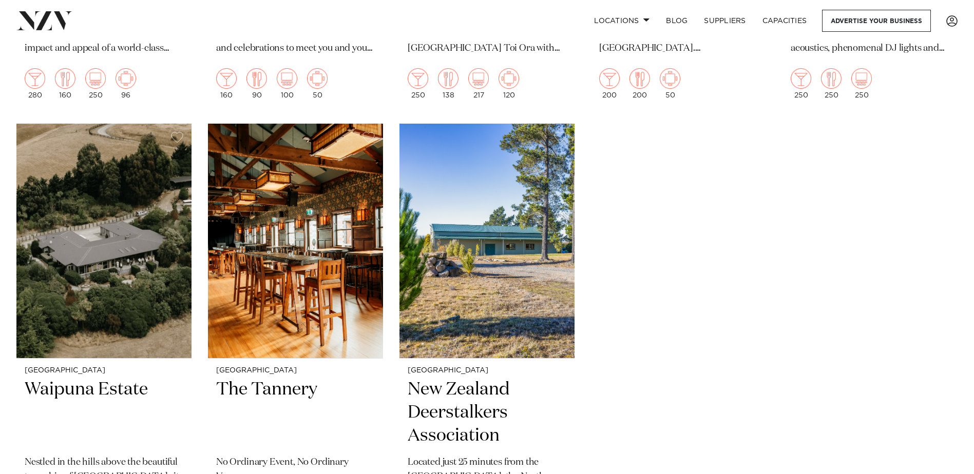
scroll to position [2618, 0]
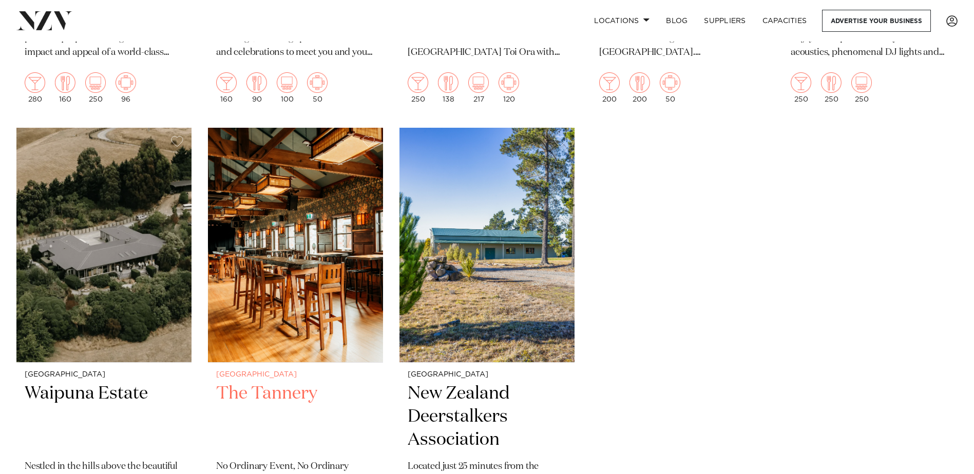
click at [302, 260] on img at bounding box center [295, 245] width 175 height 235
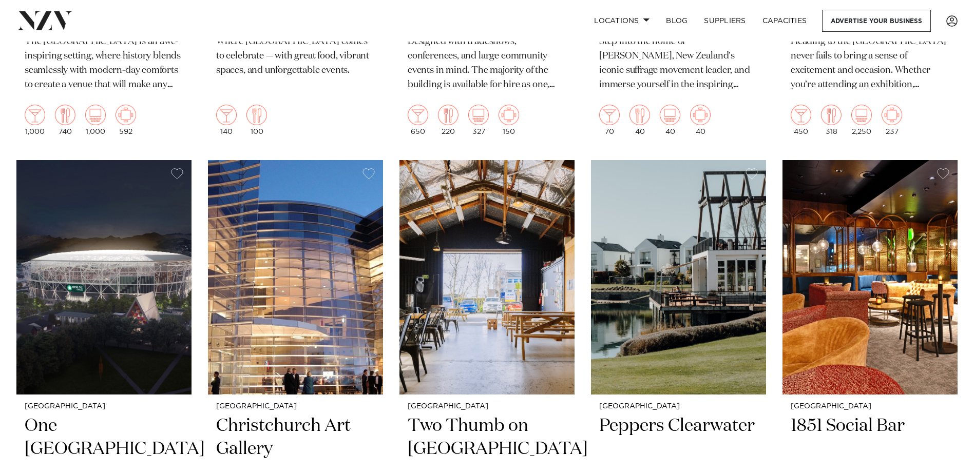
scroll to position [1232, 0]
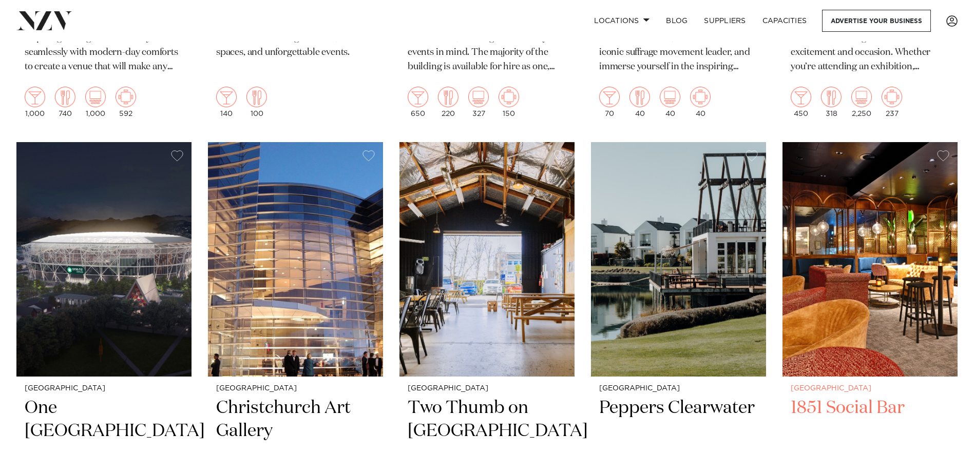
click at [852, 228] on img at bounding box center [869, 259] width 175 height 235
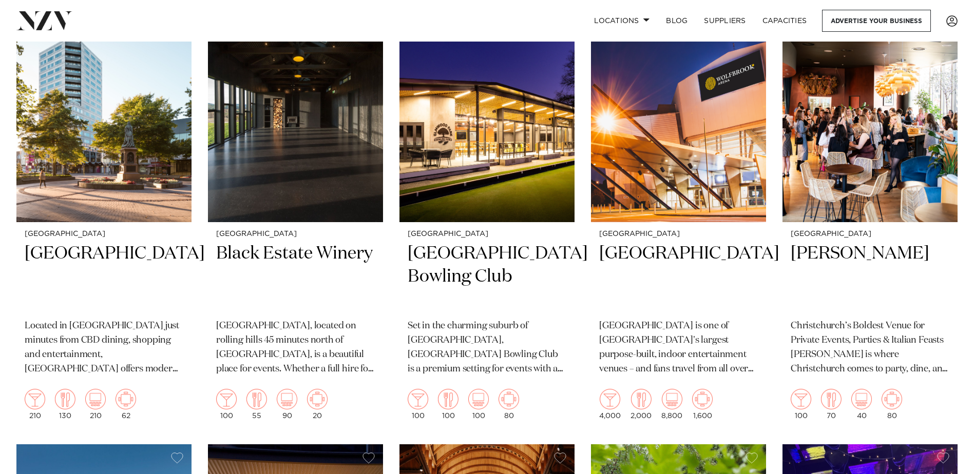
scroll to position [1848, 0]
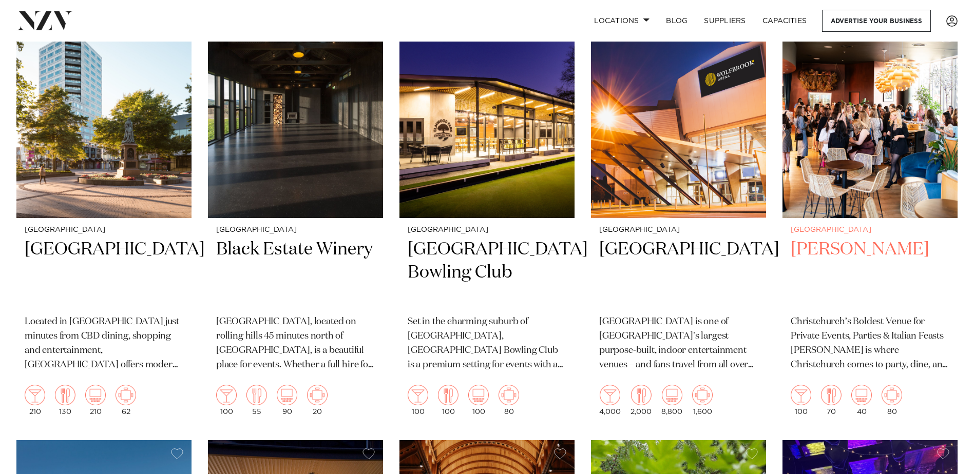
click at [860, 164] on img at bounding box center [869, 100] width 175 height 235
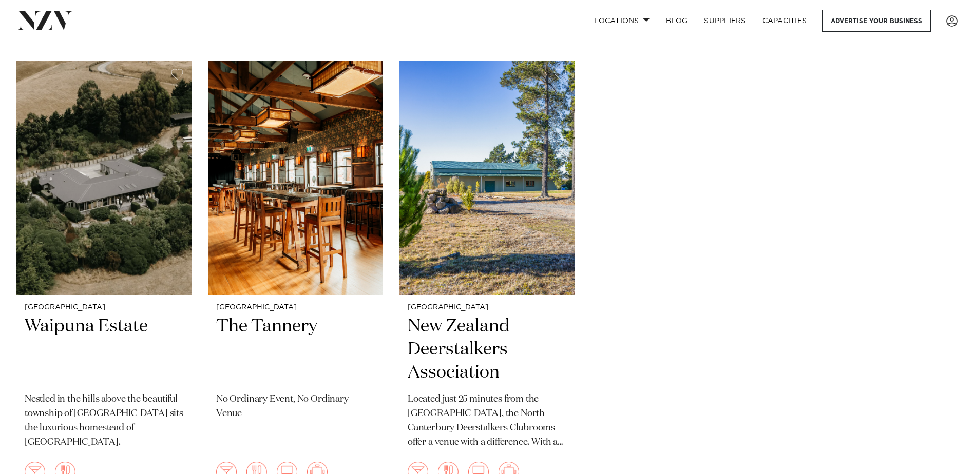
scroll to position [2618, 0]
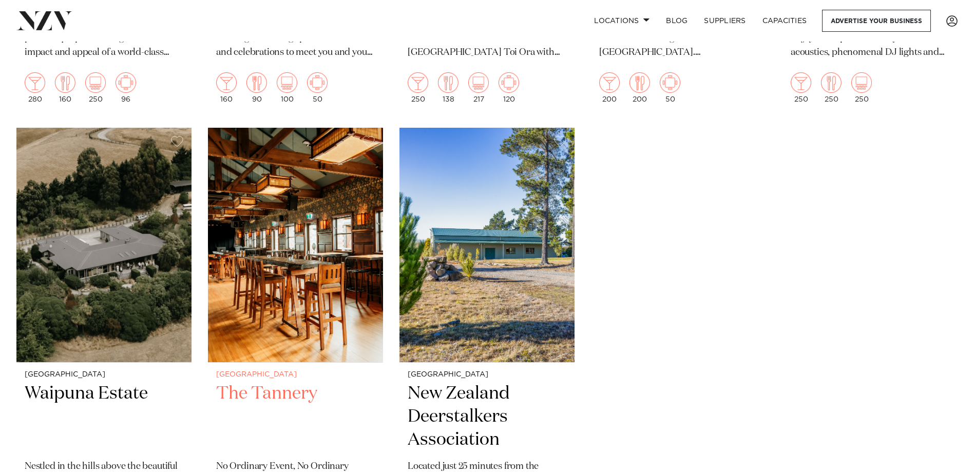
click at [310, 284] on img at bounding box center [295, 245] width 175 height 235
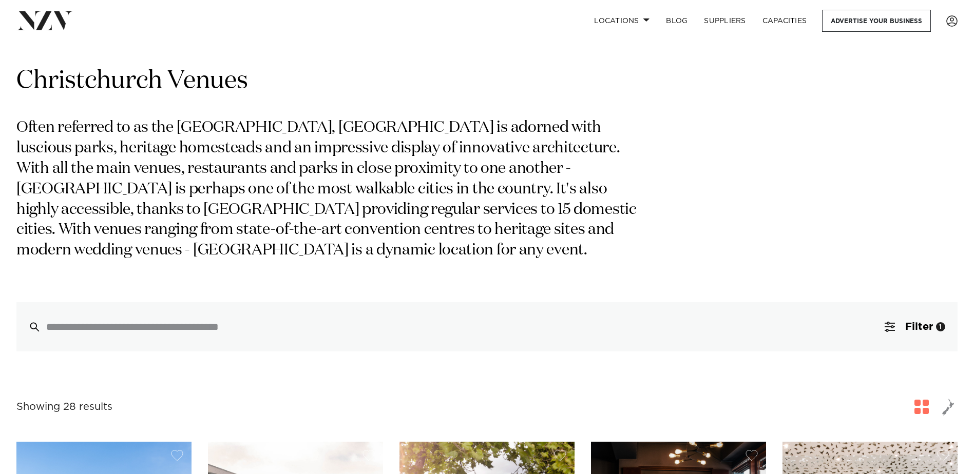
scroll to position [0, 0]
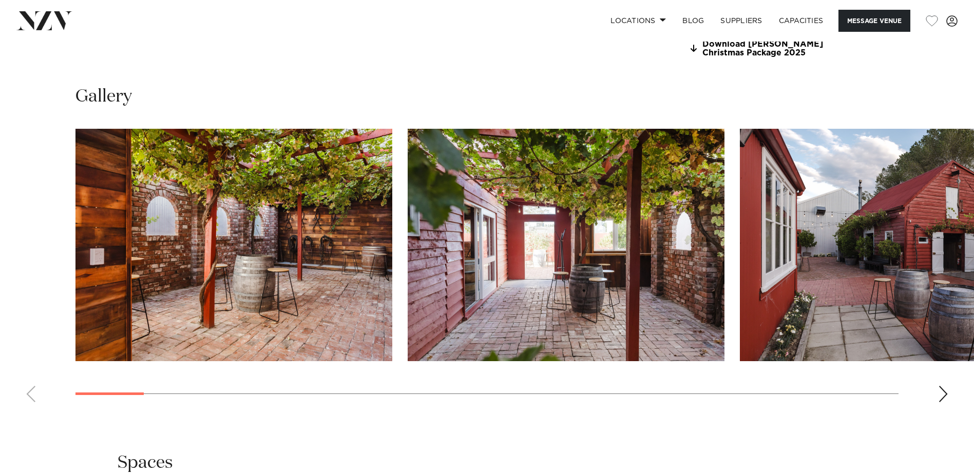
scroll to position [1078, 0]
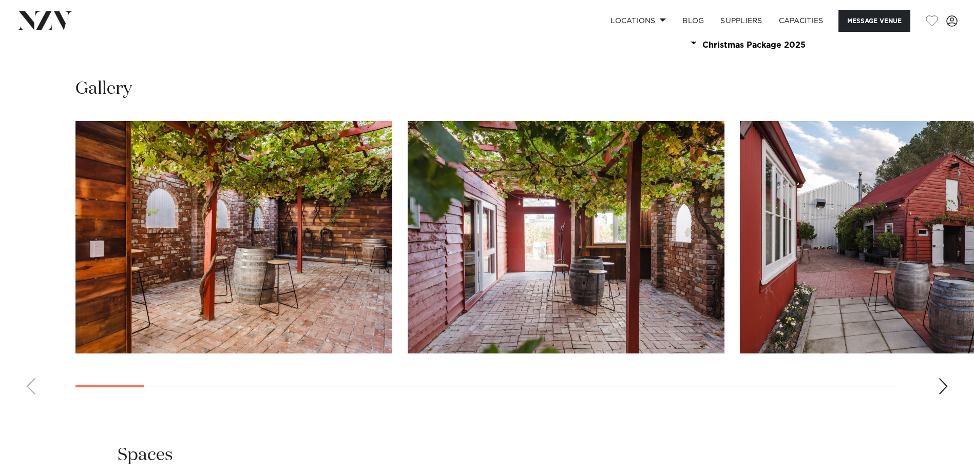
click at [941, 391] on div "Next slide" at bounding box center [943, 386] width 10 height 16
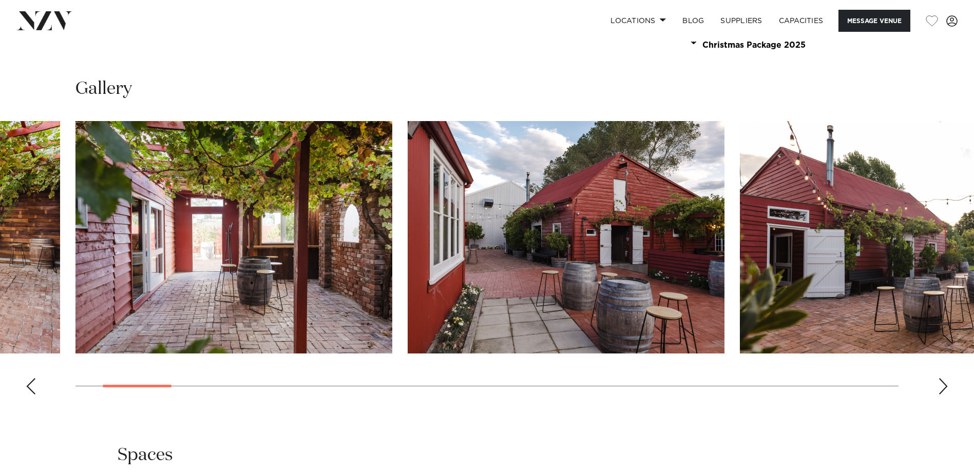
click at [941, 388] on div "Next slide" at bounding box center [943, 386] width 10 height 16
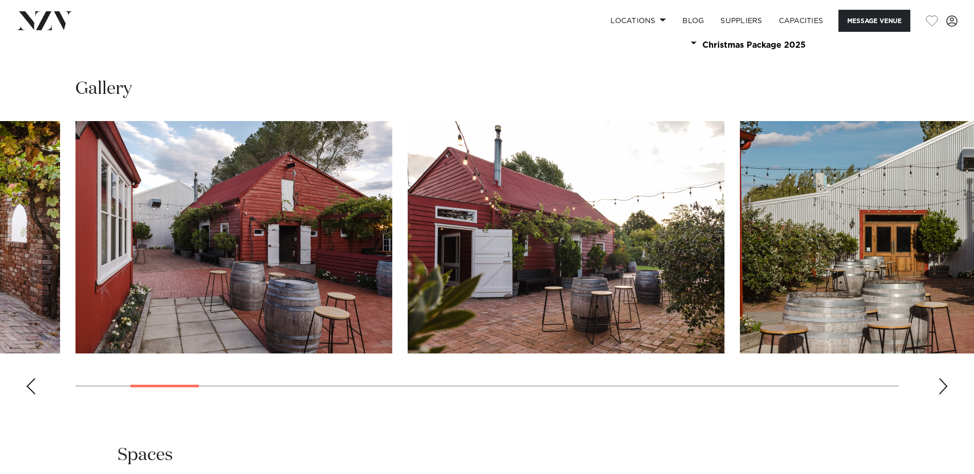
click at [940, 386] on div "Next slide" at bounding box center [943, 386] width 10 height 16
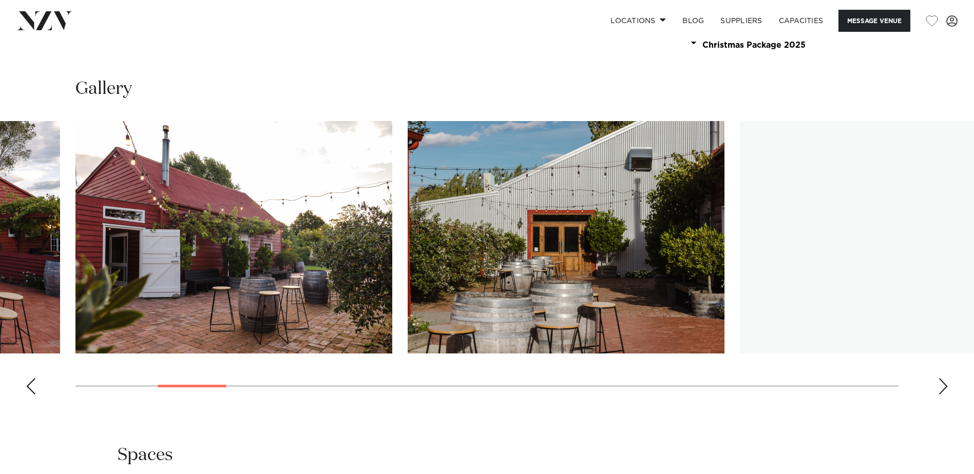
click at [940, 386] on div "Next slide" at bounding box center [943, 386] width 10 height 16
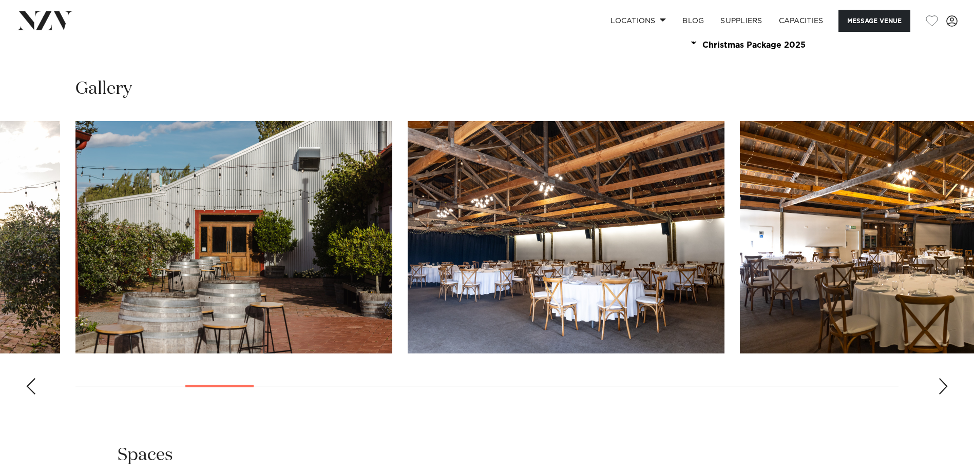
click at [940, 386] on div "Next slide" at bounding box center [943, 386] width 10 height 16
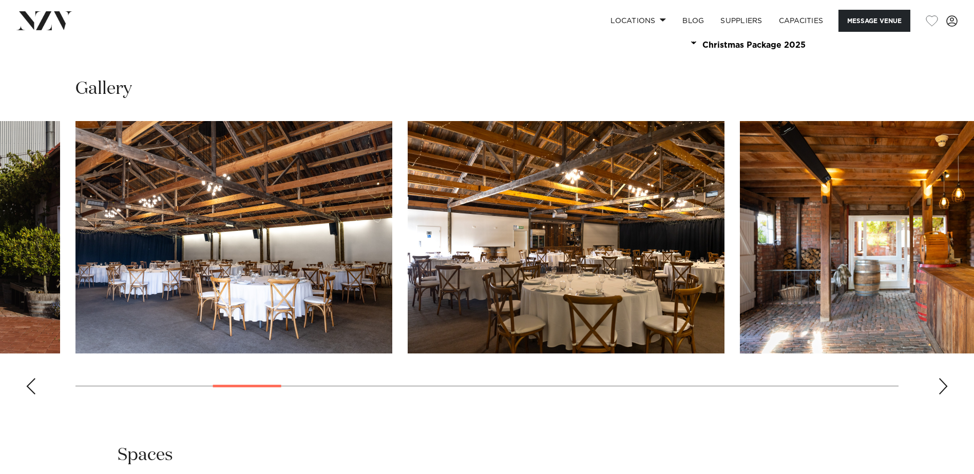
click at [940, 386] on div "Next slide" at bounding box center [943, 386] width 10 height 16
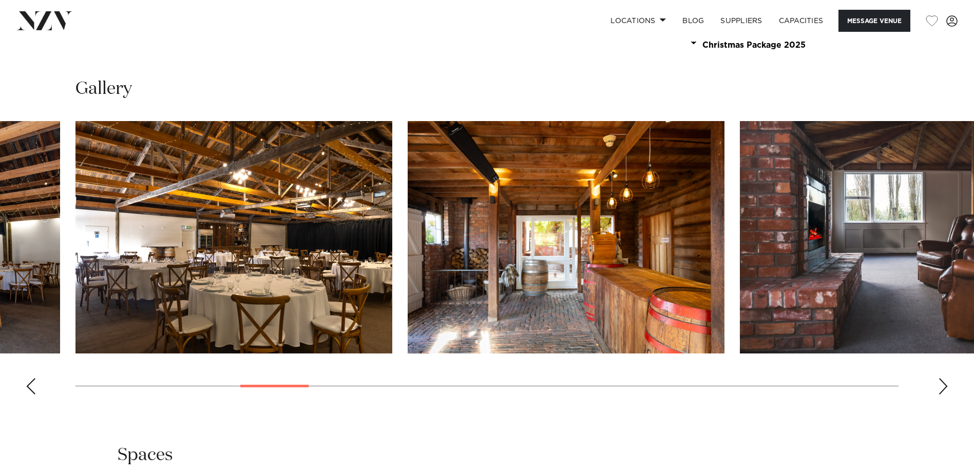
click at [940, 386] on div "Next slide" at bounding box center [943, 386] width 10 height 16
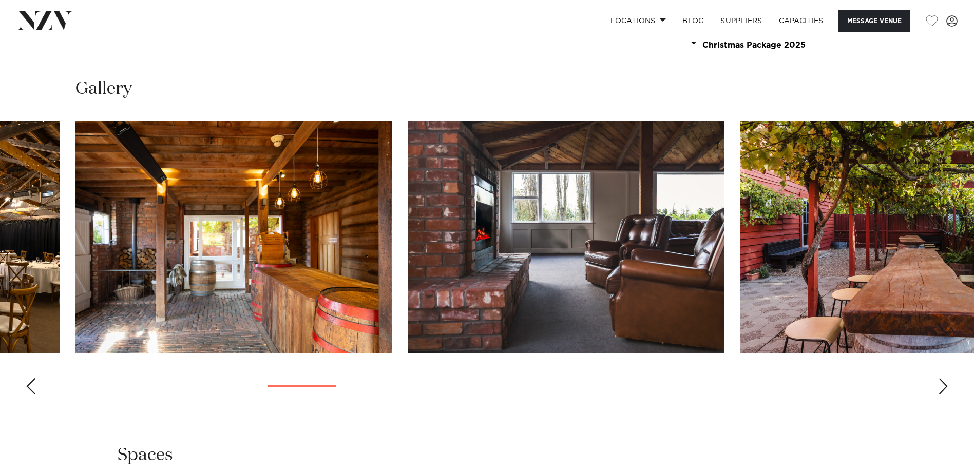
click at [940, 386] on div "Next slide" at bounding box center [943, 386] width 10 height 16
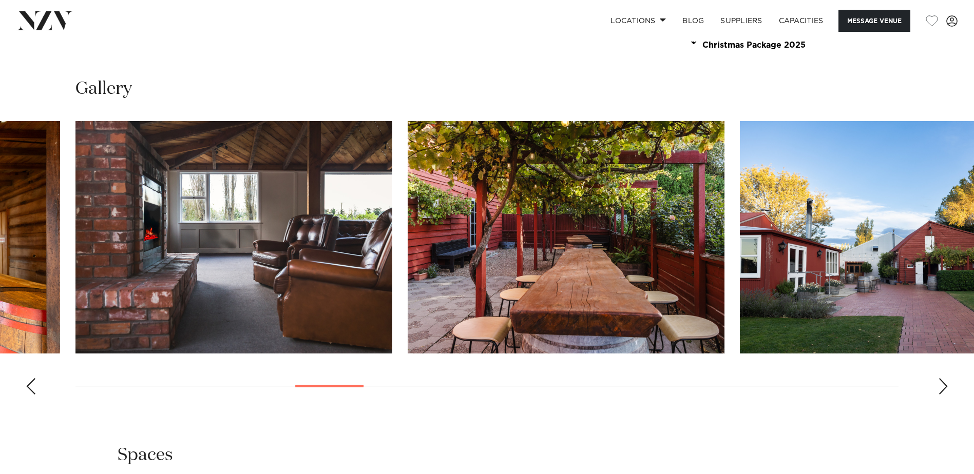
click at [940, 386] on div "Next slide" at bounding box center [943, 386] width 10 height 16
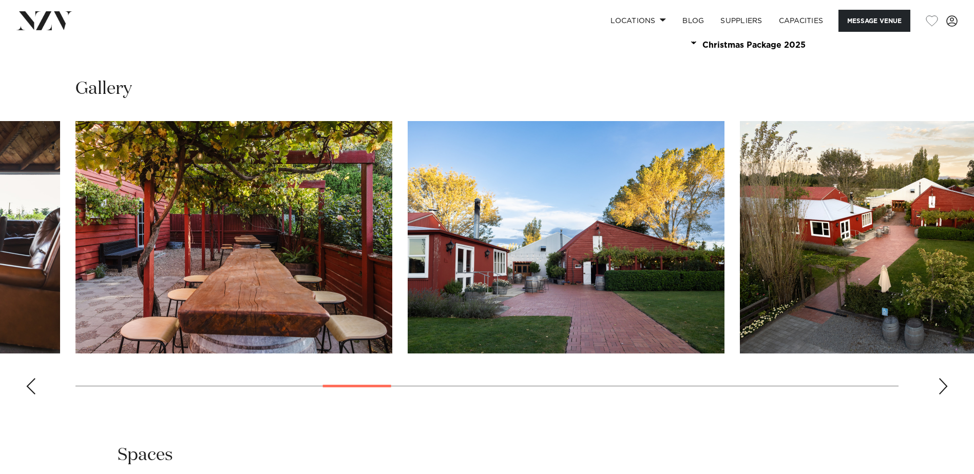
click at [940, 386] on div "Next slide" at bounding box center [943, 386] width 10 height 16
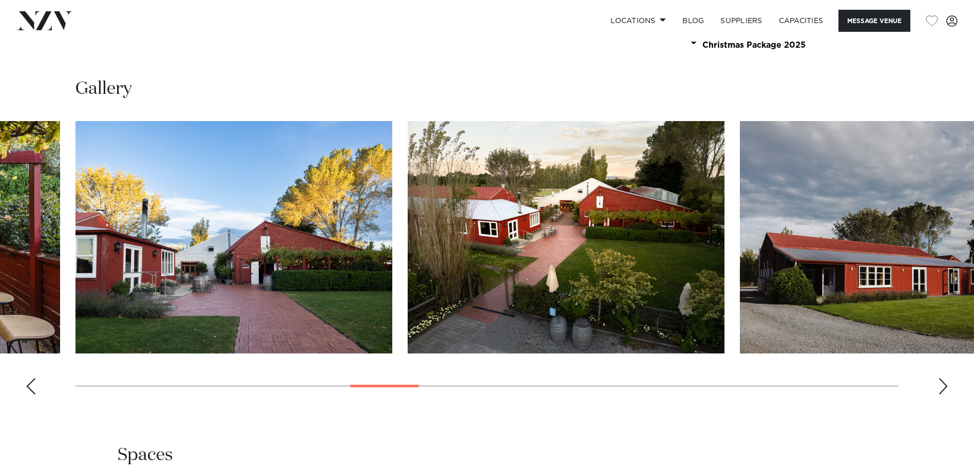
click at [940, 386] on div "Next slide" at bounding box center [943, 386] width 10 height 16
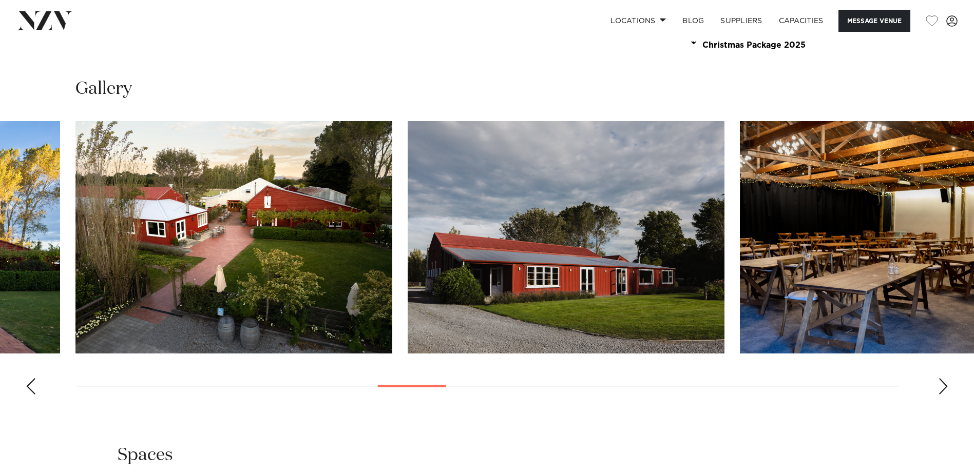
click at [940, 386] on div "Next slide" at bounding box center [943, 386] width 10 height 16
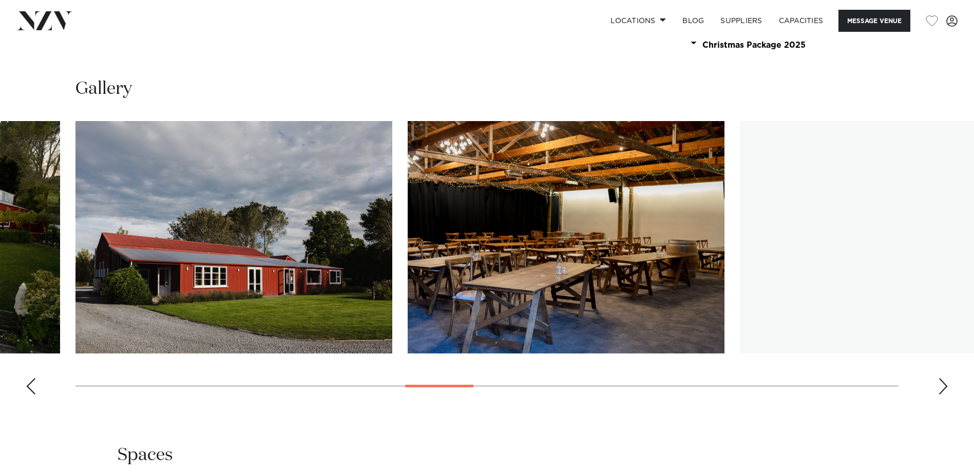
click at [940, 386] on div "Next slide" at bounding box center [943, 386] width 10 height 16
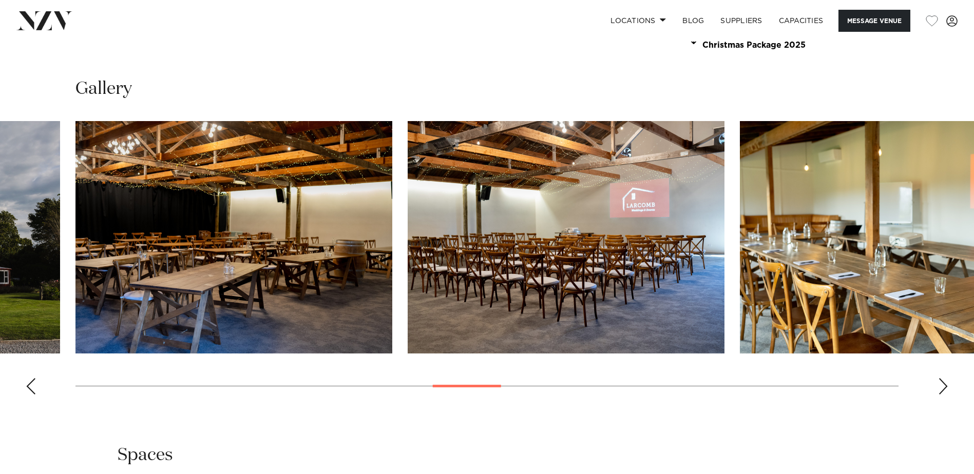
click at [940, 386] on div "Next slide" at bounding box center [943, 386] width 10 height 16
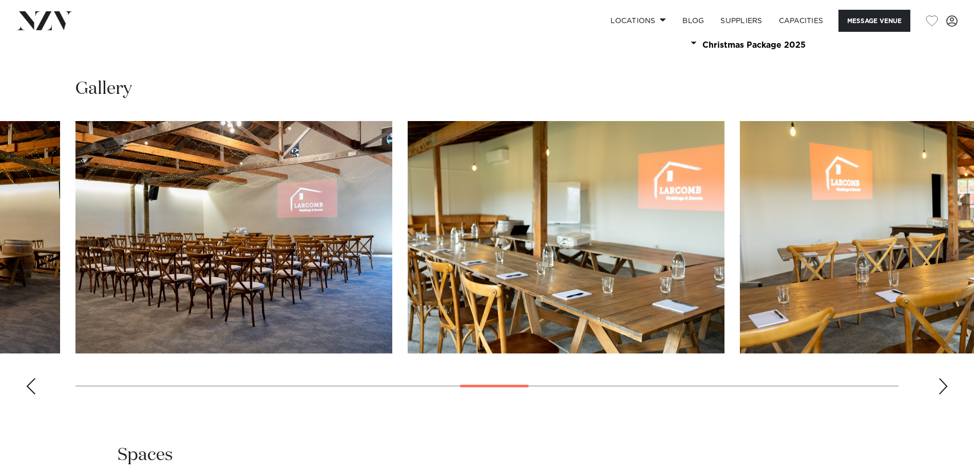
click at [940, 386] on div "Next slide" at bounding box center [943, 386] width 10 height 16
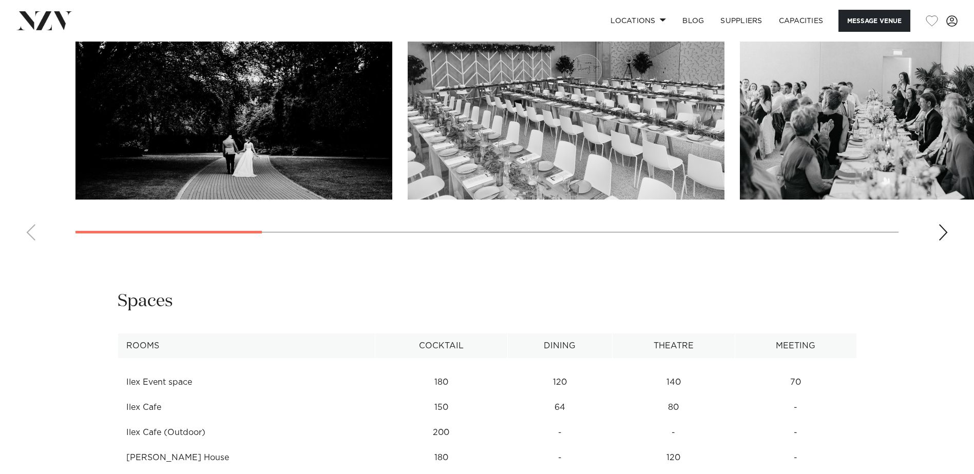
scroll to position [1027, 0]
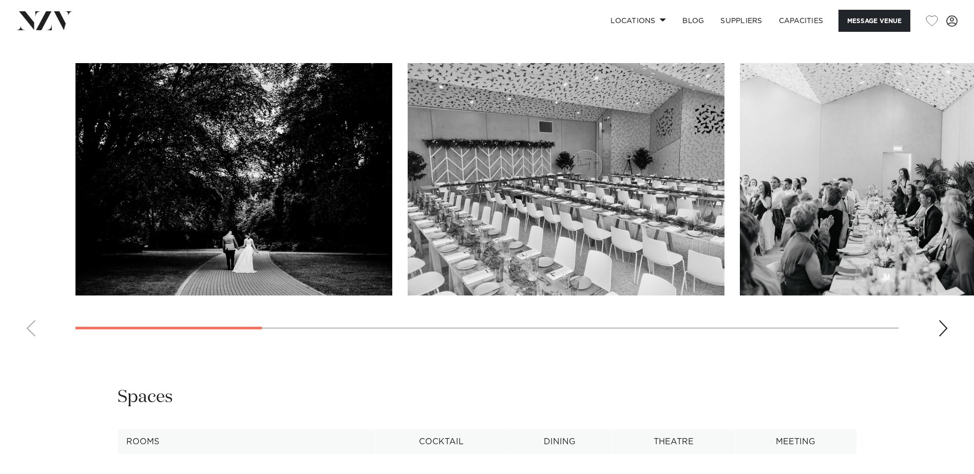
click at [941, 328] on div "Next slide" at bounding box center [943, 328] width 10 height 16
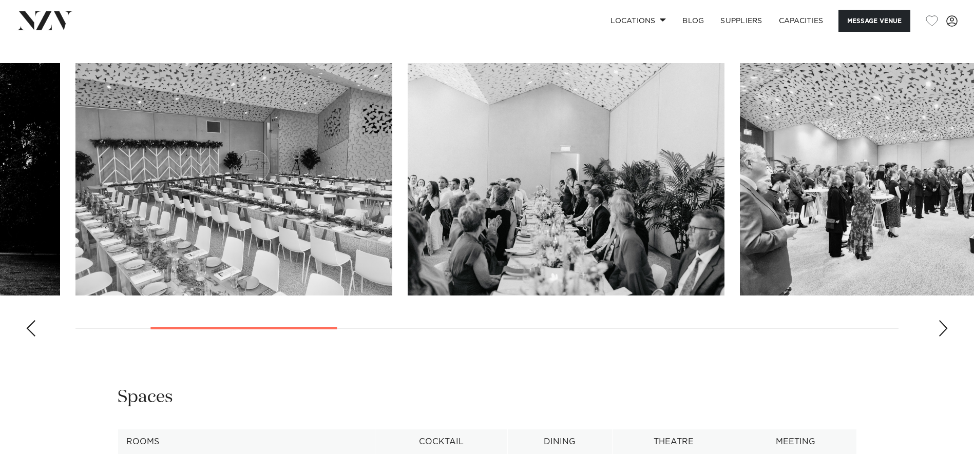
click at [941, 328] on div "Next slide" at bounding box center [943, 328] width 10 height 16
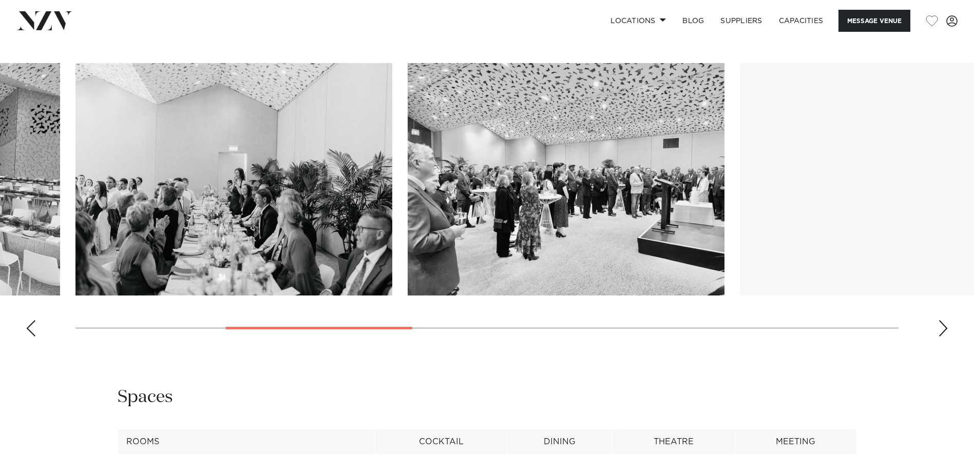
click at [941, 328] on div "Next slide" at bounding box center [943, 328] width 10 height 16
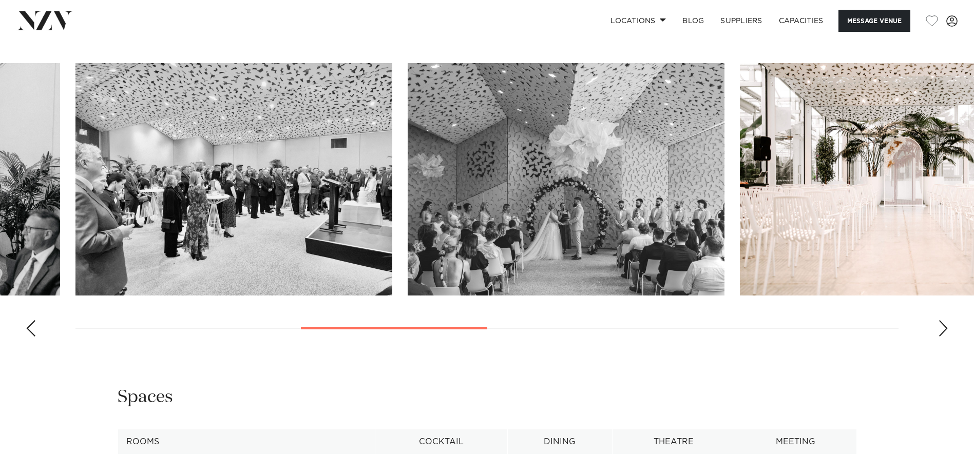
click at [941, 328] on div "Next slide" at bounding box center [943, 328] width 10 height 16
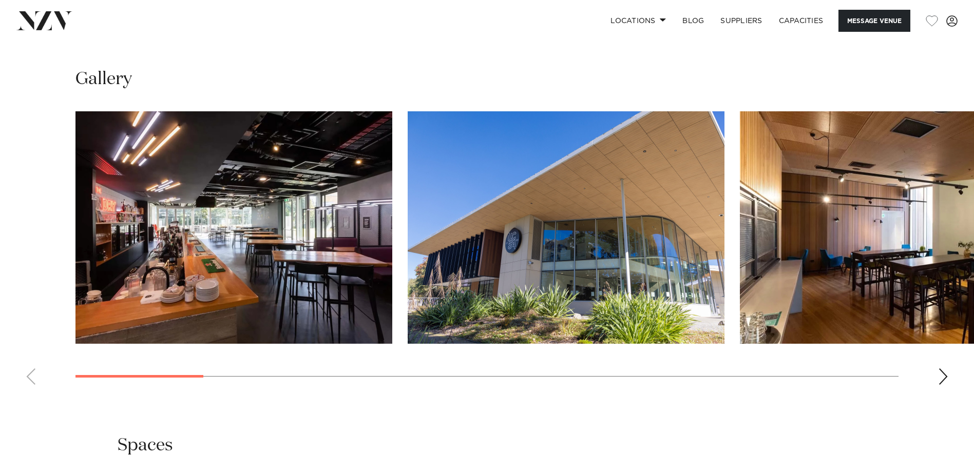
scroll to position [975, 0]
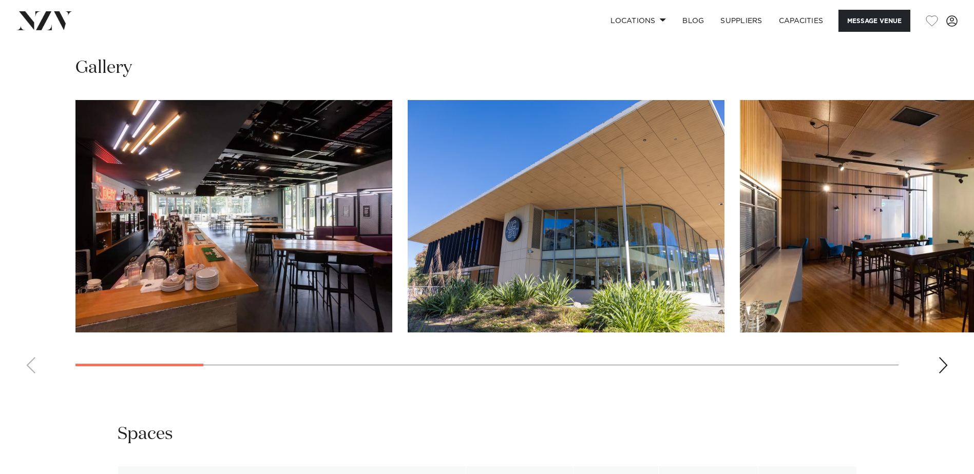
click at [941, 366] on div "Next slide" at bounding box center [943, 365] width 10 height 16
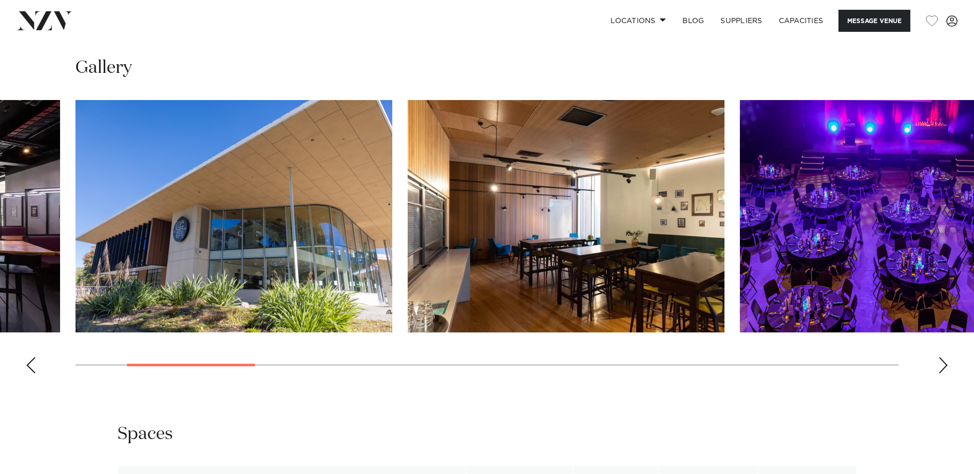
click at [941, 366] on div "Next slide" at bounding box center [943, 365] width 10 height 16
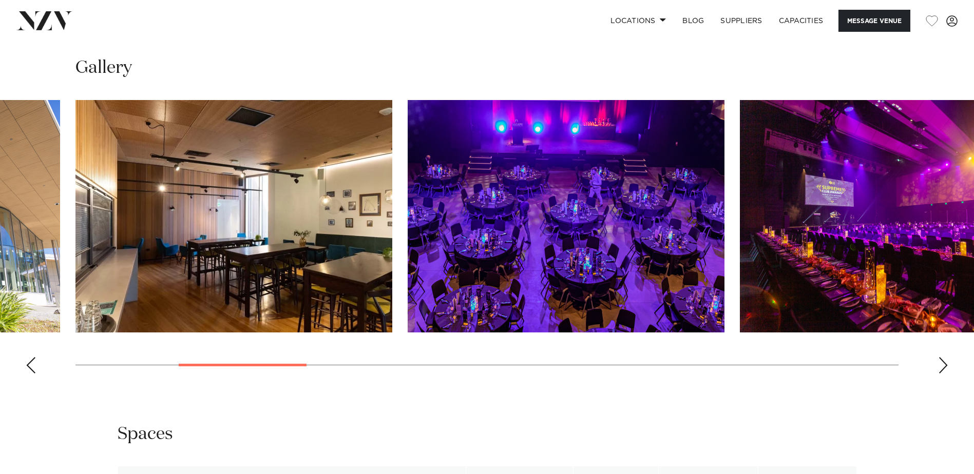
click at [943, 362] on div "Next slide" at bounding box center [943, 365] width 10 height 16
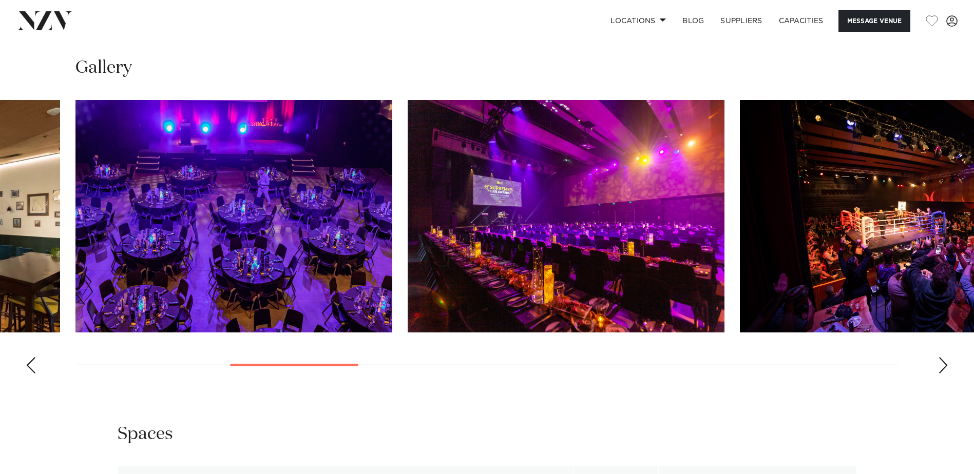
click at [943, 362] on div "Next slide" at bounding box center [943, 365] width 10 height 16
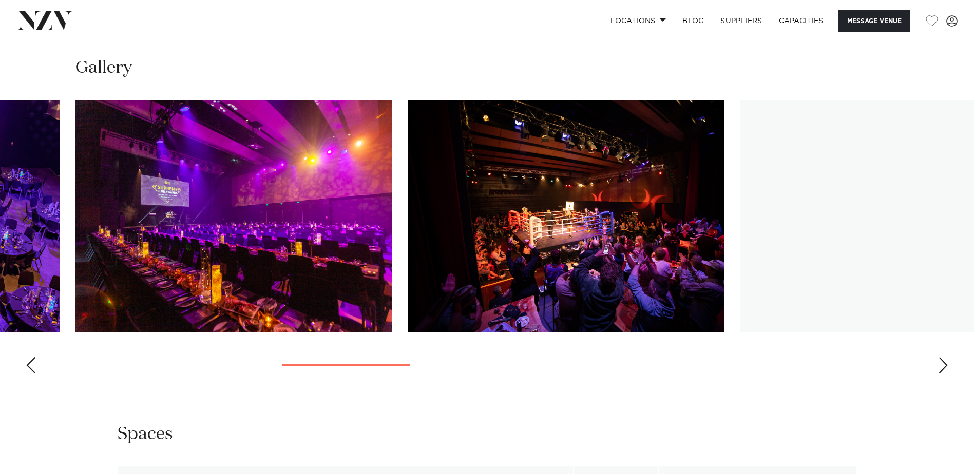
click at [943, 362] on div "Next slide" at bounding box center [943, 365] width 10 height 16
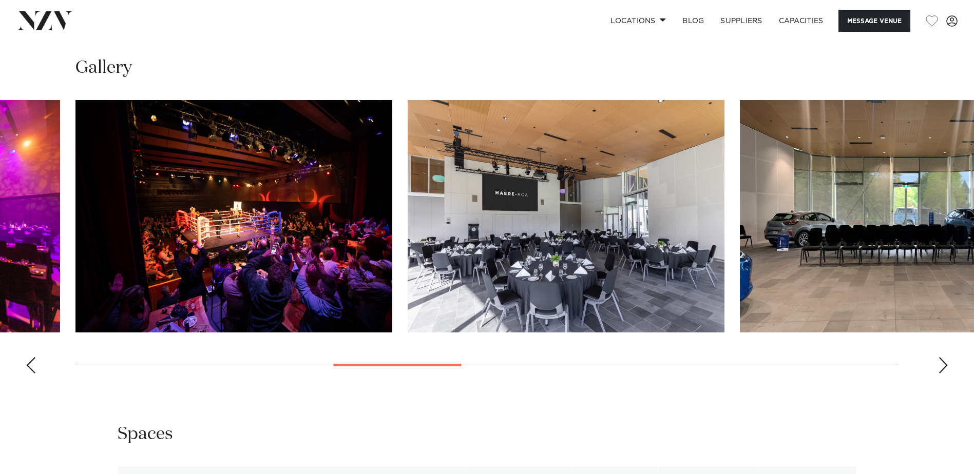
click at [949, 360] on swiper-container at bounding box center [487, 241] width 974 height 282
click at [944, 369] on div "Next slide" at bounding box center [943, 365] width 10 height 16
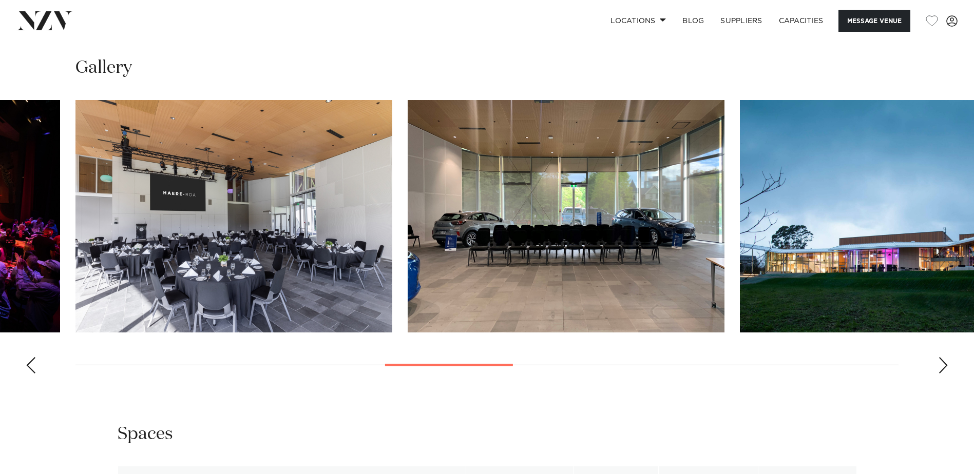
click at [941, 368] on div "Next slide" at bounding box center [943, 365] width 10 height 16
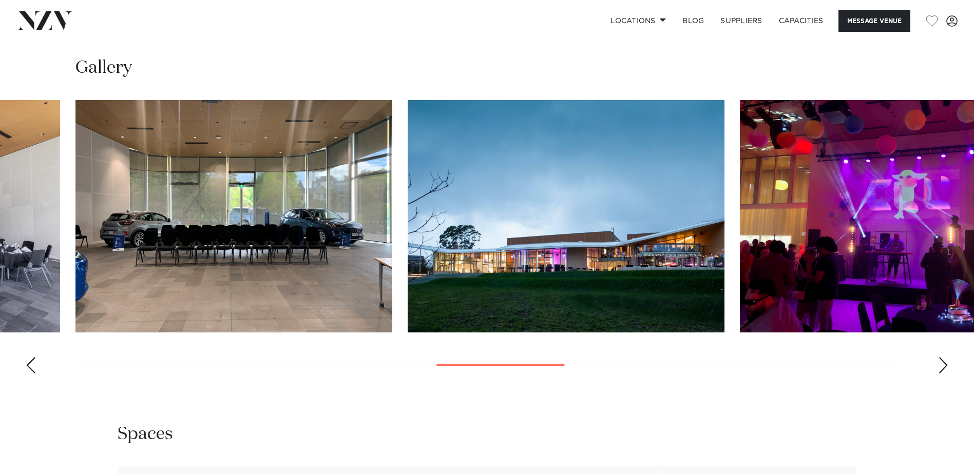
click at [941, 368] on div "Next slide" at bounding box center [943, 365] width 10 height 16
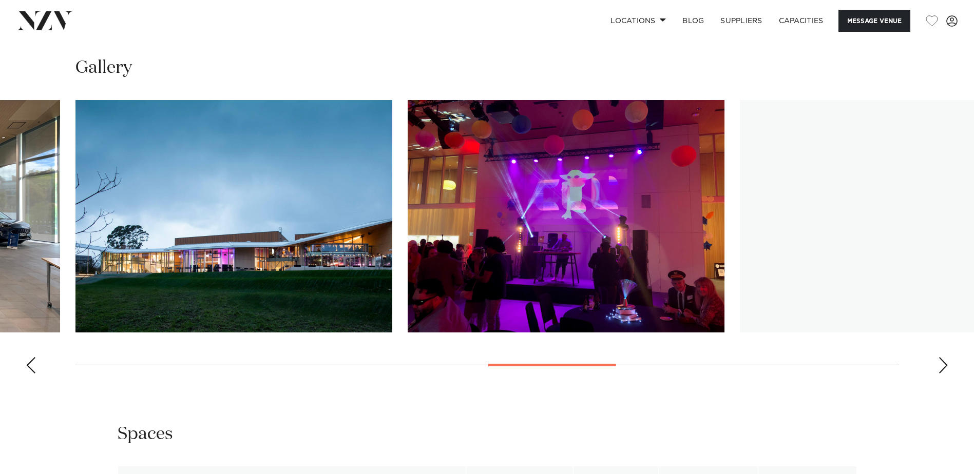
click at [941, 368] on div "Next slide" at bounding box center [943, 365] width 10 height 16
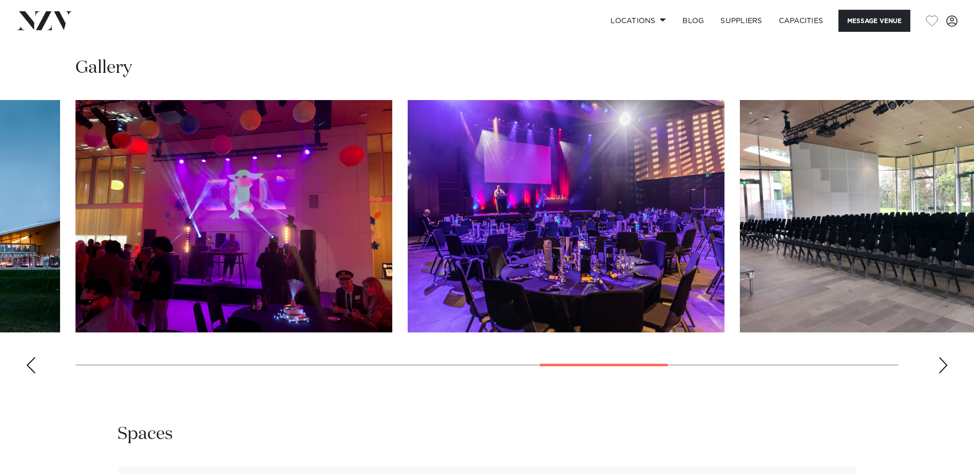
click at [941, 367] on div "Next slide" at bounding box center [943, 365] width 10 height 16
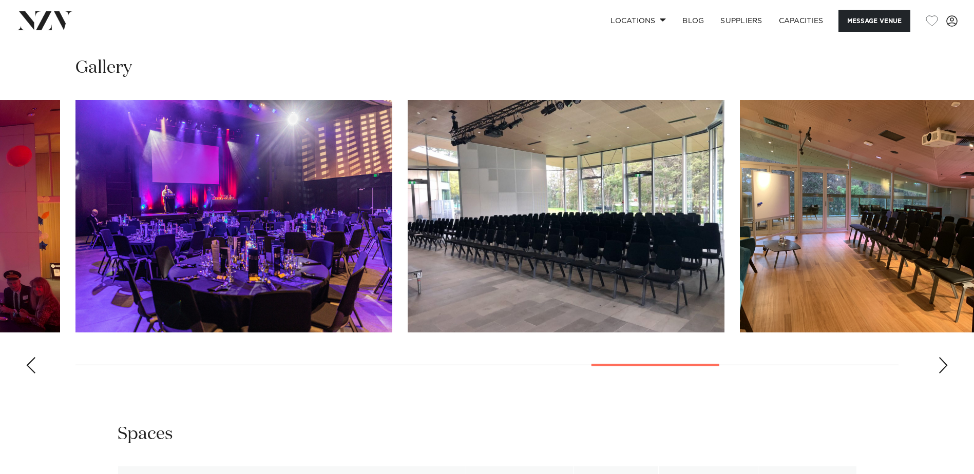
click at [941, 367] on div "Next slide" at bounding box center [943, 365] width 10 height 16
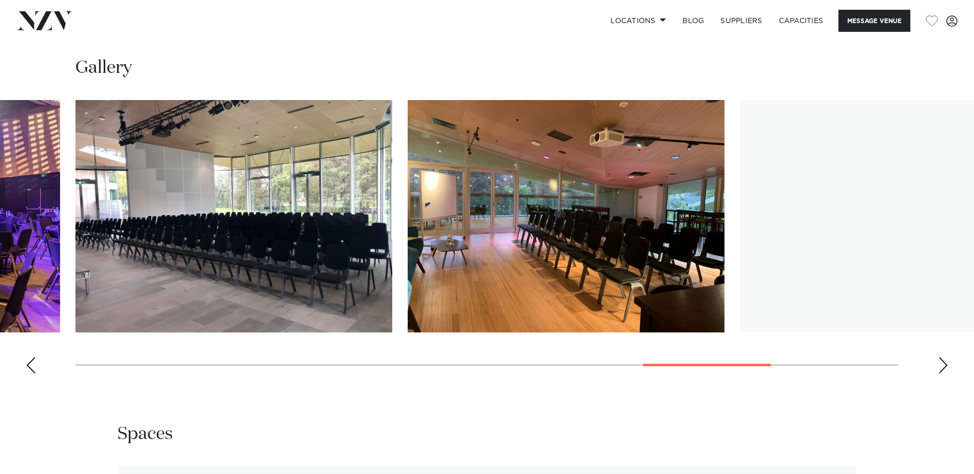
click at [941, 367] on div "Next slide" at bounding box center [943, 365] width 10 height 16
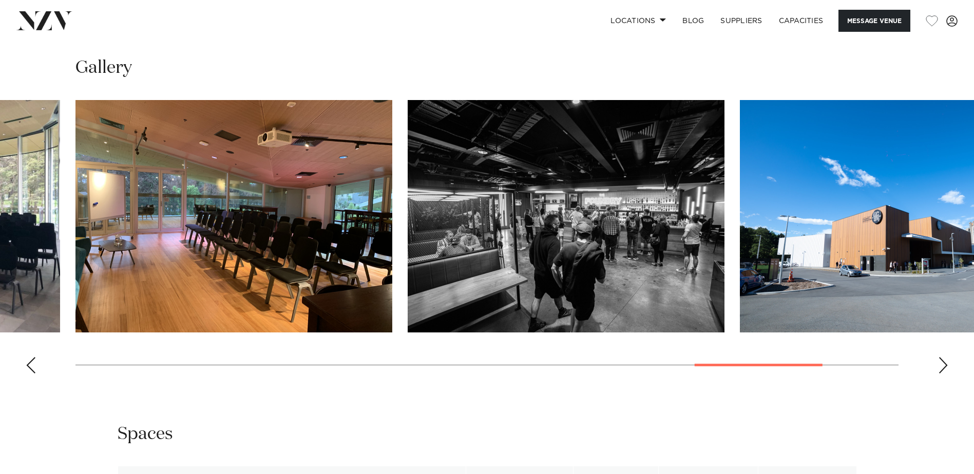
click at [940, 370] on div "Next slide" at bounding box center [943, 365] width 10 height 16
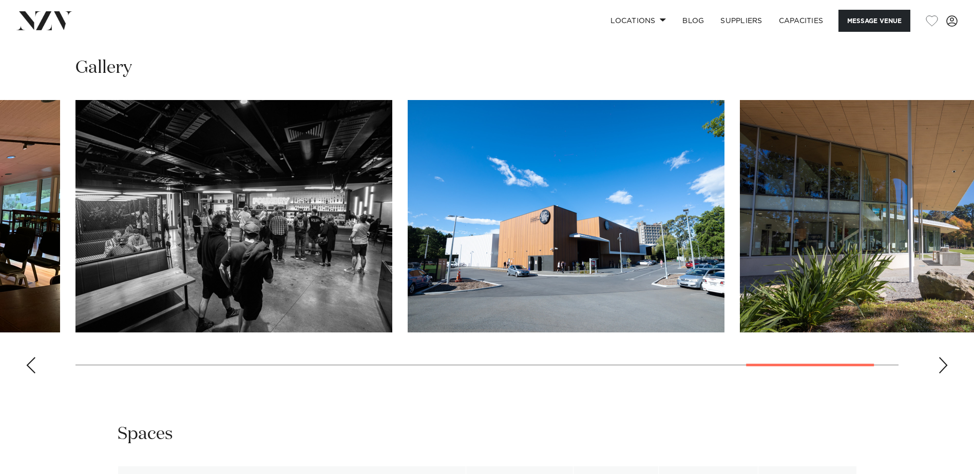
click at [940, 370] on div "Next slide" at bounding box center [943, 365] width 10 height 16
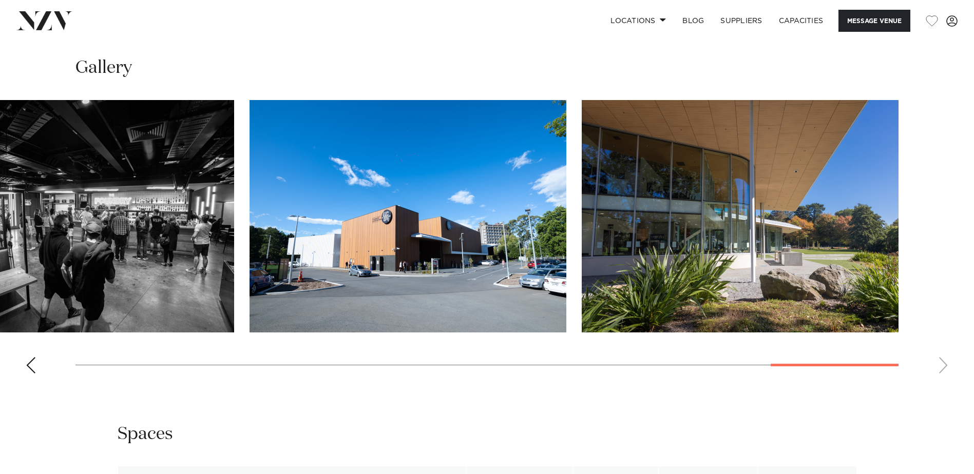
click at [29, 364] on div "Previous slide" at bounding box center [31, 365] width 10 height 16
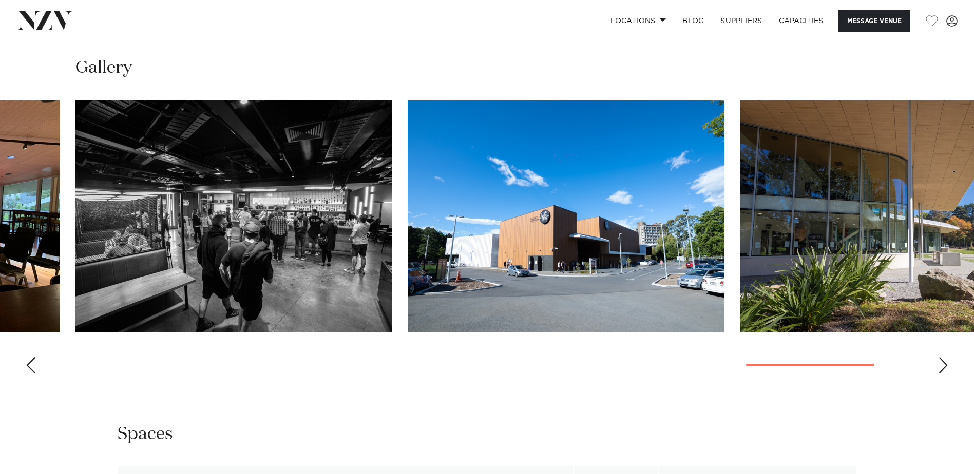
click at [29, 364] on div "Previous slide" at bounding box center [31, 365] width 10 height 16
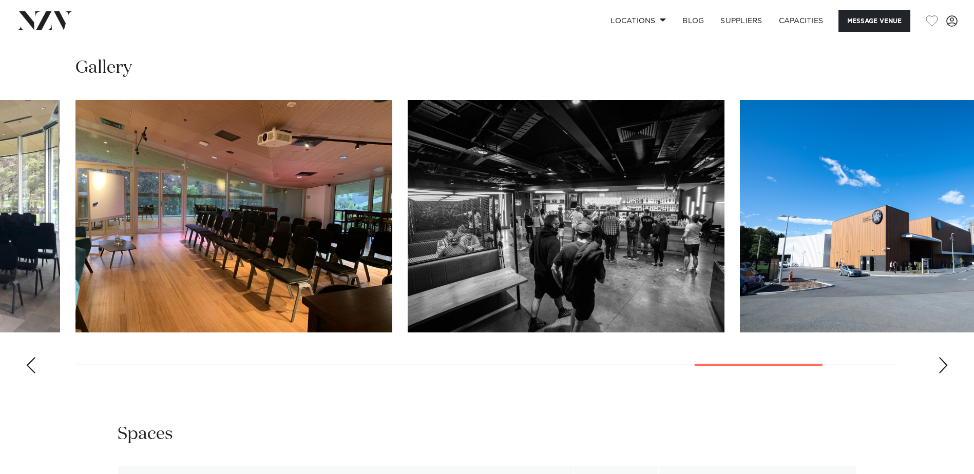
click at [29, 364] on div "Previous slide" at bounding box center [31, 365] width 10 height 16
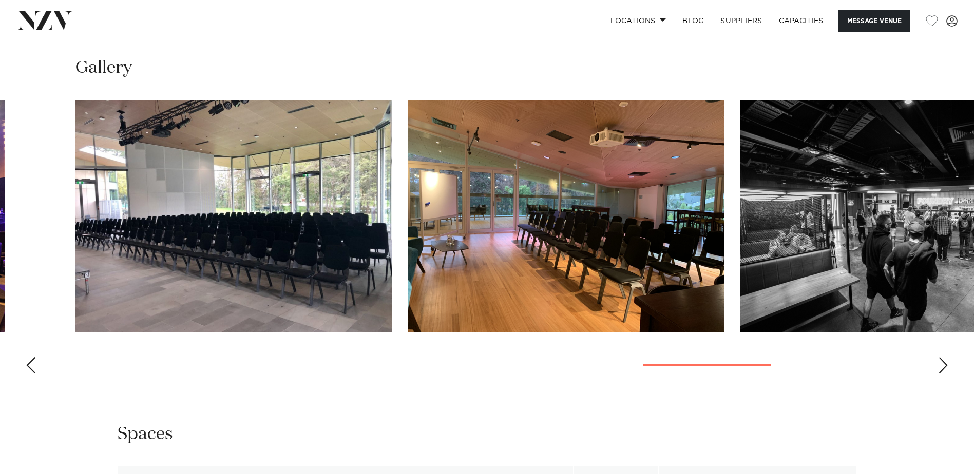
click at [29, 364] on div "Previous slide" at bounding box center [31, 365] width 10 height 16
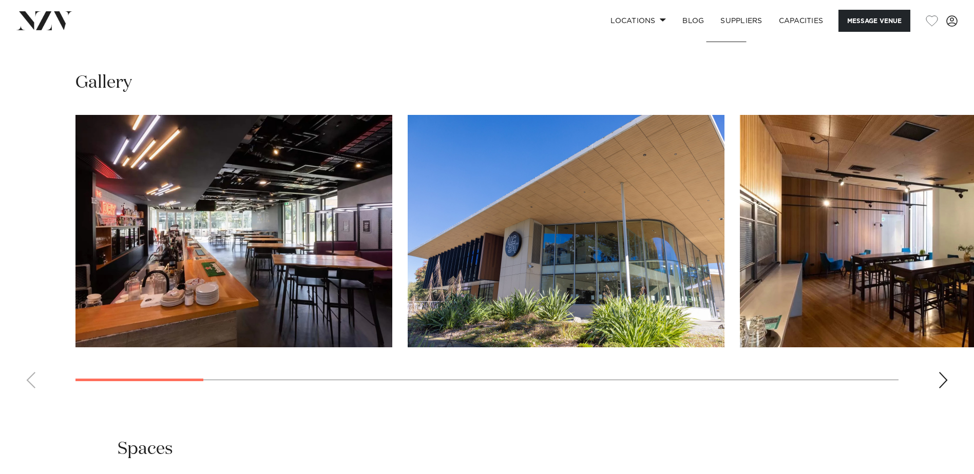
scroll to position [1027, 0]
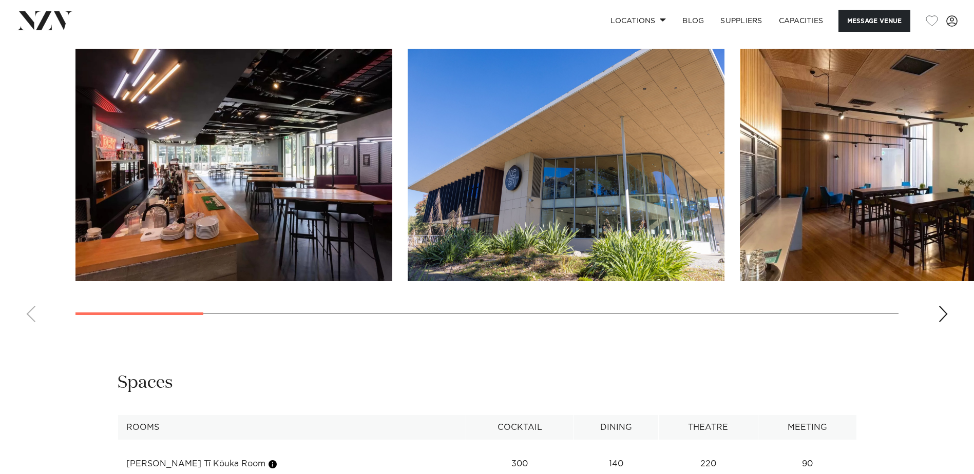
click at [943, 317] on div "Next slide" at bounding box center [943, 314] width 10 height 16
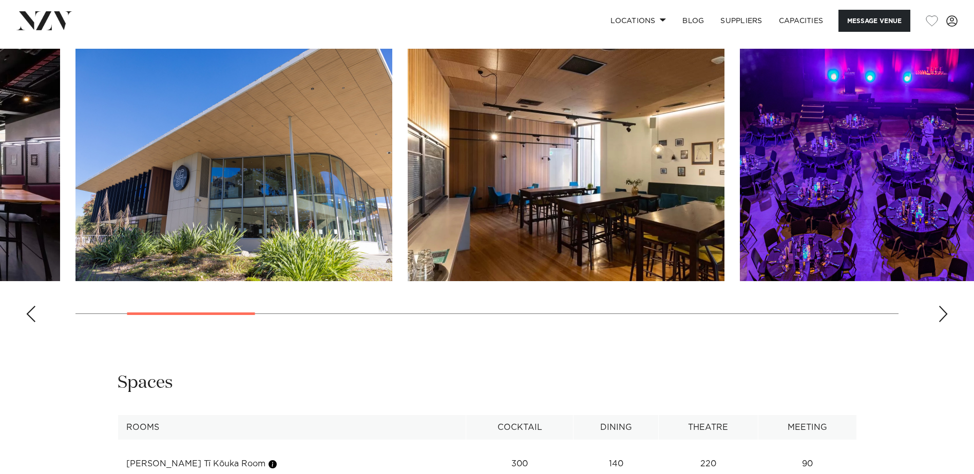
click at [941, 314] on div "Next slide" at bounding box center [943, 314] width 10 height 16
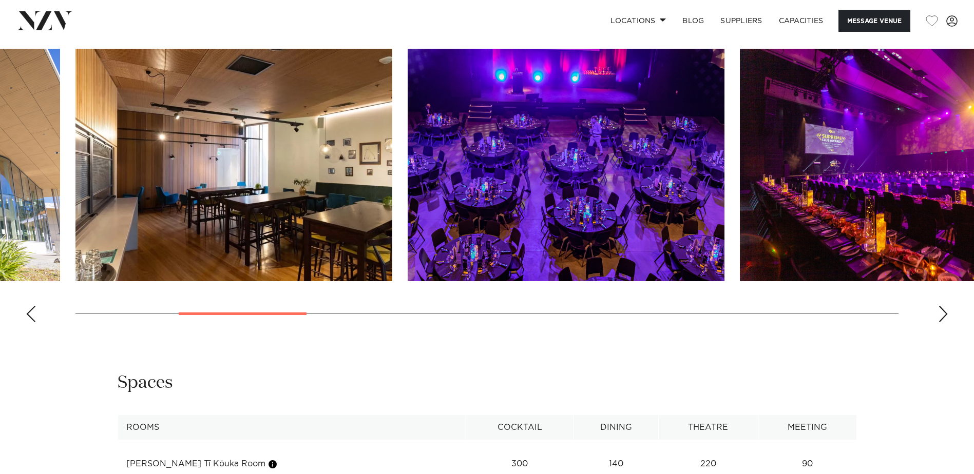
click at [941, 314] on div "Next slide" at bounding box center [943, 314] width 10 height 16
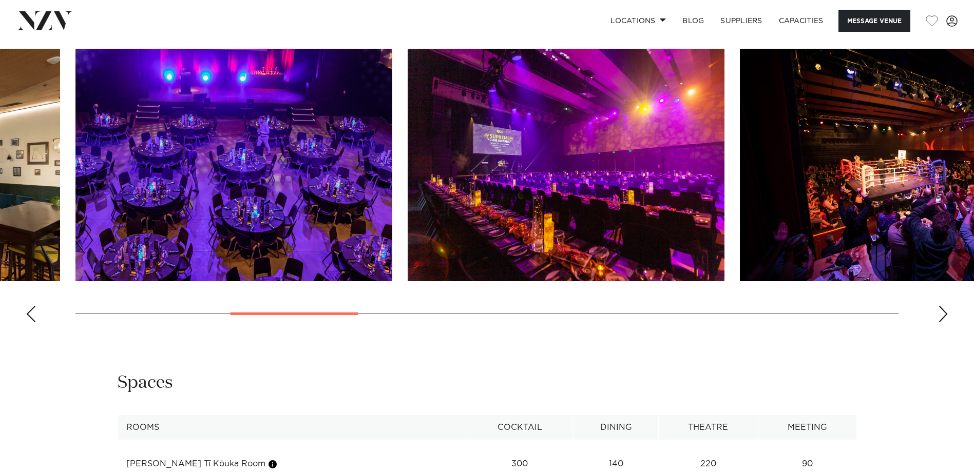
click at [941, 314] on div "Next slide" at bounding box center [943, 314] width 10 height 16
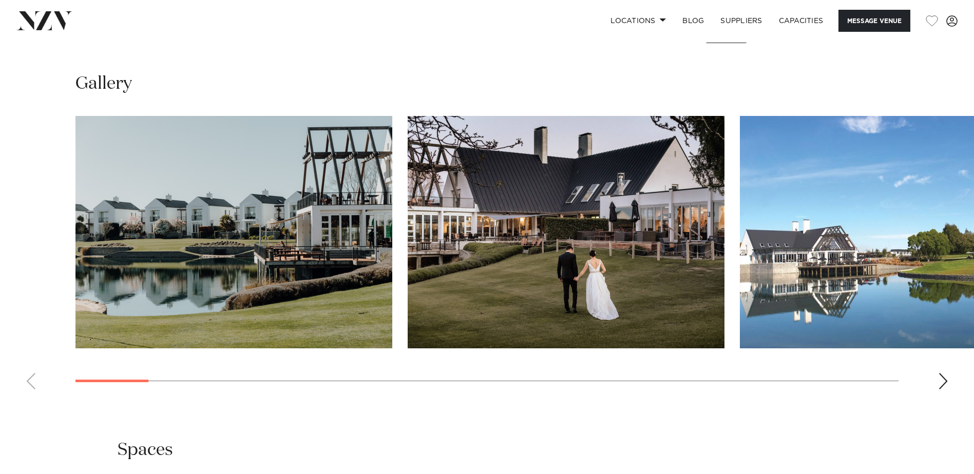
scroll to position [975, 0]
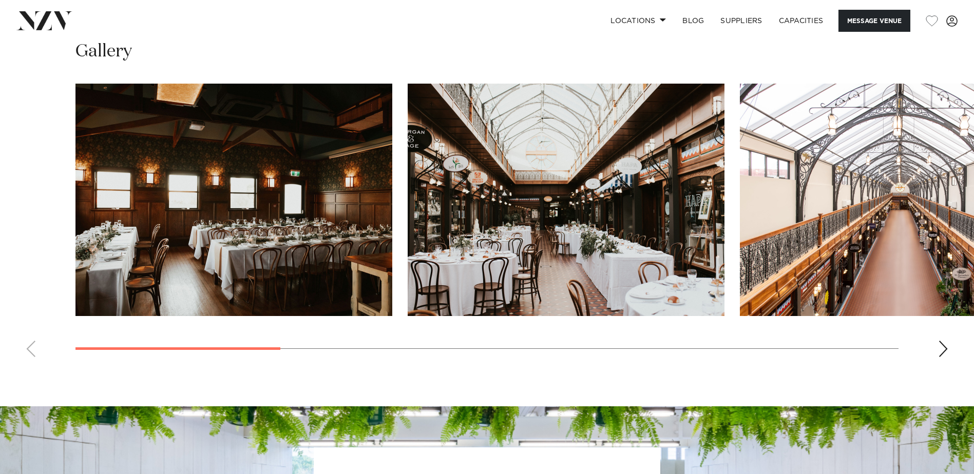
scroll to position [1027, 0]
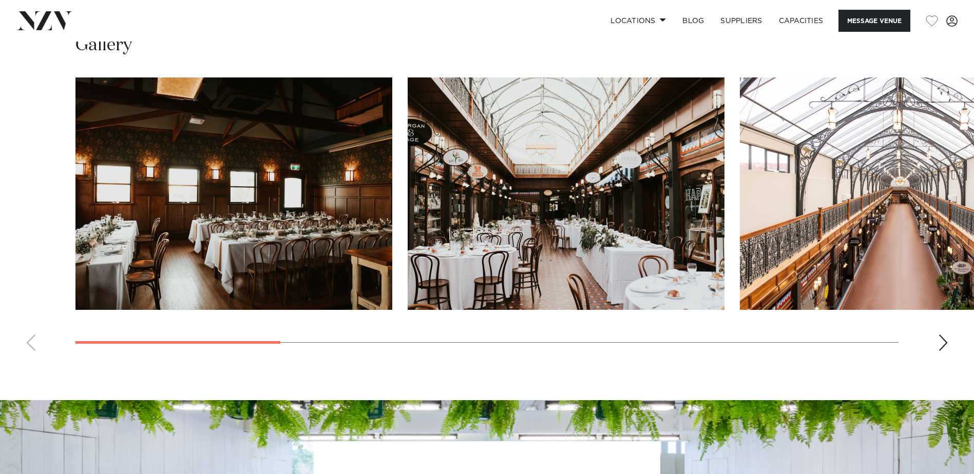
click at [941, 345] on div "Next slide" at bounding box center [943, 343] width 10 height 16
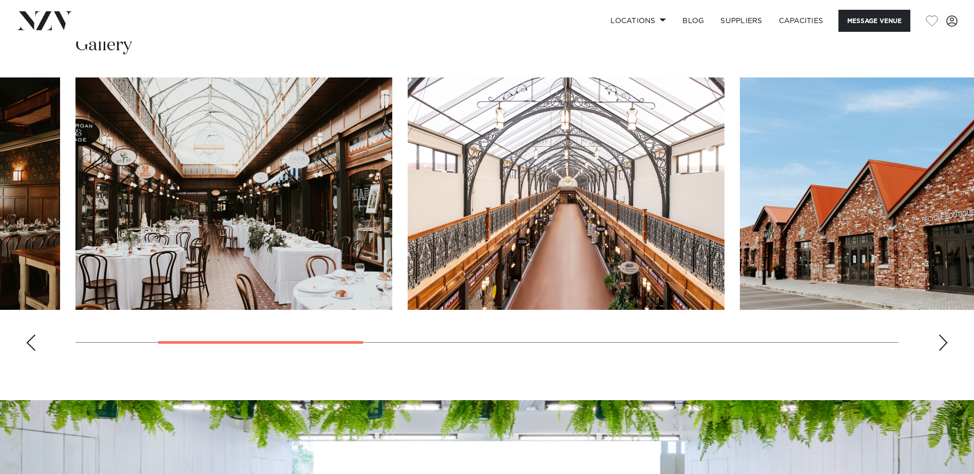
click at [941, 345] on div "Next slide" at bounding box center [943, 343] width 10 height 16
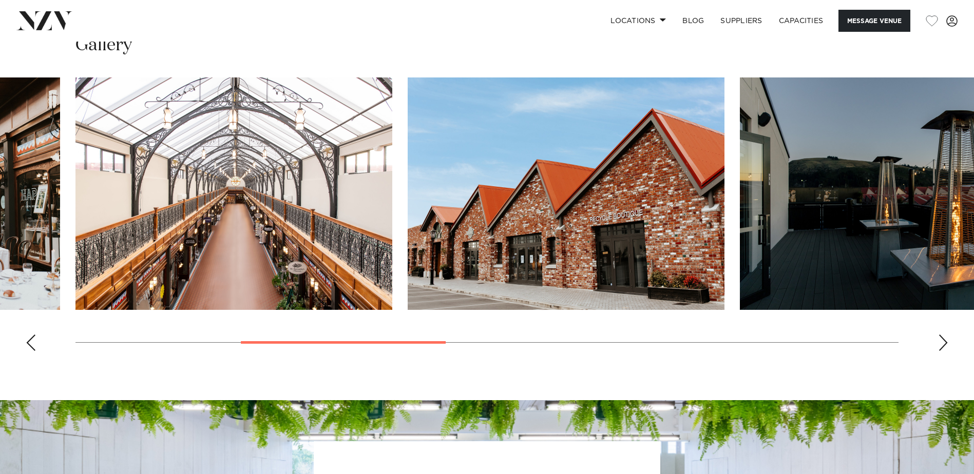
click at [941, 345] on div "Next slide" at bounding box center [943, 343] width 10 height 16
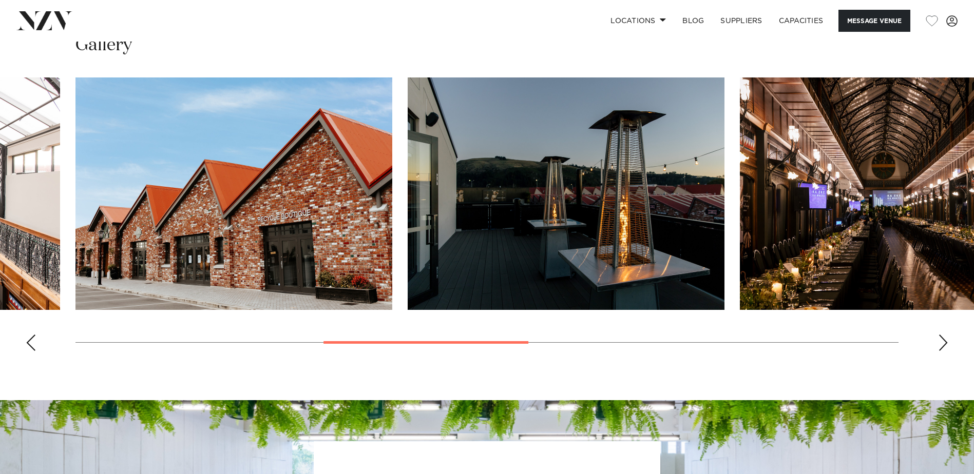
click at [941, 345] on div "Next slide" at bounding box center [943, 343] width 10 height 16
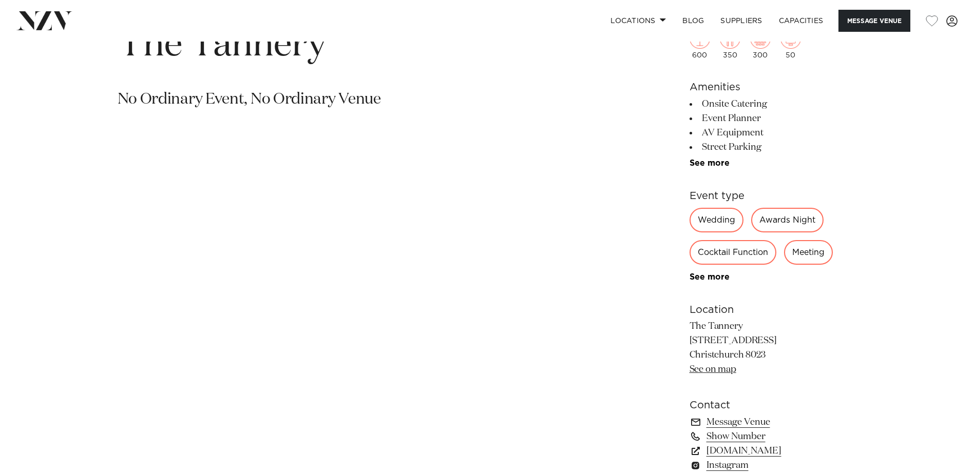
scroll to position [359, 0]
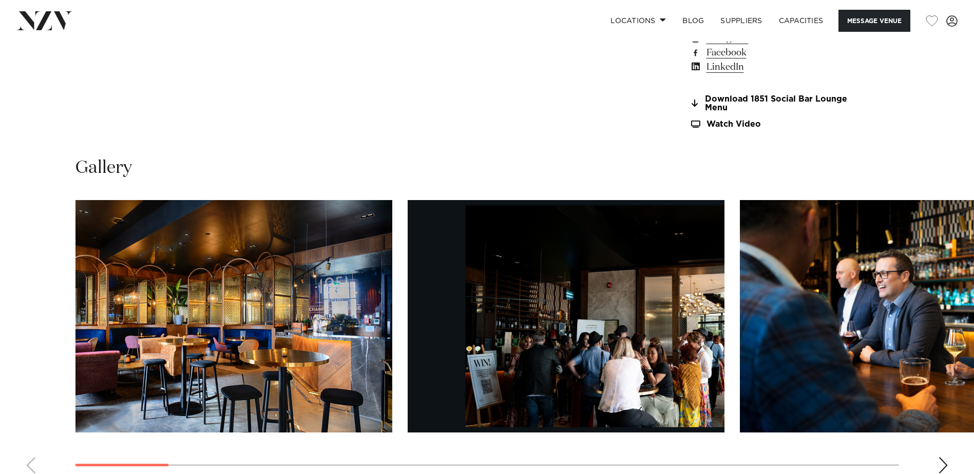
scroll to position [1129, 0]
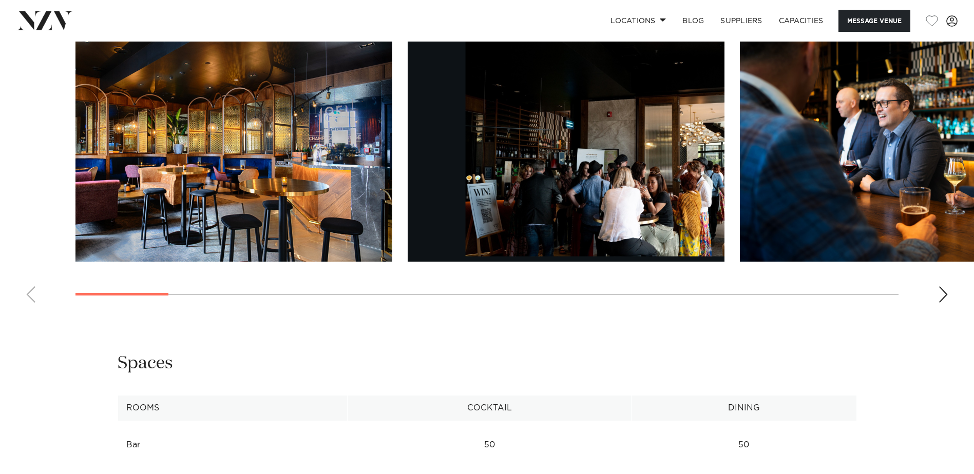
click at [943, 297] on div "Next slide" at bounding box center [943, 294] width 10 height 16
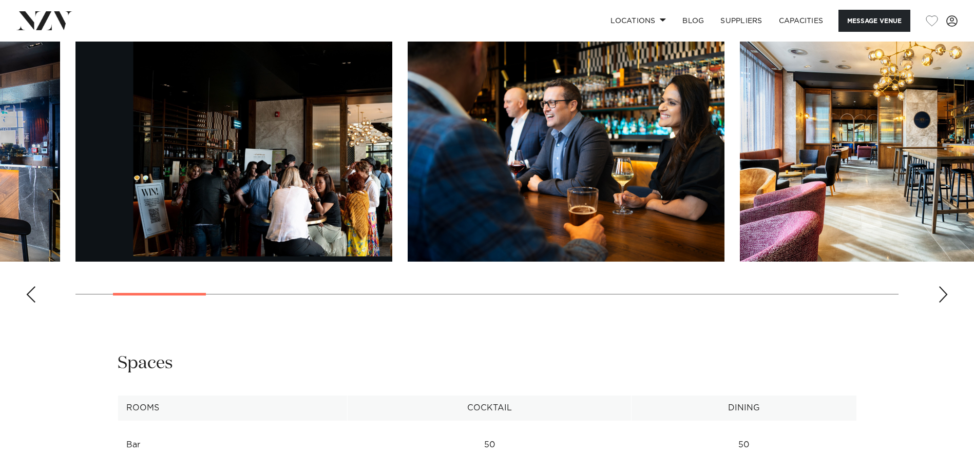
click at [941, 294] on div "Next slide" at bounding box center [943, 294] width 10 height 16
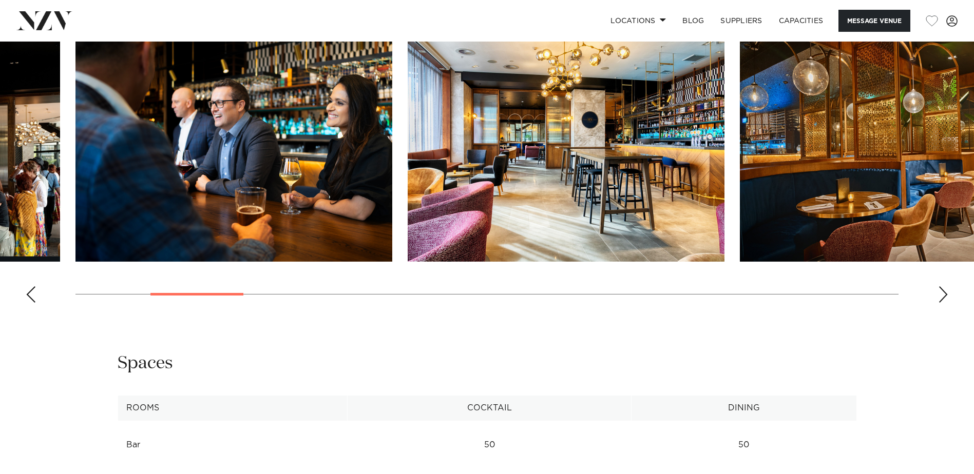
click at [941, 294] on div "Next slide" at bounding box center [943, 294] width 10 height 16
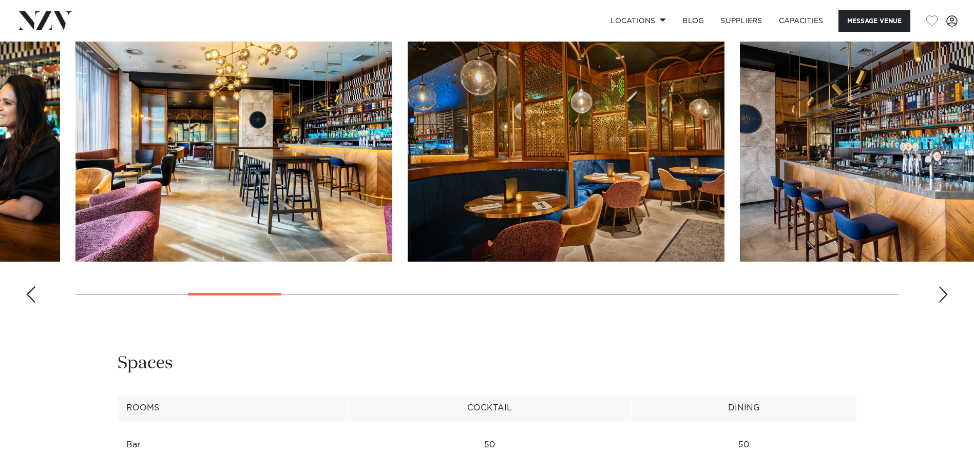
click at [941, 294] on div "Next slide" at bounding box center [943, 294] width 10 height 16
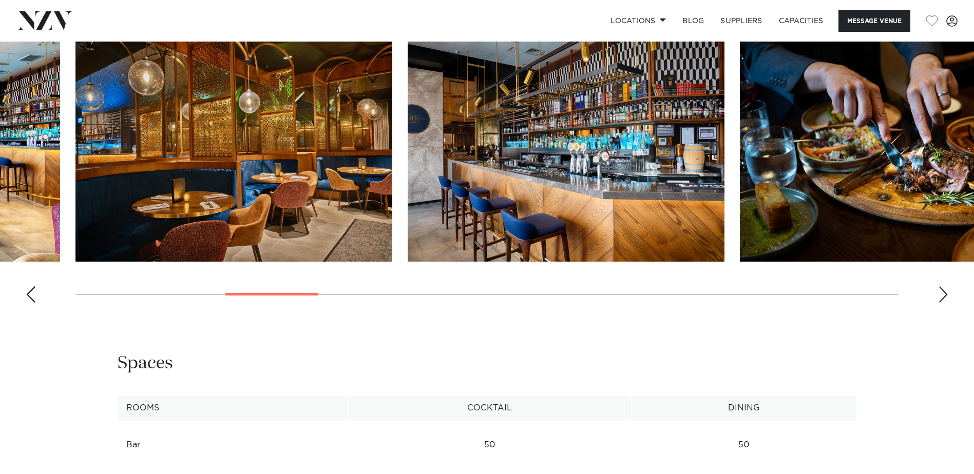
click at [941, 294] on div "Next slide" at bounding box center [943, 294] width 10 height 16
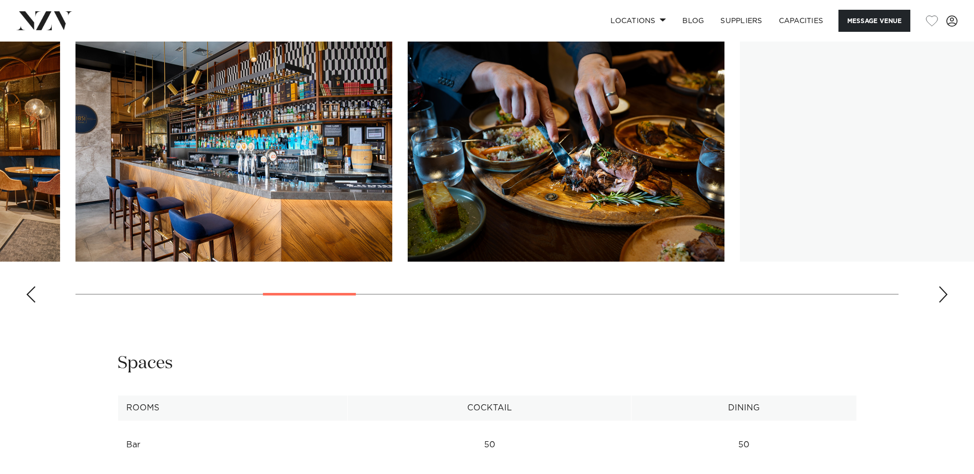
click at [941, 294] on div "Next slide" at bounding box center [943, 294] width 10 height 16
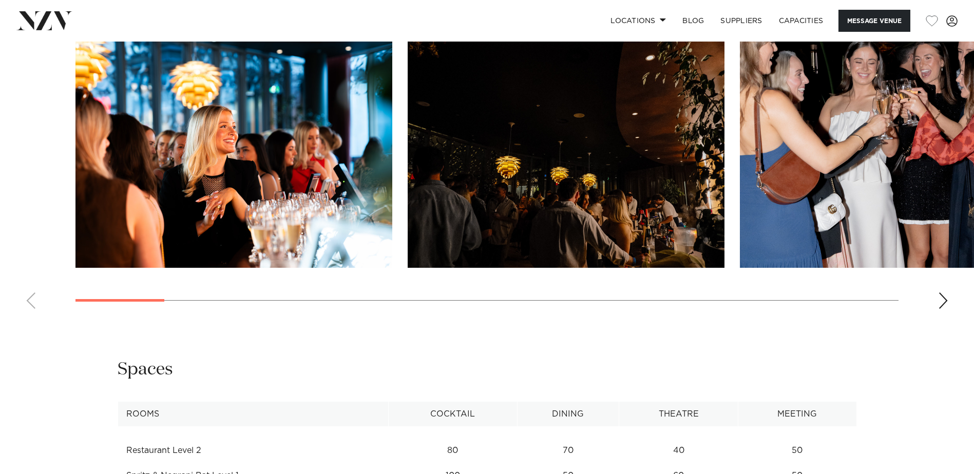
scroll to position [1078, 0]
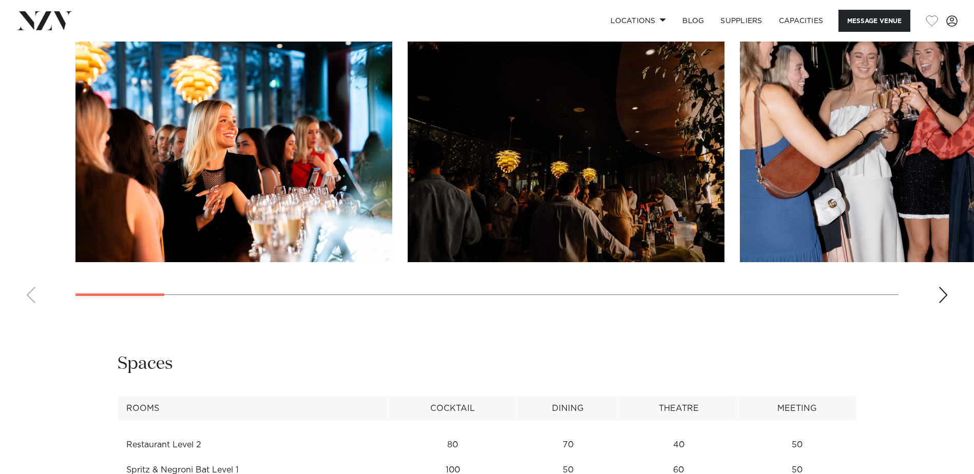
click at [940, 299] on div "Next slide" at bounding box center [943, 295] width 10 height 16
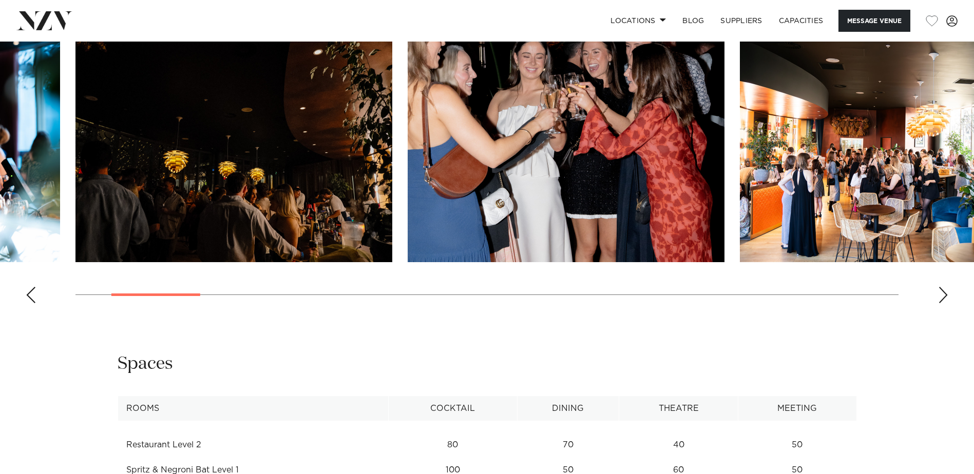
click at [938, 292] on div "Next slide" at bounding box center [943, 295] width 10 height 16
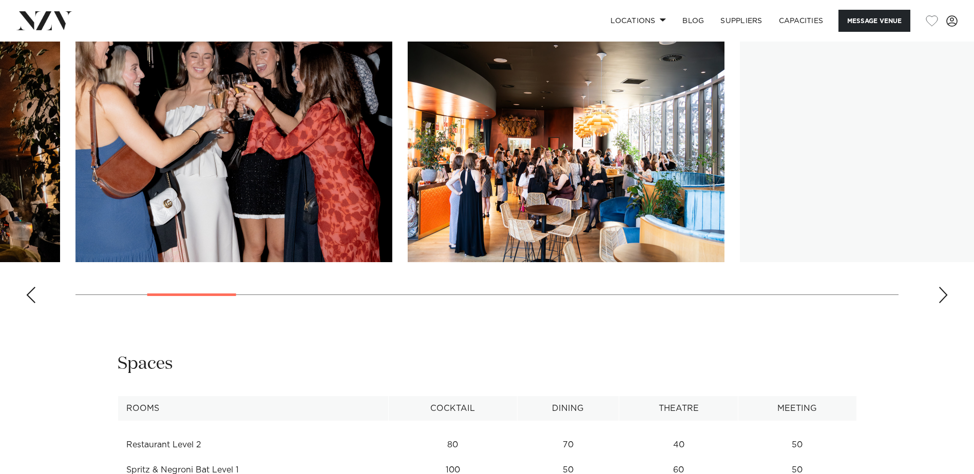
click at [938, 292] on div "Next slide" at bounding box center [943, 295] width 10 height 16
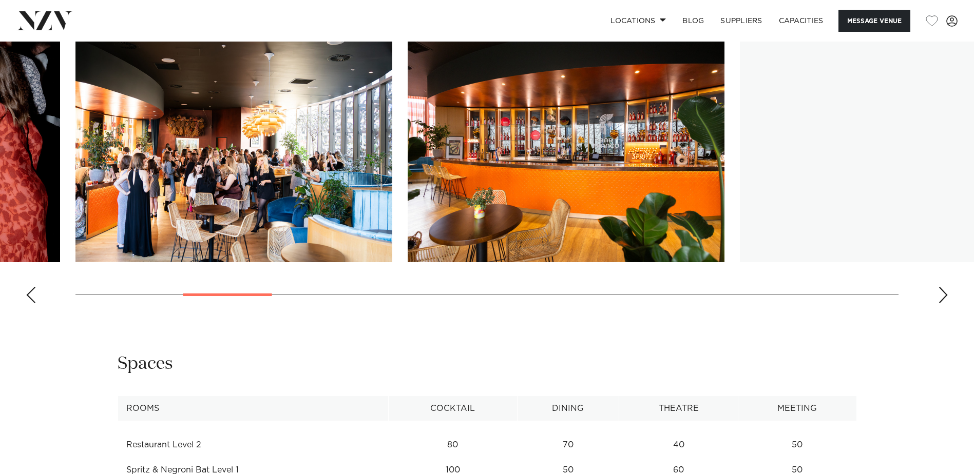
click at [938, 292] on div "Next slide" at bounding box center [943, 295] width 10 height 16
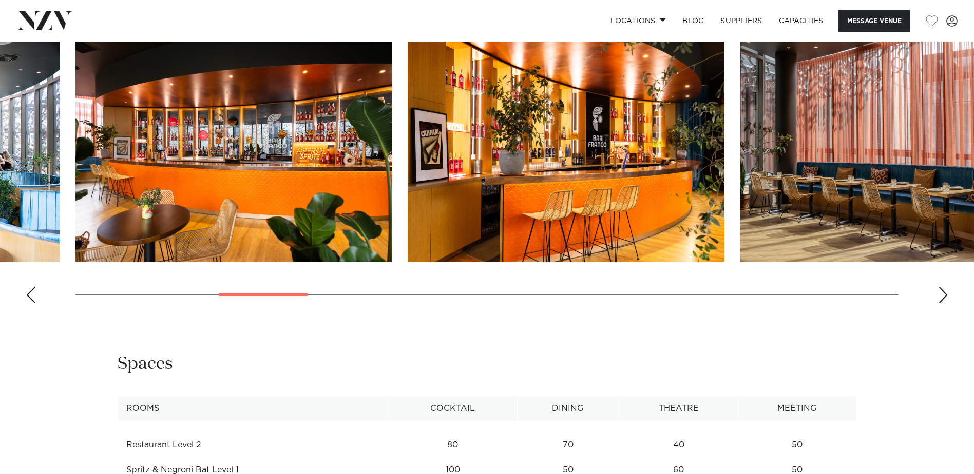
click at [938, 292] on div "Next slide" at bounding box center [943, 295] width 10 height 16
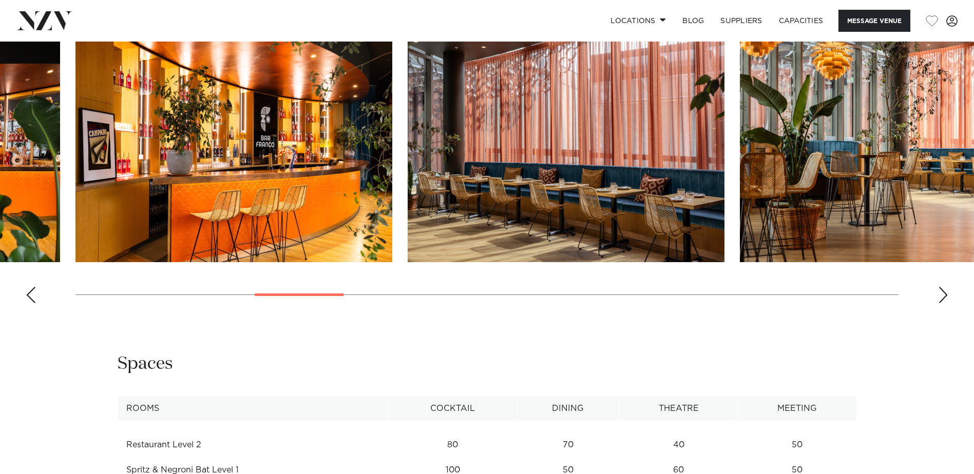
click at [938, 292] on div "Next slide" at bounding box center [943, 295] width 10 height 16
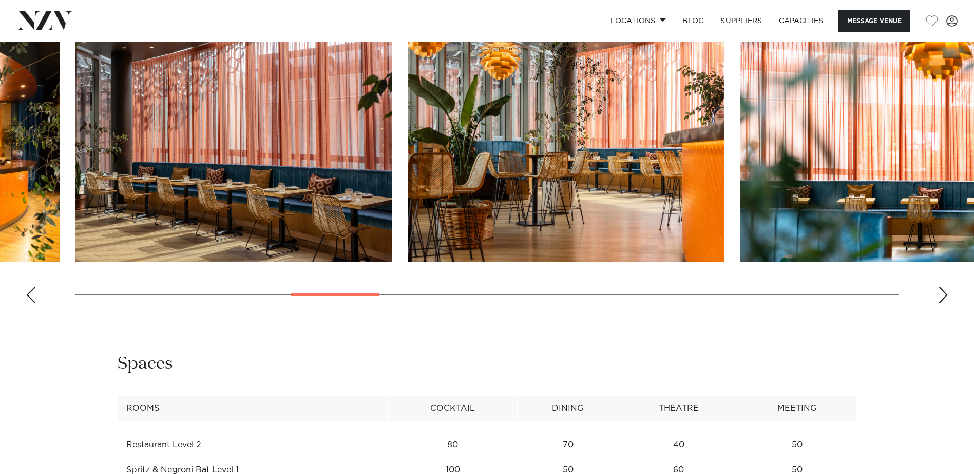
click at [941, 292] on div "Next slide" at bounding box center [943, 295] width 10 height 16
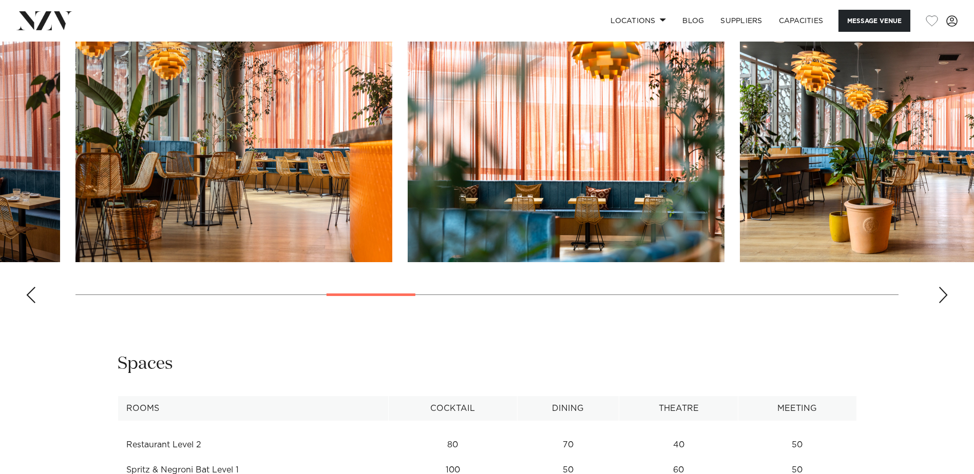
click at [941, 292] on div "Next slide" at bounding box center [943, 295] width 10 height 16
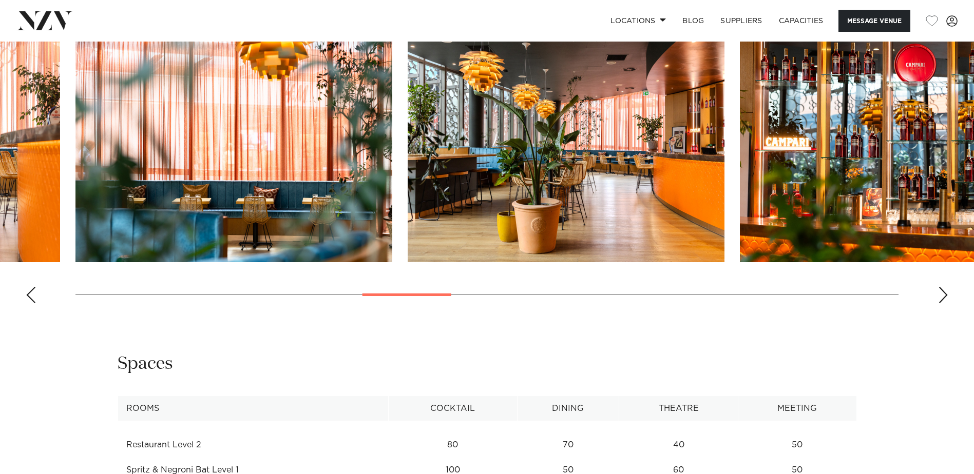
click at [941, 292] on div "Next slide" at bounding box center [943, 295] width 10 height 16
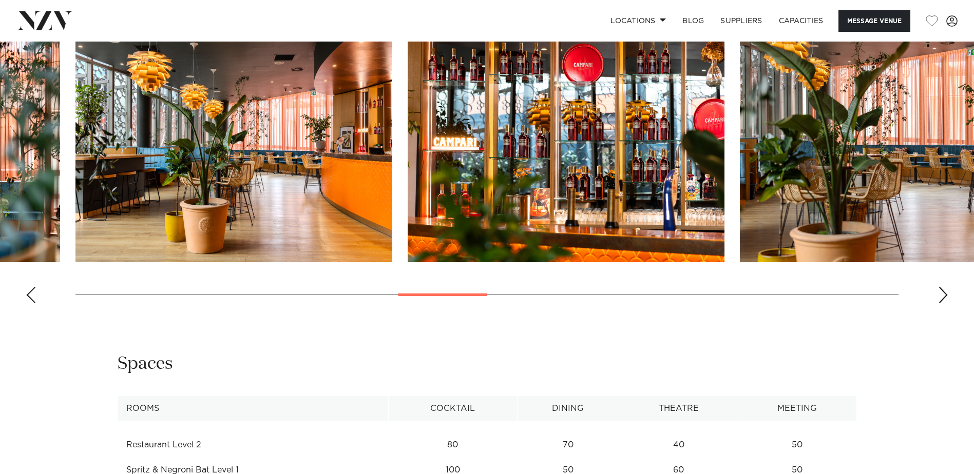
click at [941, 292] on div "Next slide" at bounding box center [943, 295] width 10 height 16
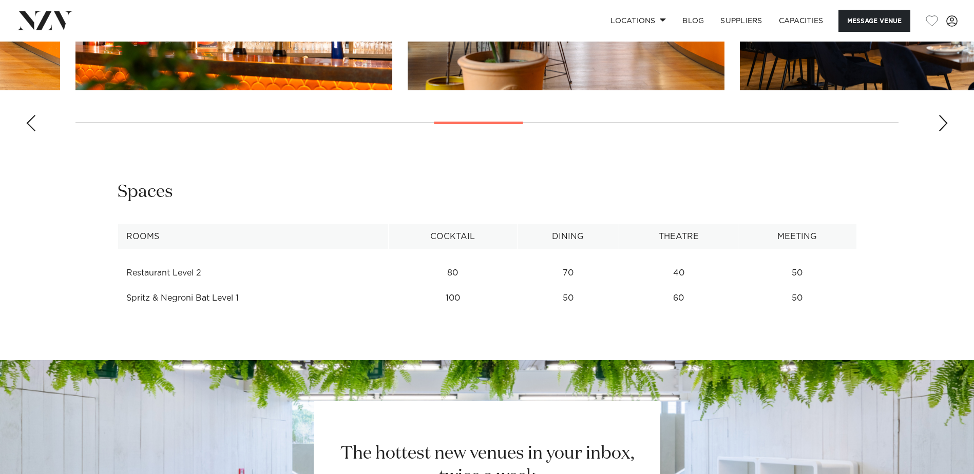
scroll to position [1232, 0]
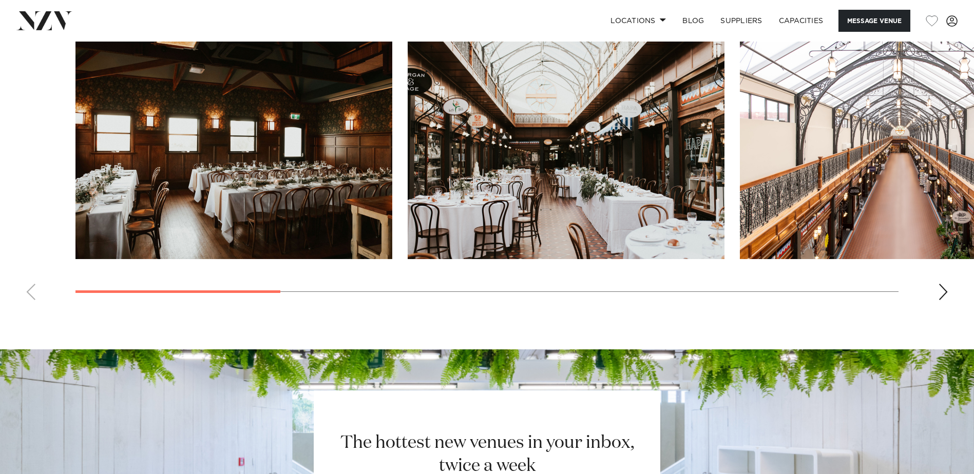
scroll to position [1078, 0]
click at [940, 292] on div "Next slide" at bounding box center [943, 291] width 10 height 16
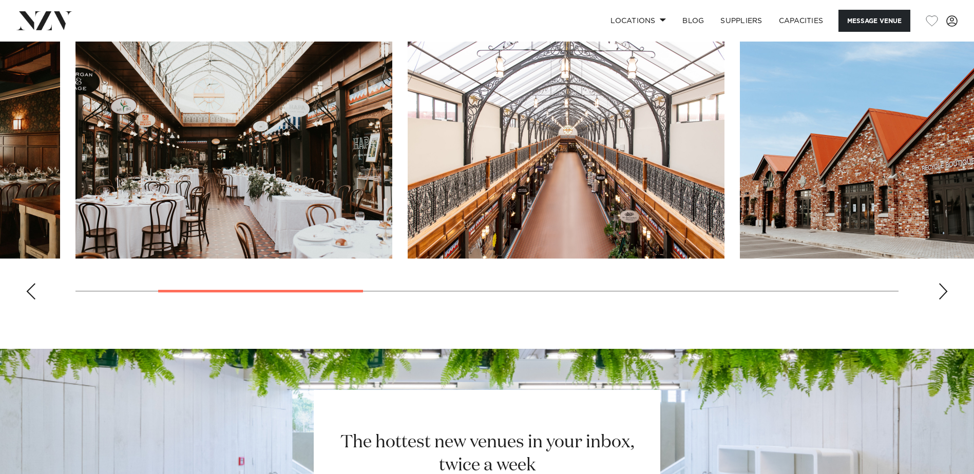
click at [941, 292] on div "Next slide" at bounding box center [943, 291] width 10 height 16
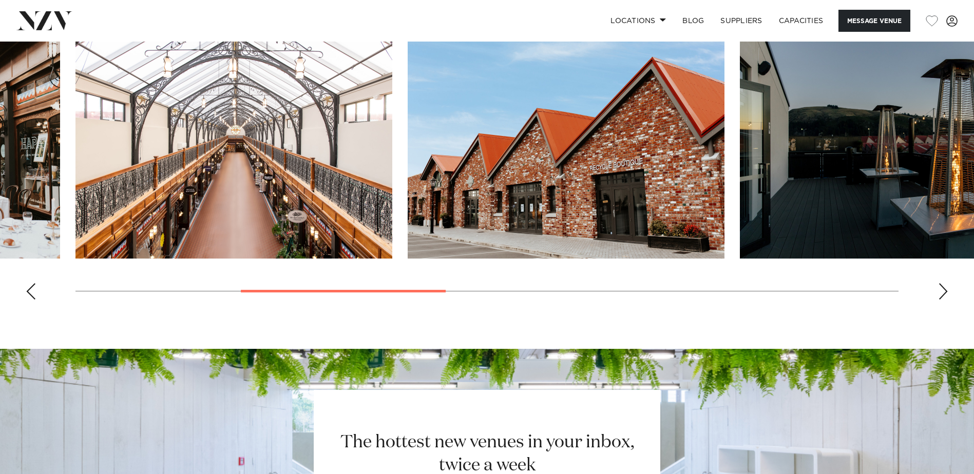
click at [941, 292] on div "Next slide" at bounding box center [943, 291] width 10 height 16
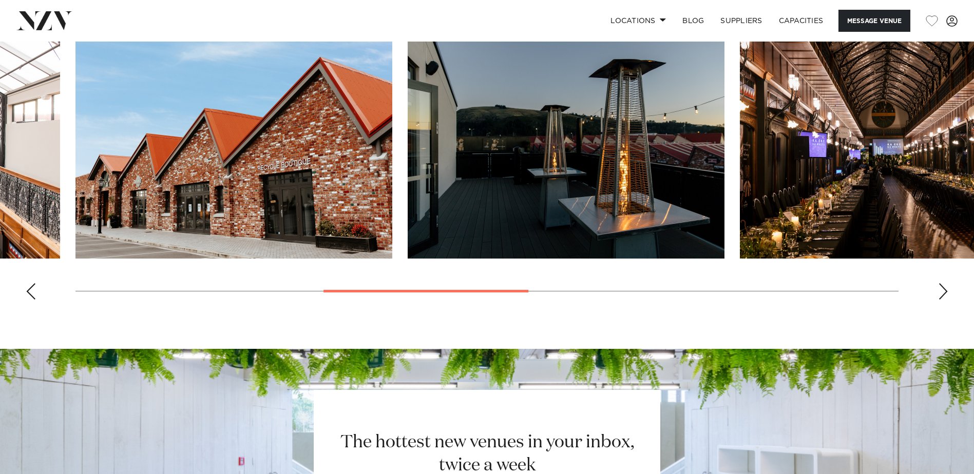
click at [941, 292] on div "Next slide" at bounding box center [943, 291] width 10 height 16
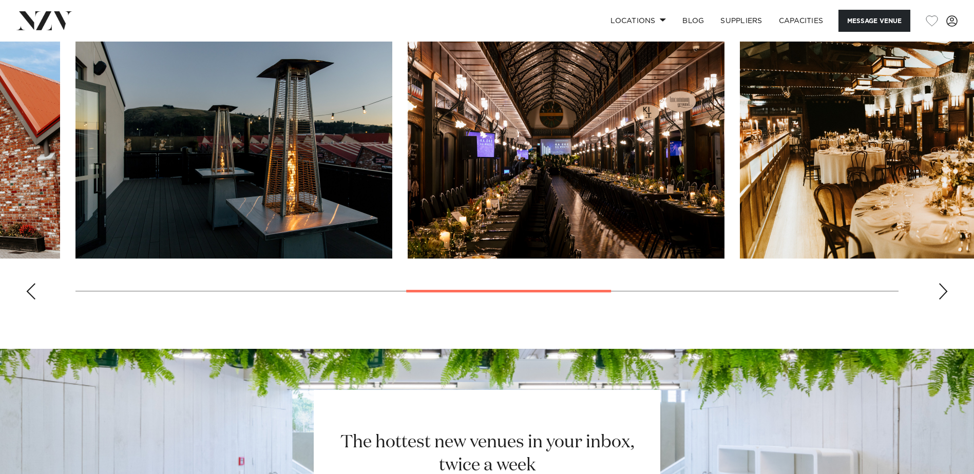
click at [941, 292] on div "Next slide" at bounding box center [943, 291] width 10 height 16
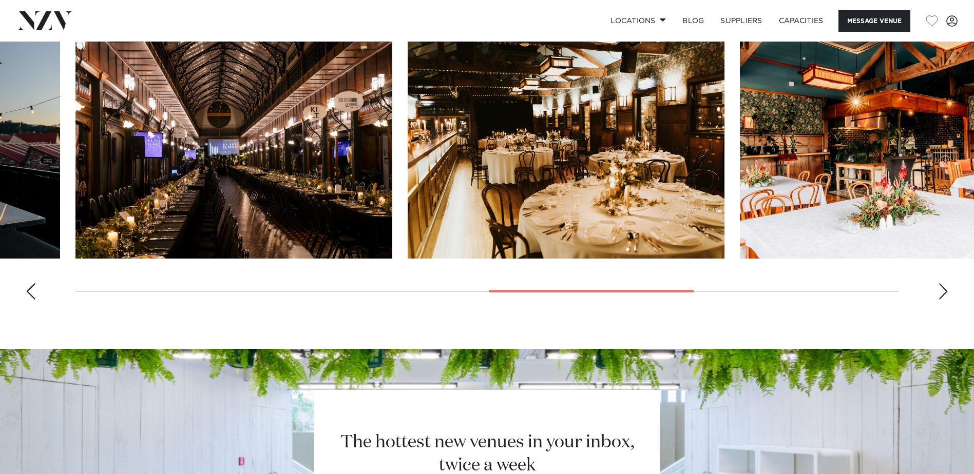
click at [941, 292] on div "Next slide" at bounding box center [943, 291] width 10 height 16
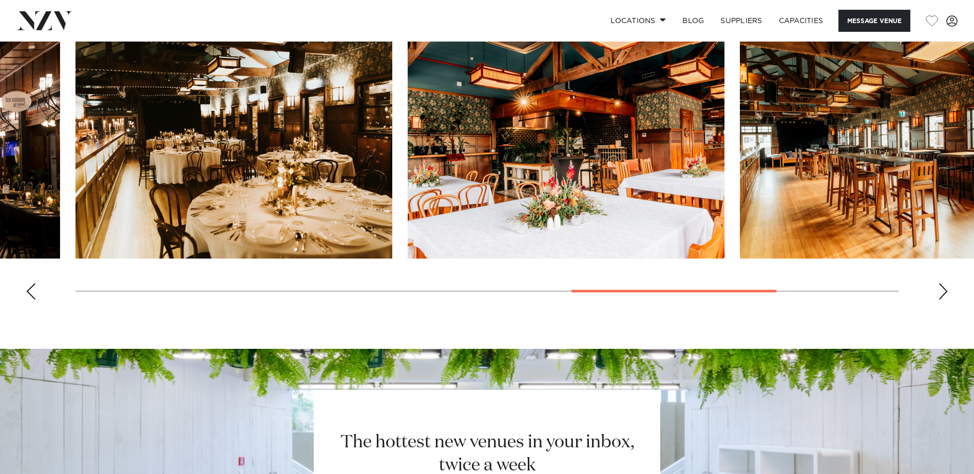
click at [941, 292] on div "Next slide" at bounding box center [943, 291] width 10 height 16
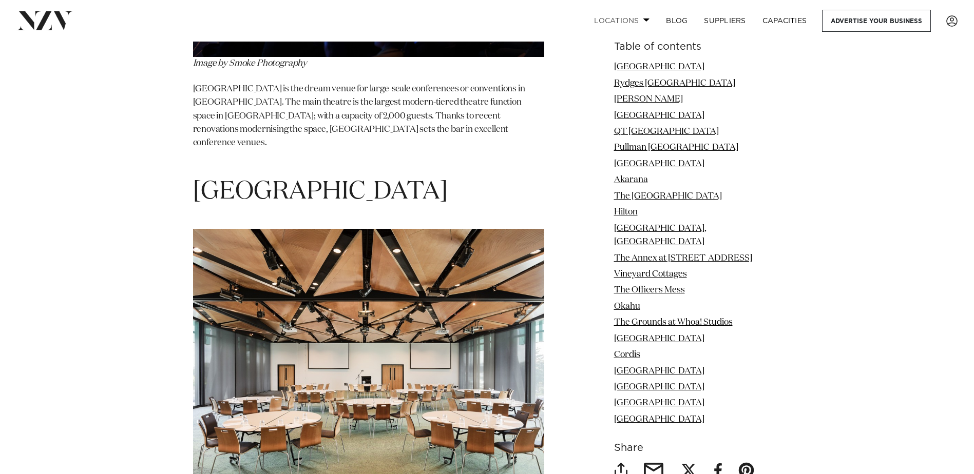
click at [622, 22] on link "Locations" at bounding box center [622, 21] width 72 height 22
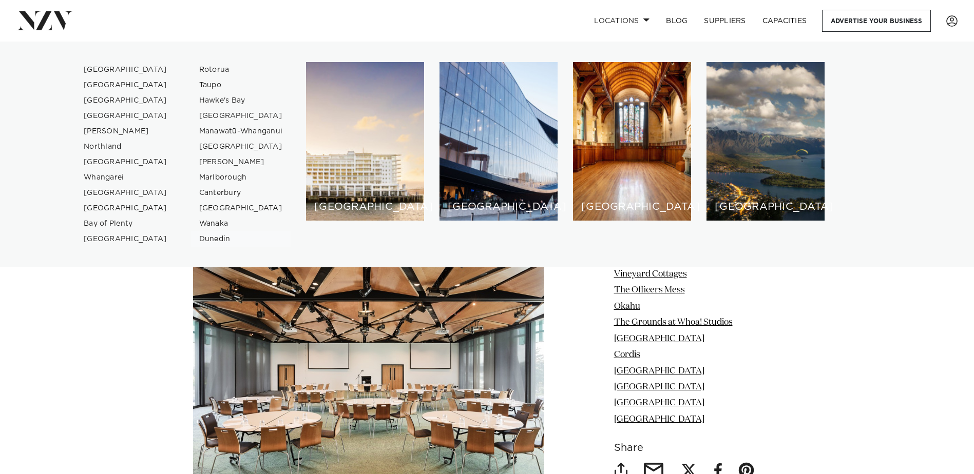
click at [216, 236] on link "Dunedin" at bounding box center [241, 239] width 100 height 15
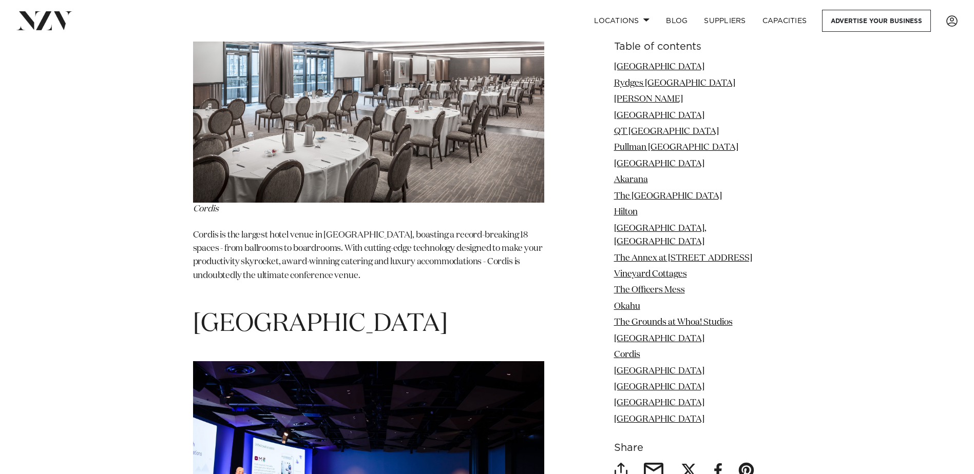
scroll to position [8162, 0]
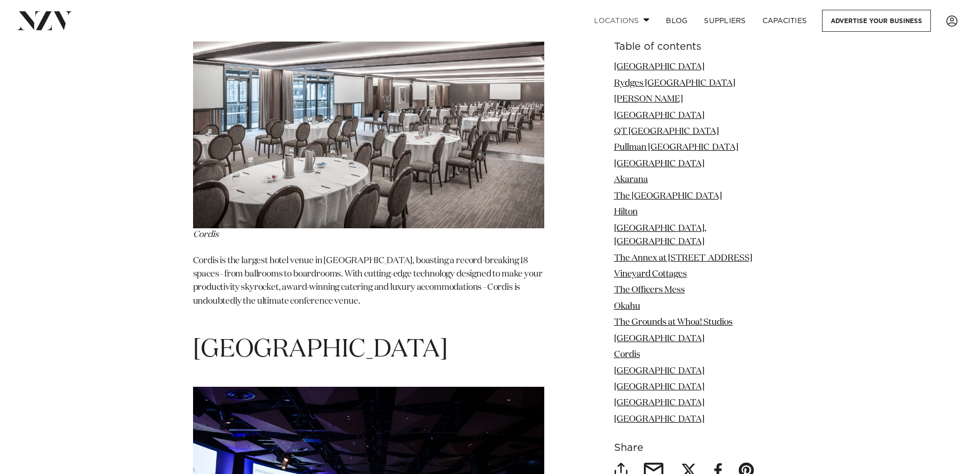
click at [614, 23] on link "Locations" at bounding box center [622, 21] width 72 height 22
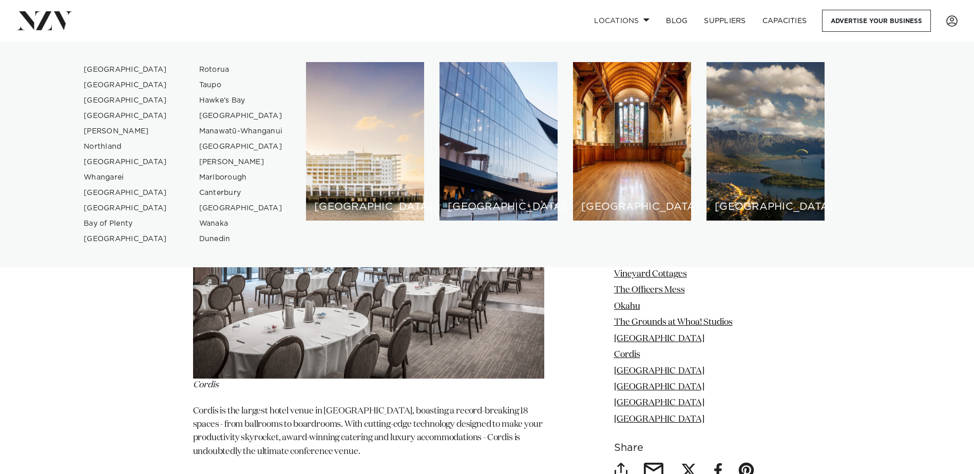
scroll to position [8008, 0]
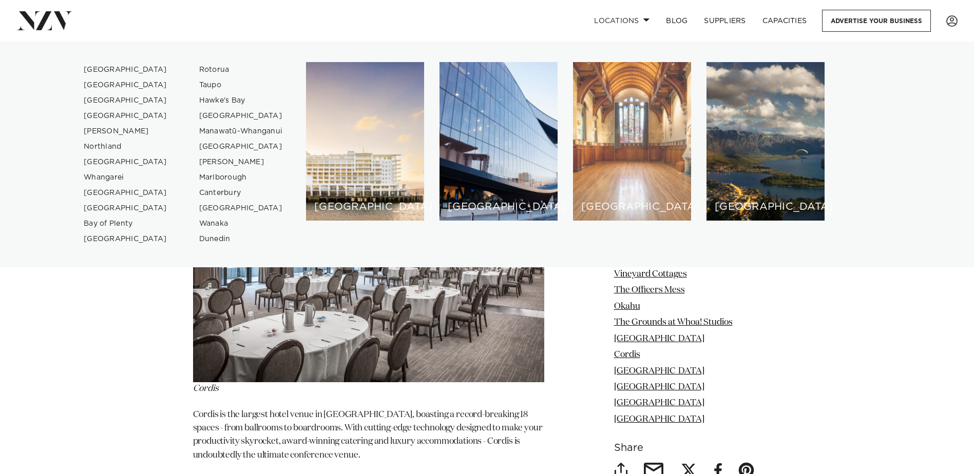
click at [629, 186] on div "[GEOGRAPHIC_DATA]" at bounding box center [632, 141] width 118 height 159
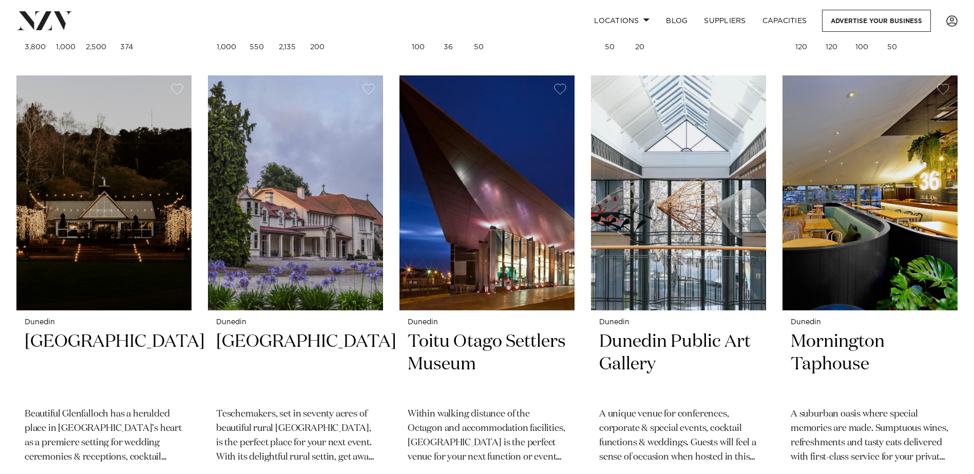
scroll to position [821, 0]
click at [850, 194] on img at bounding box center [869, 192] width 175 height 235
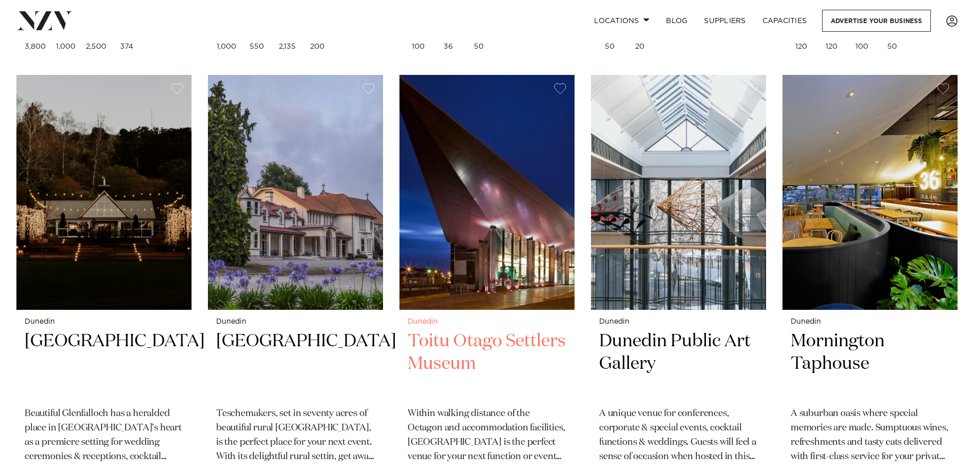
click at [523, 235] on img at bounding box center [486, 192] width 175 height 235
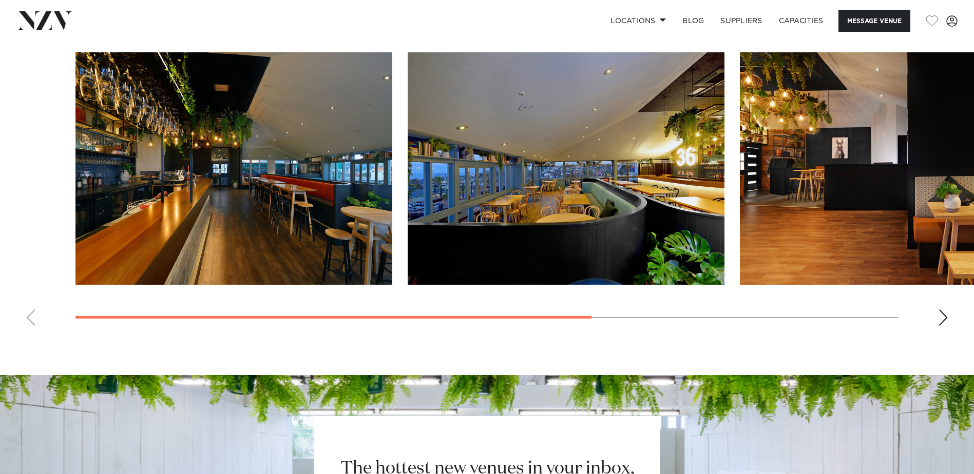
scroll to position [873, 0]
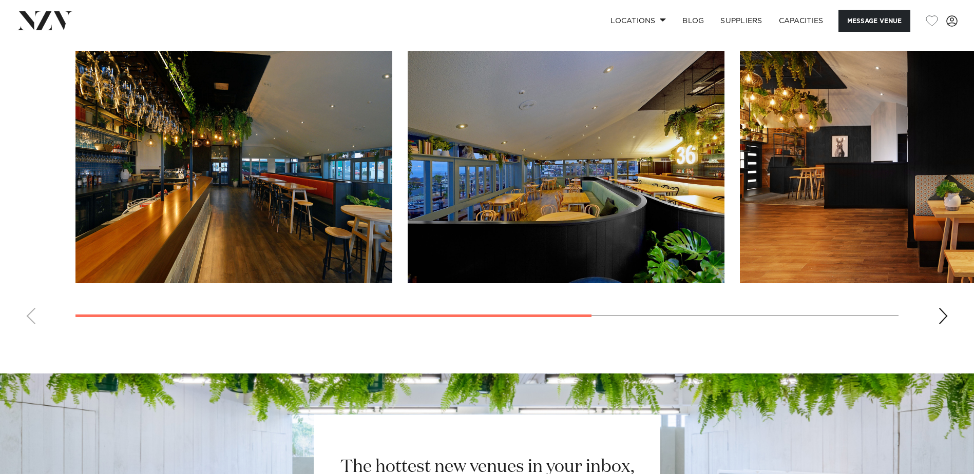
click at [940, 324] on div "Next slide" at bounding box center [943, 316] width 10 height 16
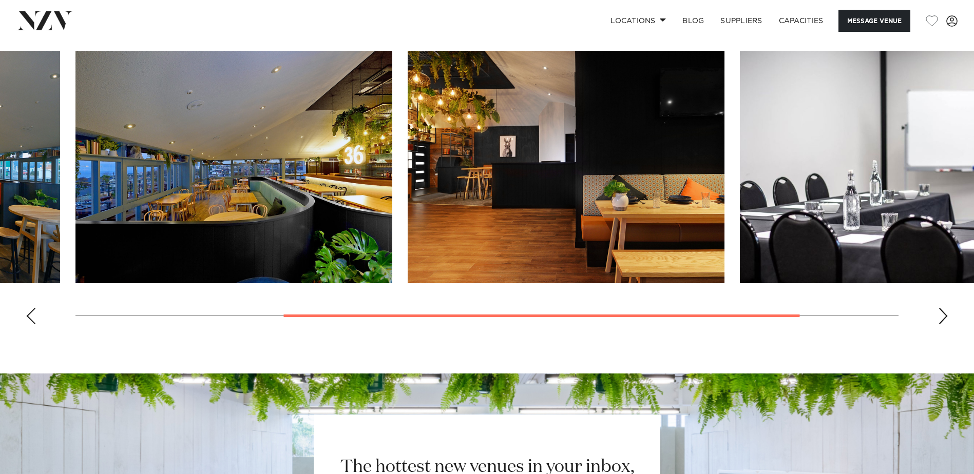
click at [941, 324] on div "Next slide" at bounding box center [943, 316] width 10 height 16
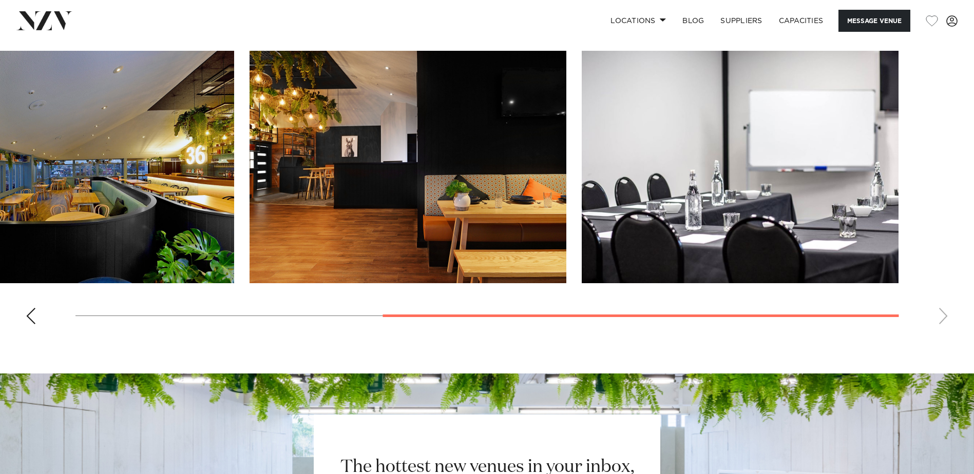
click at [941, 333] on swiper-container at bounding box center [487, 192] width 974 height 282
click at [31, 324] on div "Previous slide" at bounding box center [31, 316] width 10 height 16
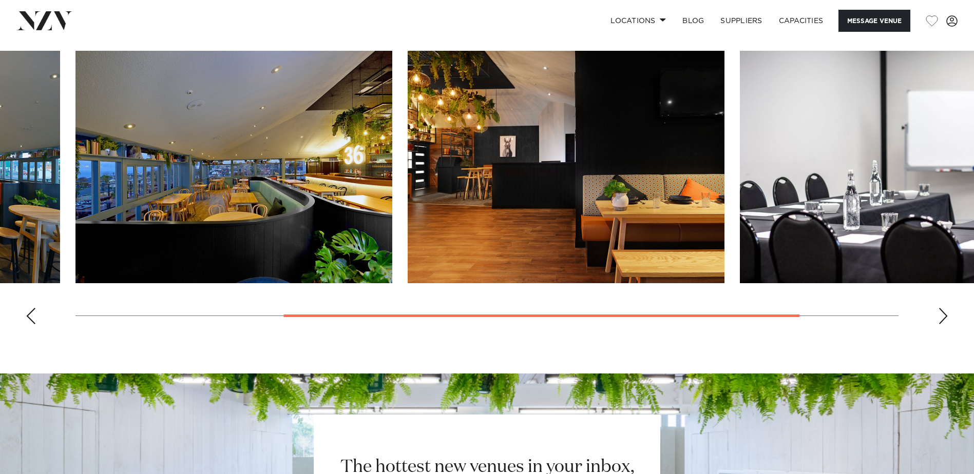
click at [31, 324] on div "Previous slide" at bounding box center [31, 316] width 10 height 16
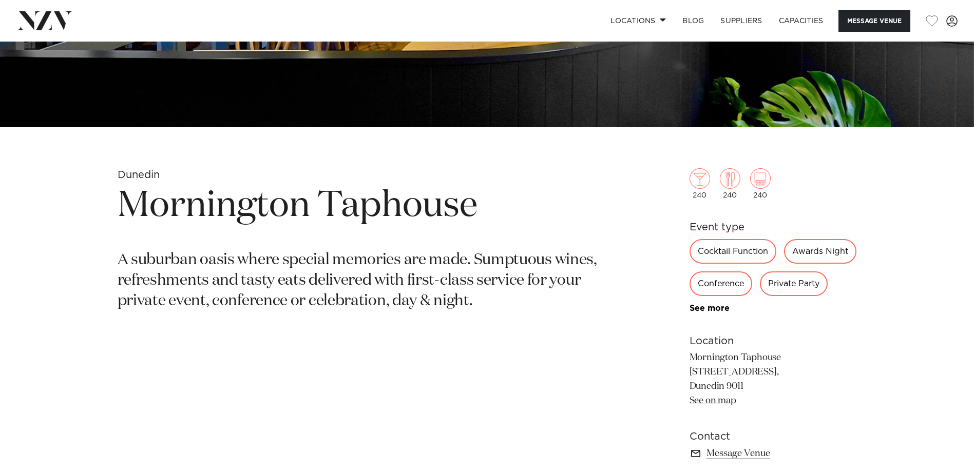
scroll to position [359, 0]
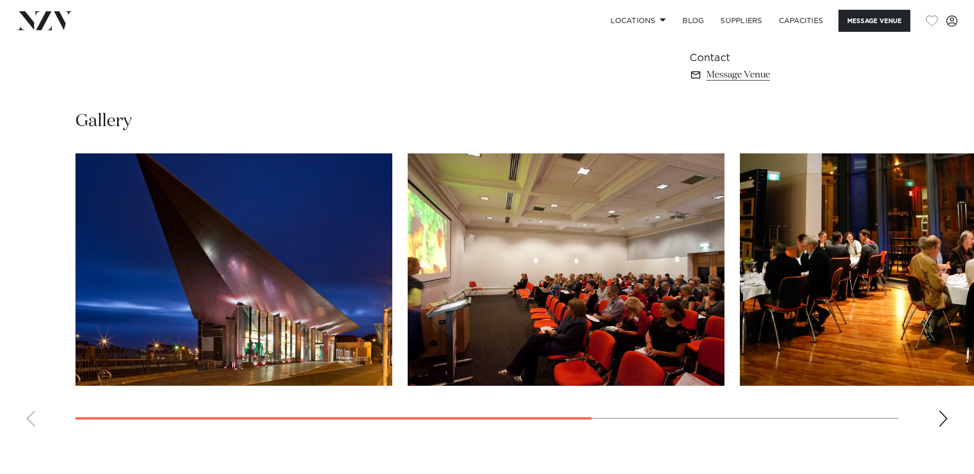
scroll to position [873, 0]
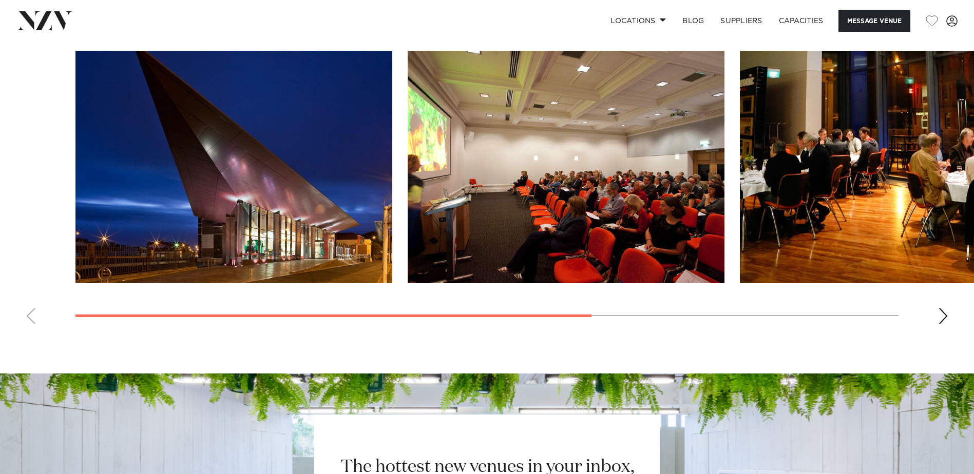
click at [941, 317] on div "Next slide" at bounding box center [943, 316] width 10 height 16
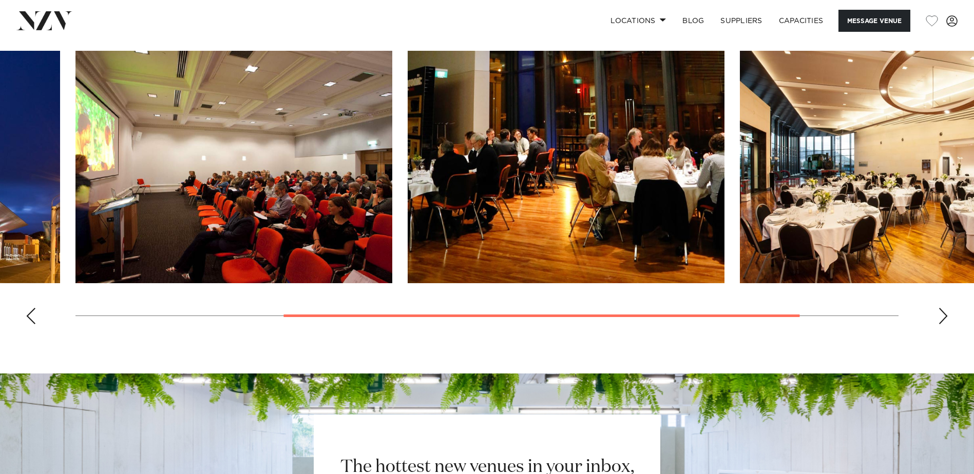
click at [941, 317] on div "Next slide" at bounding box center [943, 316] width 10 height 16
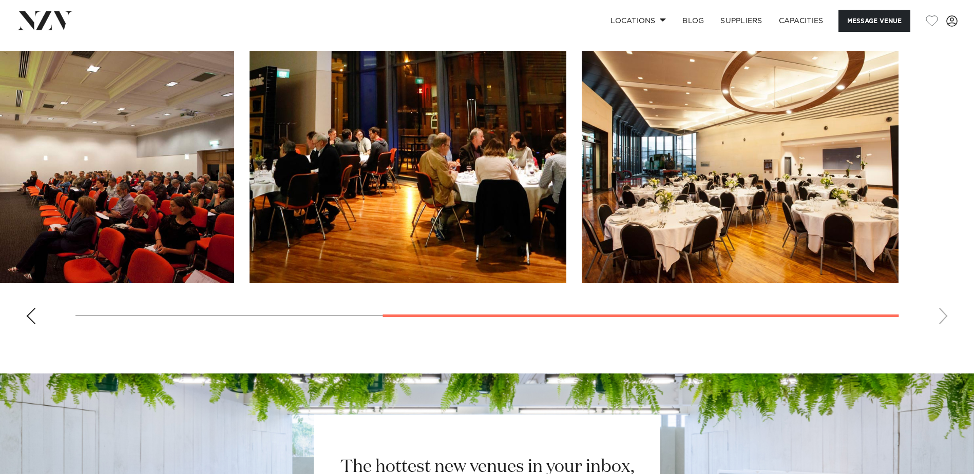
click at [941, 317] on swiper-container at bounding box center [487, 192] width 974 height 282
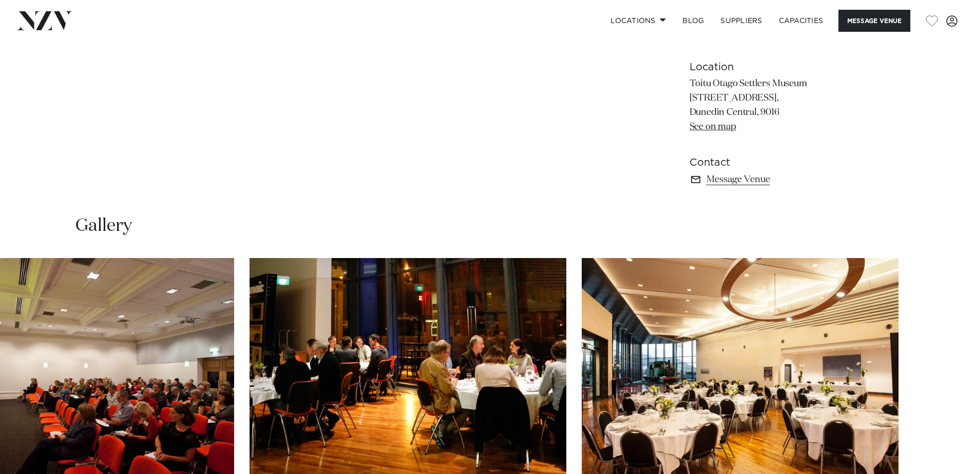
scroll to position [422, 0]
